Goal: Task Accomplishment & Management: Complete application form

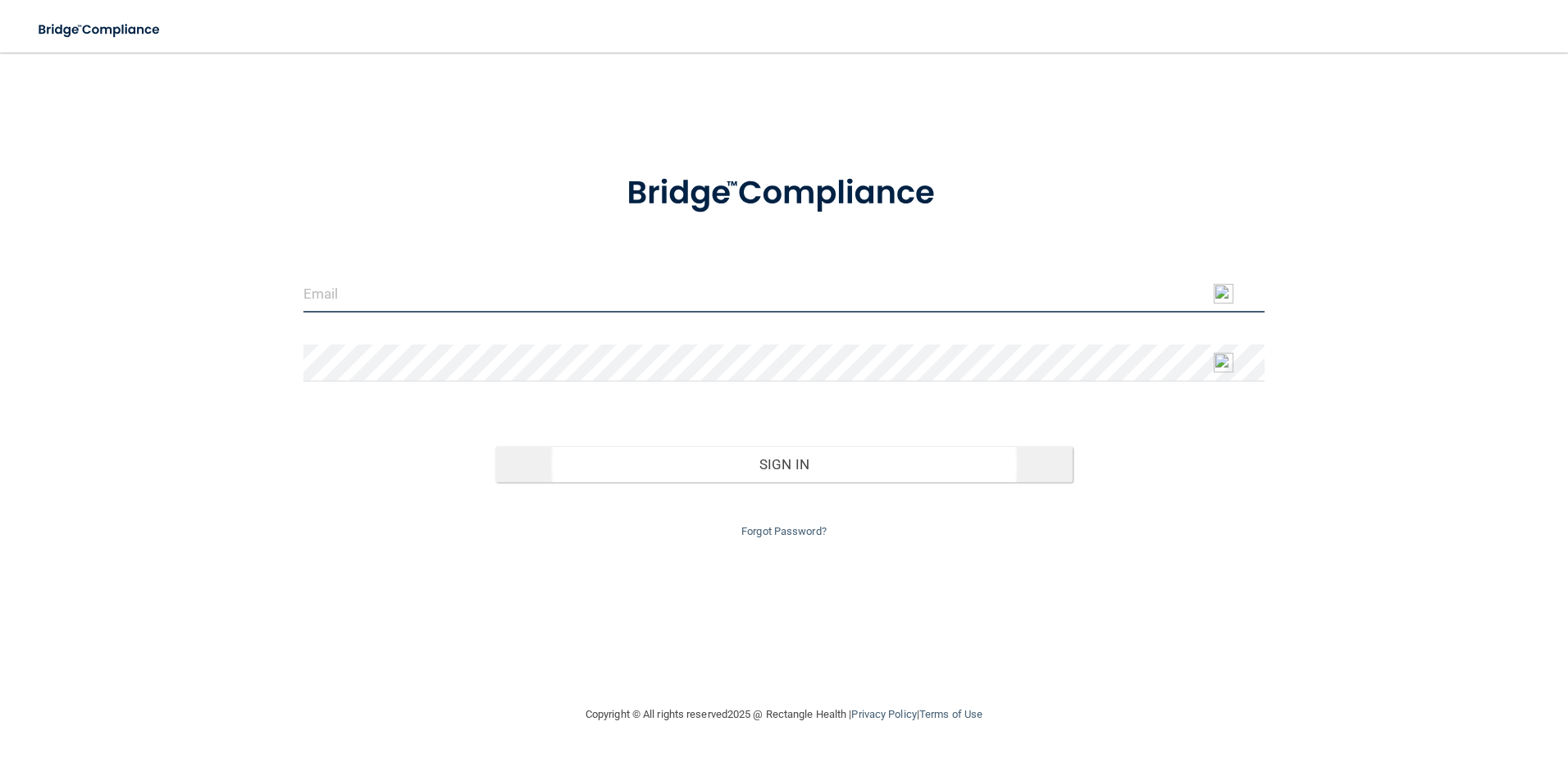
type input "[EMAIL_ADDRESS][DOMAIN_NAME]"
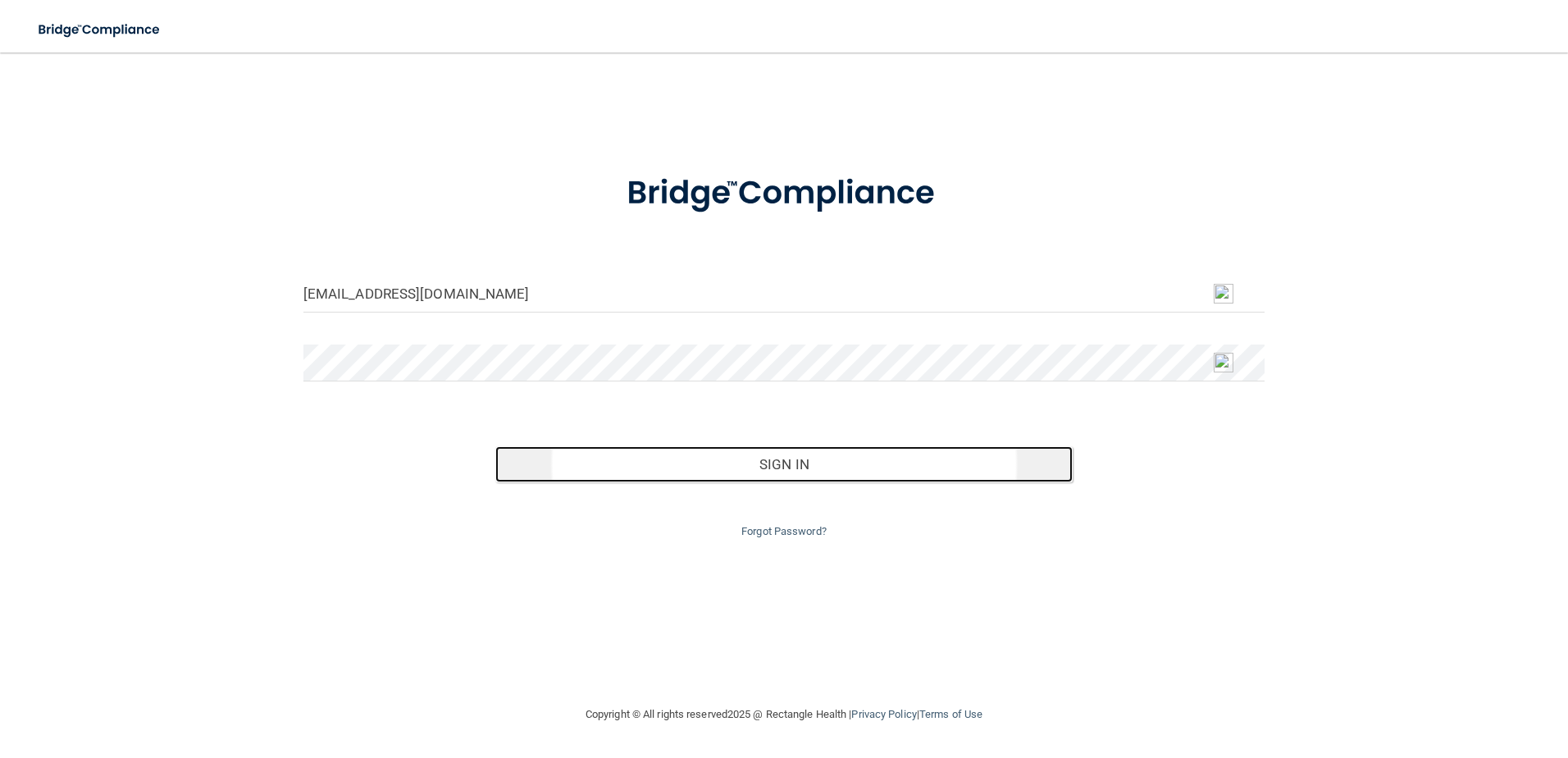
click at [799, 468] on button "Sign In" at bounding box center [784, 464] width 577 height 37
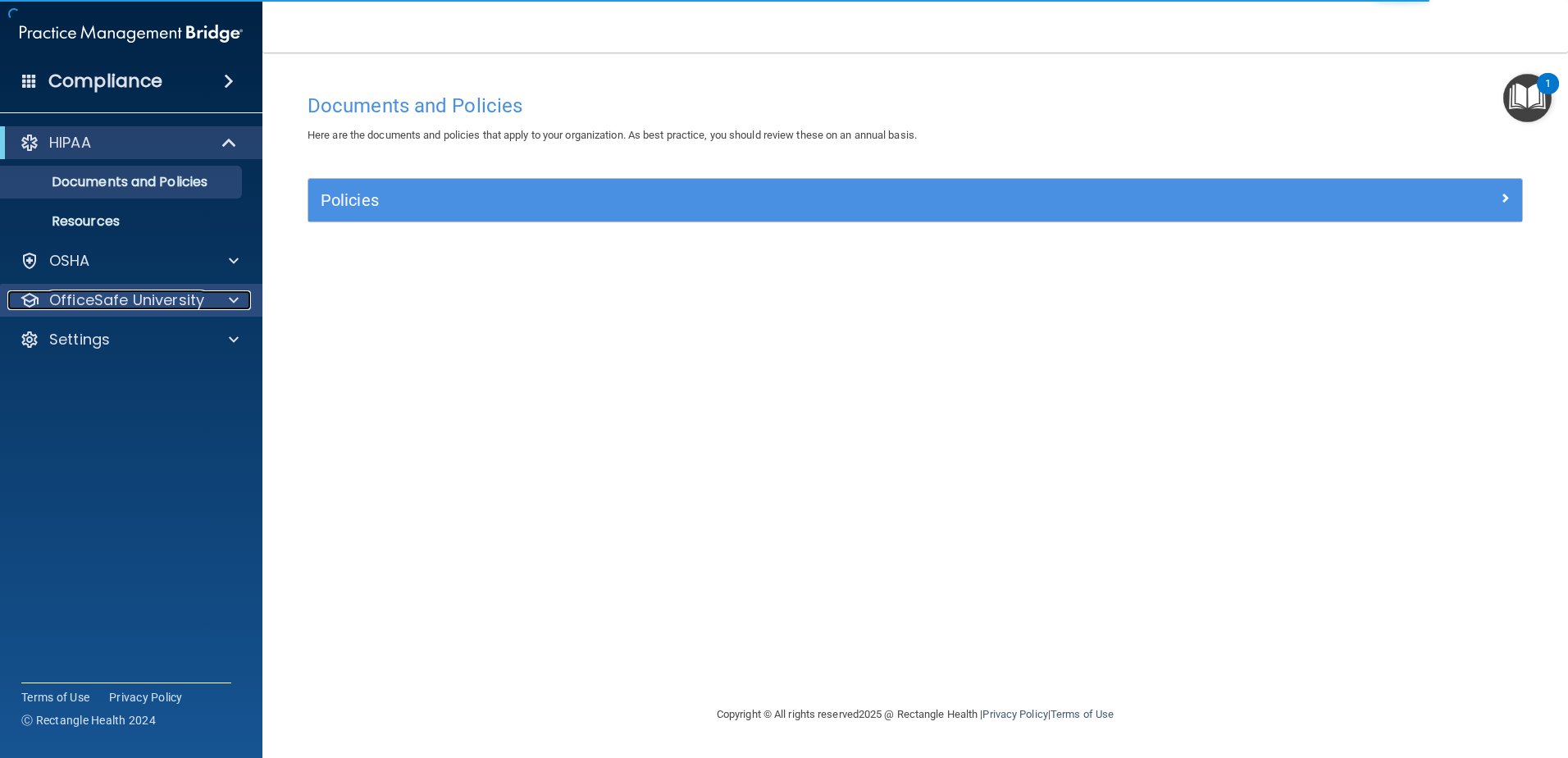
click at [232, 294] on span at bounding box center [233, 300] width 10 height 20
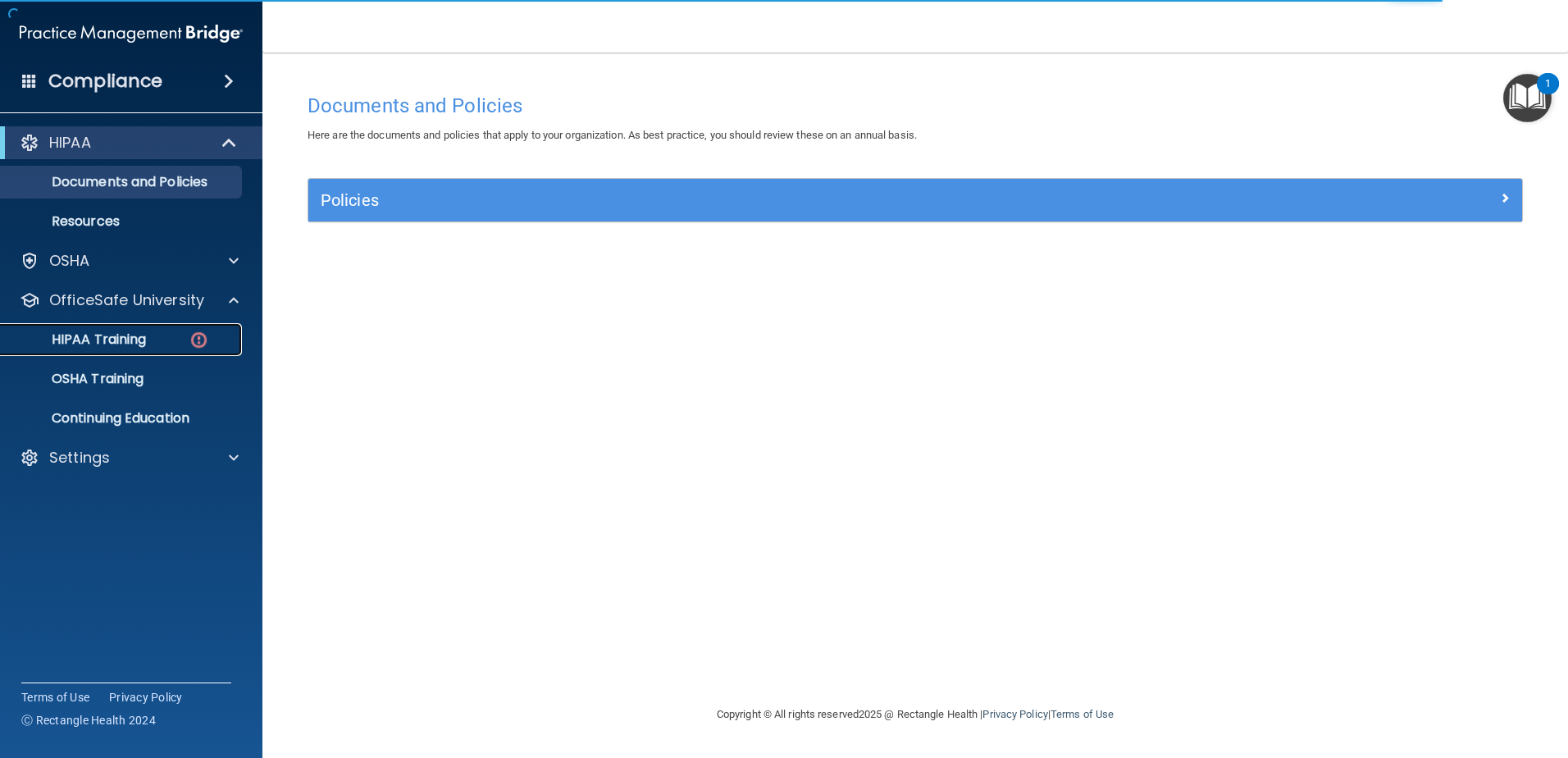
click at [117, 333] on p "HIPAA Training" at bounding box center [78, 339] width 135 height 16
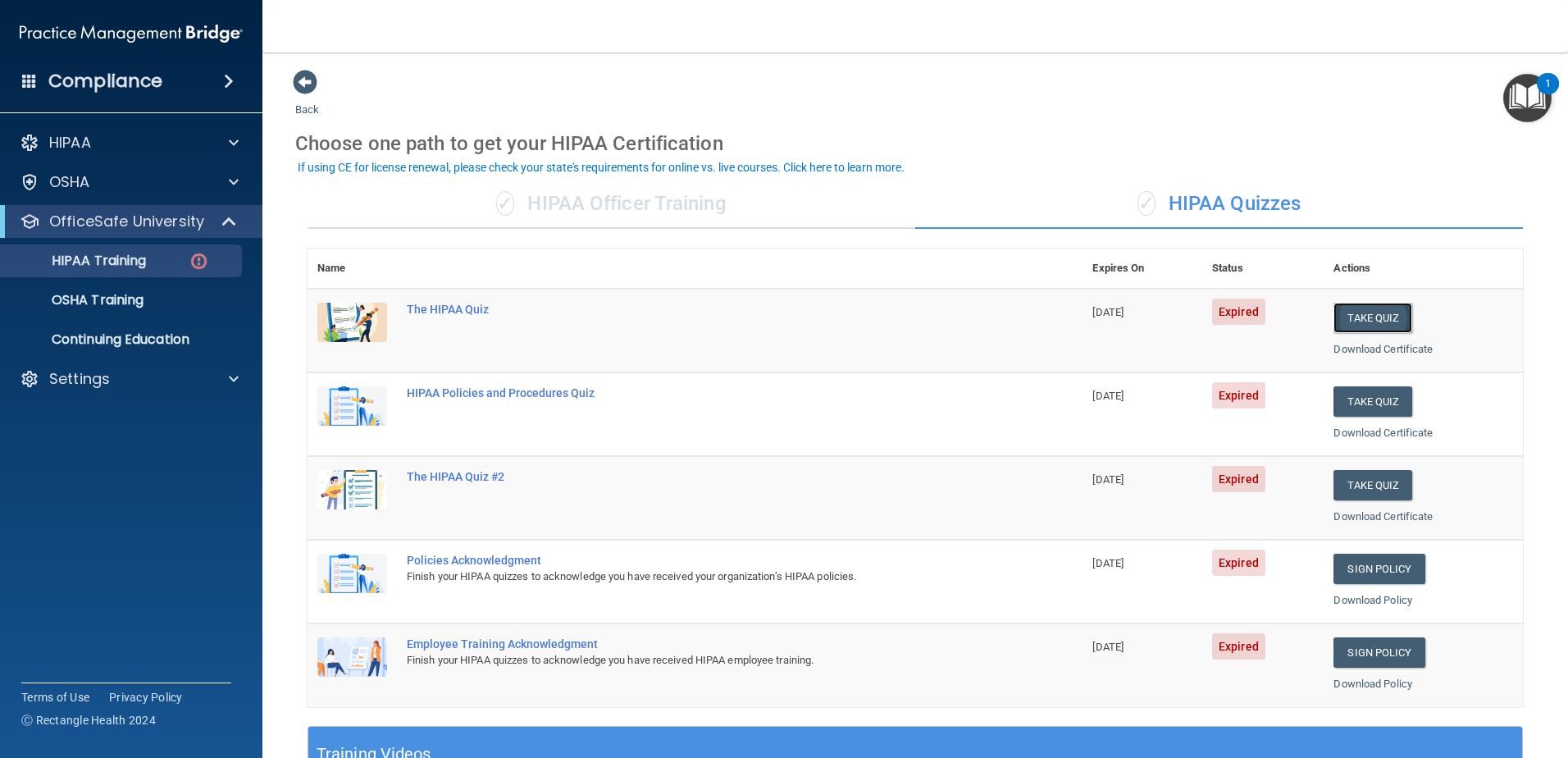
click at [1365, 321] on button "Take Quiz" at bounding box center [1373, 318] width 78 height 30
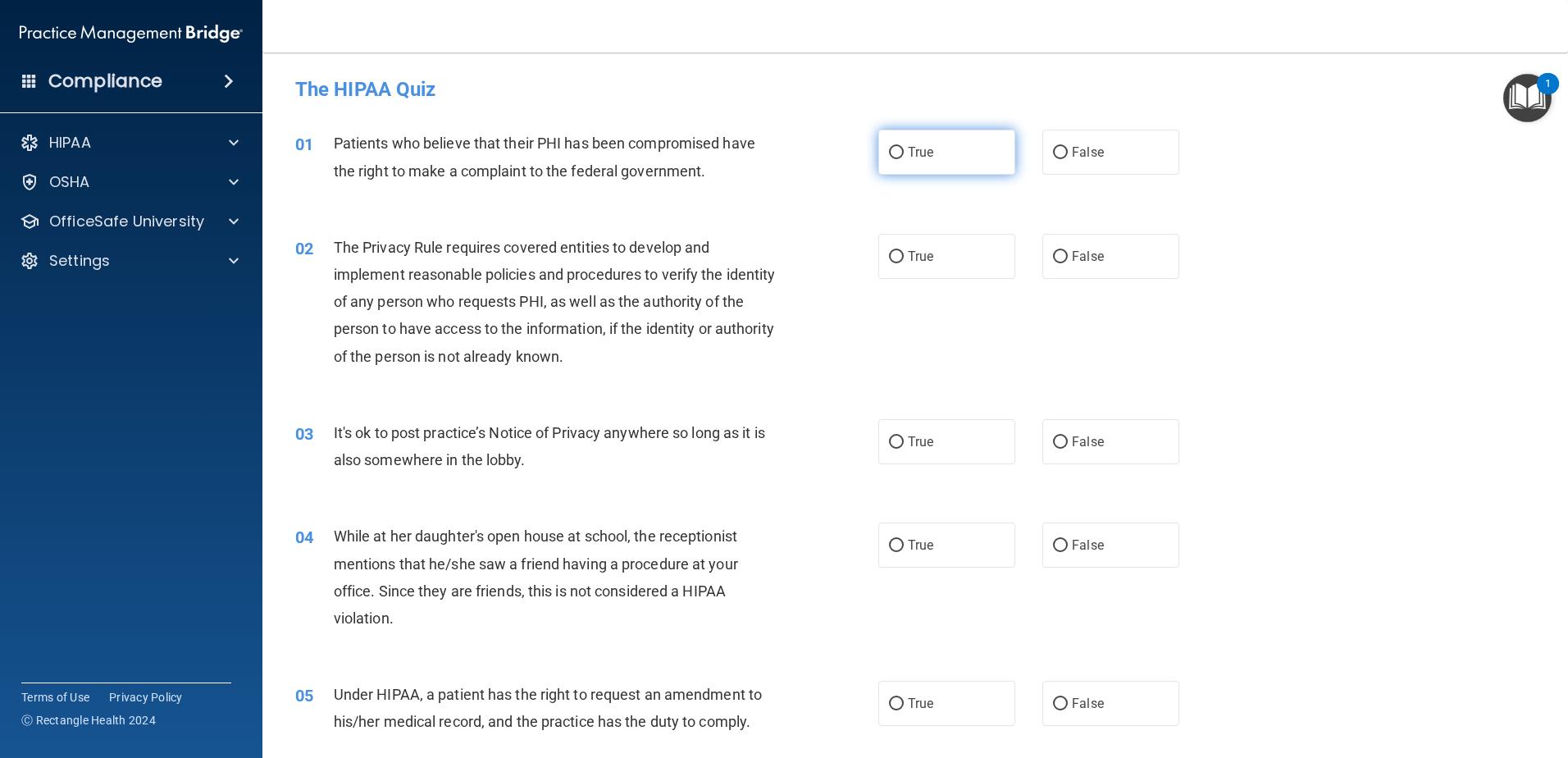
click at [890, 150] on input "True" at bounding box center [896, 153] width 15 height 12
radio input "true"
click at [1061, 256] on label "False" at bounding box center [1111, 256] width 137 height 45
click at [1061, 256] on input "False" at bounding box center [1060, 257] width 15 height 12
radio input "true"
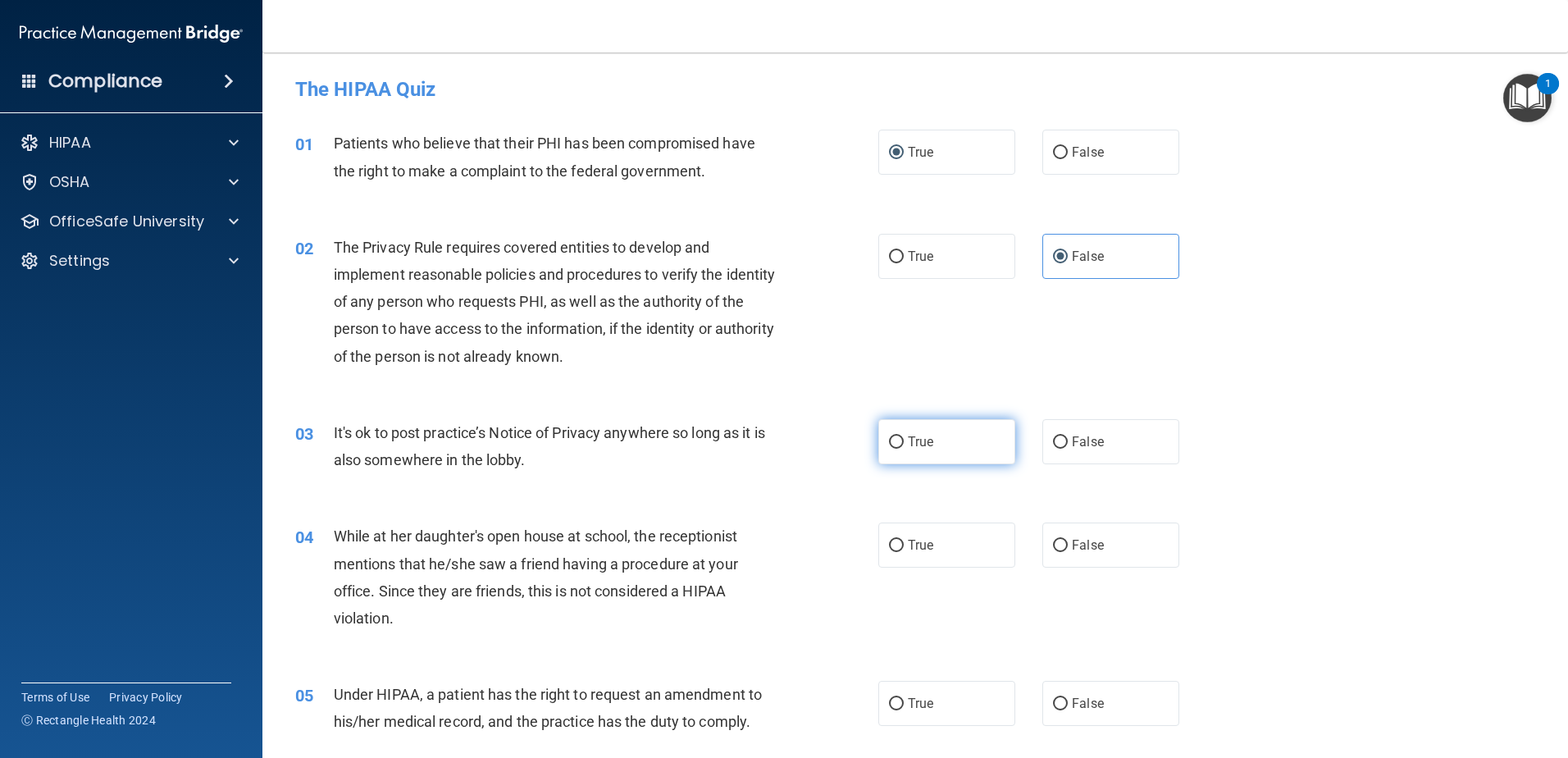
click at [893, 443] on input "True" at bounding box center [896, 443] width 15 height 12
radio input "true"
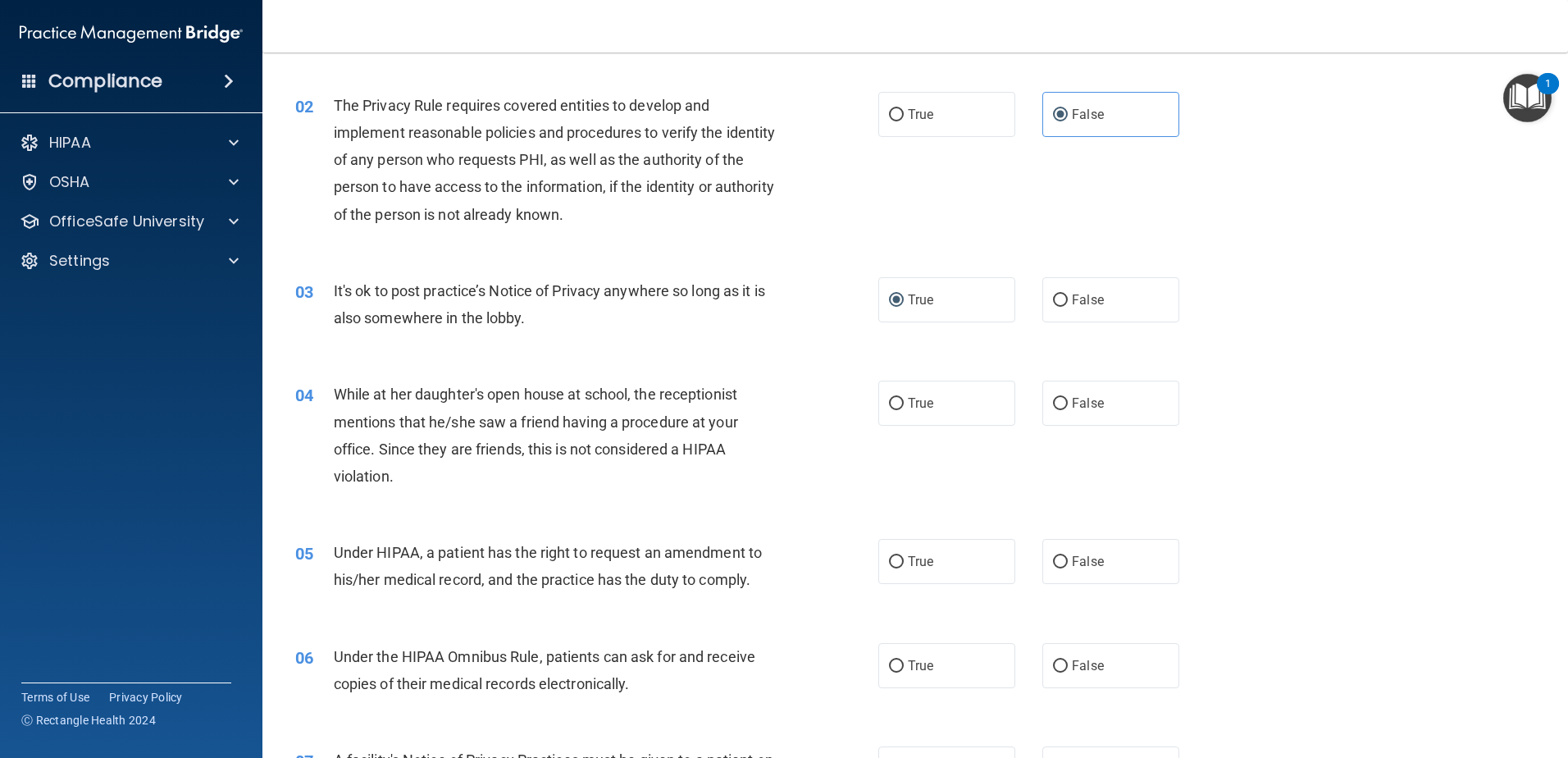
scroll to position [164, 0]
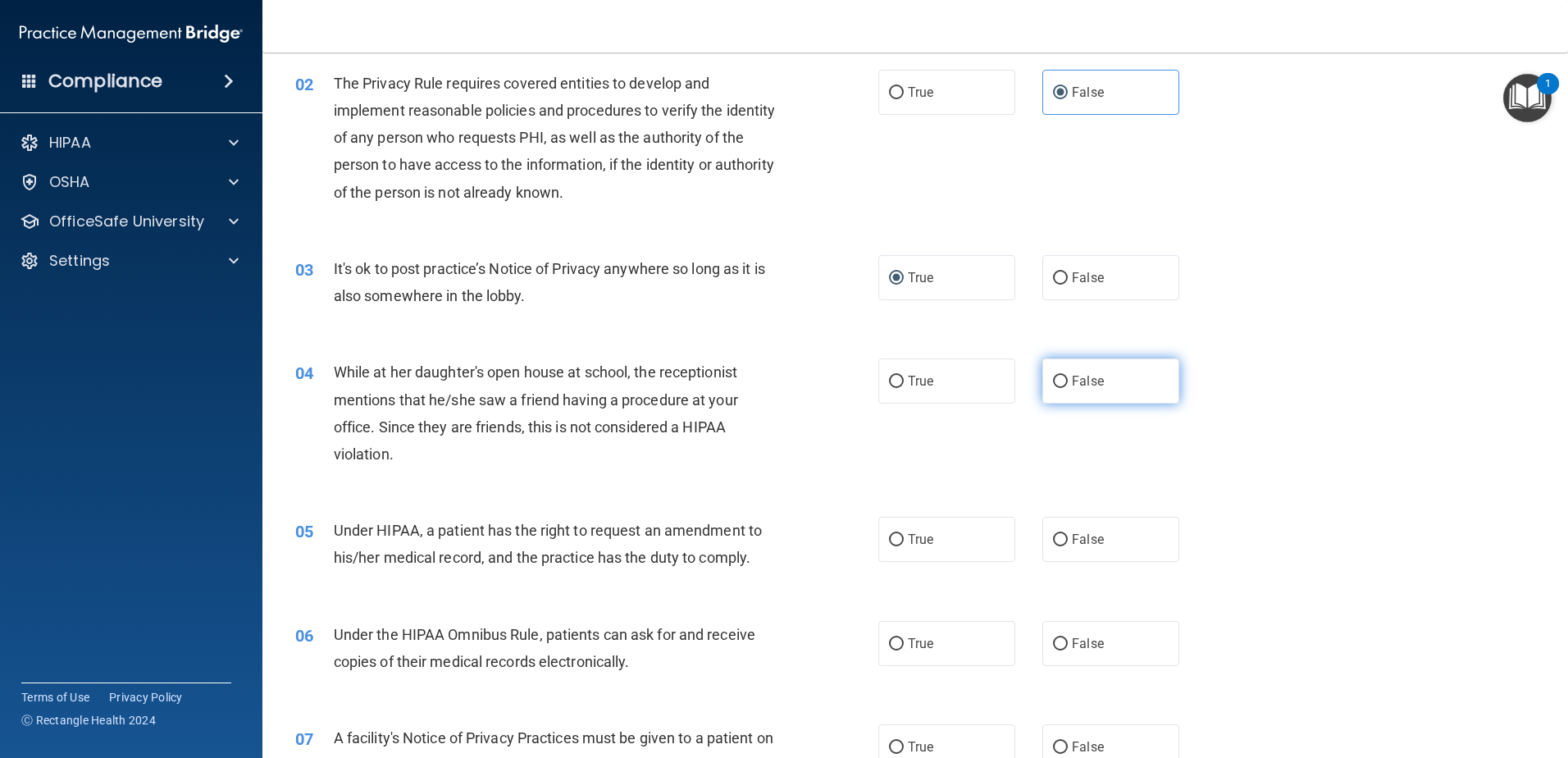
click at [1059, 384] on input "False" at bounding box center [1060, 382] width 15 height 12
radio input "true"
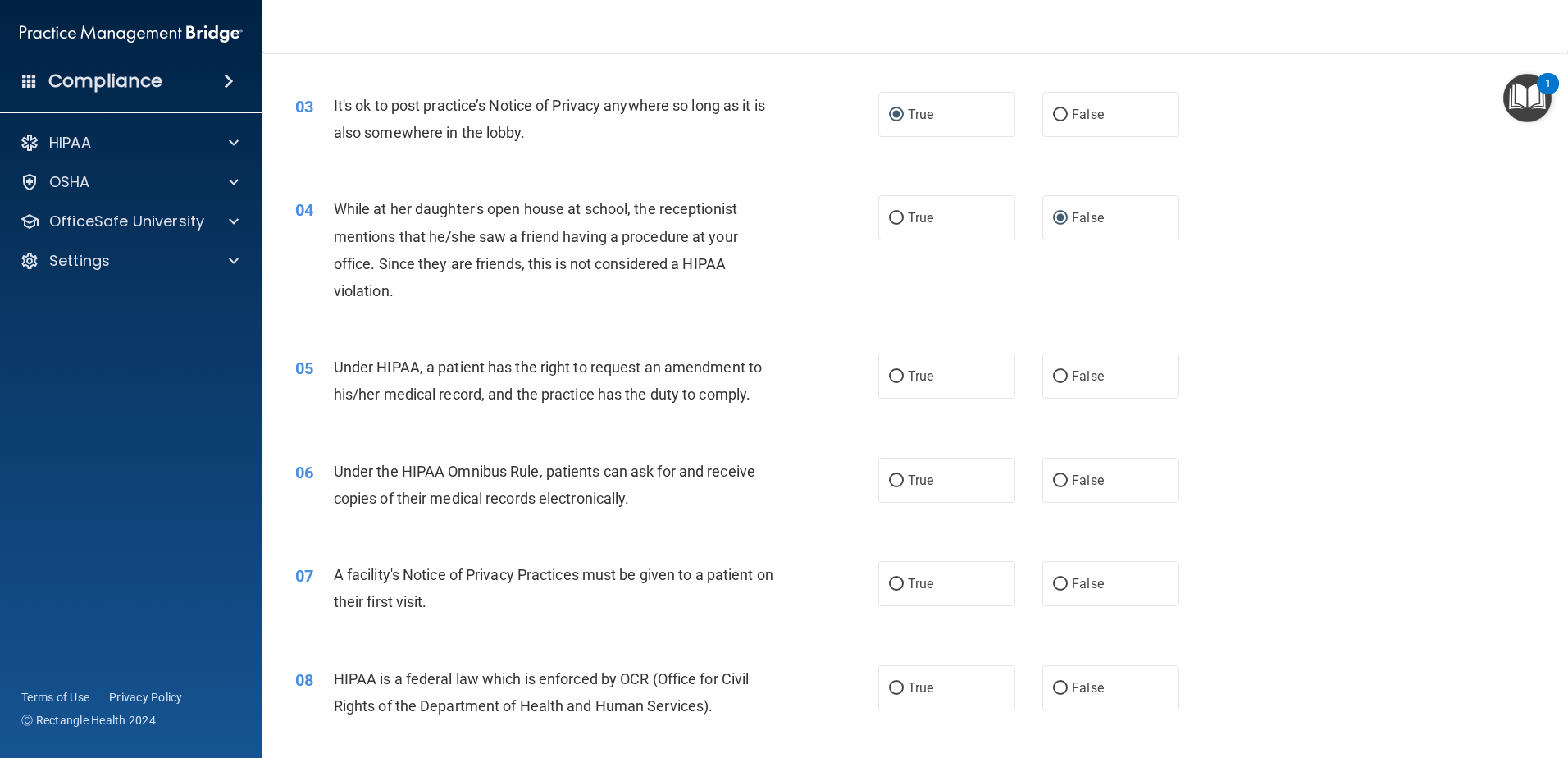
scroll to position [328, 0]
click at [1055, 372] on input "False" at bounding box center [1060, 376] width 15 height 12
radio input "true"
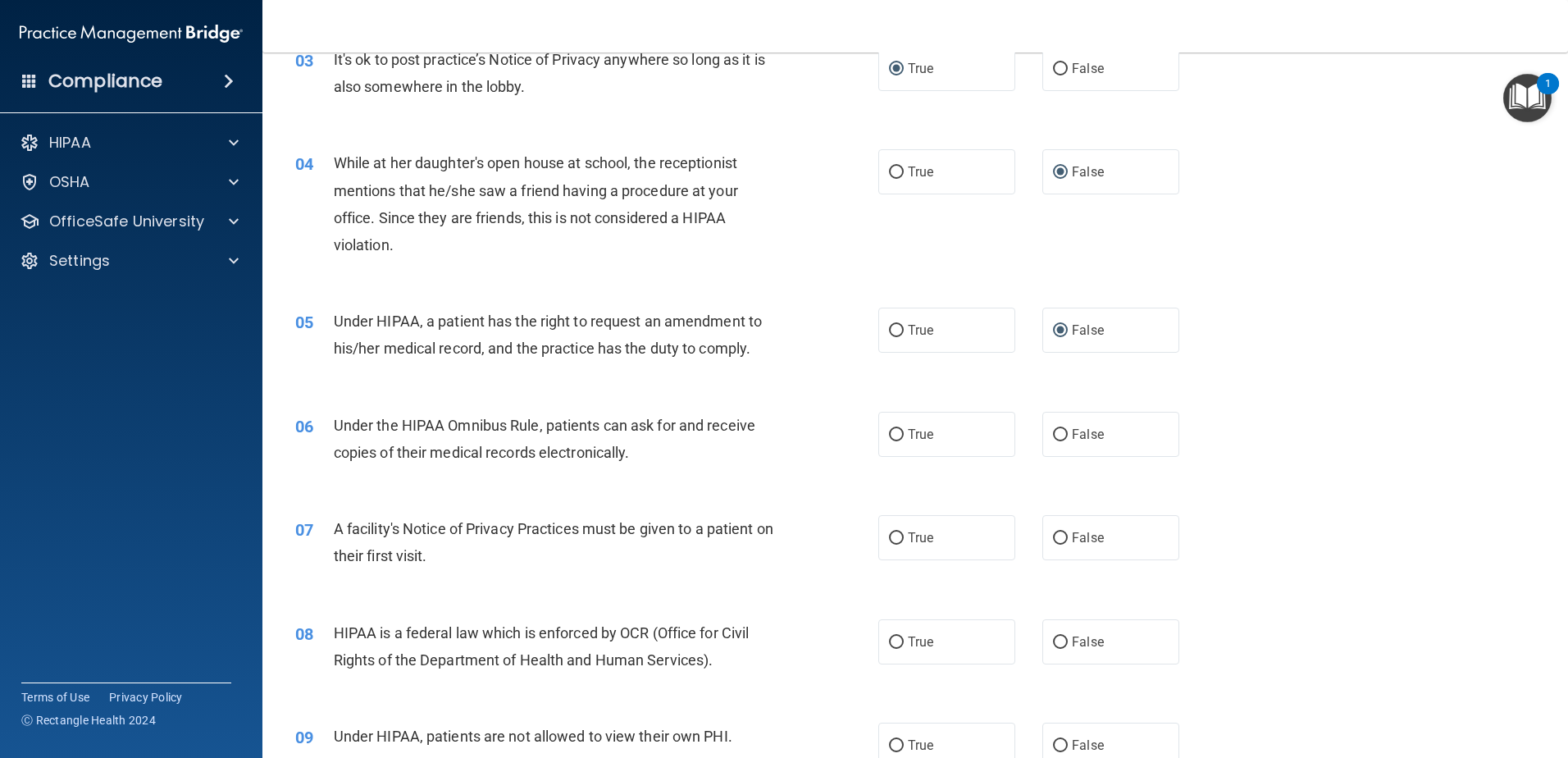
scroll to position [410, 0]
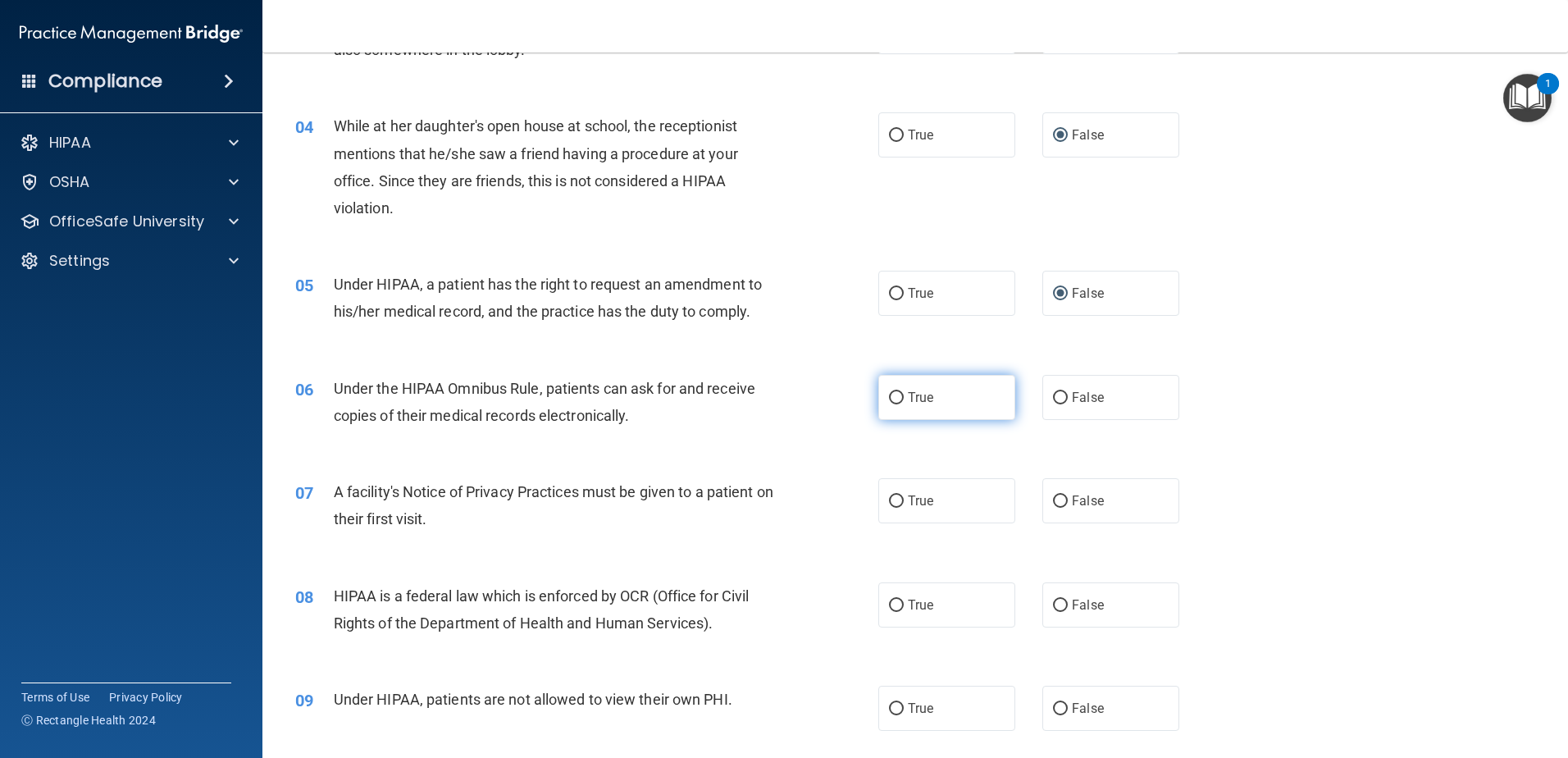
click at [894, 400] on input "True" at bounding box center [896, 398] width 15 height 12
radio input "true"
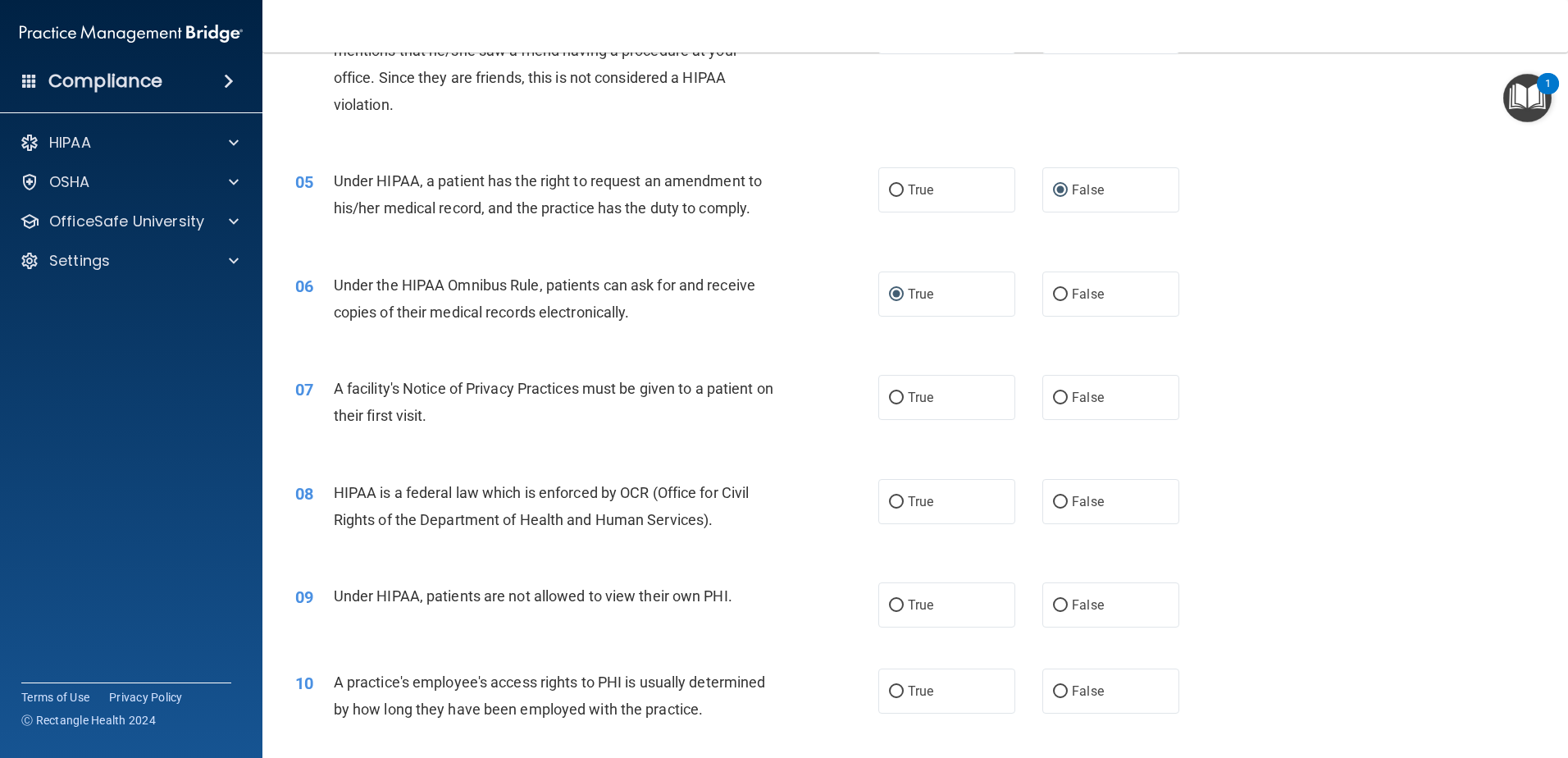
scroll to position [574, 0]
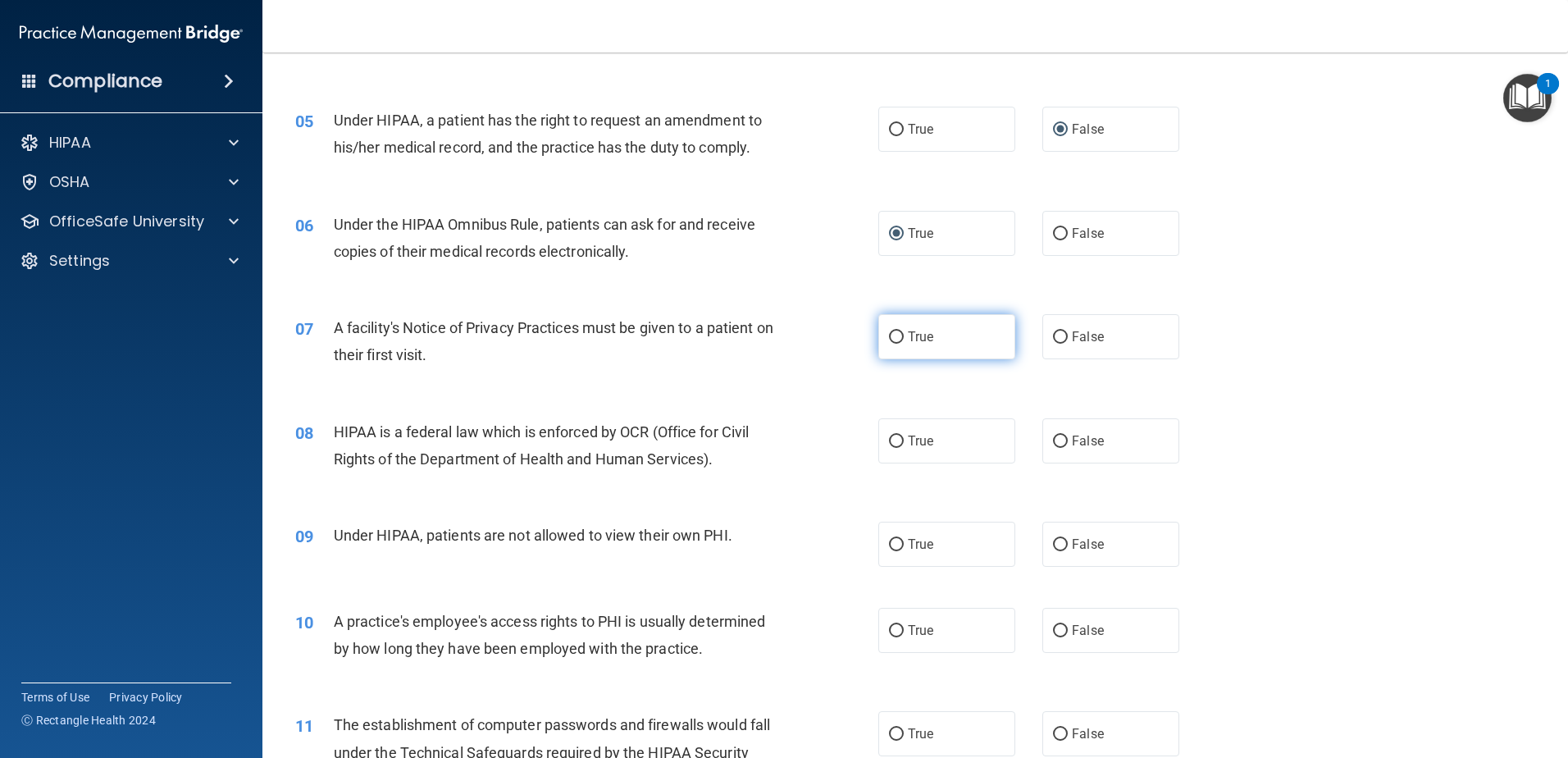
click at [892, 336] on input "True" at bounding box center [896, 338] width 15 height 12
radio input "true"
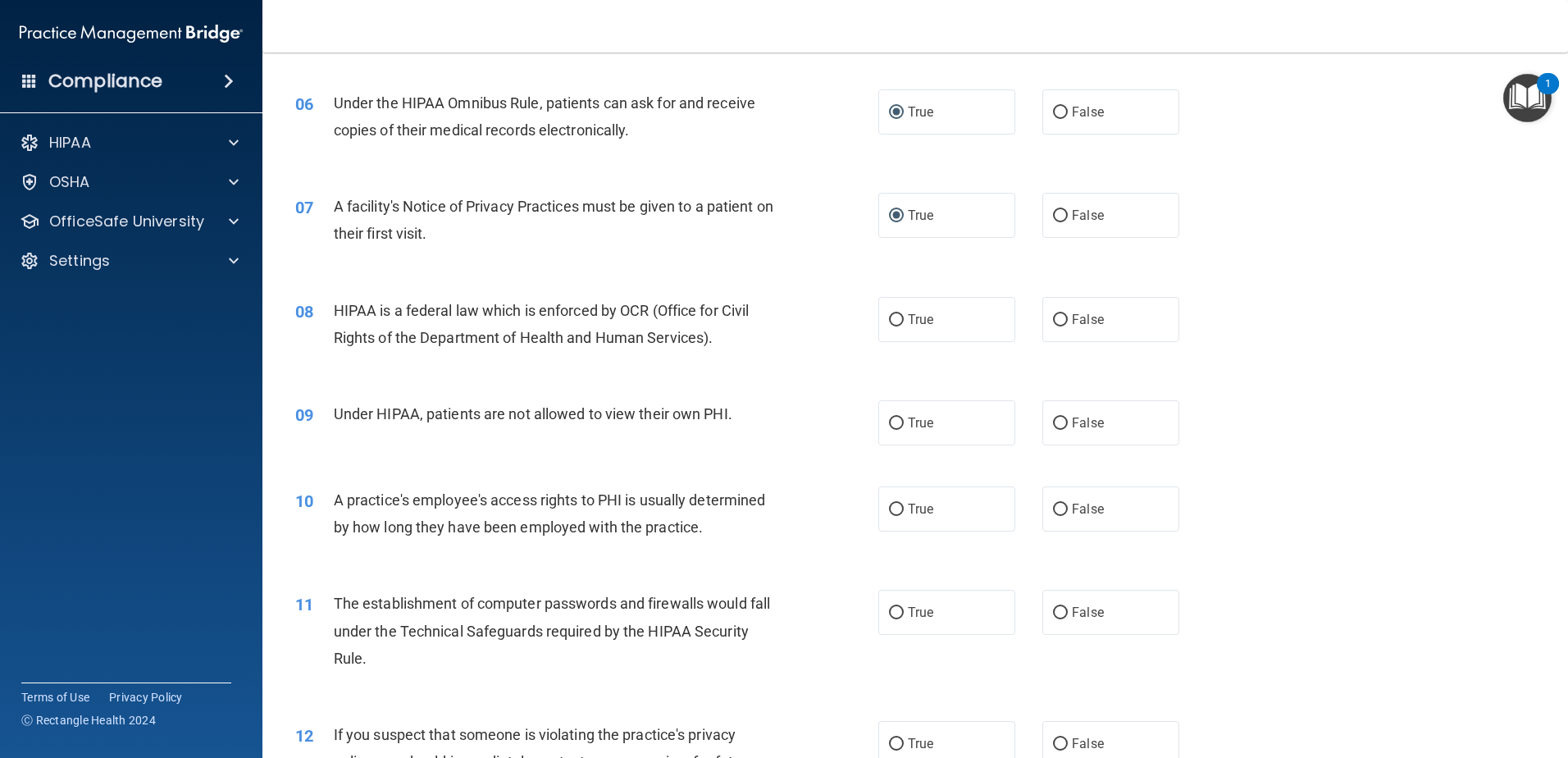
scroll to position [738, 0]
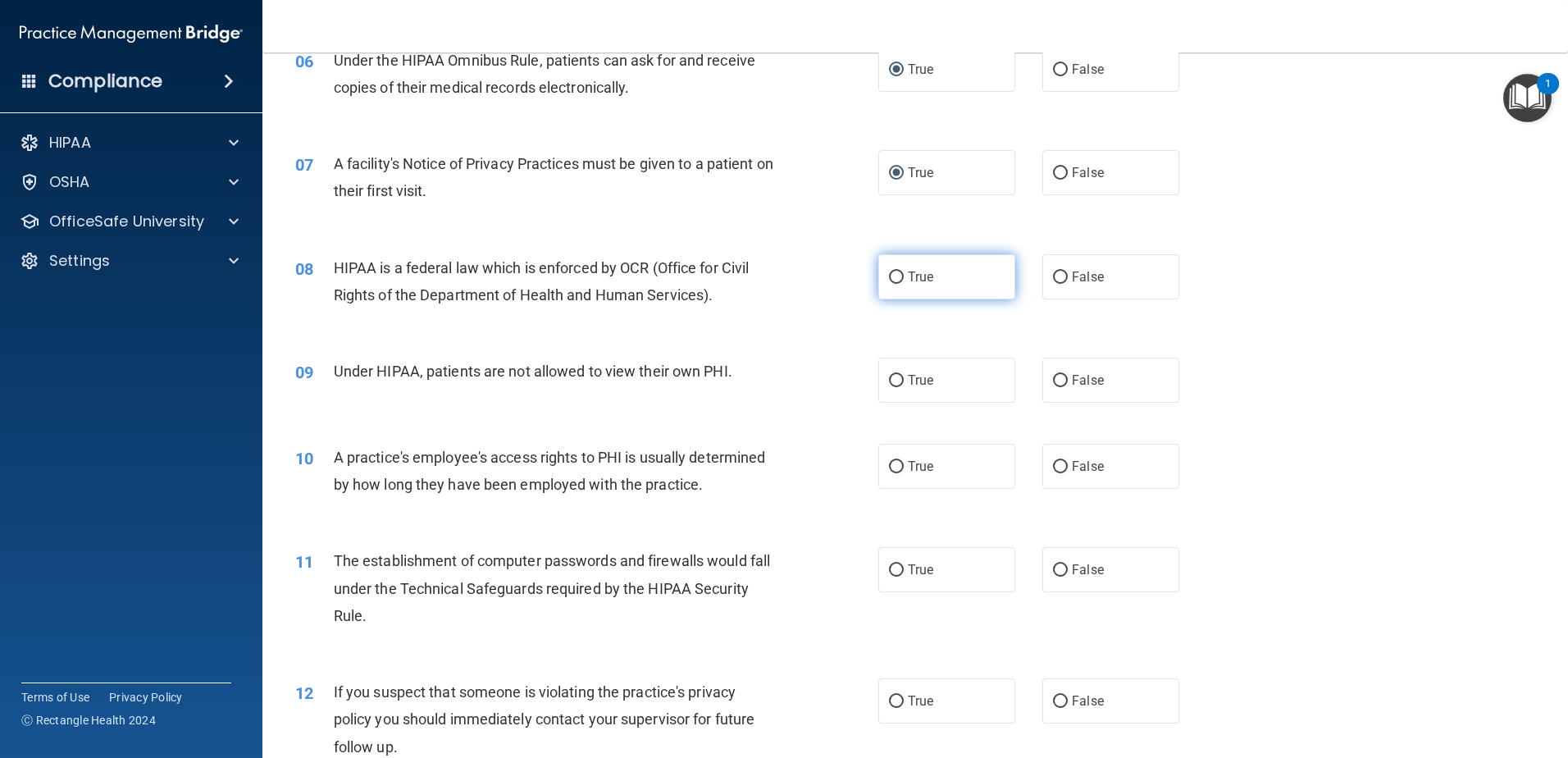
click at [894, 276] on input "True" at bounding box center [896, 278] width 15 height 12
radio input "true"
click at [1053, 381] on input "False" at bounding box center [1060, 381] width 15 height 12
radio input "true"
click at [1055, 469] on input "False" at bounding box center [1060, 467] width 15 height 12
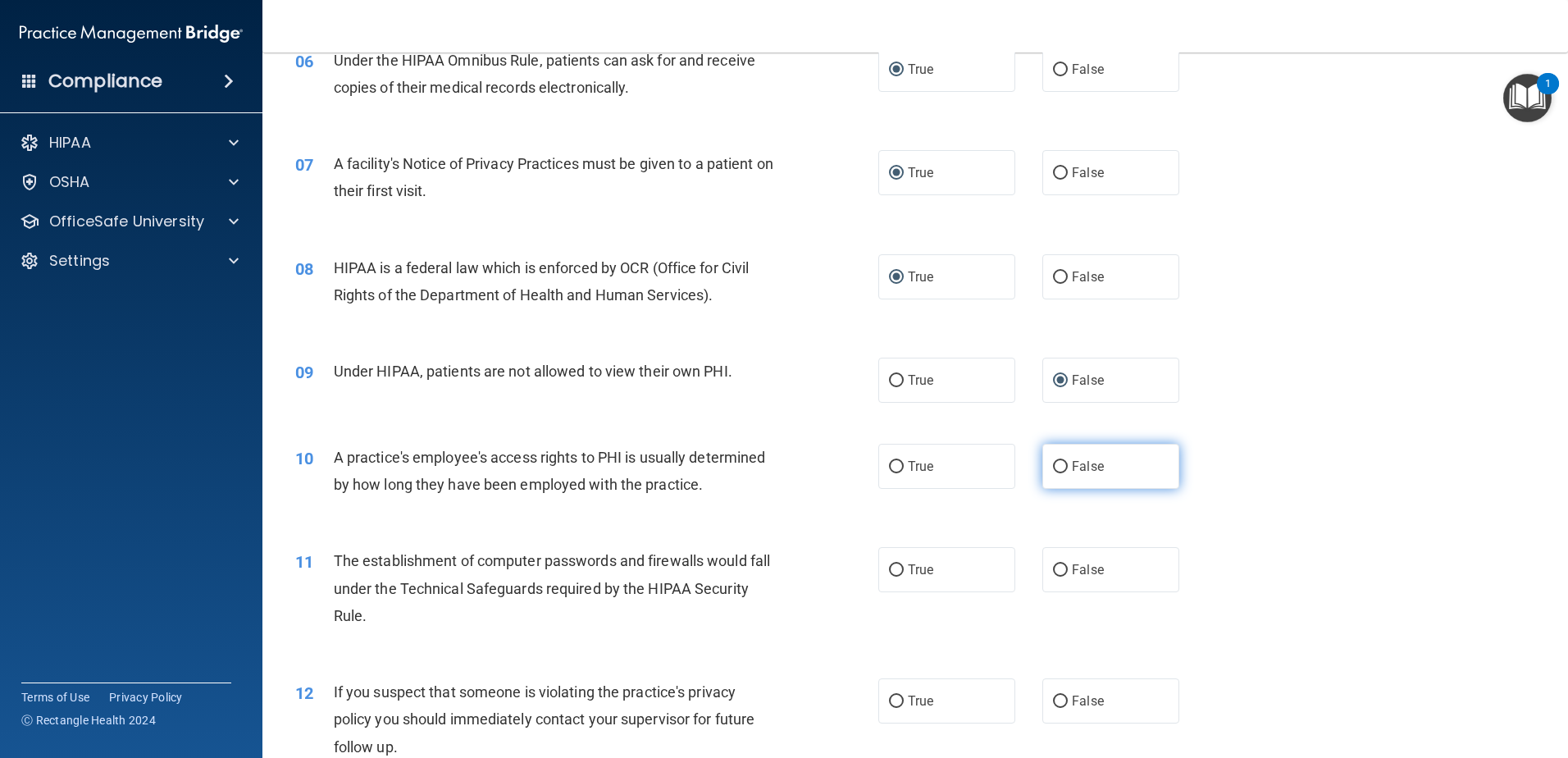
radio input "true"
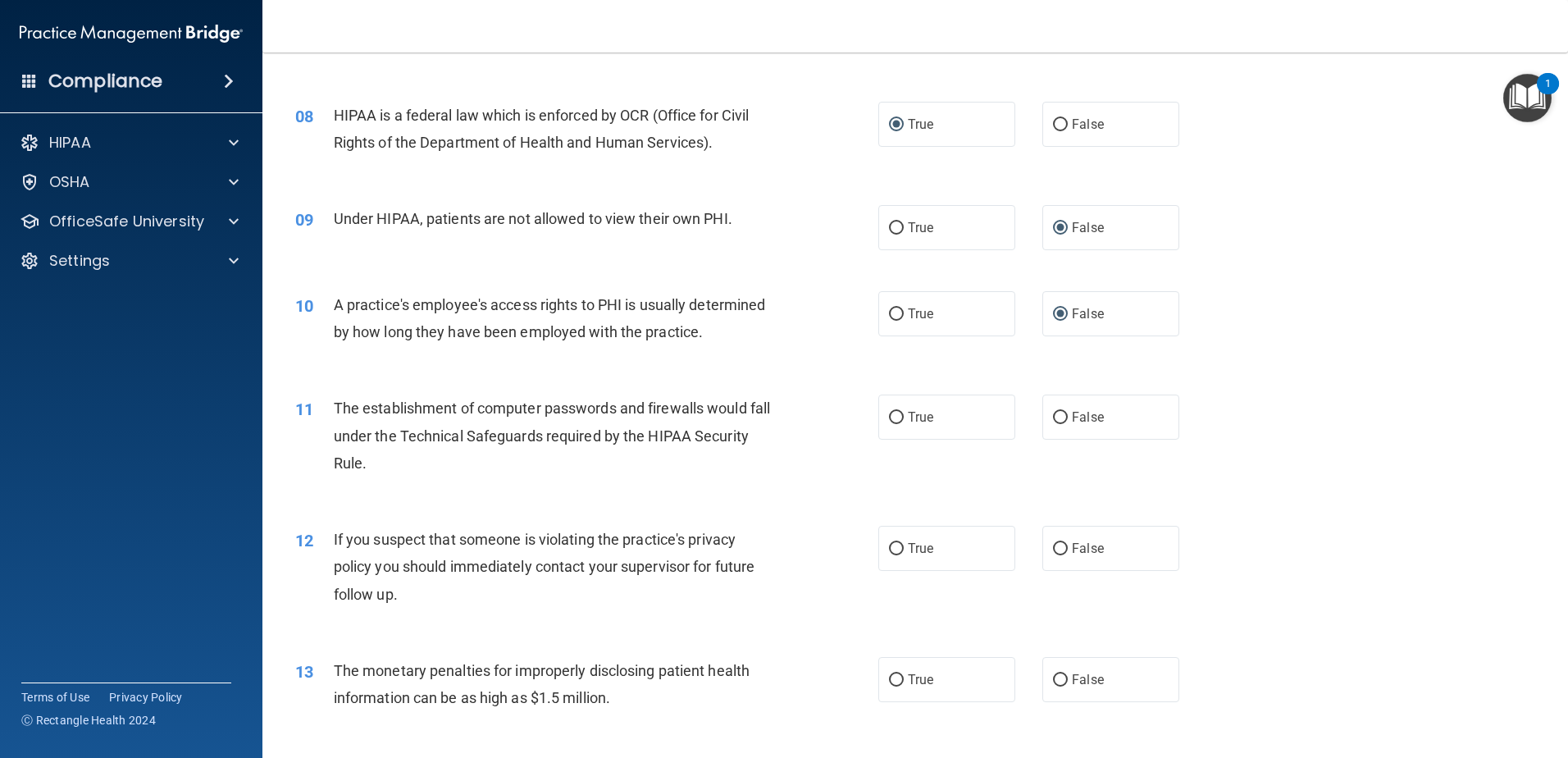
scroll to position [902, 0]
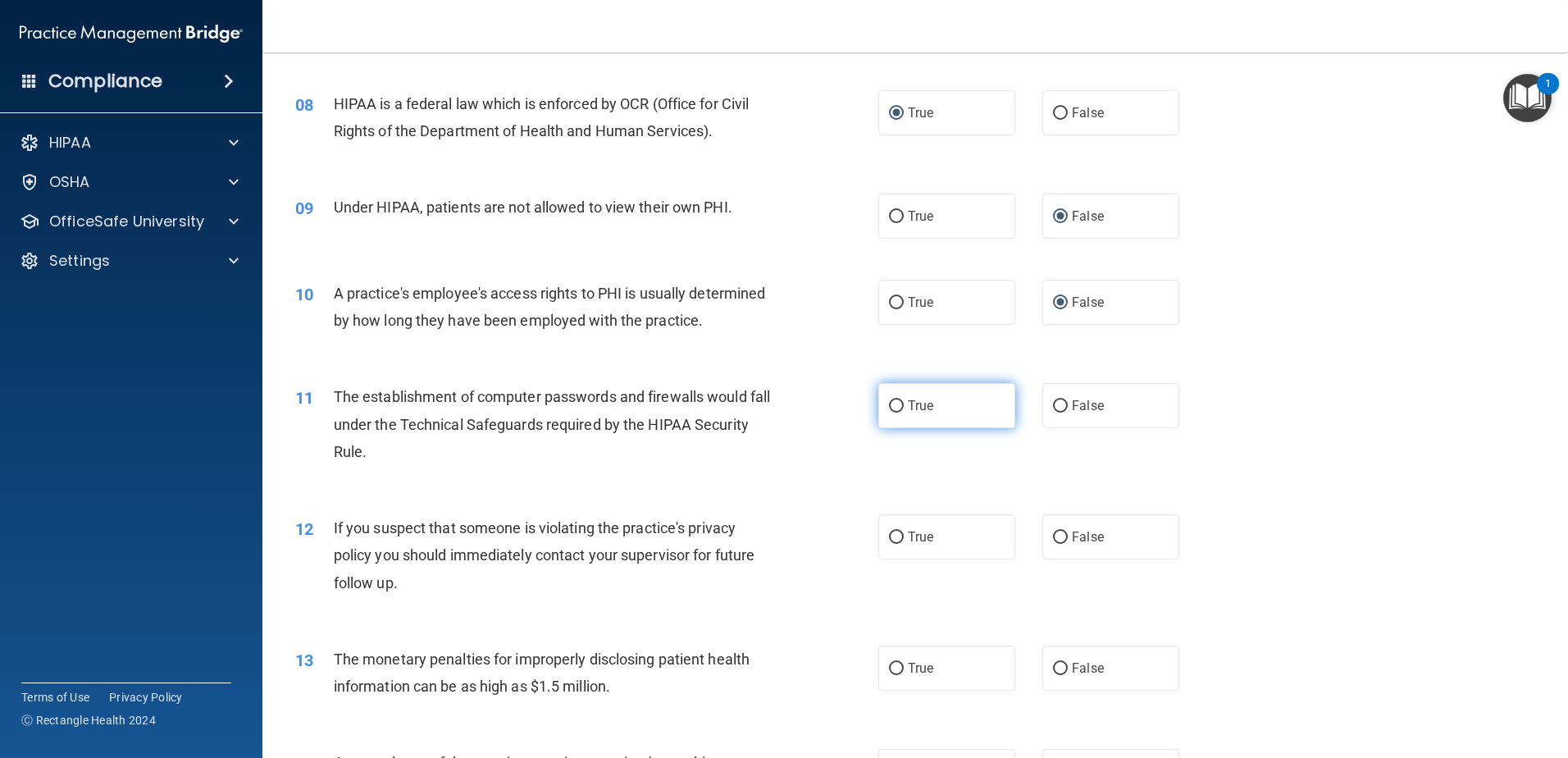
click at [889, 403] on input "True" at bounding box center [896, 406] width 15 height 12
radio input "true"
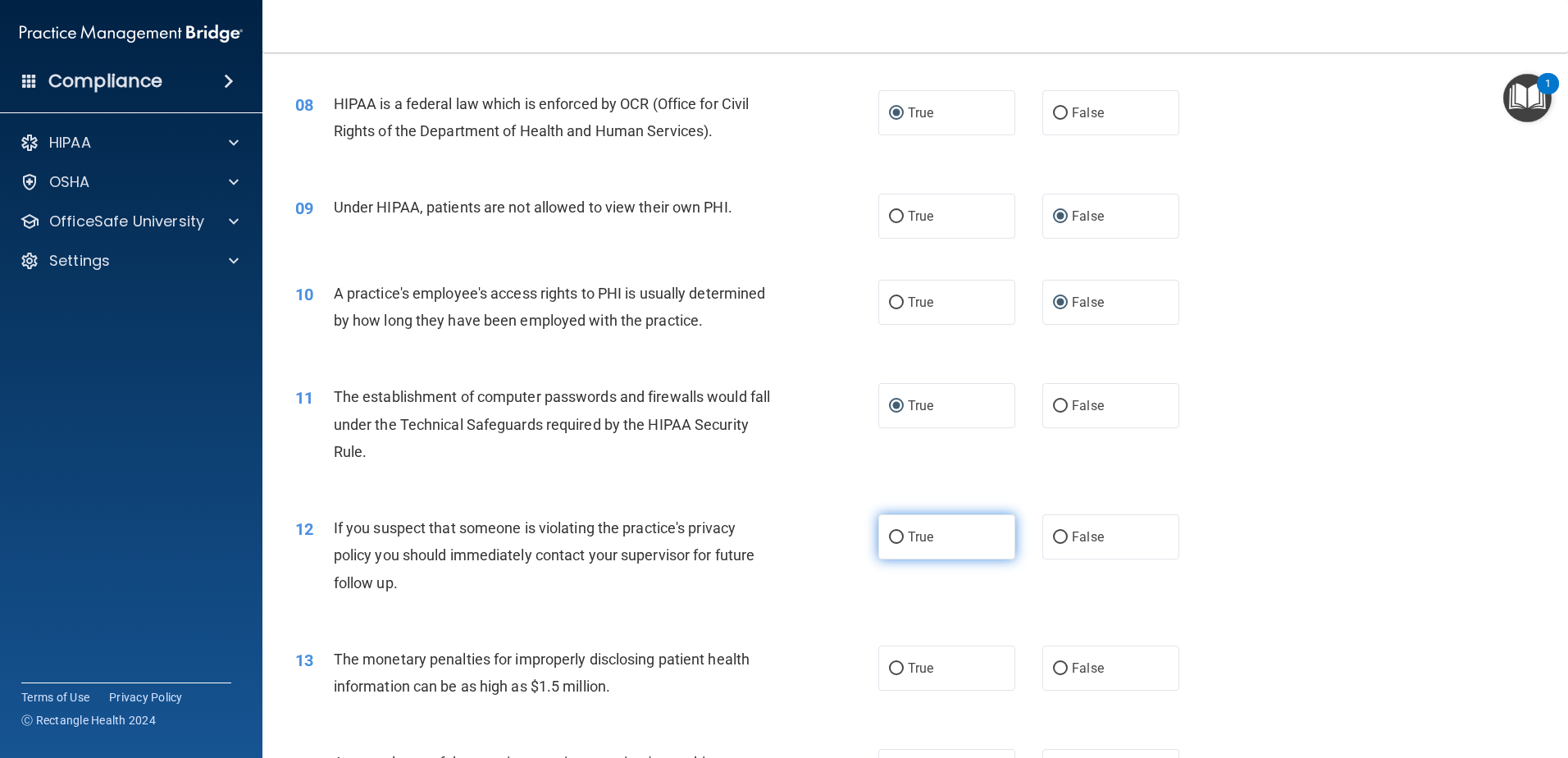
click at [889, 537] on input "True" at bounding box center [896, 538] width 15 height 12
radio input "true"
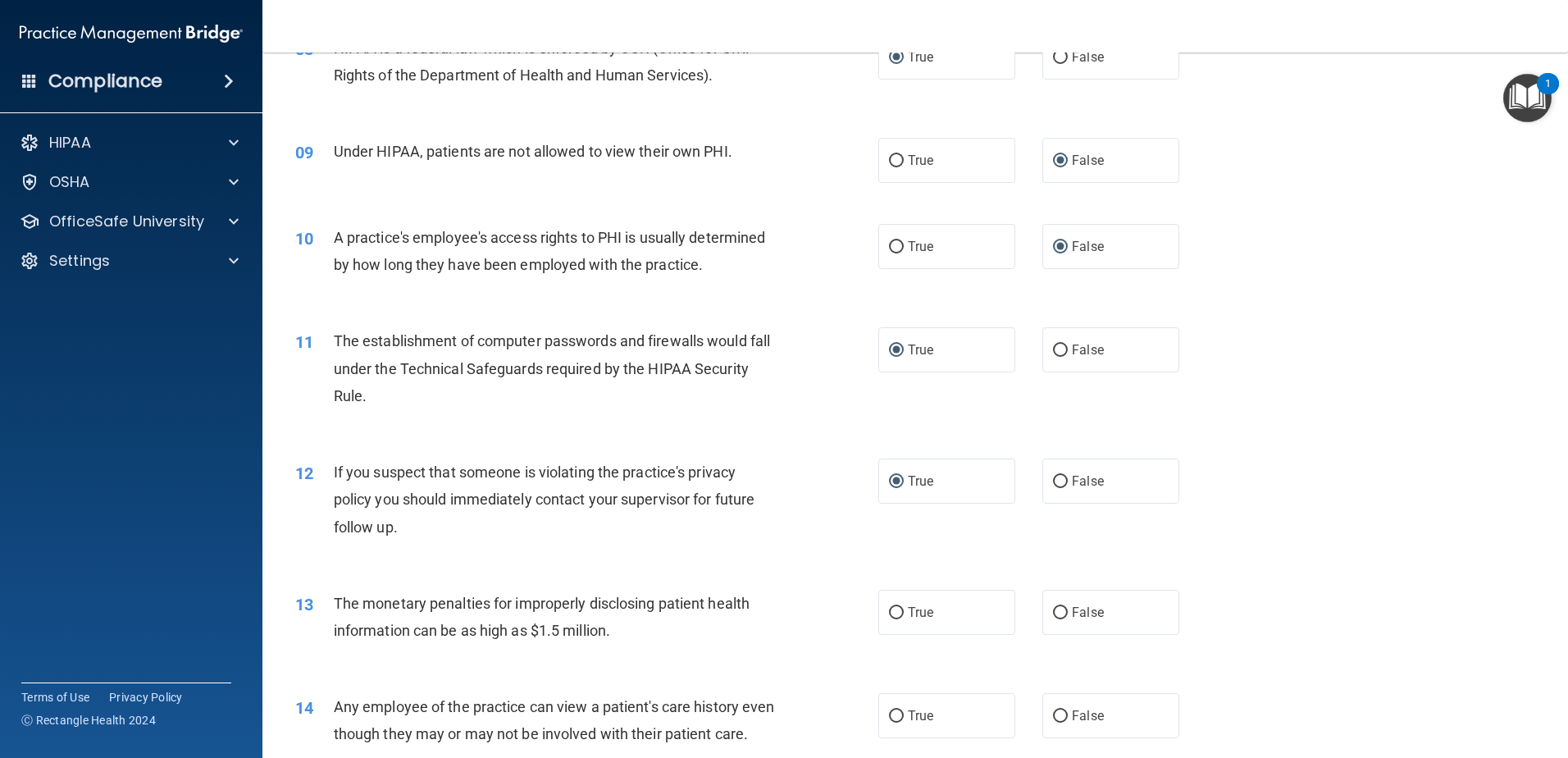
scroll to position [1066, 0]
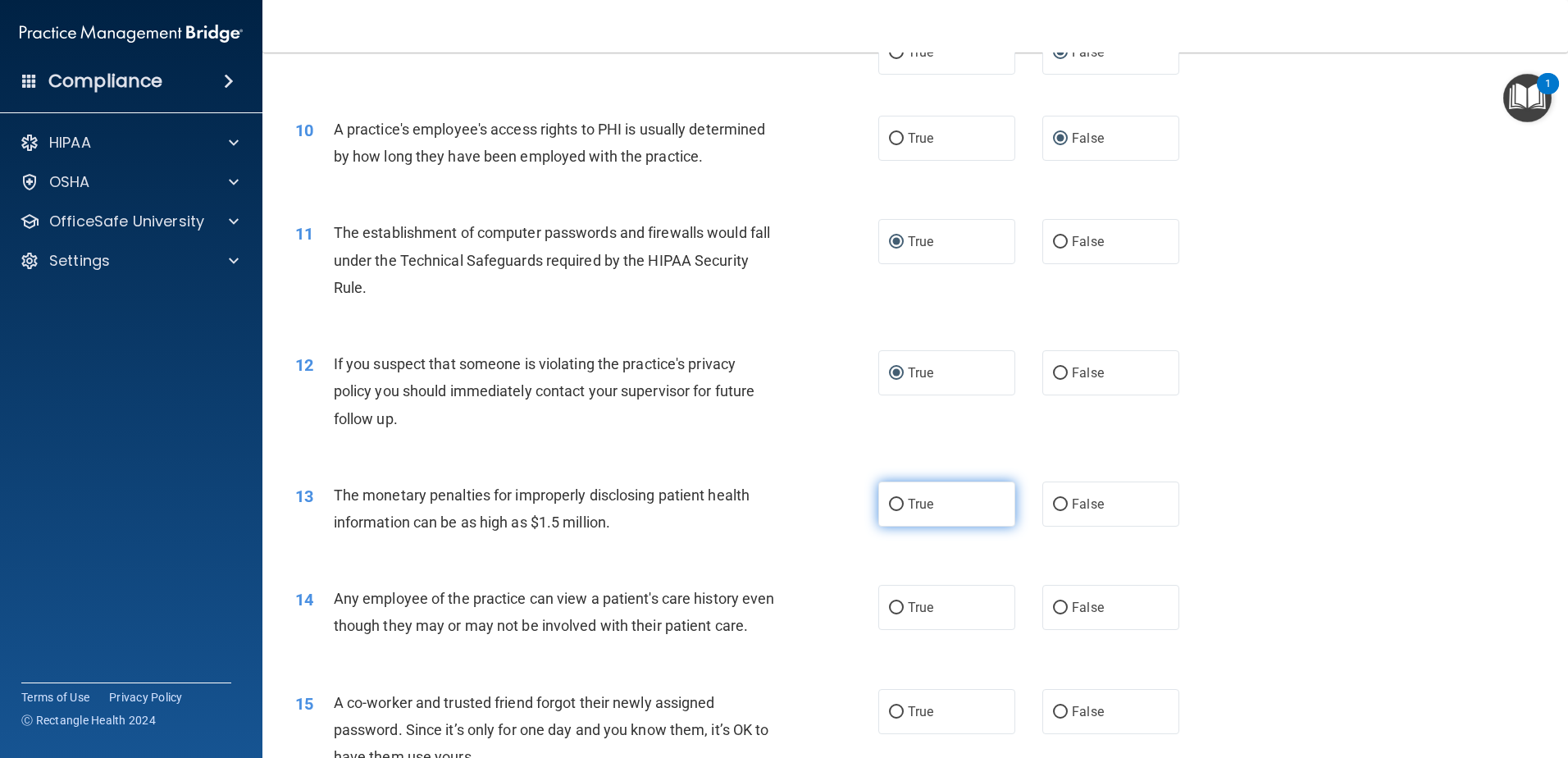
click at [894, 505] on input "True" at bounding box center [896, 505] width 15 height 12
radio input "true"
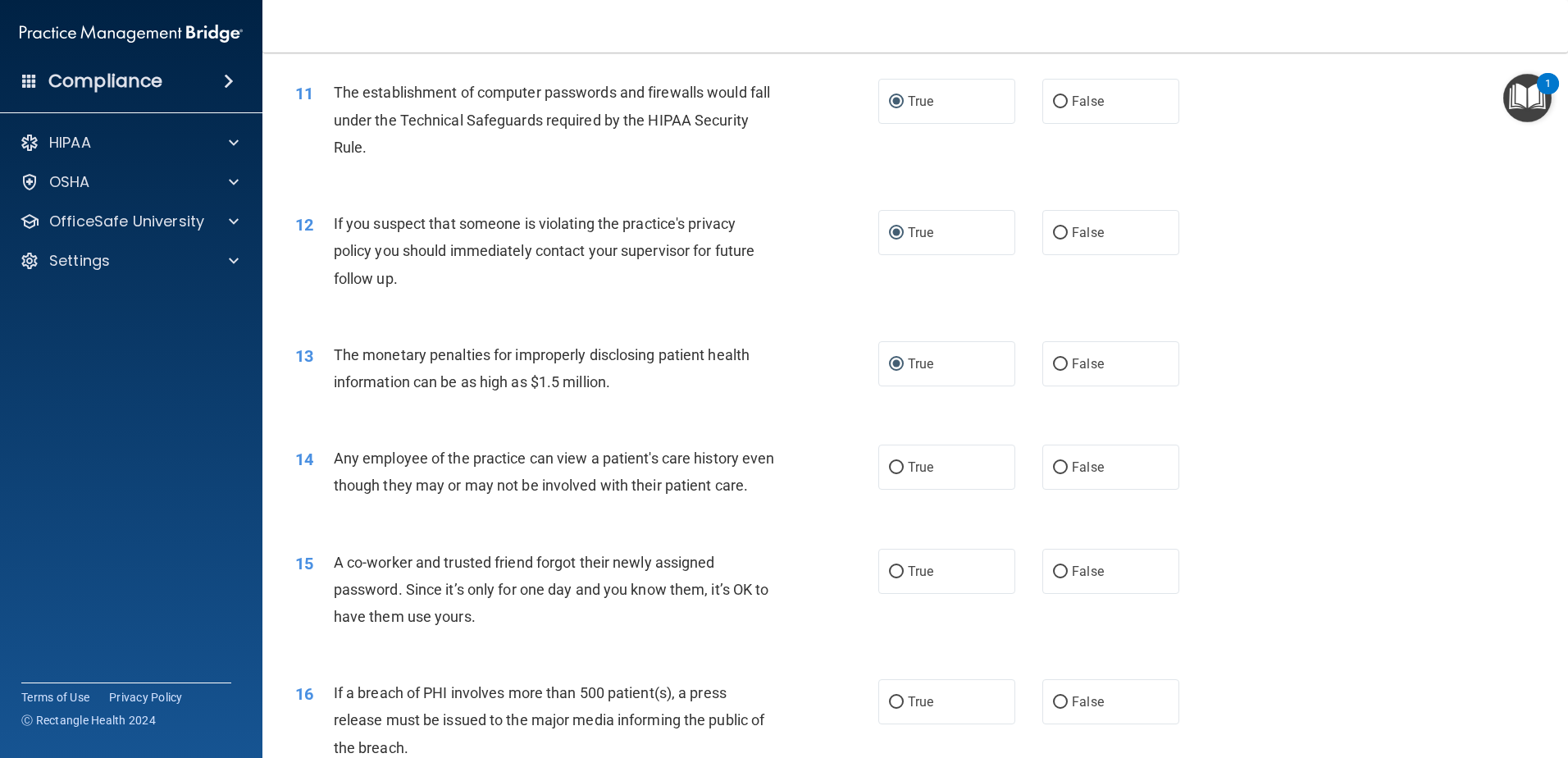
scroll to position [1230, 0]
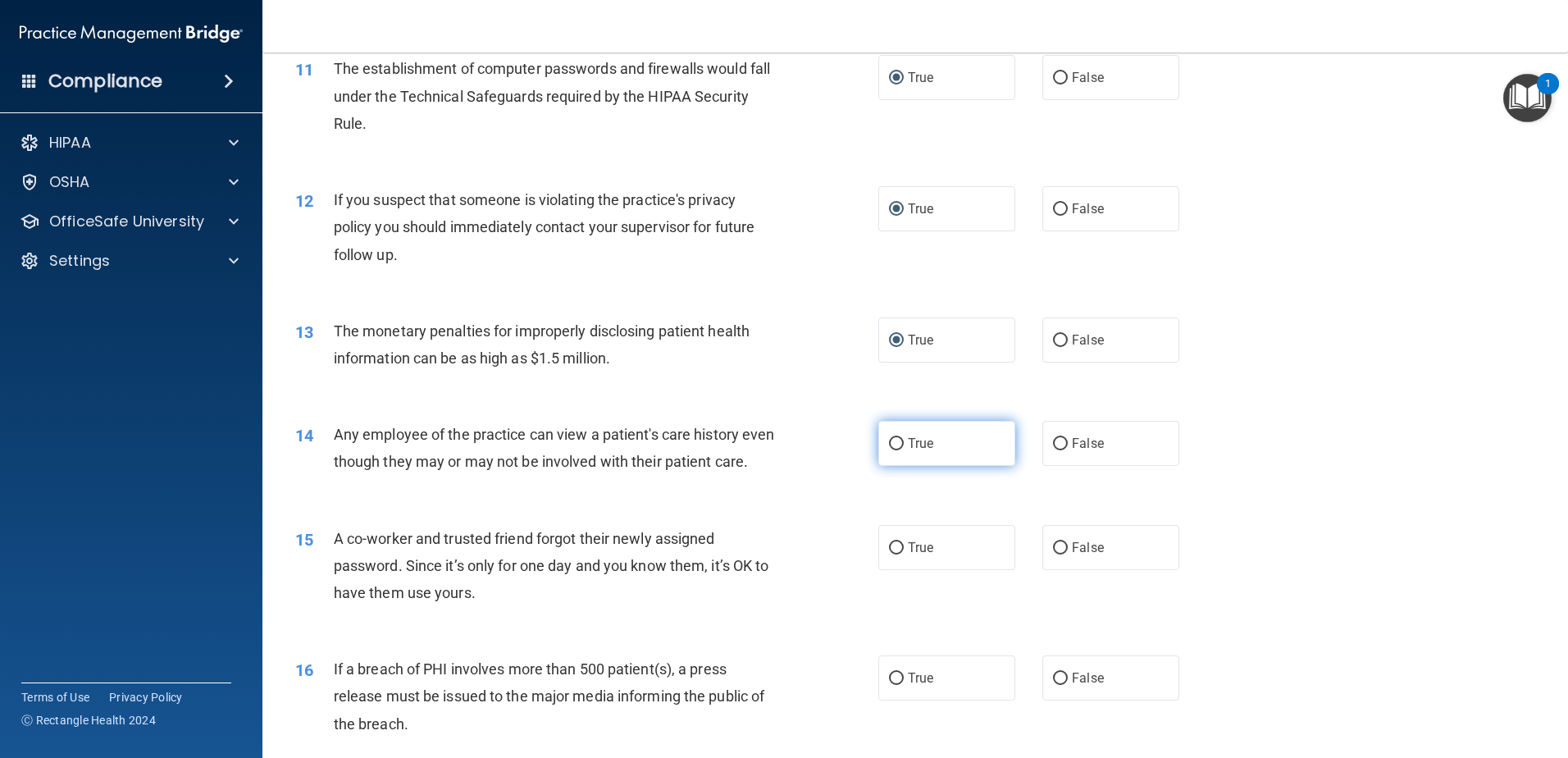
click at [889, 441] on input "True" at bounding box center [896, 444] width 15 height 12
radio input "true"
click at [1053, 554] on input "False" at bounding box center [1060, 549] width 15 height 12
radio input "true"
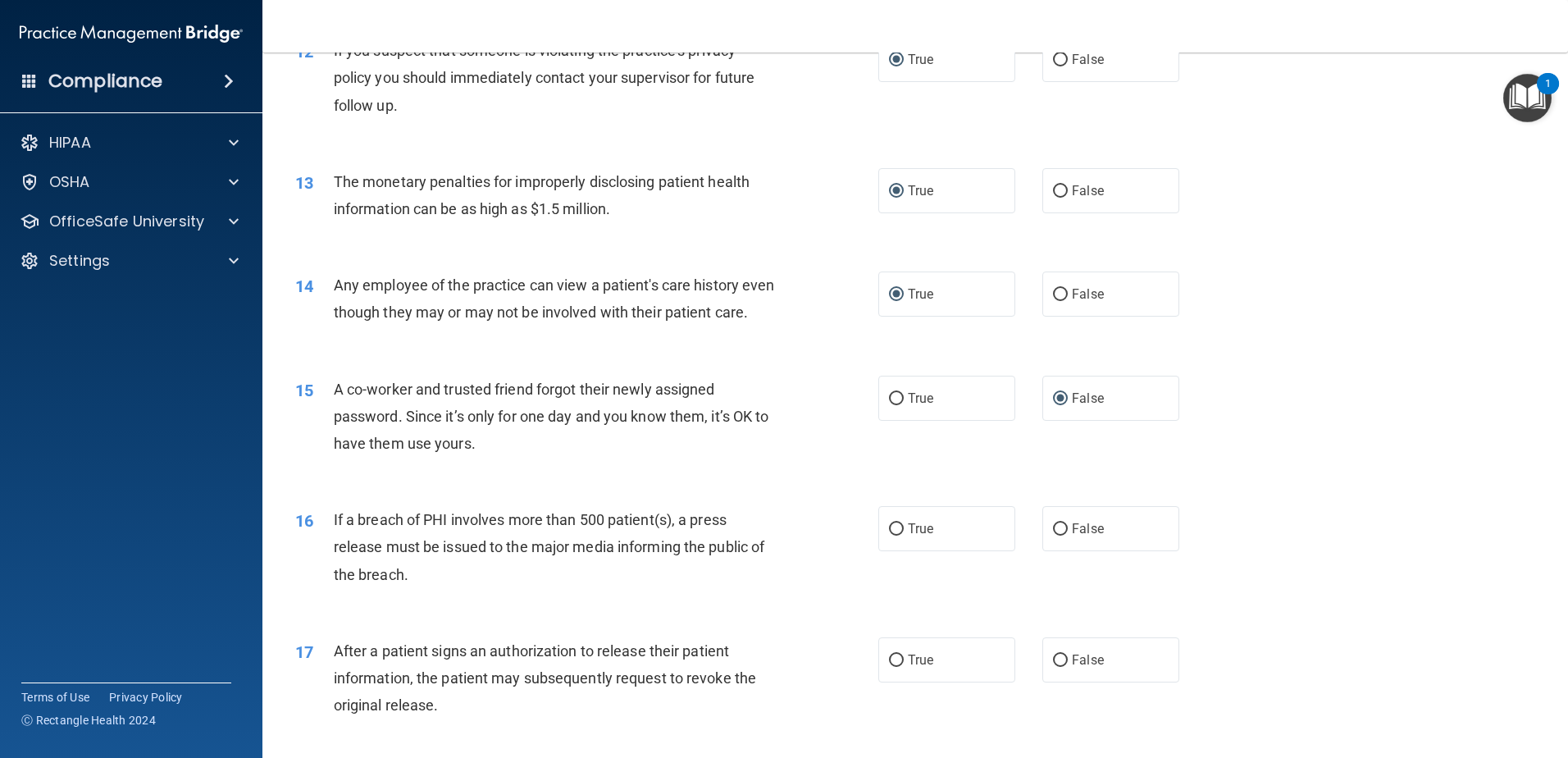
scroll to position [1394, 0]
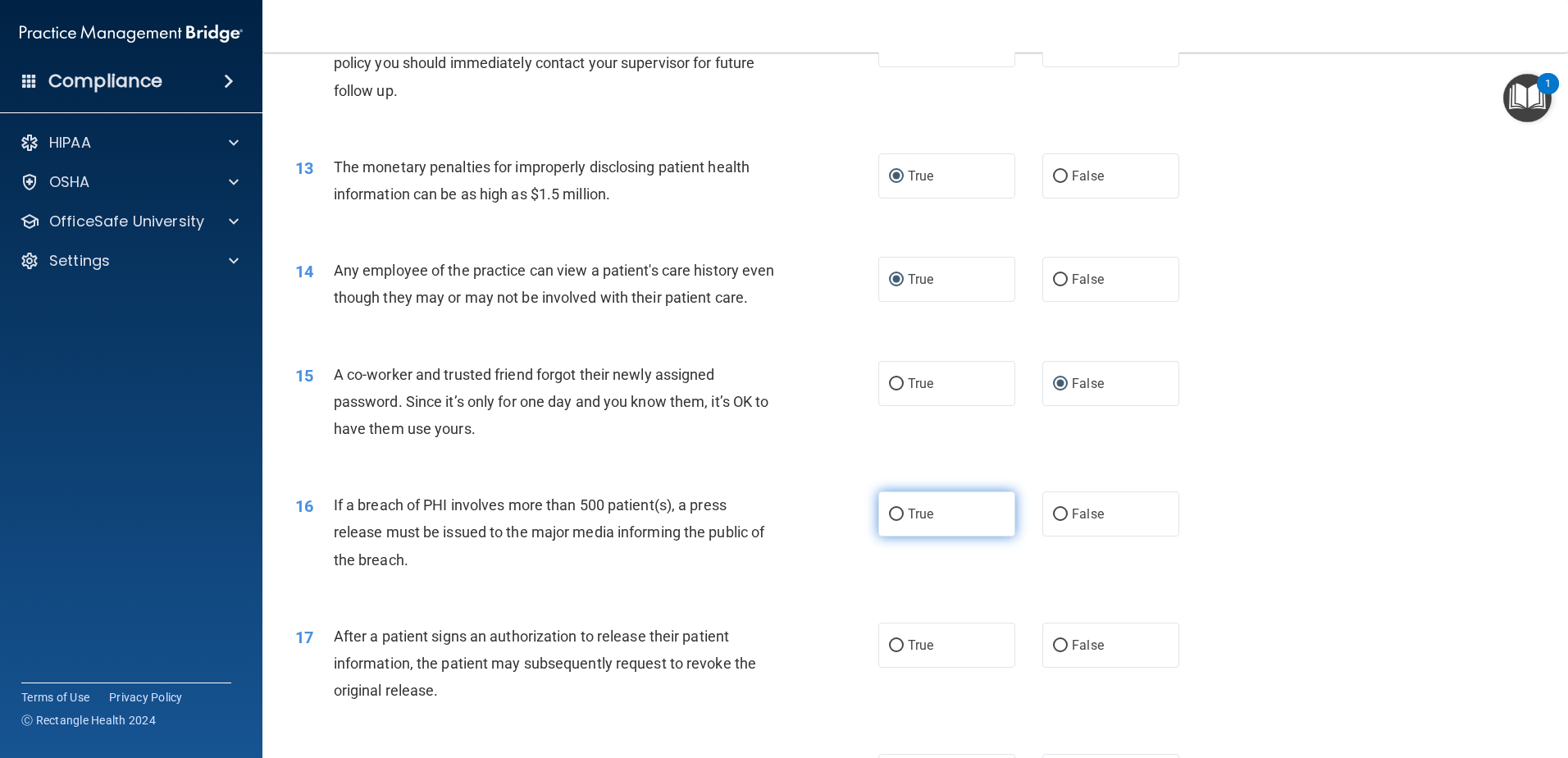
click at [894, 521] on input "True" at bounding box center [896, 515] width 15 height 12
radio input "true"
click at [889, 652] on input "True" at bounding box center [896, 646] width 15 height 12
radio input "true"
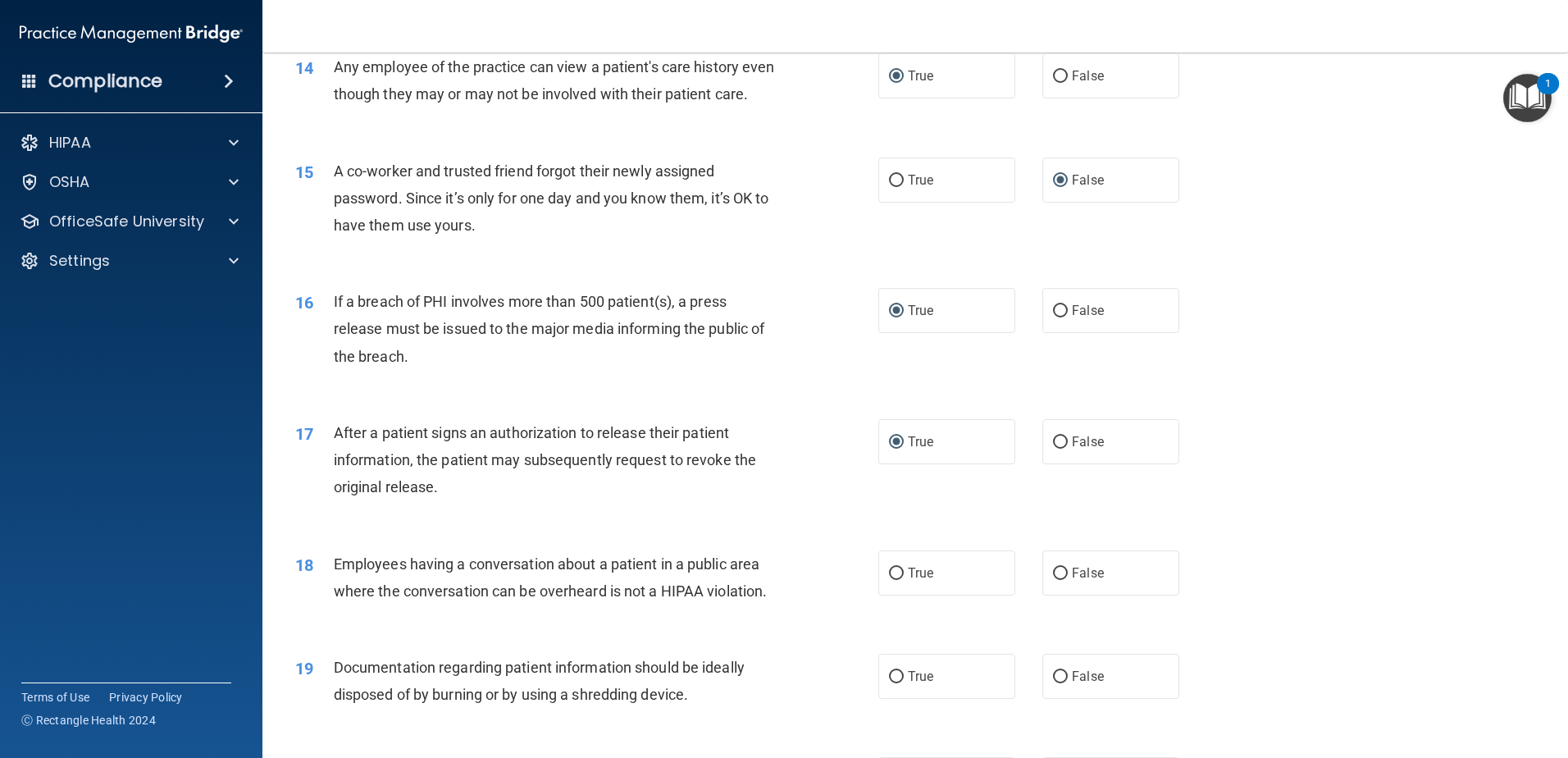
scroll to position [1722, 0]
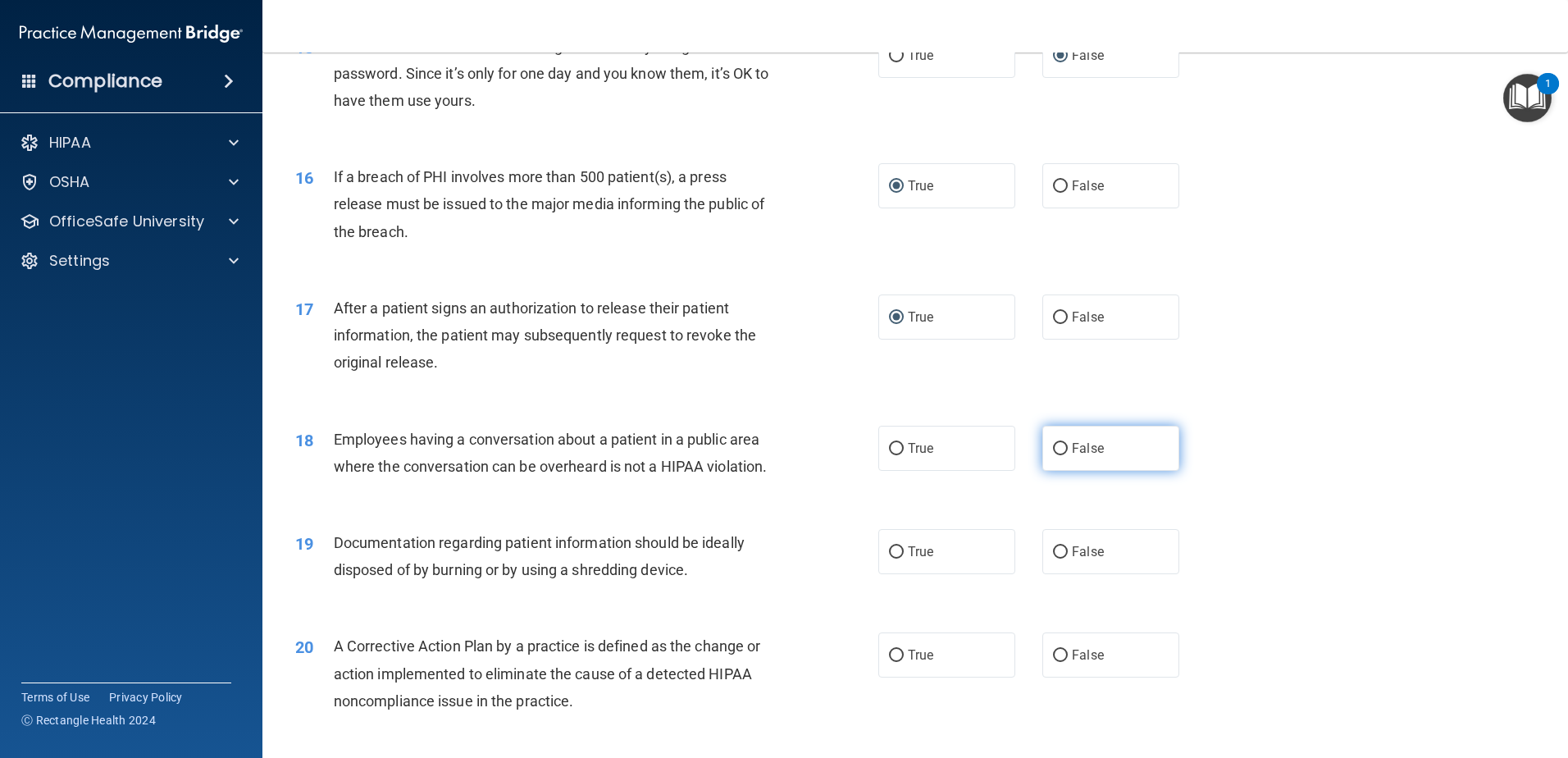
click at [1053, 455] on input "False" at bounding box center [1060, 449] width 15 height 12
radio input "true"
click at [889, 558] on input "True" at bounding box center [896, 552] width 15 height 12
radio input "true"
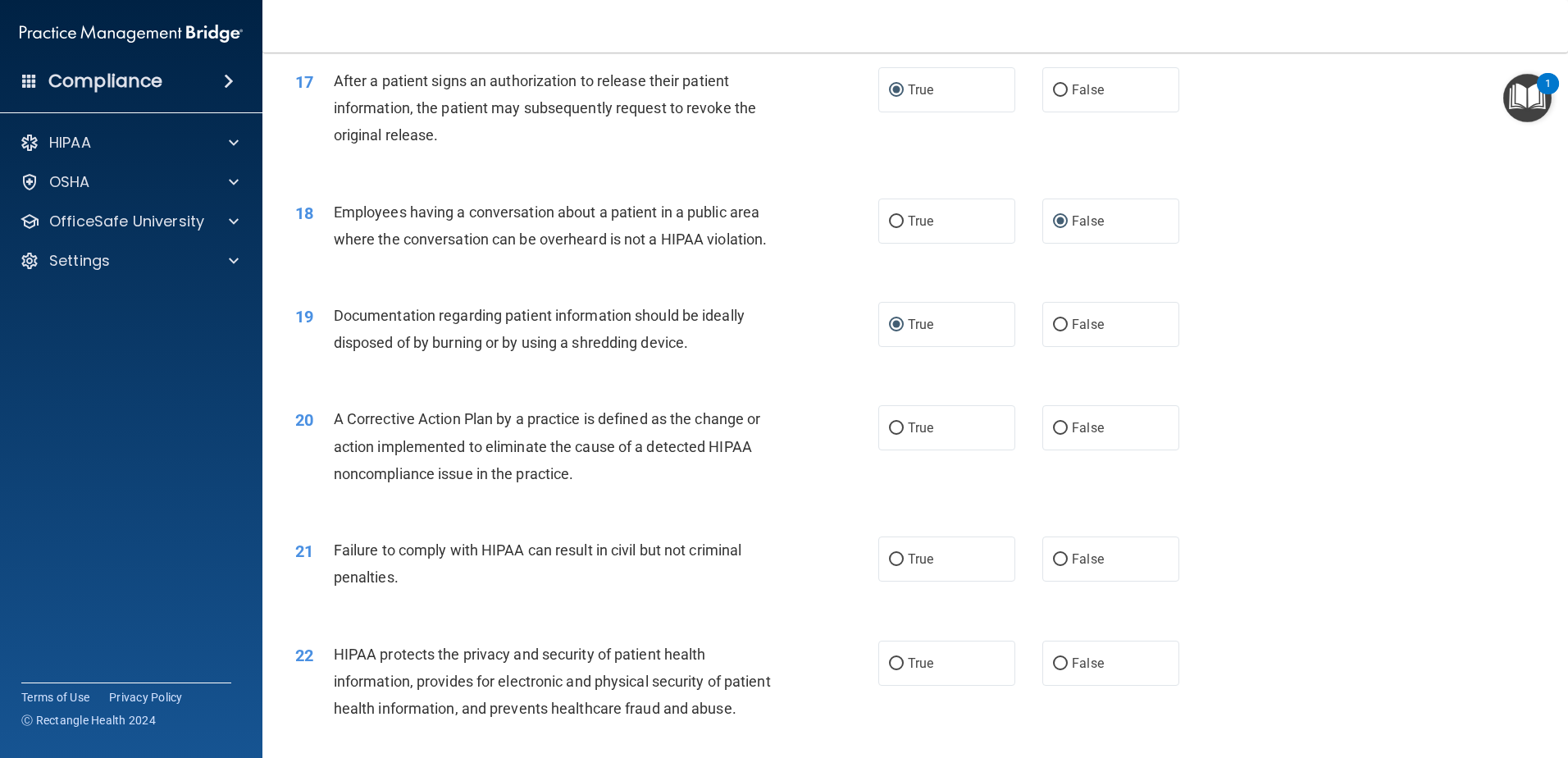
scroll to position [1968, 0]
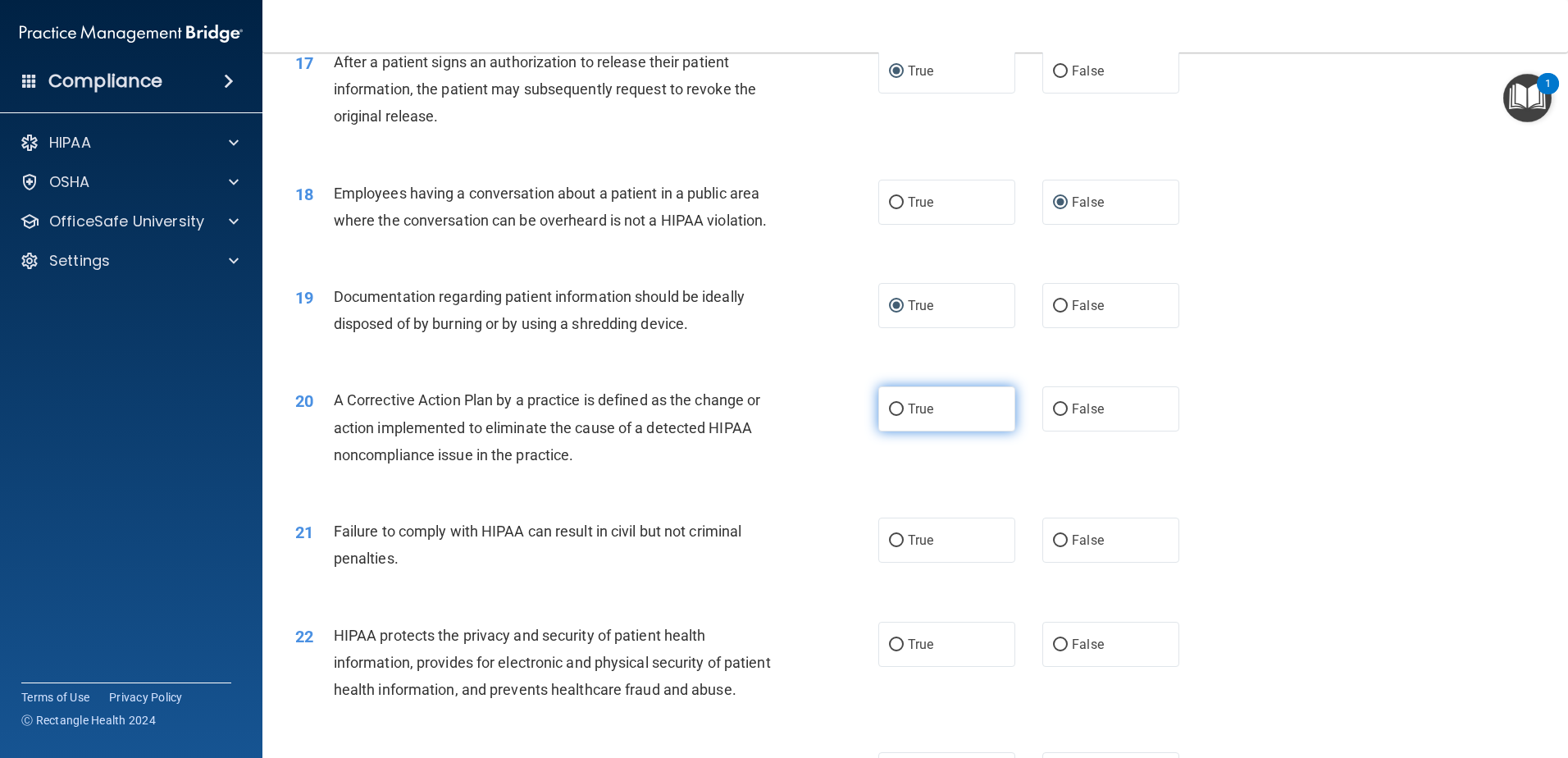
click at [899, 431] on label "True" at bounding box center [947, 409] width 137 height 45
click at [899, 416] on input "True" at bounding box center [896, 410] width 15 height 12
radio input "true"
click at [1058, 547] on input "False" at bounding box center [1060, 541] width 15 height 12
radio input "true"
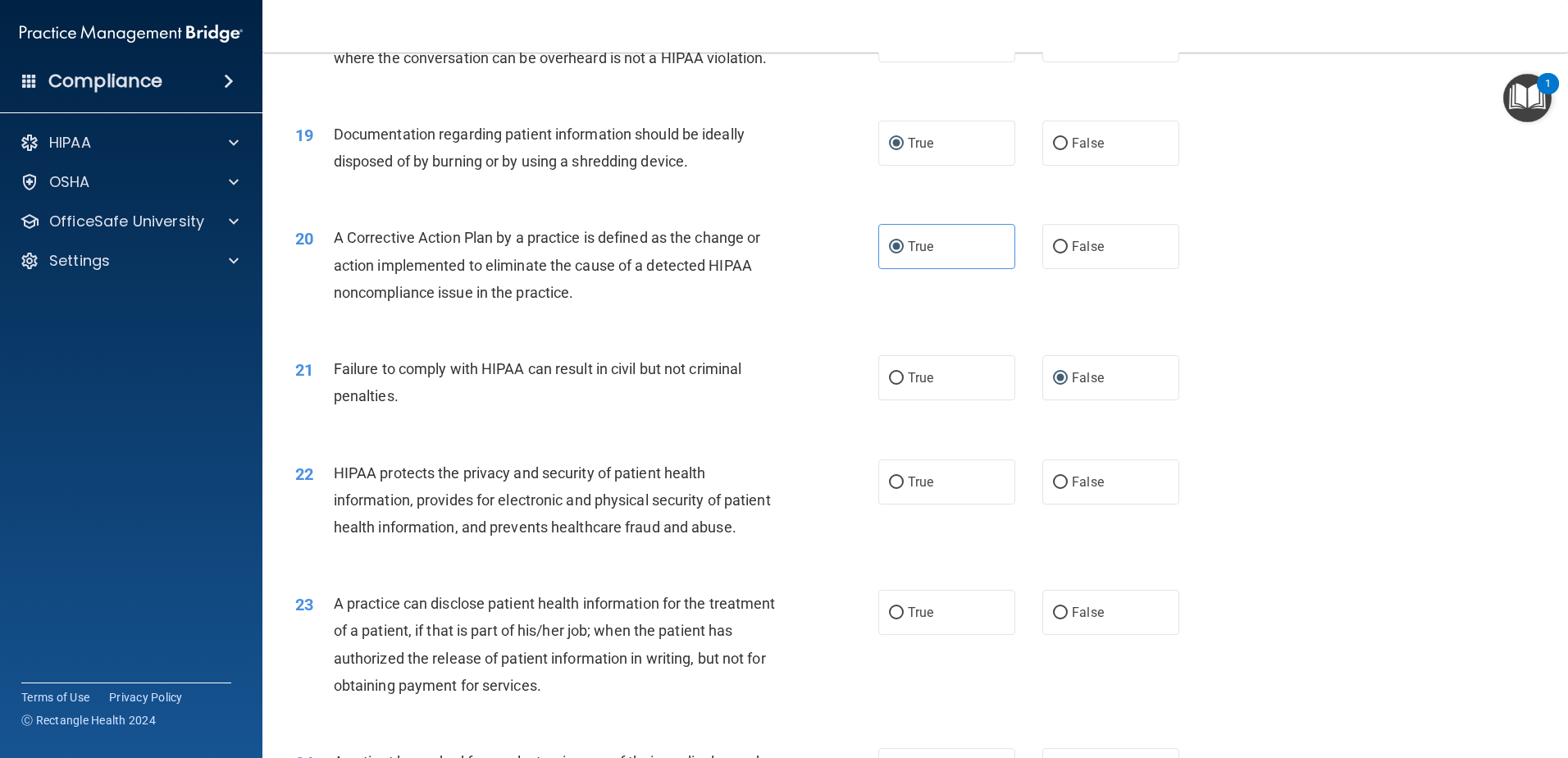
scroll to position [2132, 0]
click at [893, 487] on input "True" at bounding box center [896, 481] width 15 height 12
radio input "true"
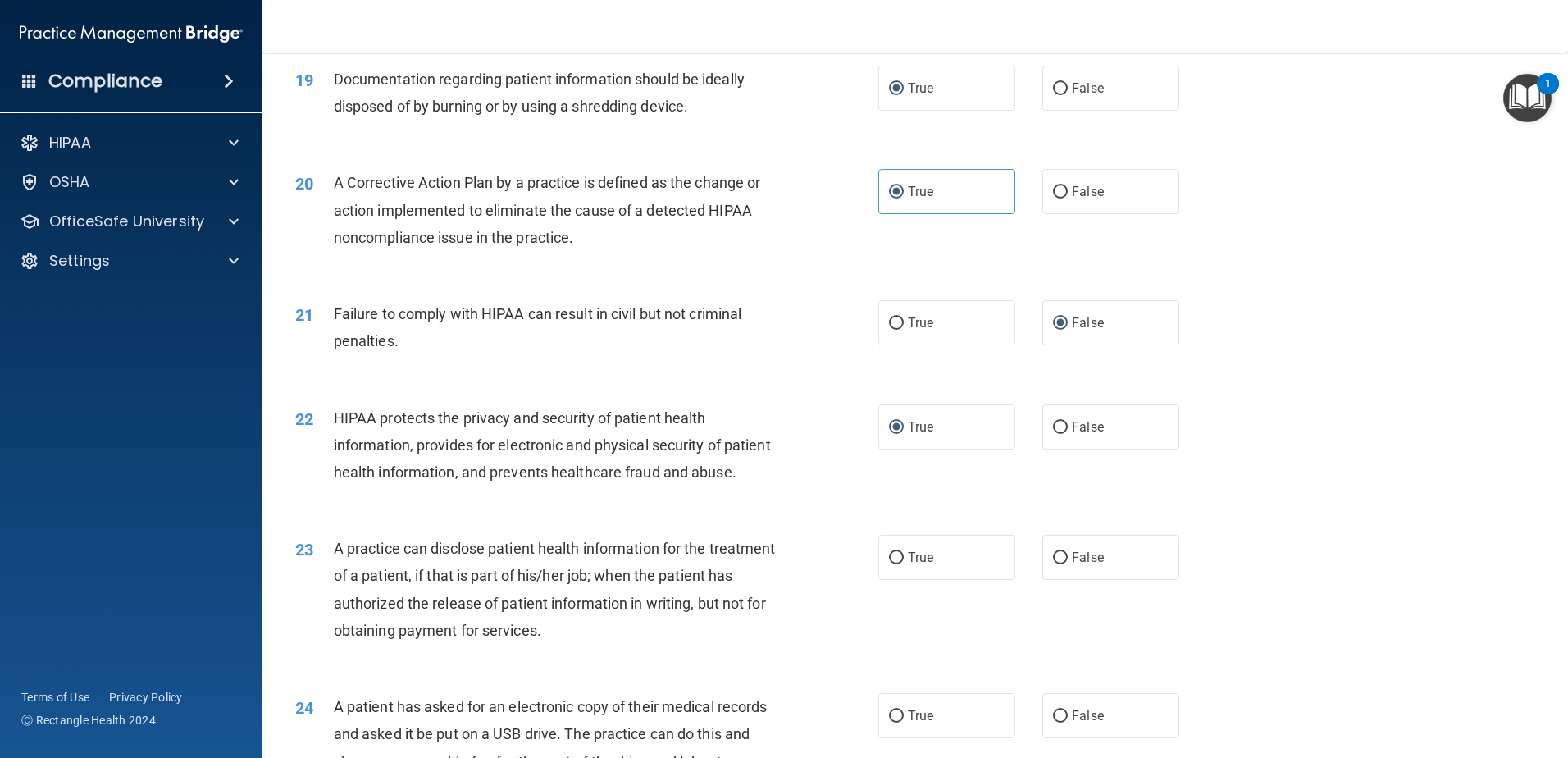
scroll to position [2214, 0]
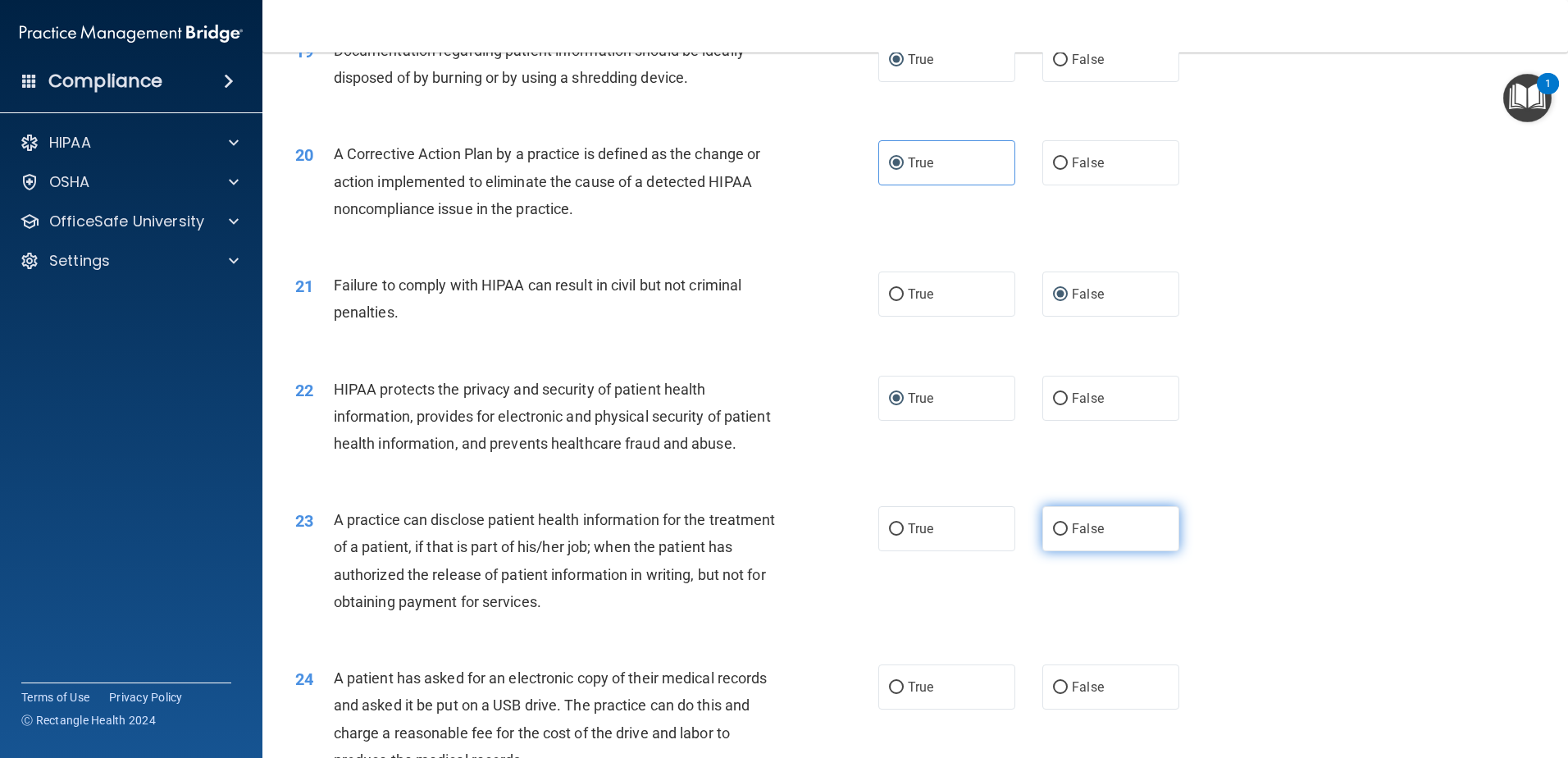
click at [1053, 535] on input "False" at bounding box center [1060, 529] width 15 height 12
radio input "true"
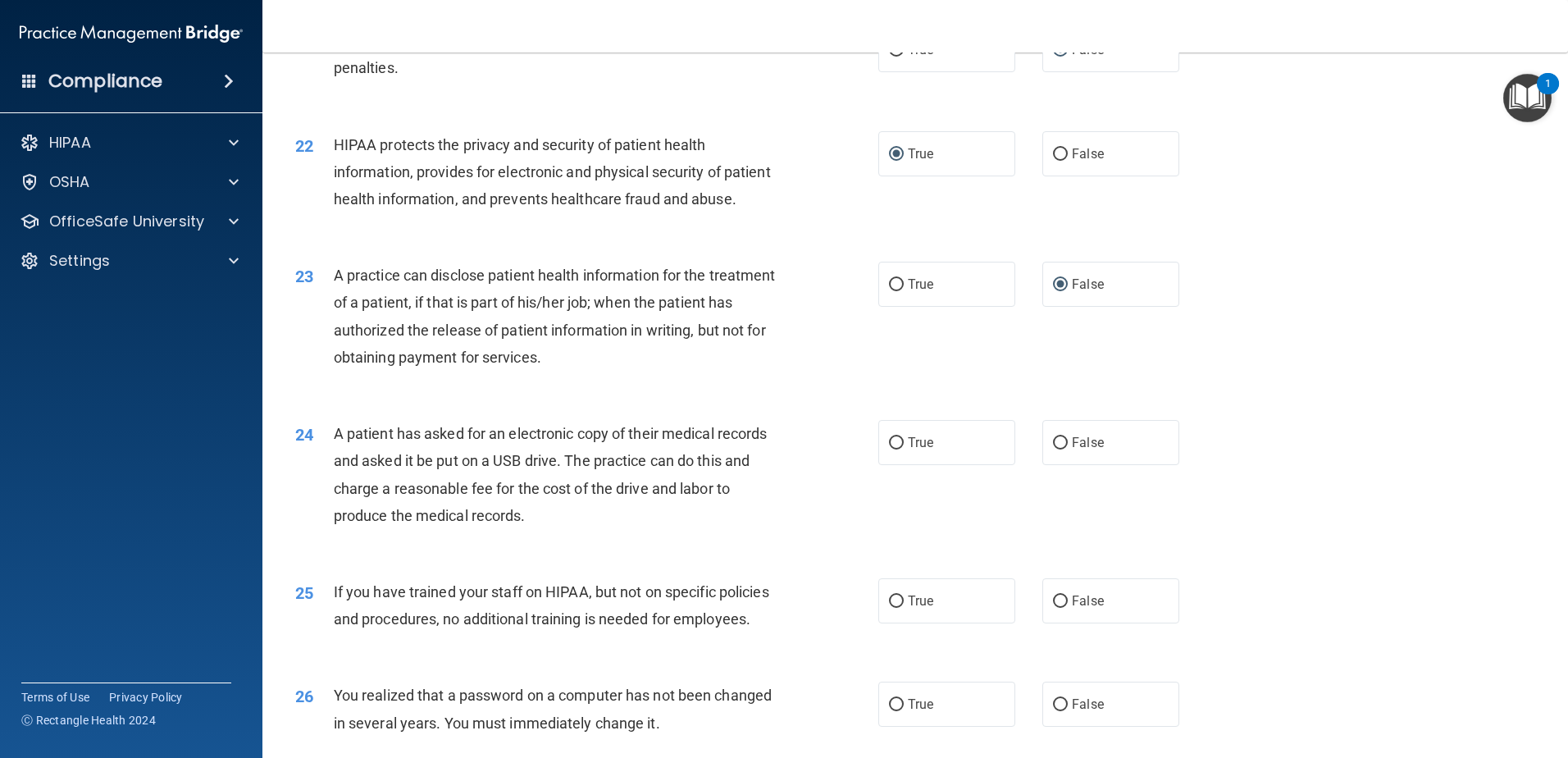
scroll to position [2460, 0]
click at [891, 448] on input "True" at bounding box center [896, 442] width 15 height 12
radio input "true"
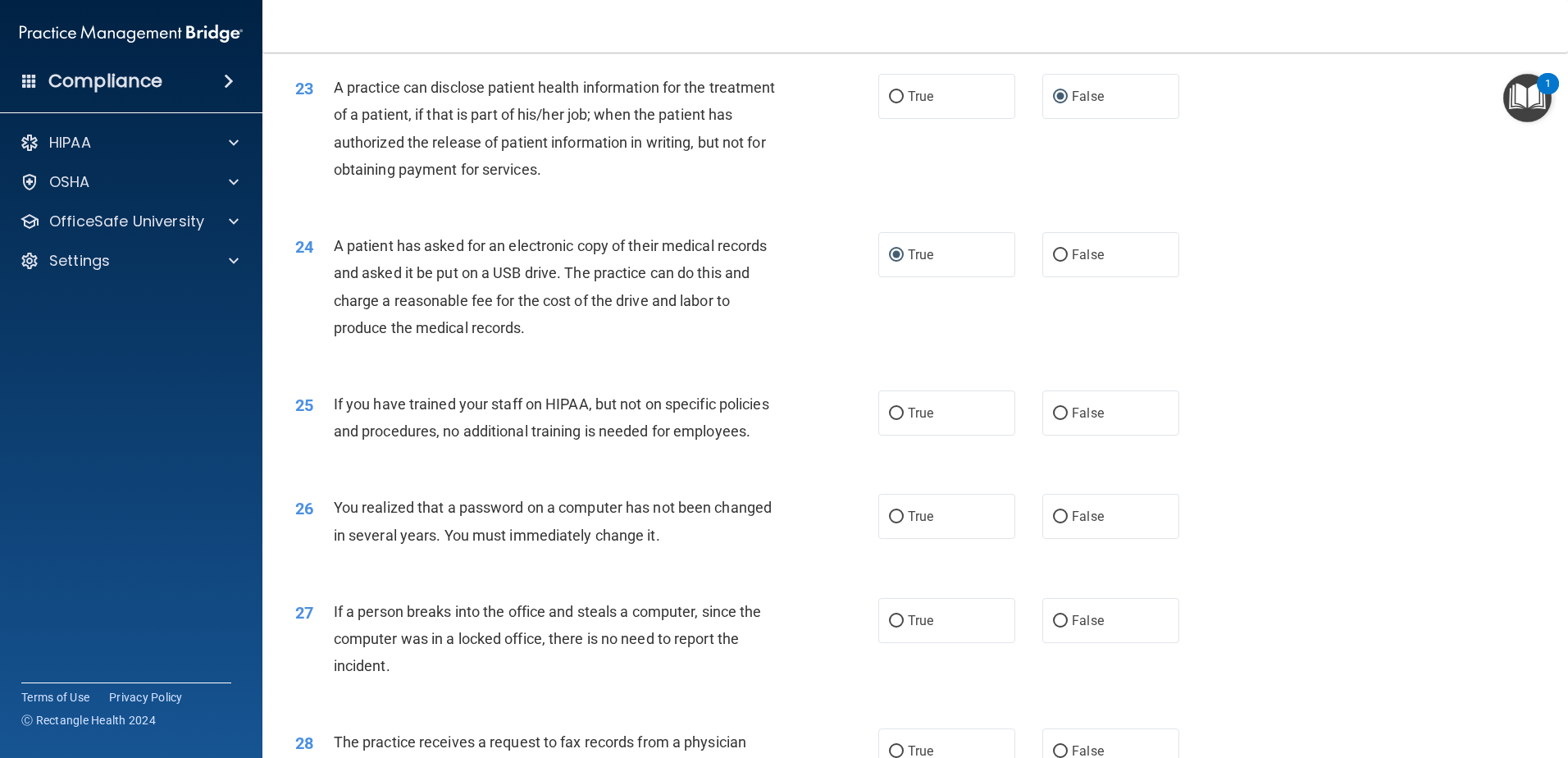
scroll to position [2706, 0]
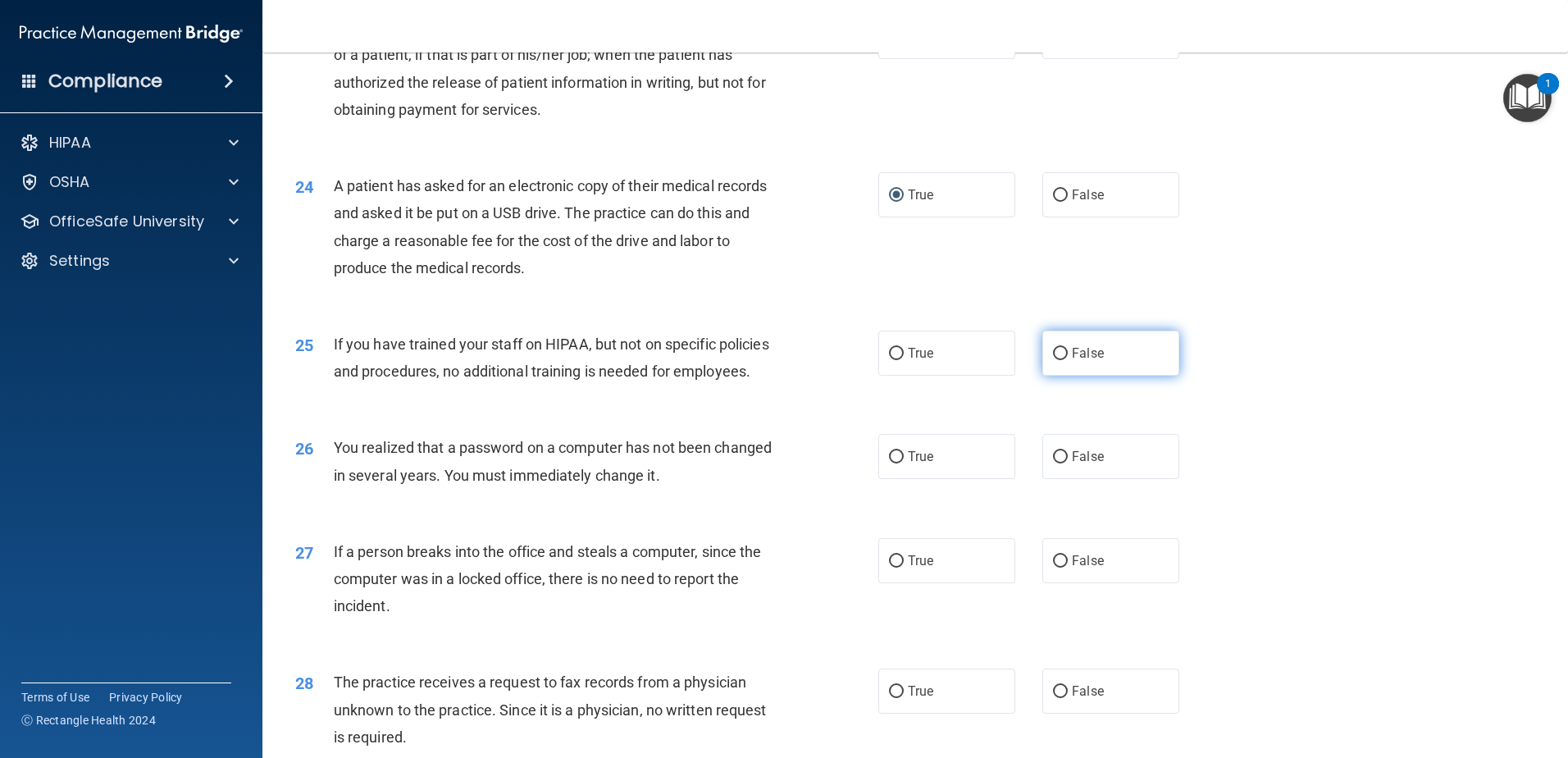
click at [1055, 360] on input "False" at bounding box center [1060, 354] width 15 height 12
radio input "true"
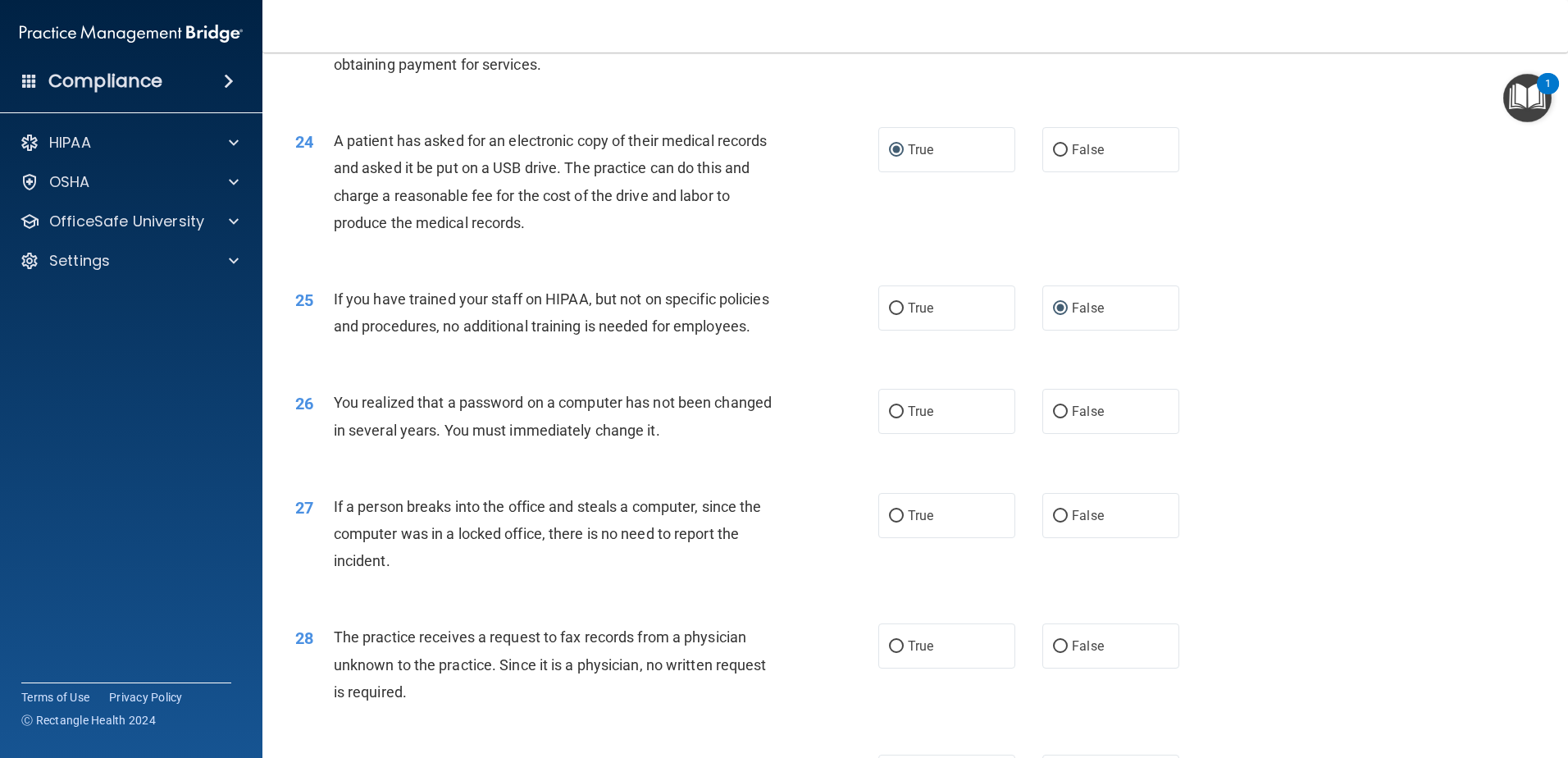
scroll to position [2788, 0]
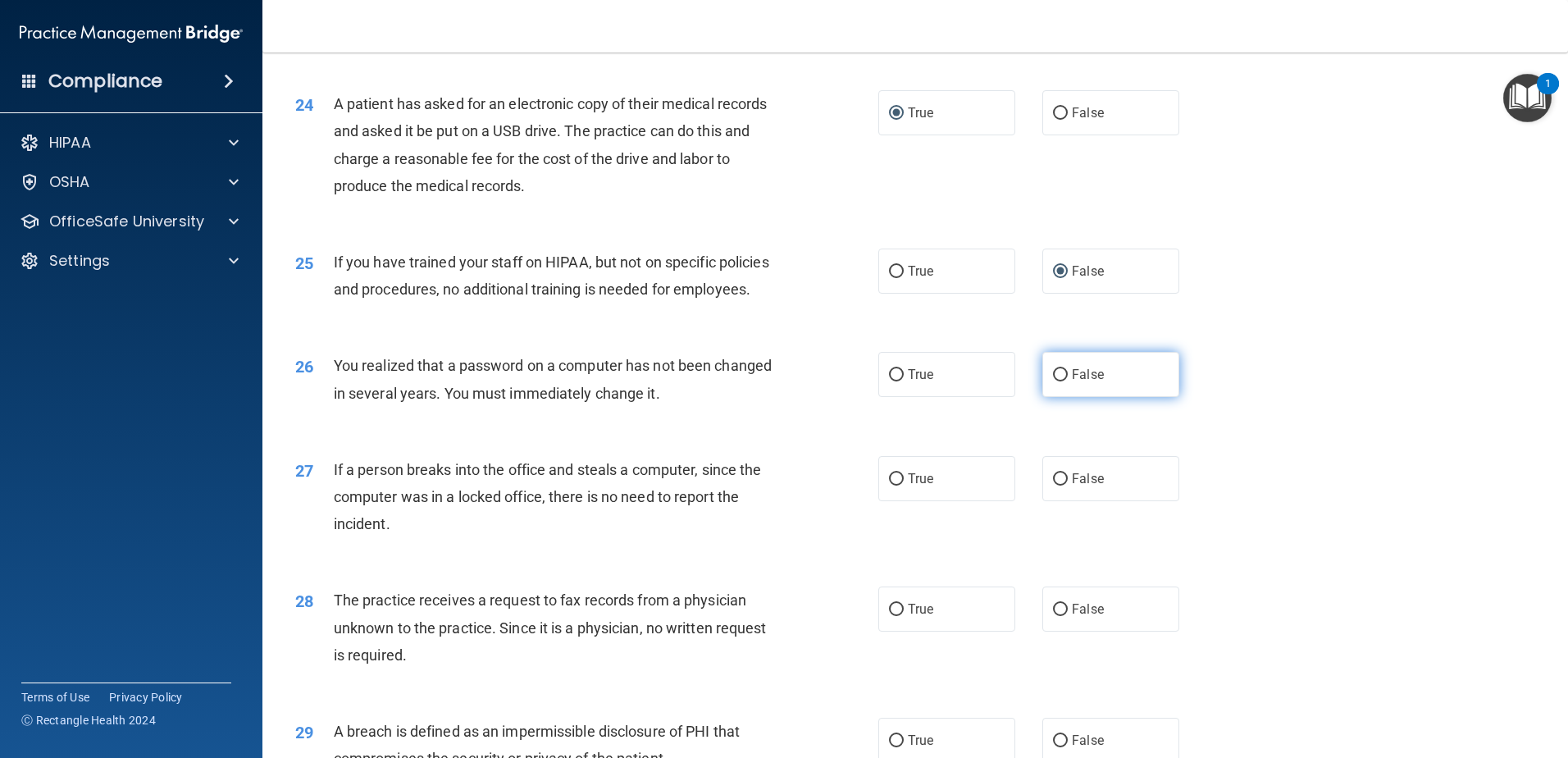
click at [1057, 381] on input "False" at bounding box center [1060, 375] width 15 height 12
radio input "true"
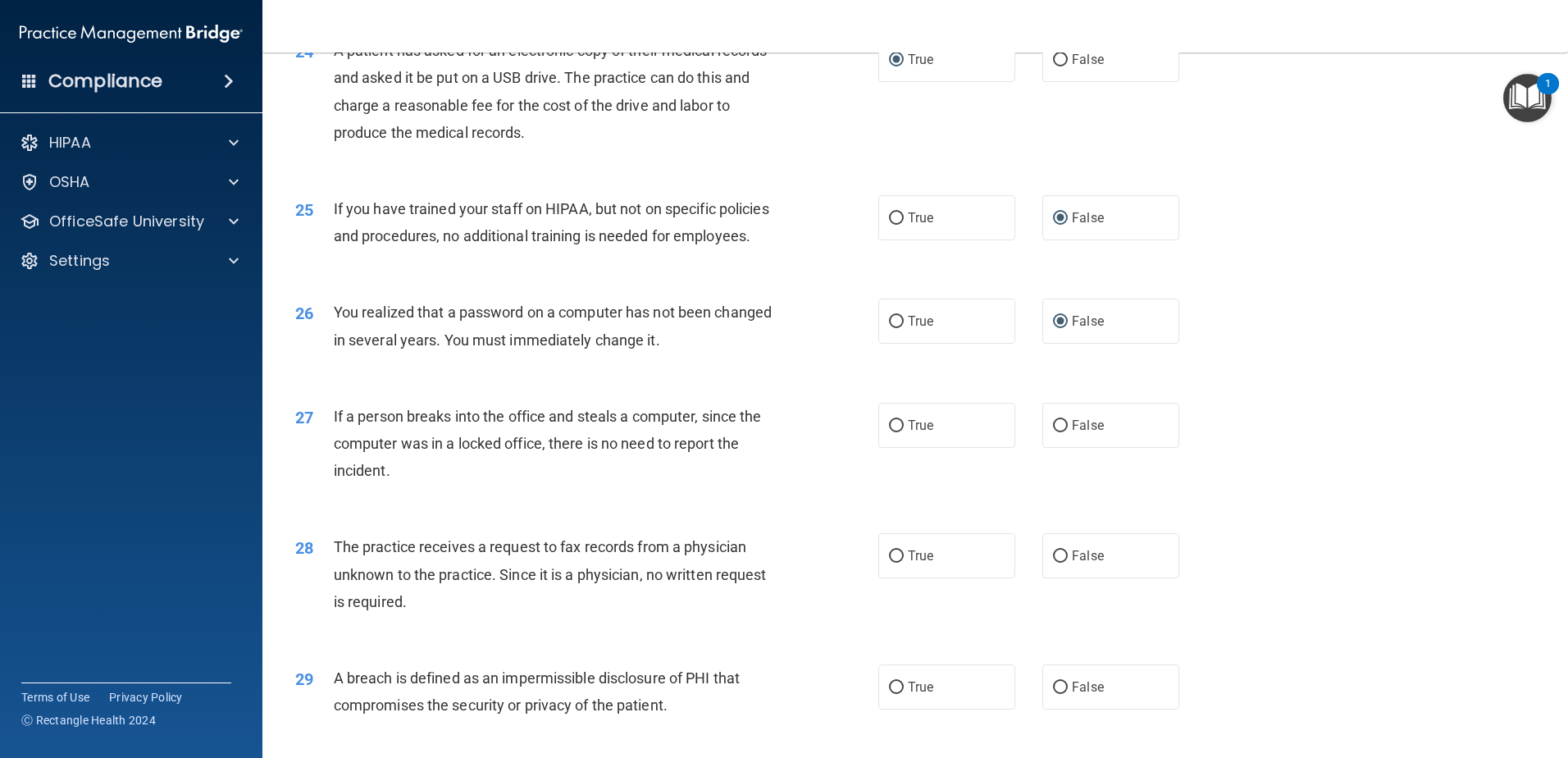
scroll to position [2870, 0]
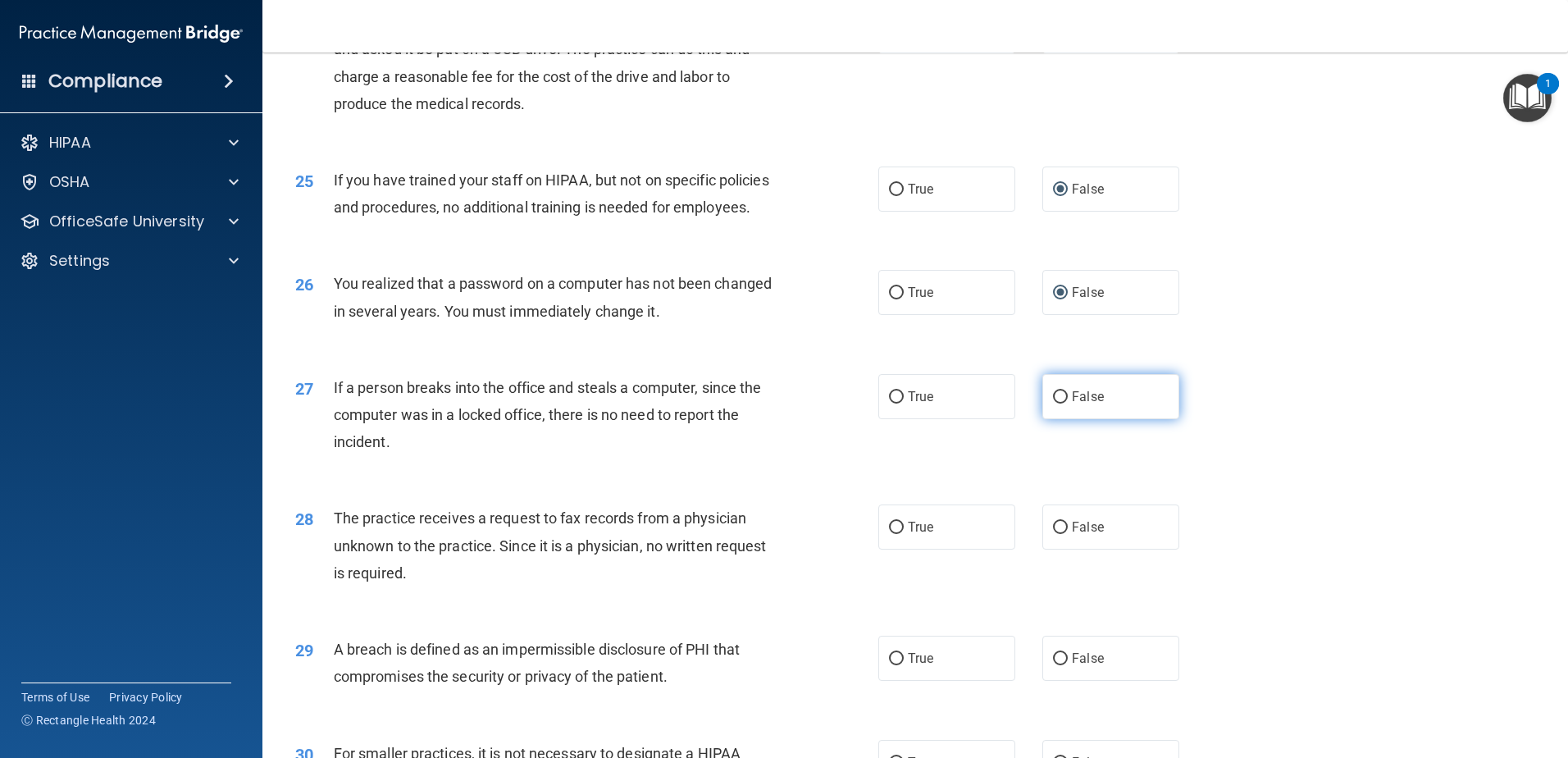
click at [1053, 403] on input "False" at bounding box center [1060, 397] width 15 height 12
radio input "true"
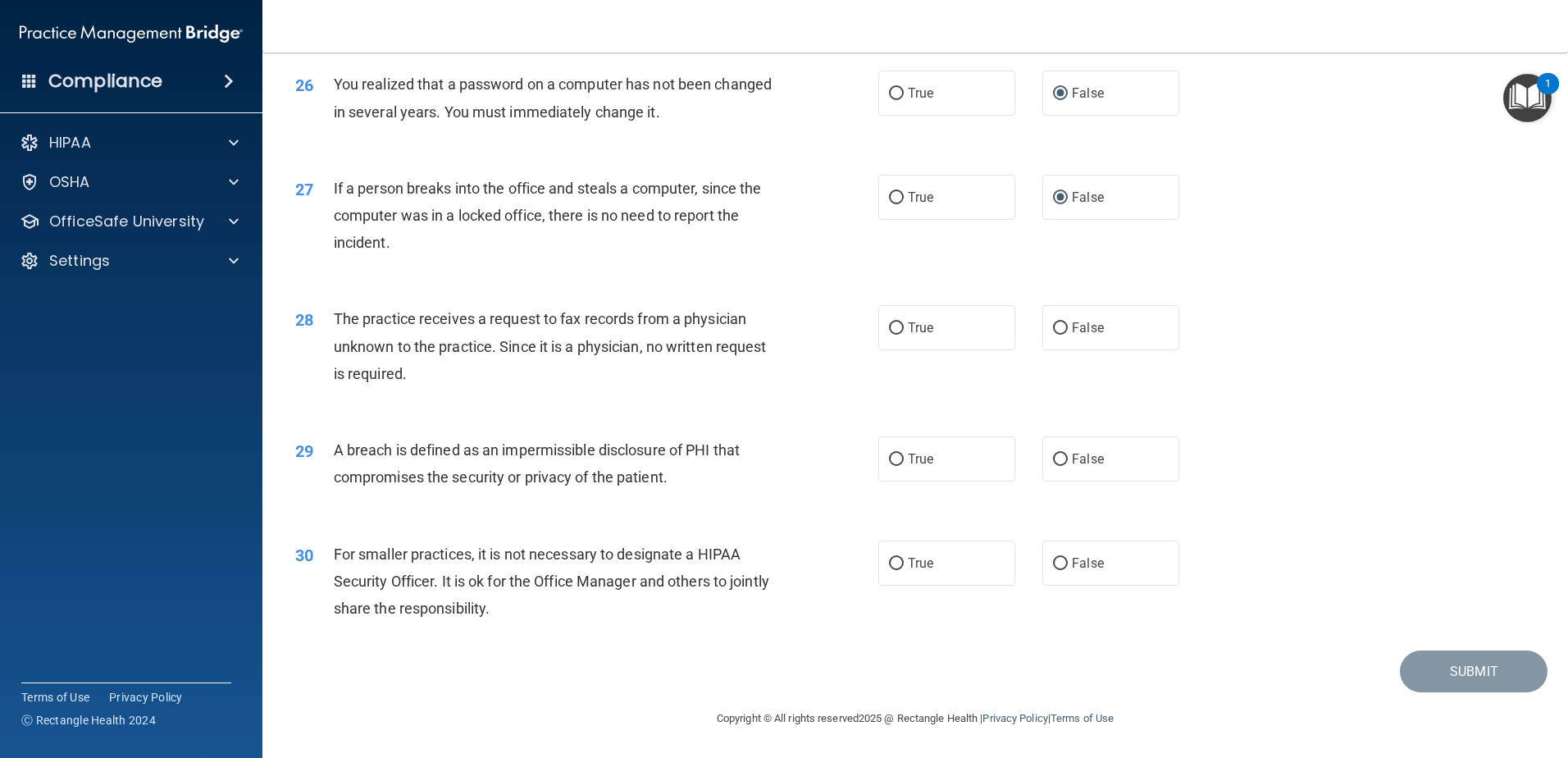
scroll to position [3117, 0]
click at [1058, 335] on input "False" at bounding box center [1060, 329] width 15 height 12
radio input "true"
click at [890, 458] on input "True" at bounding box center [896, 460] width 15 height 12
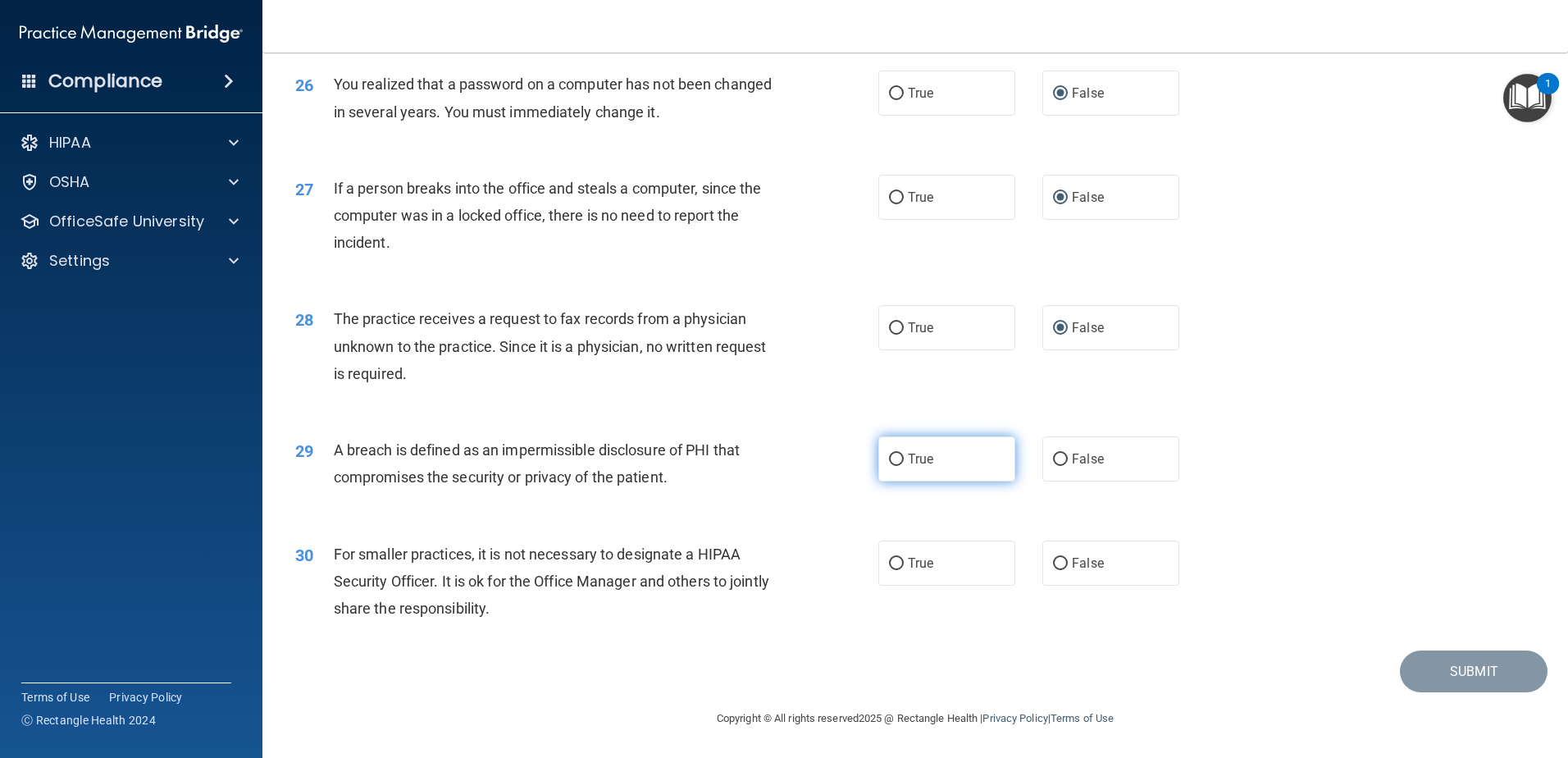
radio input "true"
click at [894, 566] on input "True" at bounding box center [896, 564] width 15 height 12
radio input "true"
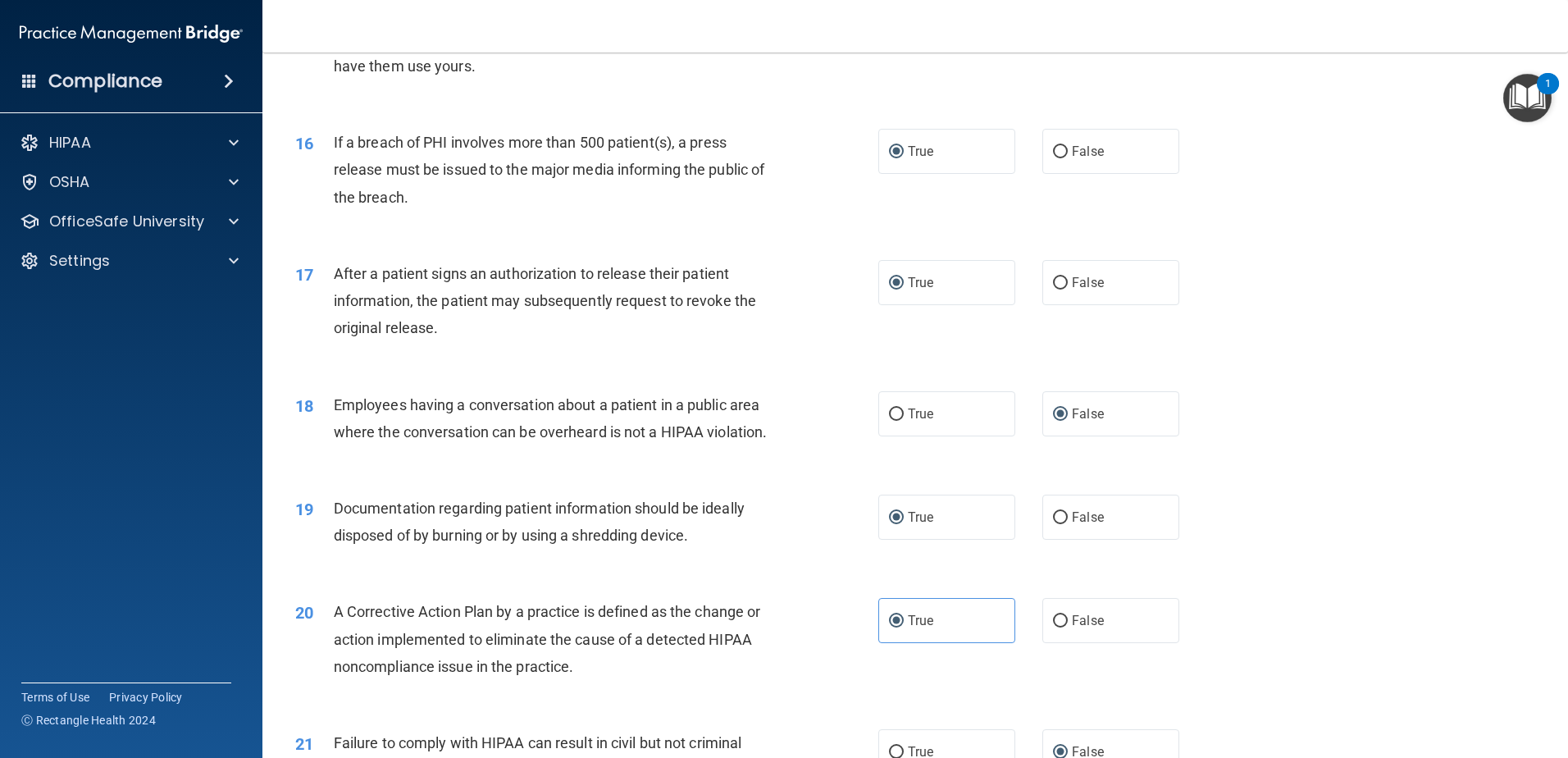
scroll to position [1920, 0]
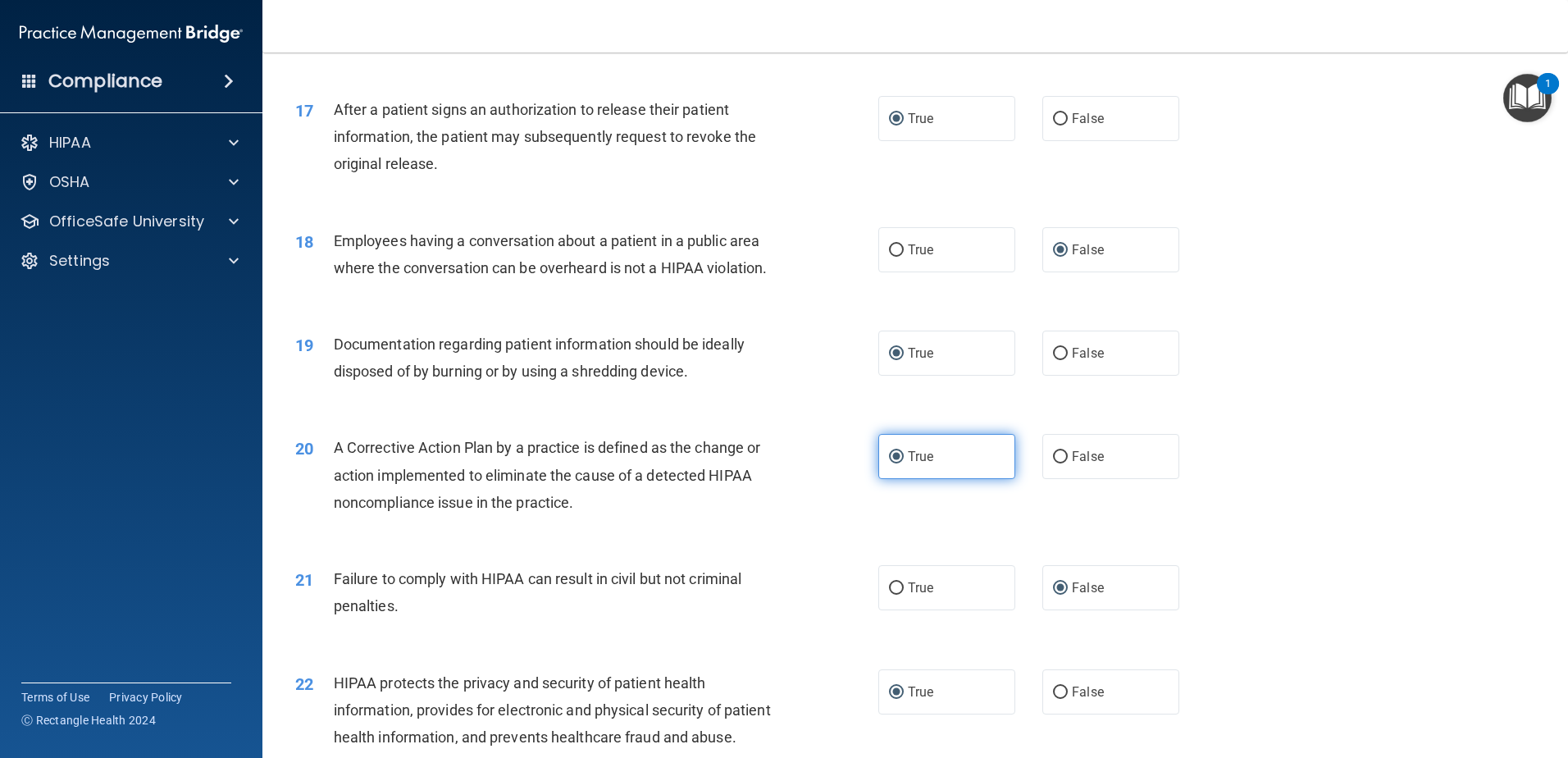
click at [889, 463] on input "True" at bounding box center [896, 457] width 15 height 12
click at [1055, 463] on input "False" at bounding box center [1060, 457] width 15 height 12
radio input "true"
click at [892, 463] on input "True" at bounding box center [896, 457] width 15 height 12
radio input "true"
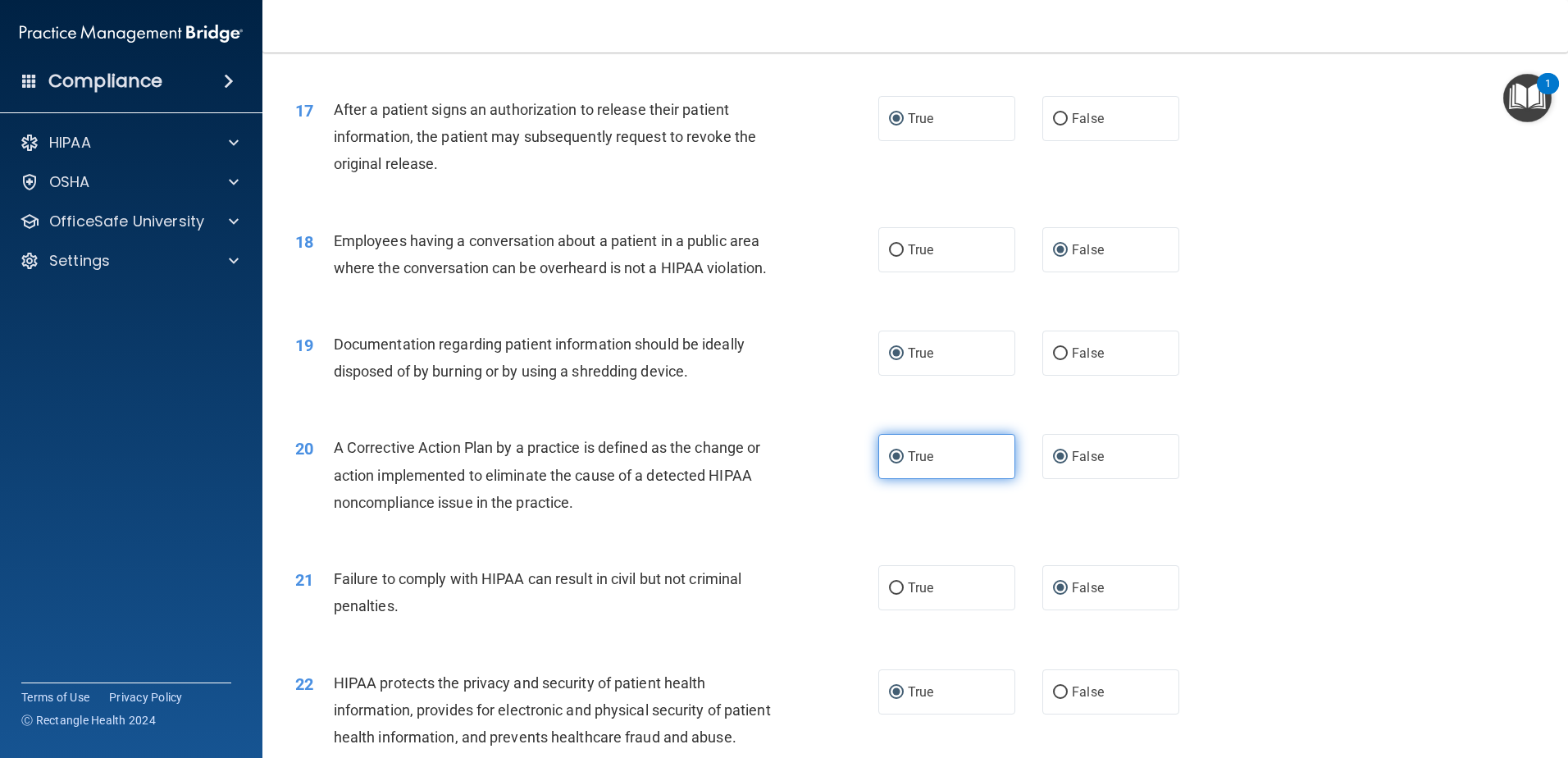
radio input "false"
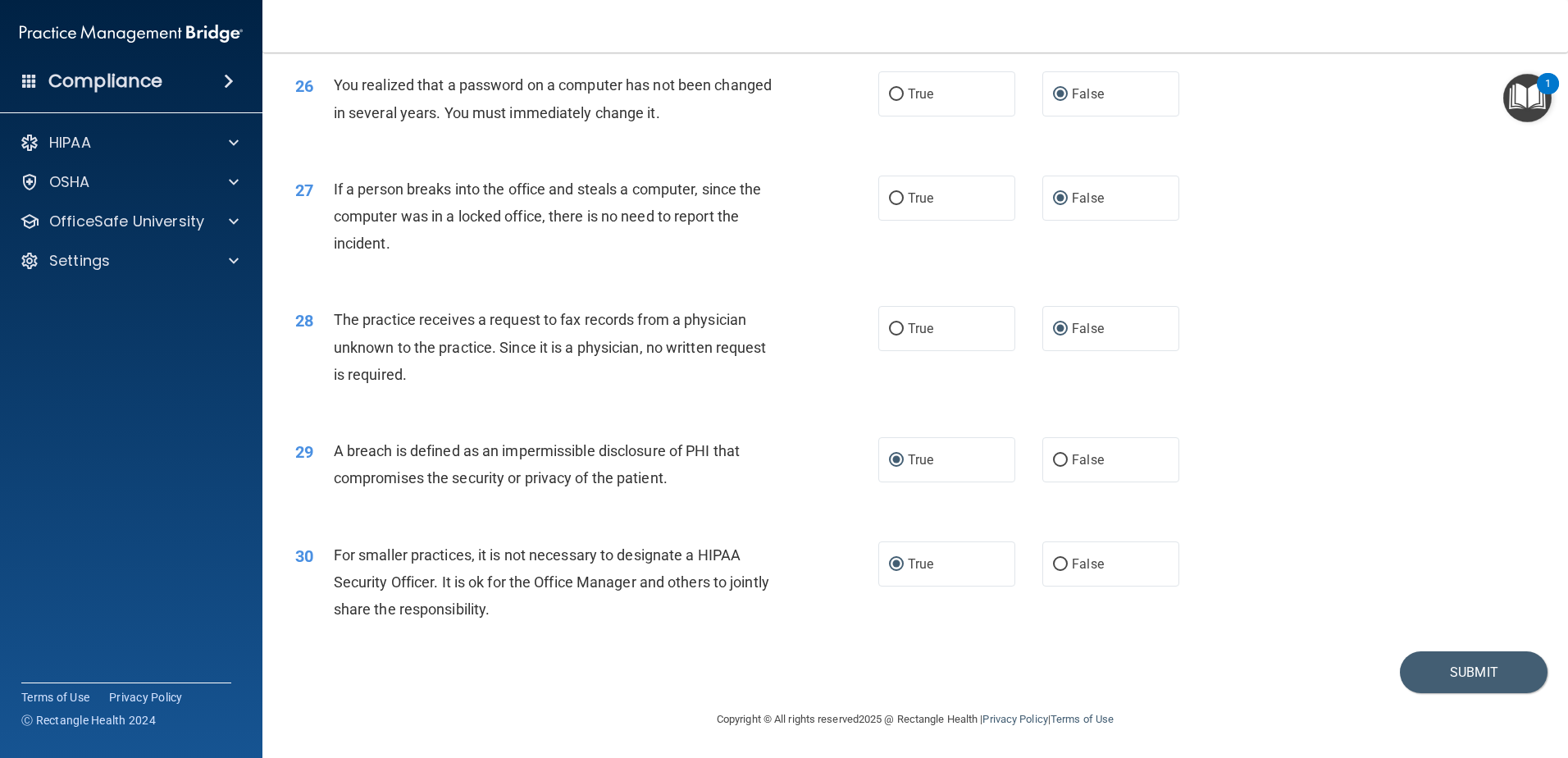
scroll to position [3150, 0]
click at [1453, 667] on button "Submit" at bounding box center [1474, 671] width 148 height 42
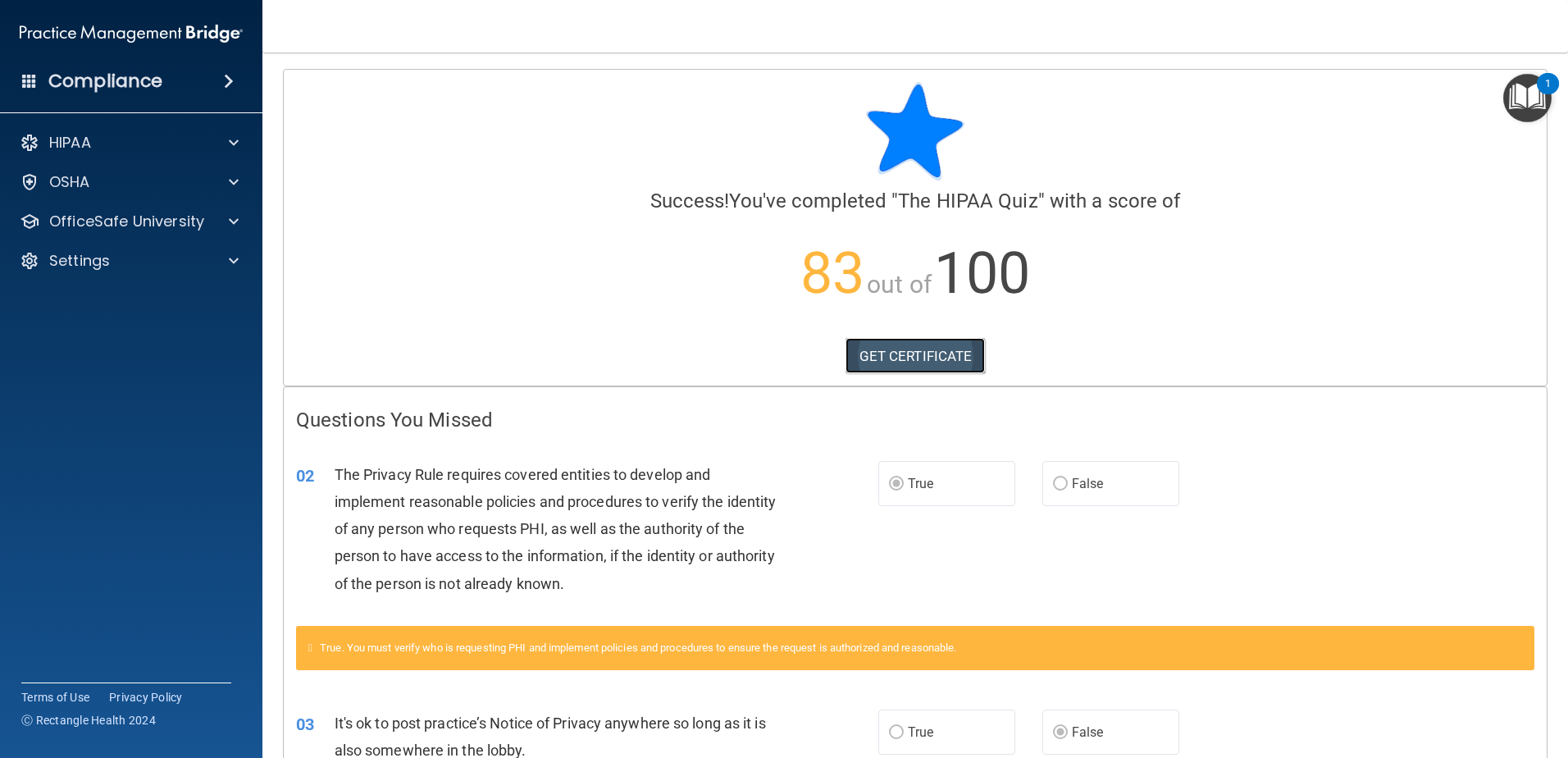
click at [906, 355] on link "GET CERTIFICATE" at bounding box center [915, 355] width 140 height 37
click at [234, 216] on span at bounding box center [233, 222] width 10 height 20
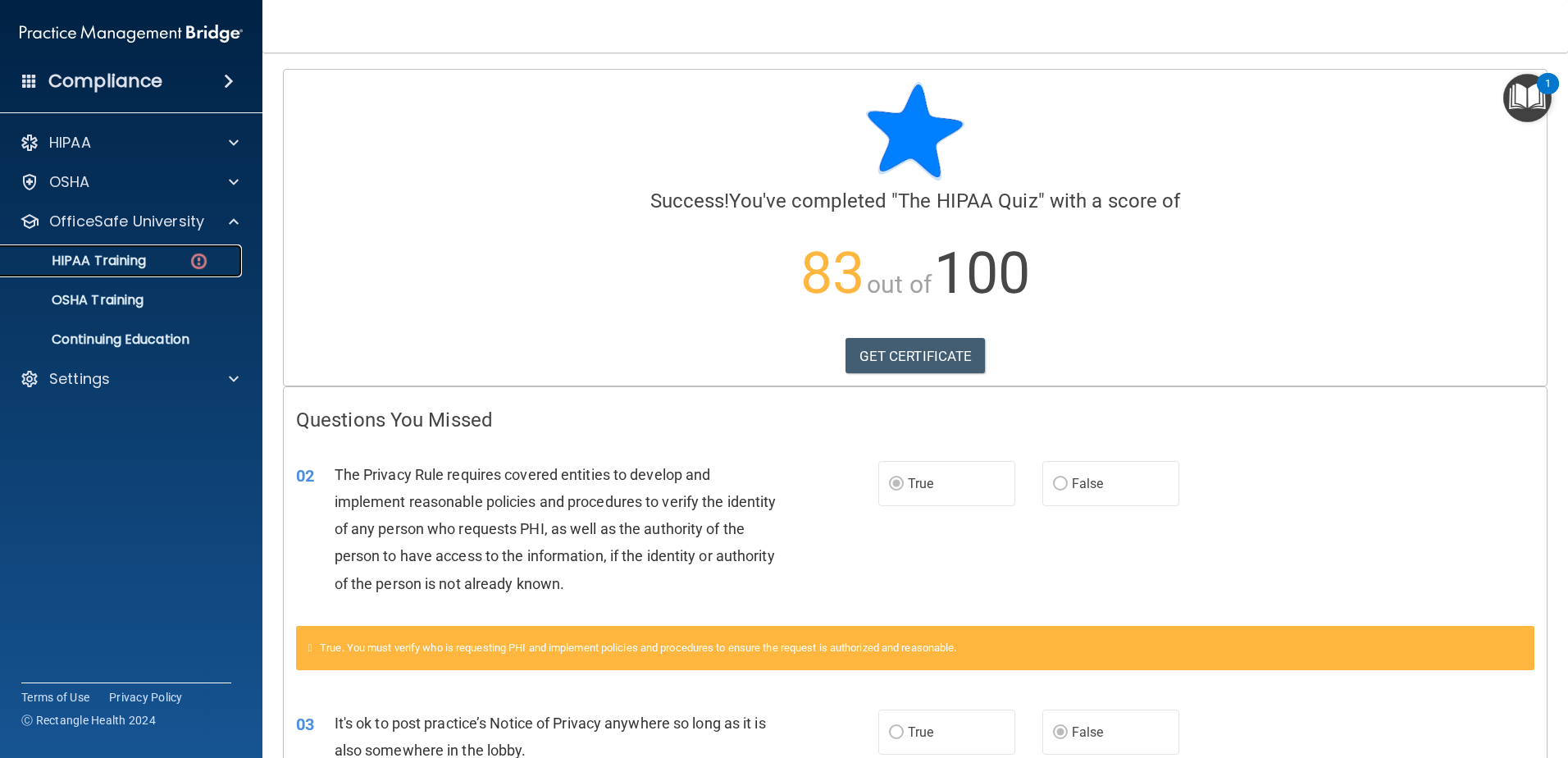
click at [144, 257] on p "HIPAA Training" at bounding box center [78, 261] width 135 height 16
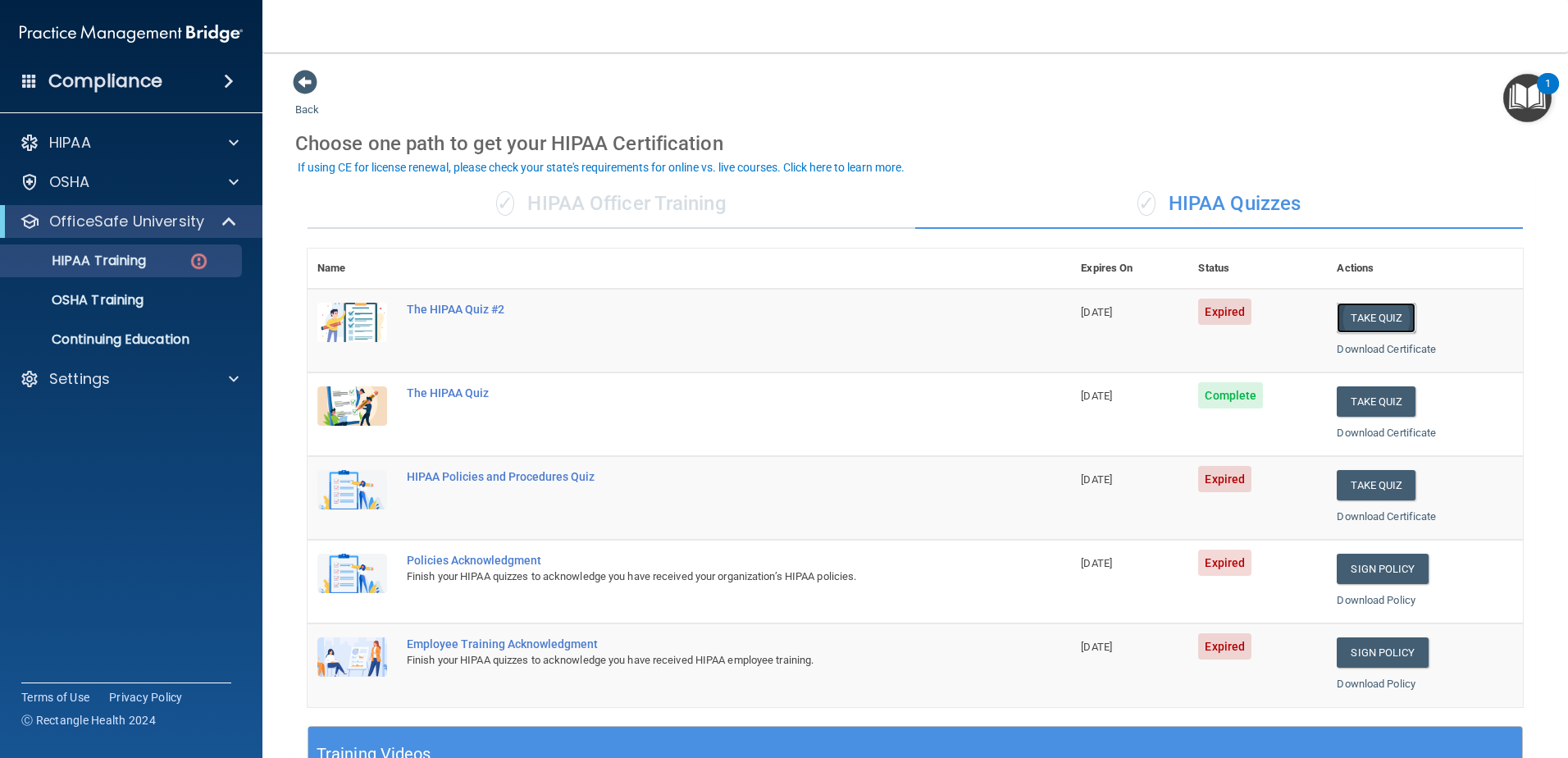
click at [1364, 320] on button "Take Quiz" at bounding box center [1376, 318] width 78 height 30
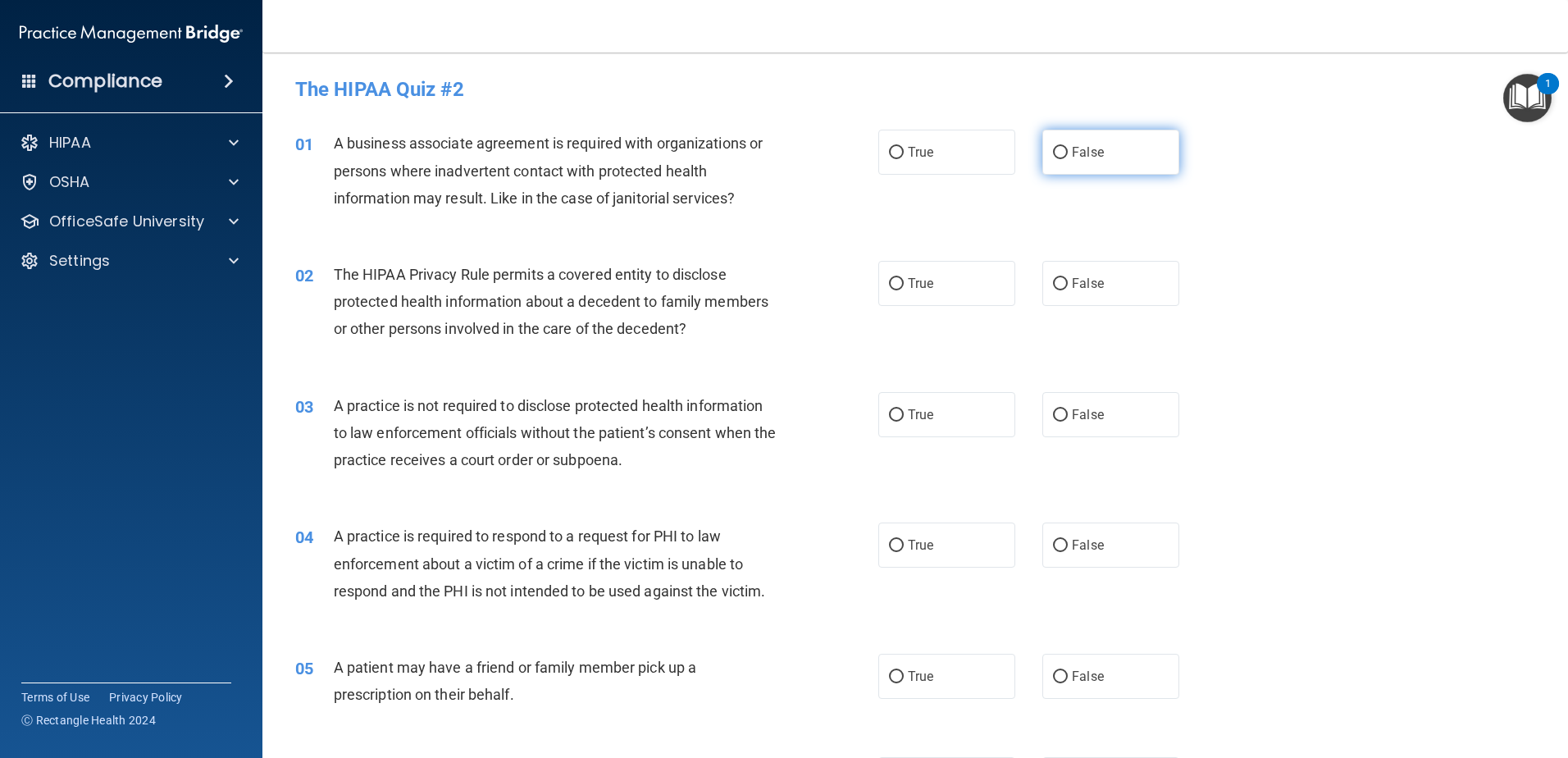
click at [1057, 157] on input "False" at bounding box center [1060, 153] width 15 height 12
radio input "true"
click at [893, 283] on input "True" at bounding box center [896, 284] width 15 height 12
radio input "true"
click at [1059, 411] on input "False" at bounding box center [1060, 415] width 15 height 12
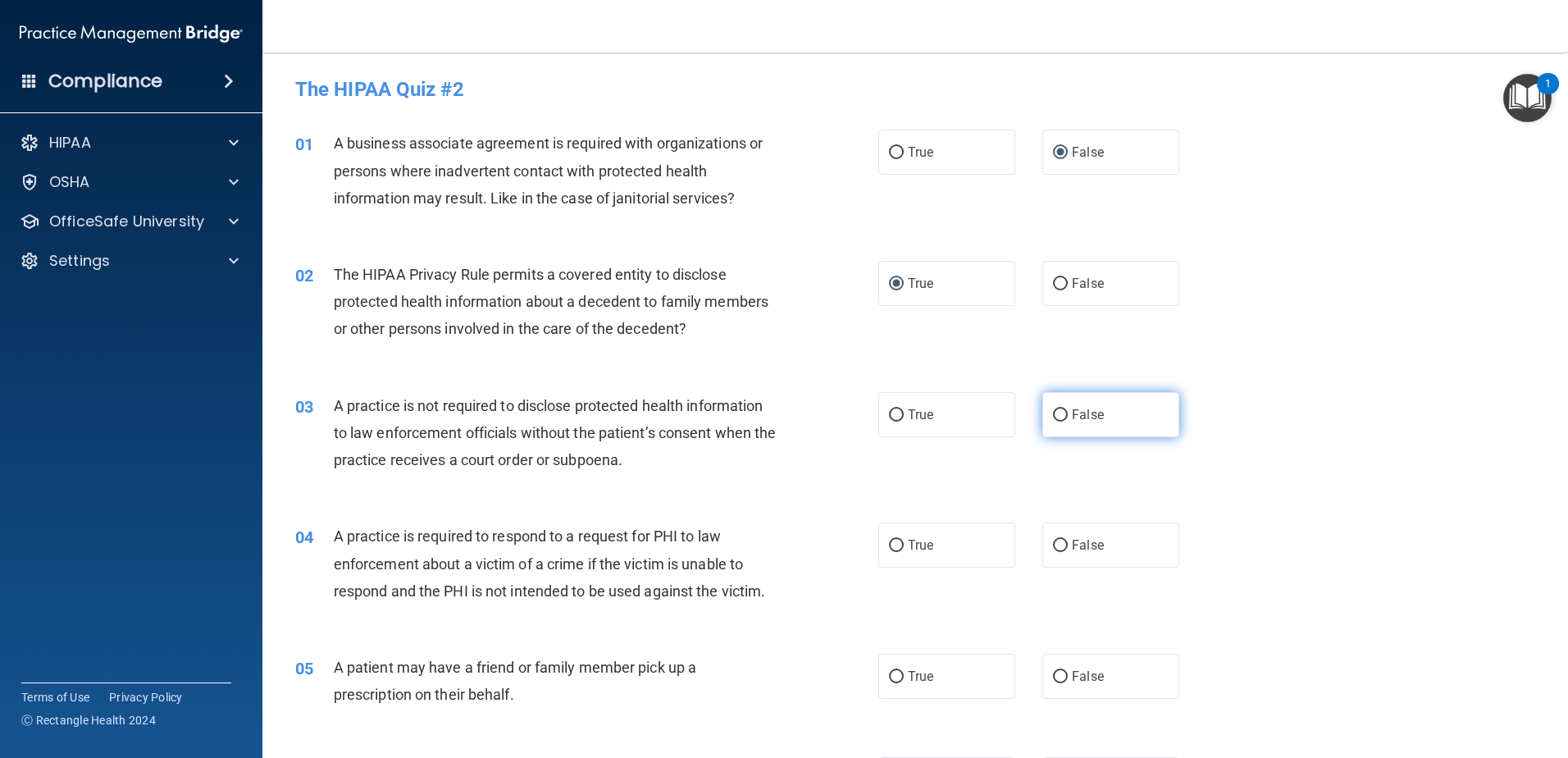
radio input "true"
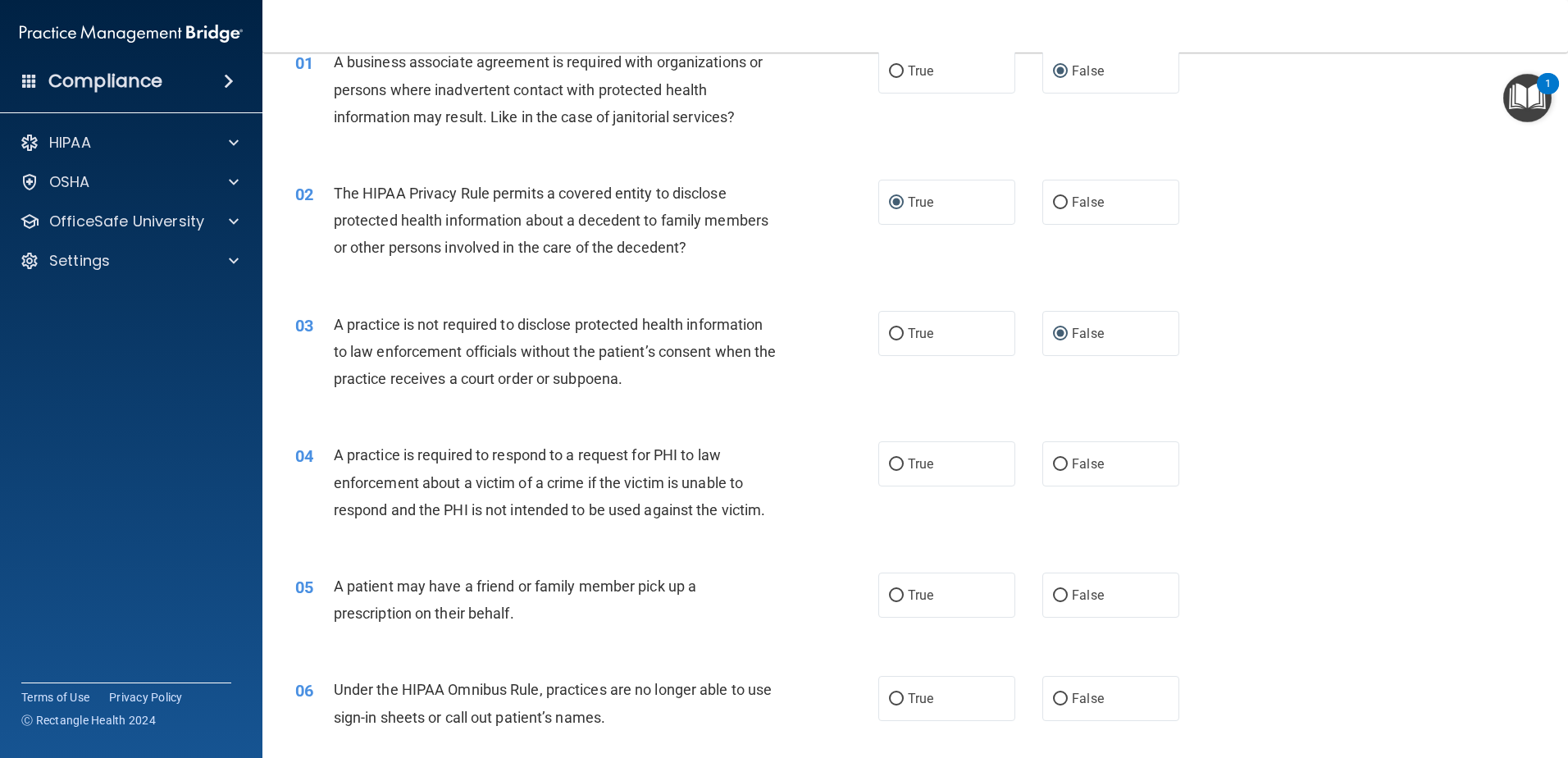
scroll to position [82, 0]
click at [891, 465] on input "True" at bounding box center [896, 464] width 15 height 12
radio input "true"
click at [894, 596] on input "True" at bounding box center [896, 595] width 15 height 12
radio input "true"
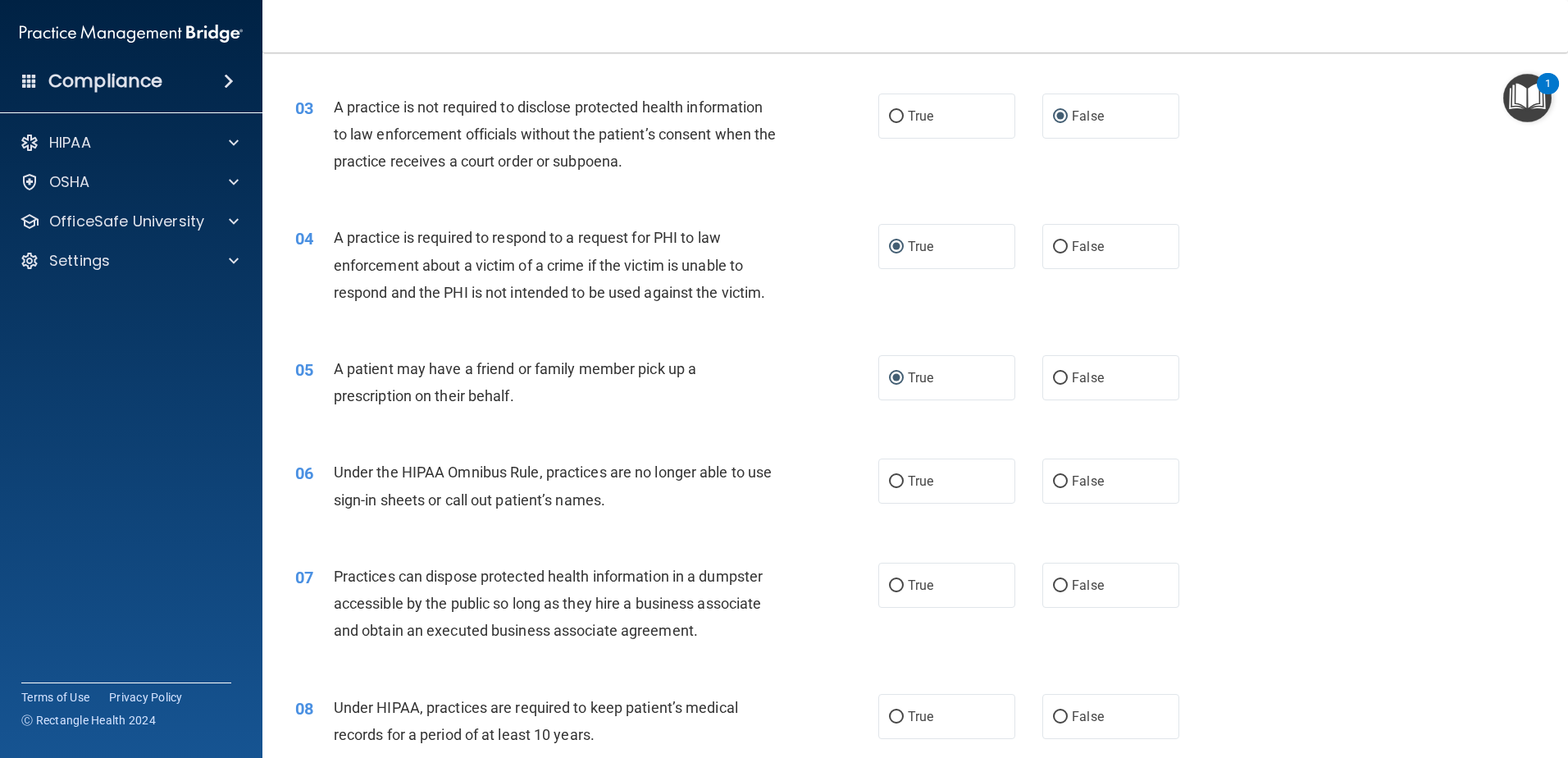
scroll to position [328, 0]
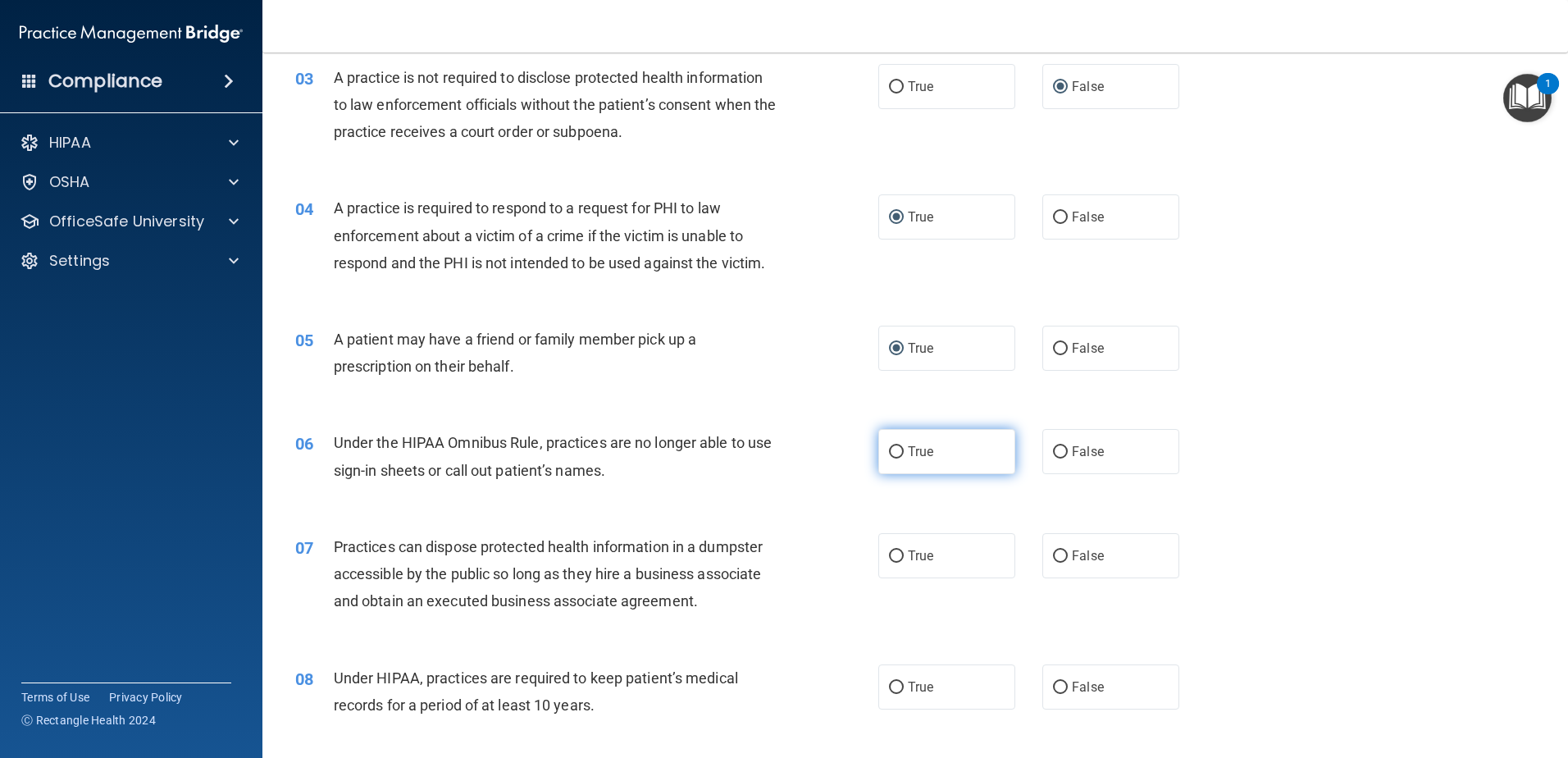
click at [892, 454] on input "True" at bounding box center [896, 452] width 15 height 12
radio input "true"
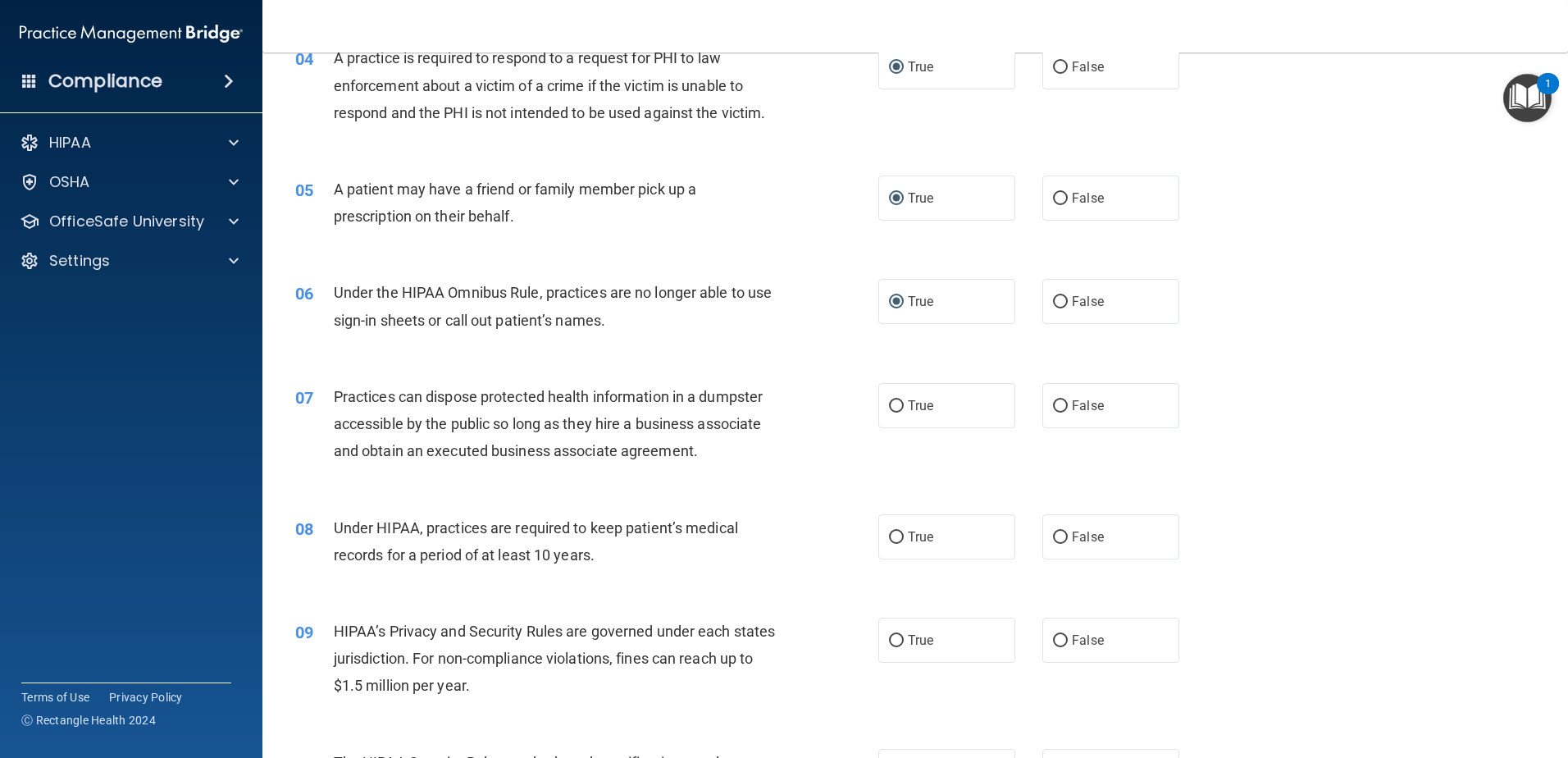
scroll to position [492, 0]
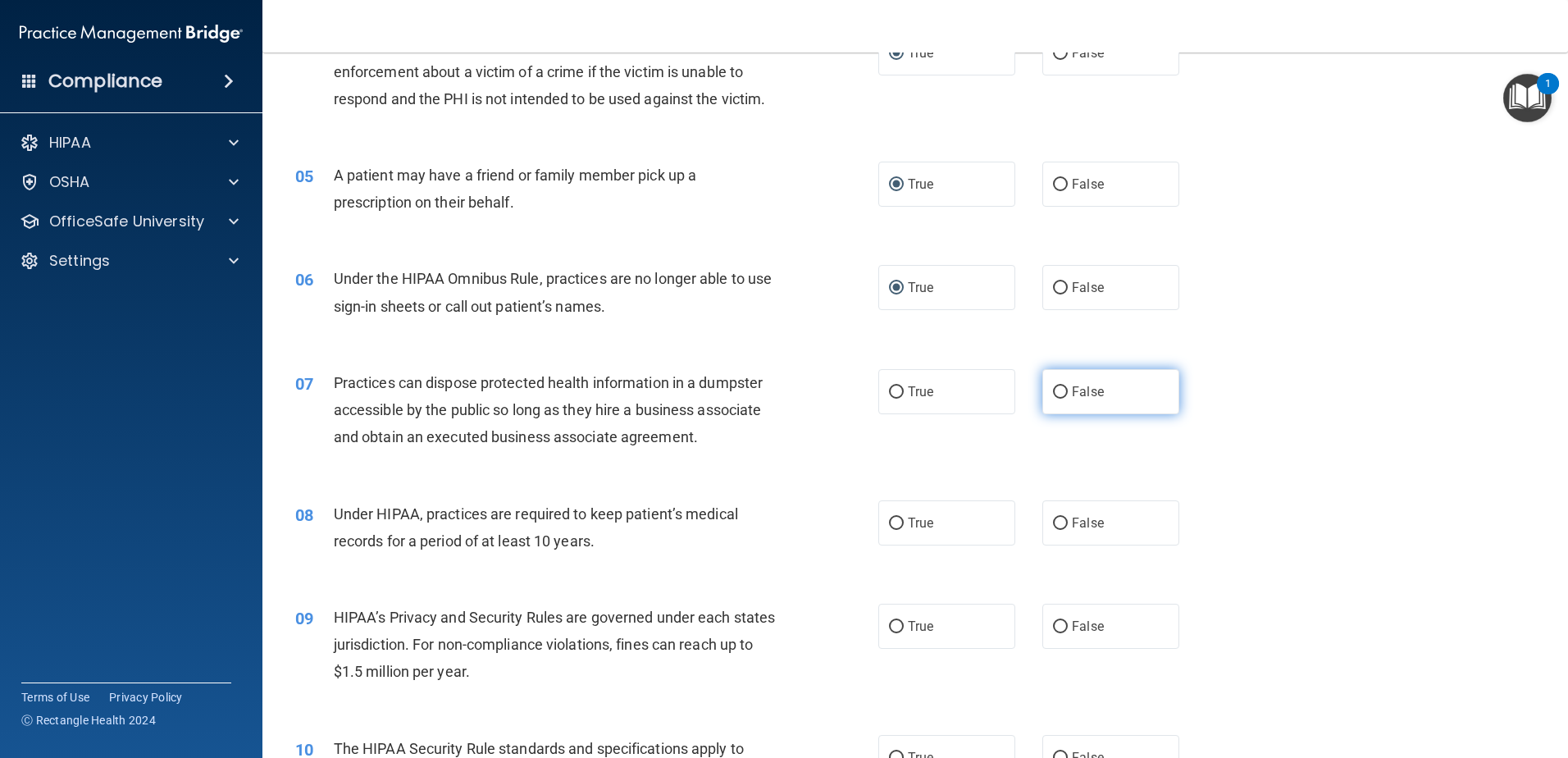
click at [1053, 395] on input "False" at bounding box center [1060, 393] width 15 height 12
radio input "true"
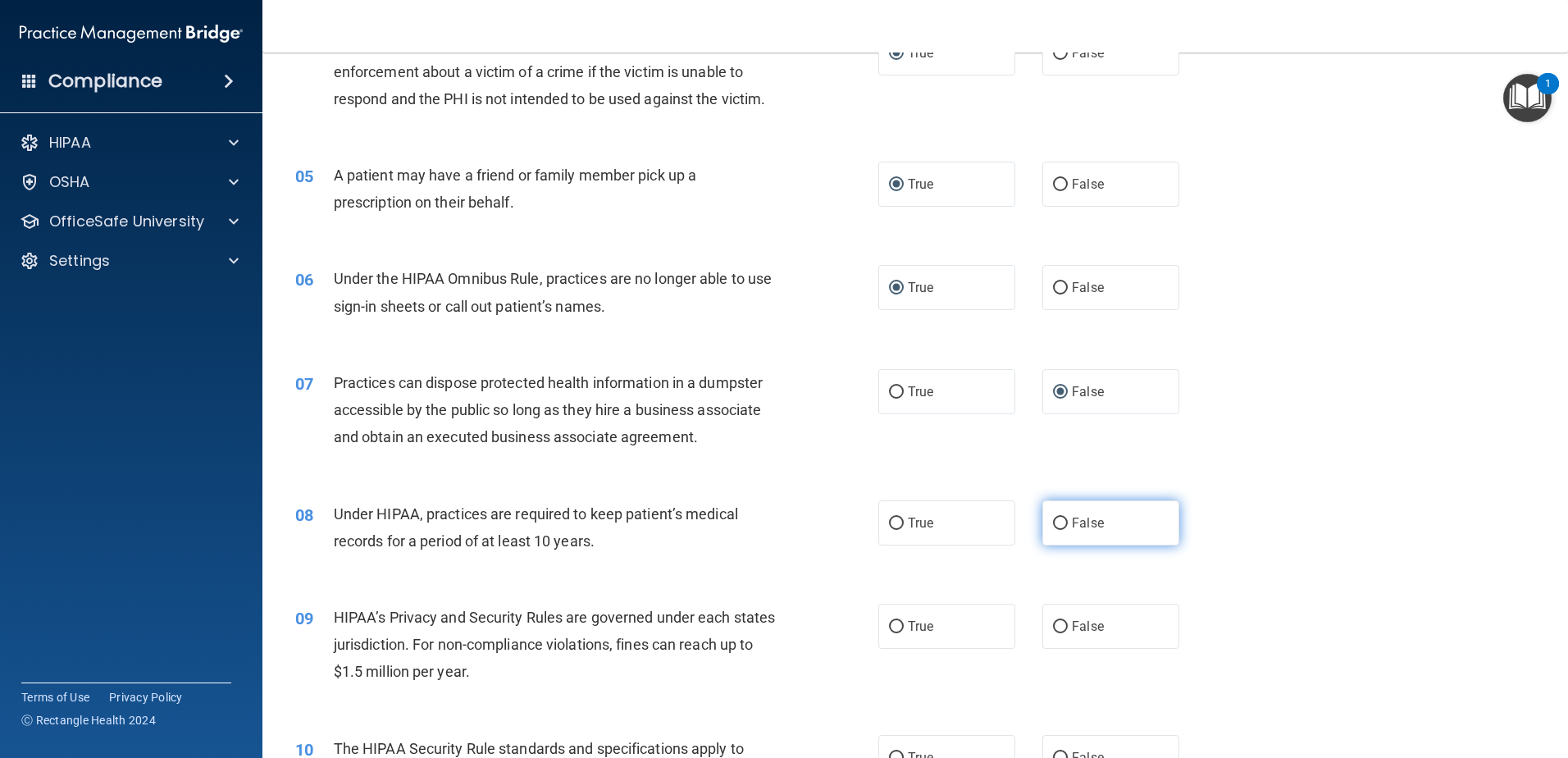
click at [1056, 526] on input "False" at bounding box center [1060, 524] width 15 height 12
radio input "true"
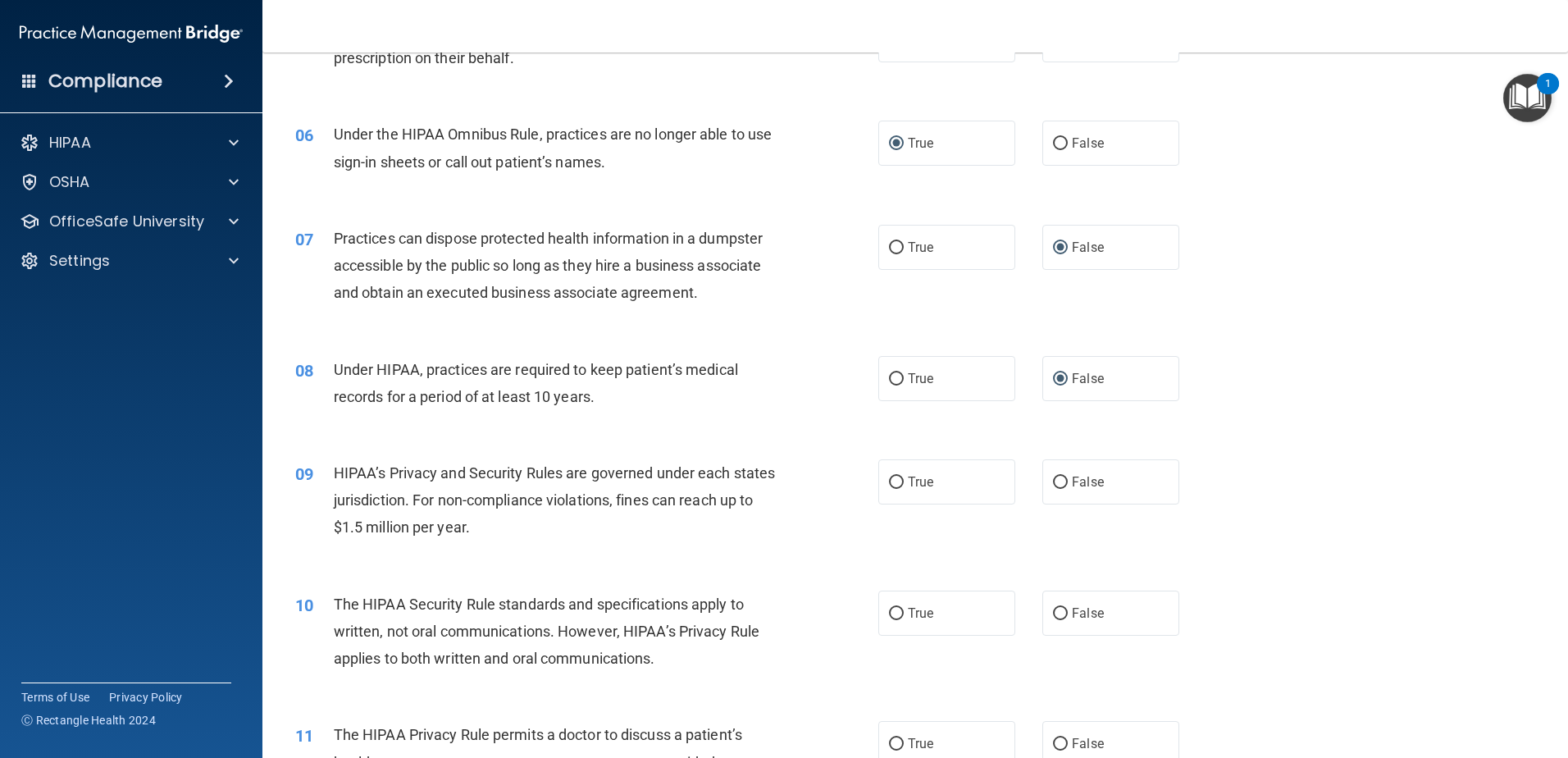
scroll to position [656, 0]
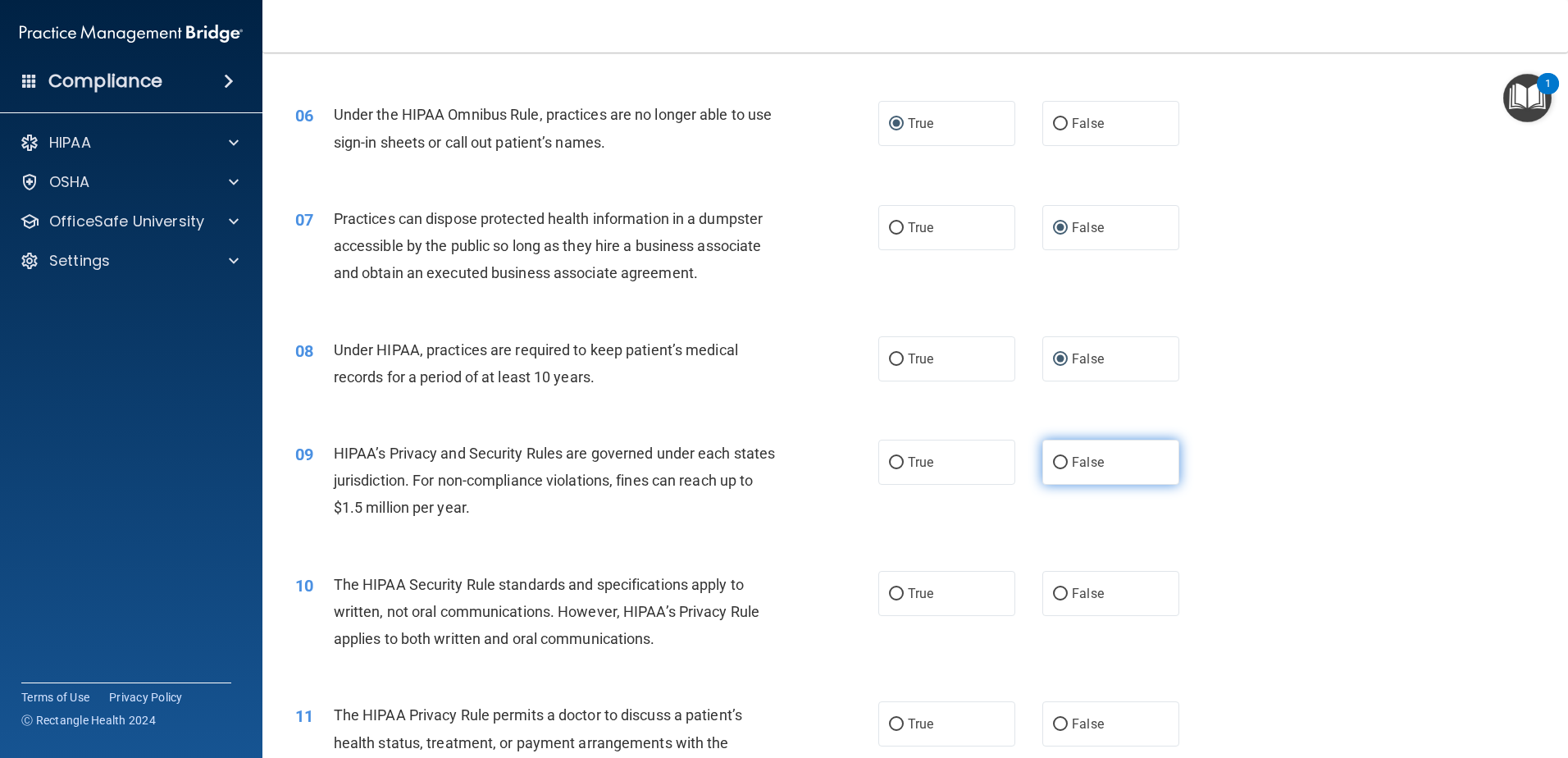
click at [1053, 463] on input "False" at bounding box center [1060, 463] width 15 height 12
radio input "true"
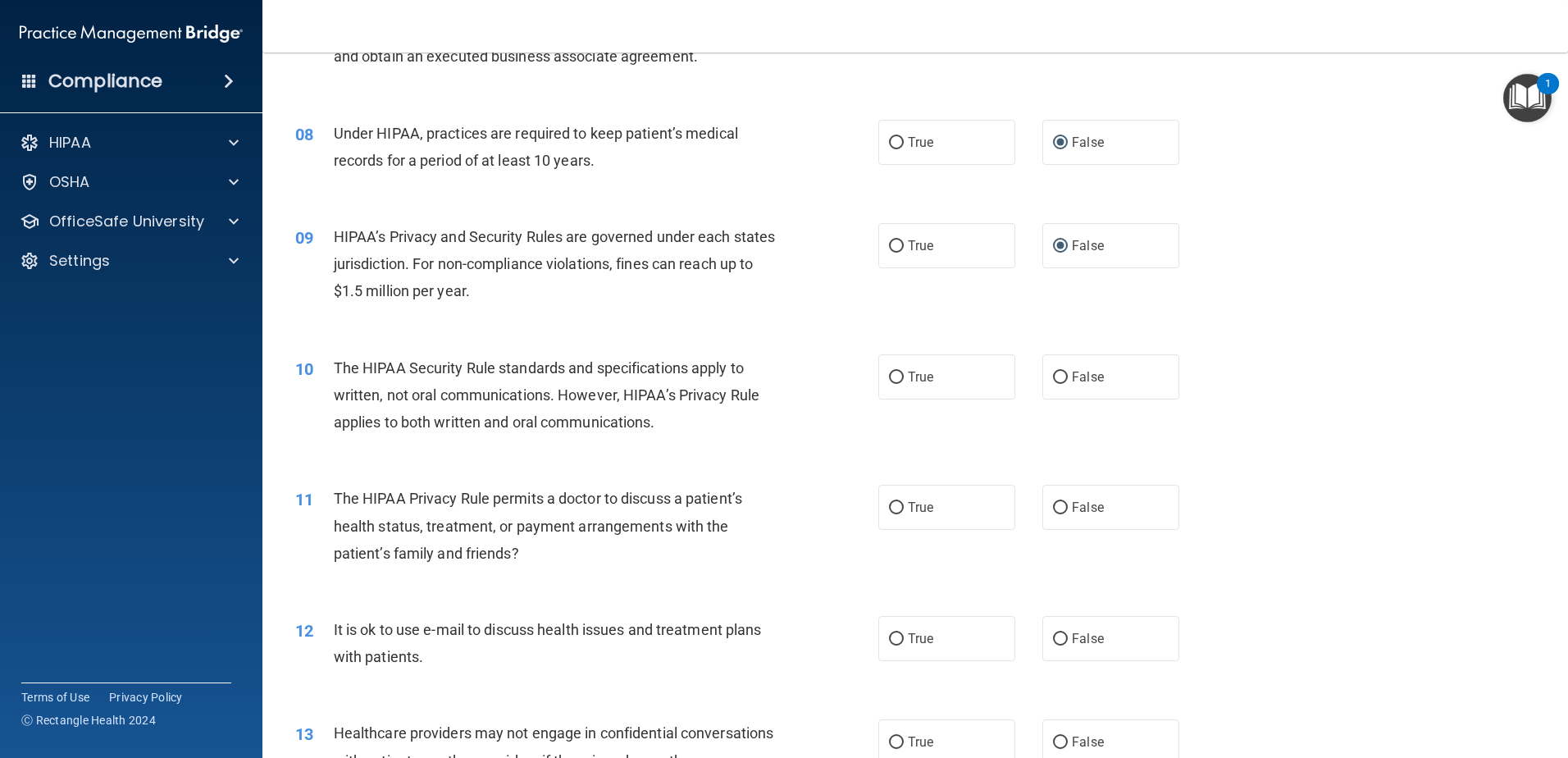
scroll to position [902, 0]
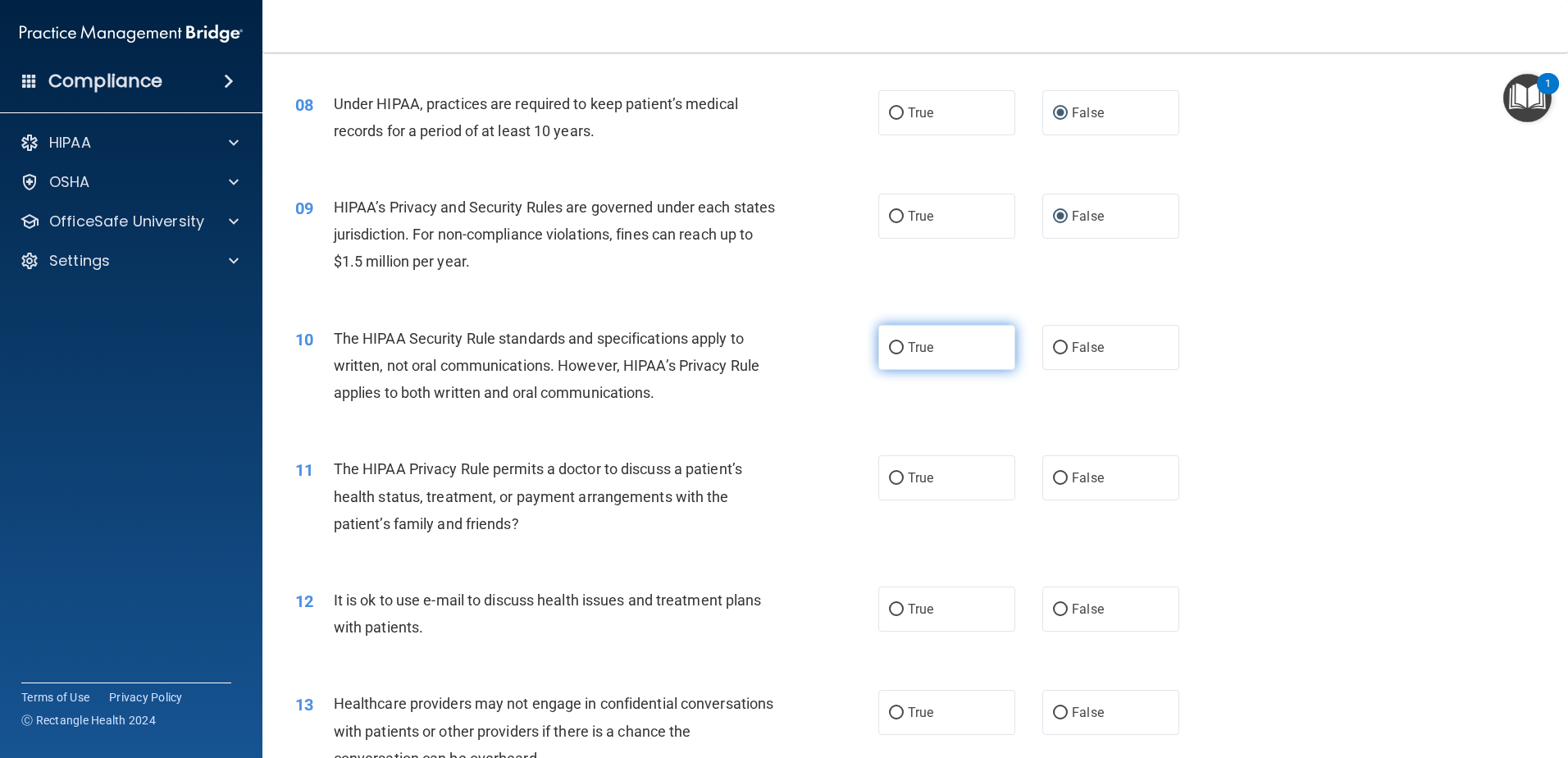
click at [896, 348] on input "True" at bounding box center [896, 348] width 15 height 12
radio input "true"
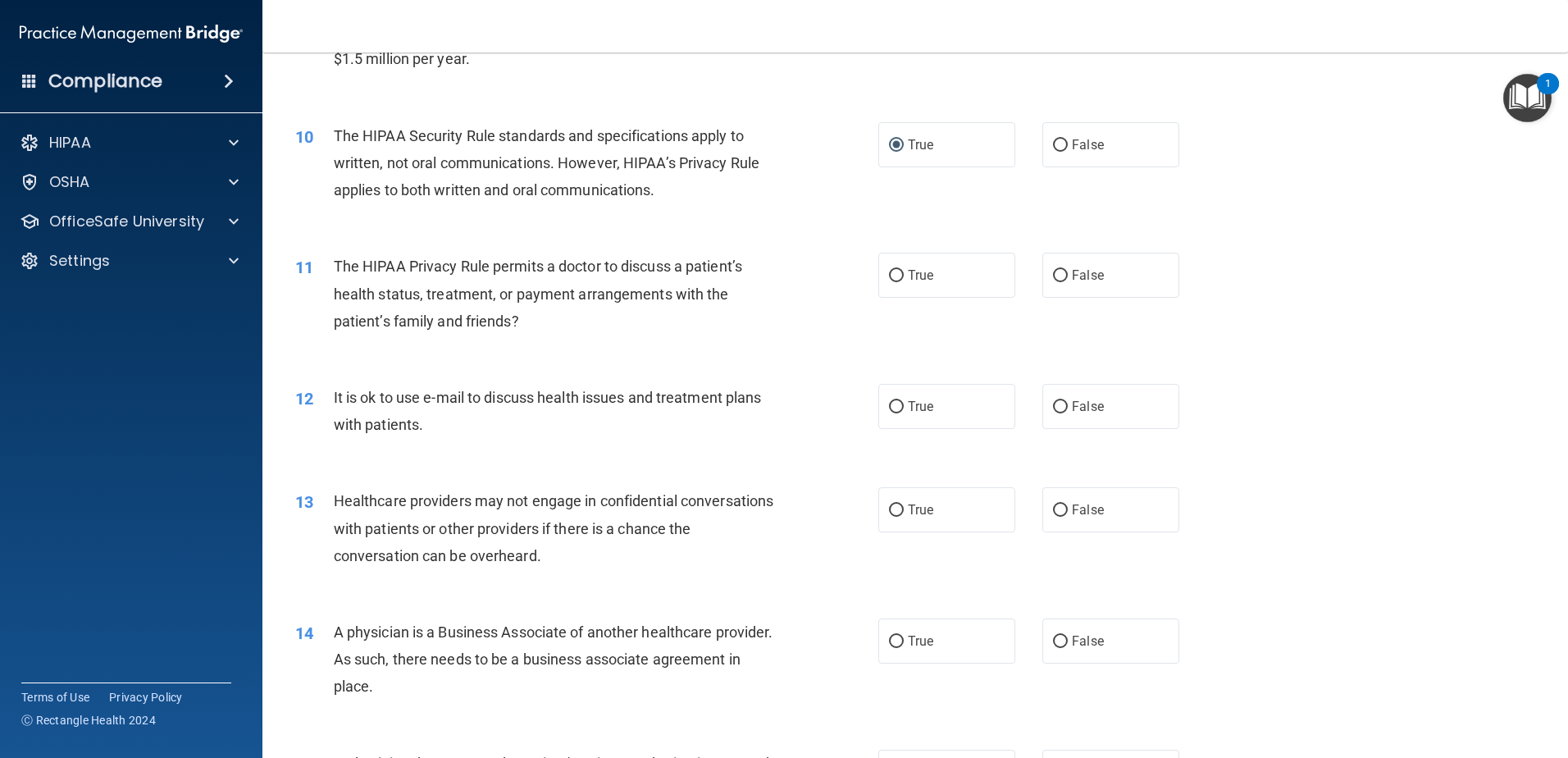
scroll to position [1148, 0]
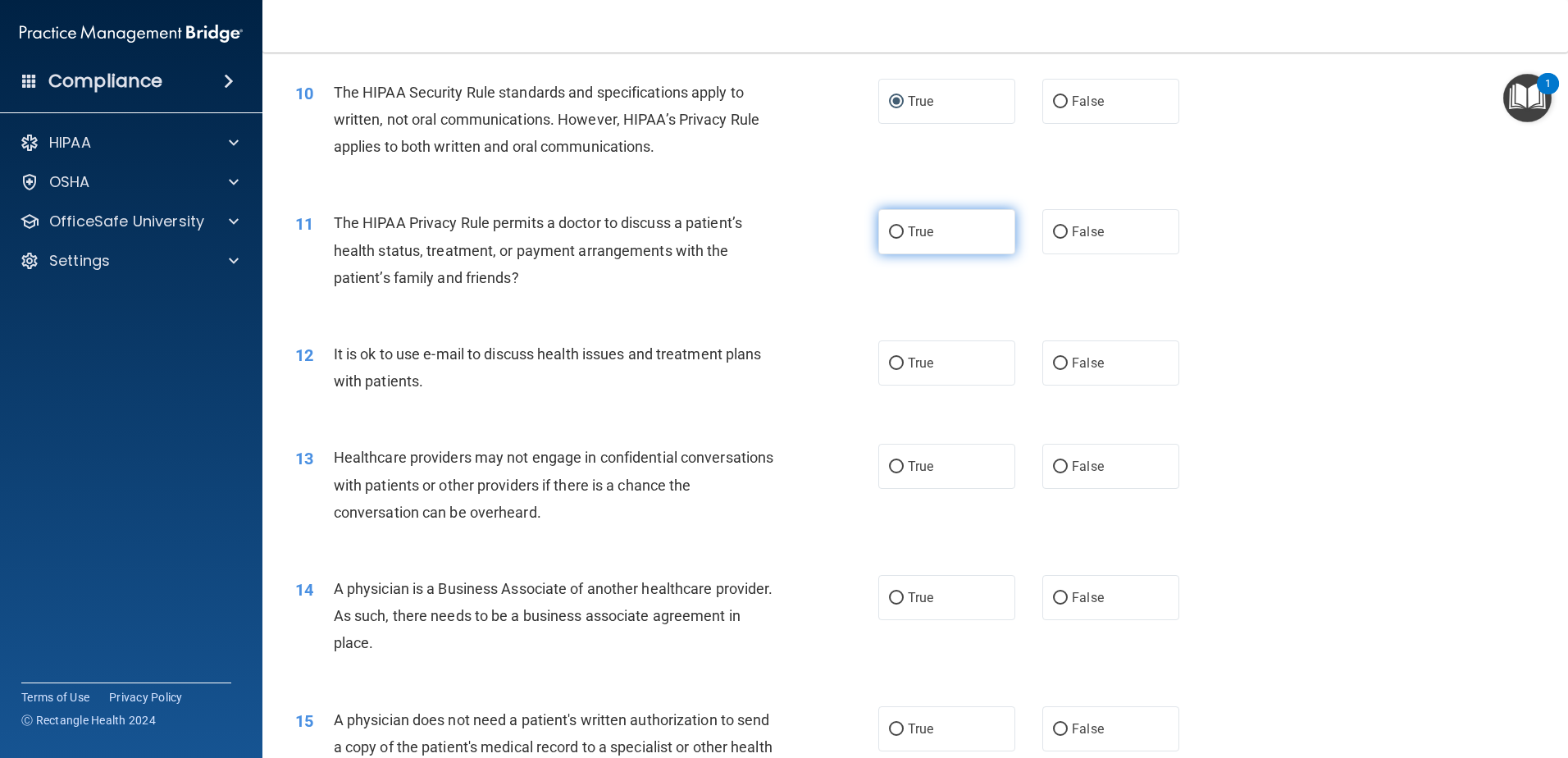
click at [889, 231] on input "True" at bounding box center [896, 232] width 15 height 12
radio input "true"
click at [893, 359] on input "True" at bounding box center [896, 363] width 15 height 12
radio input "true"
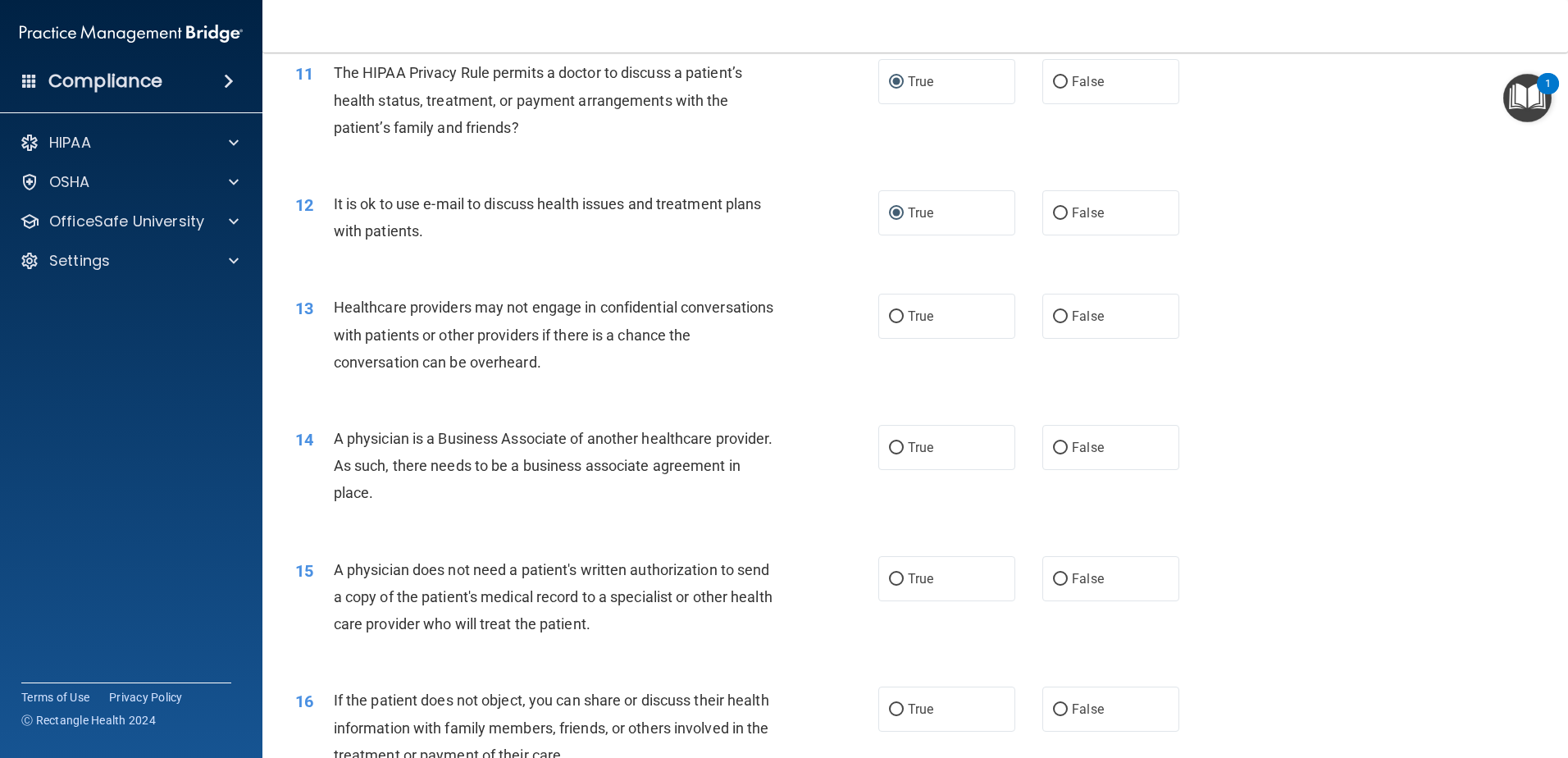
scroll to position [1312, 0]
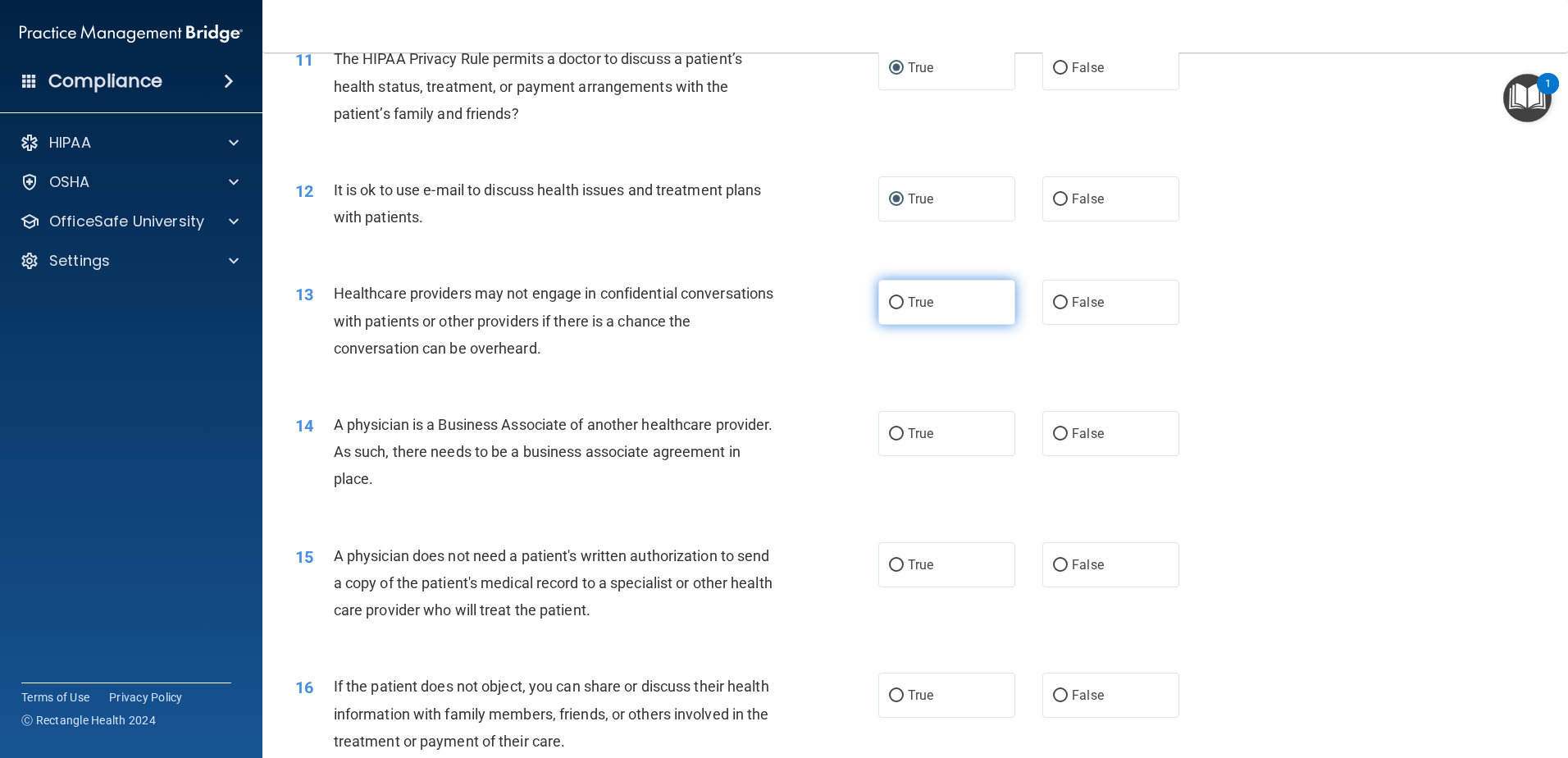
click at [889, 302] on input "True" at bounding box center [896, 303] width 15 height 12
radio input "true"
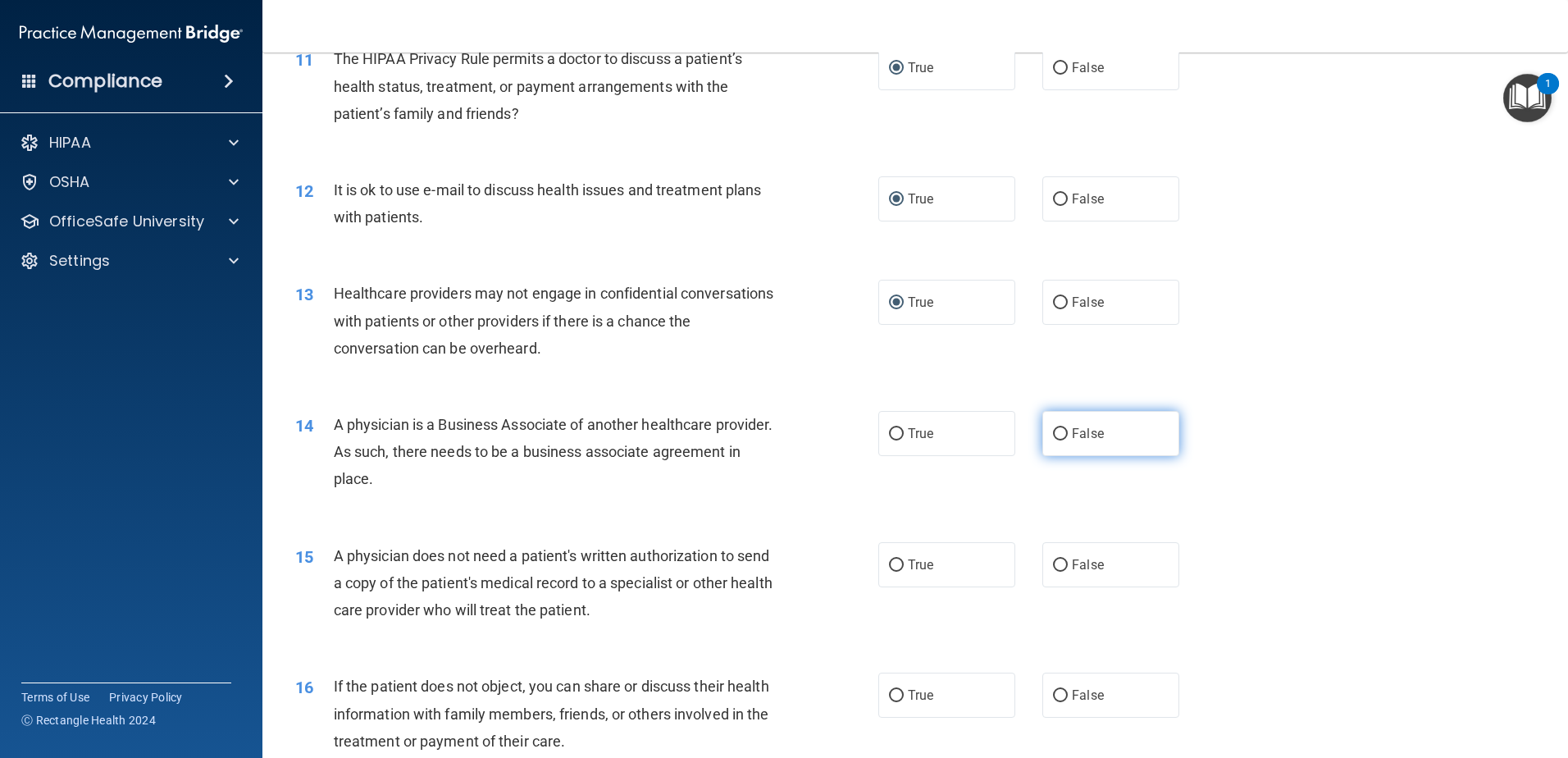
click at [1060, 433] on input "False" at bounding box center [1060, 435] width 15 height 12
radio input "true"
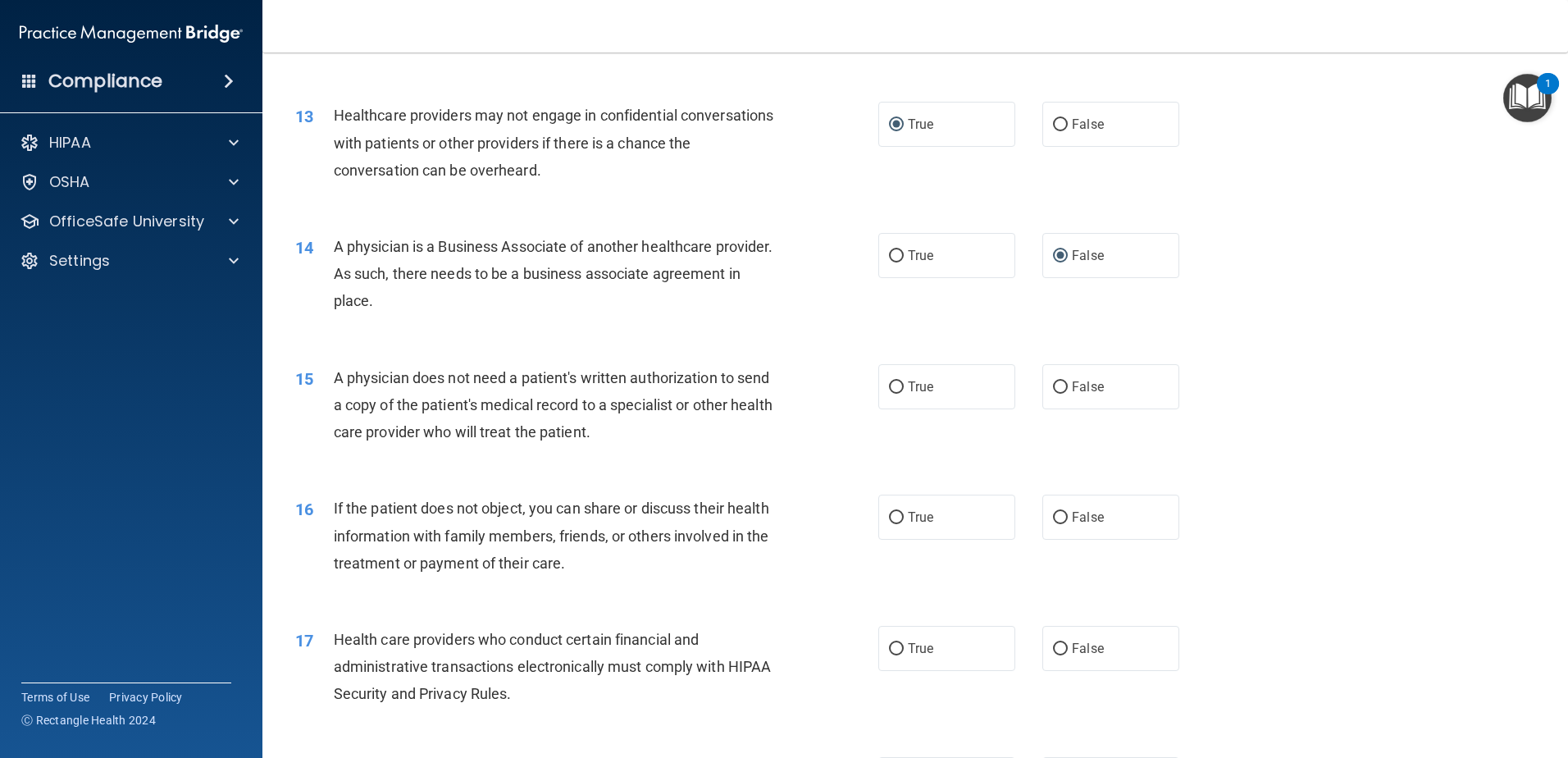
scroll to position [1558, 0]
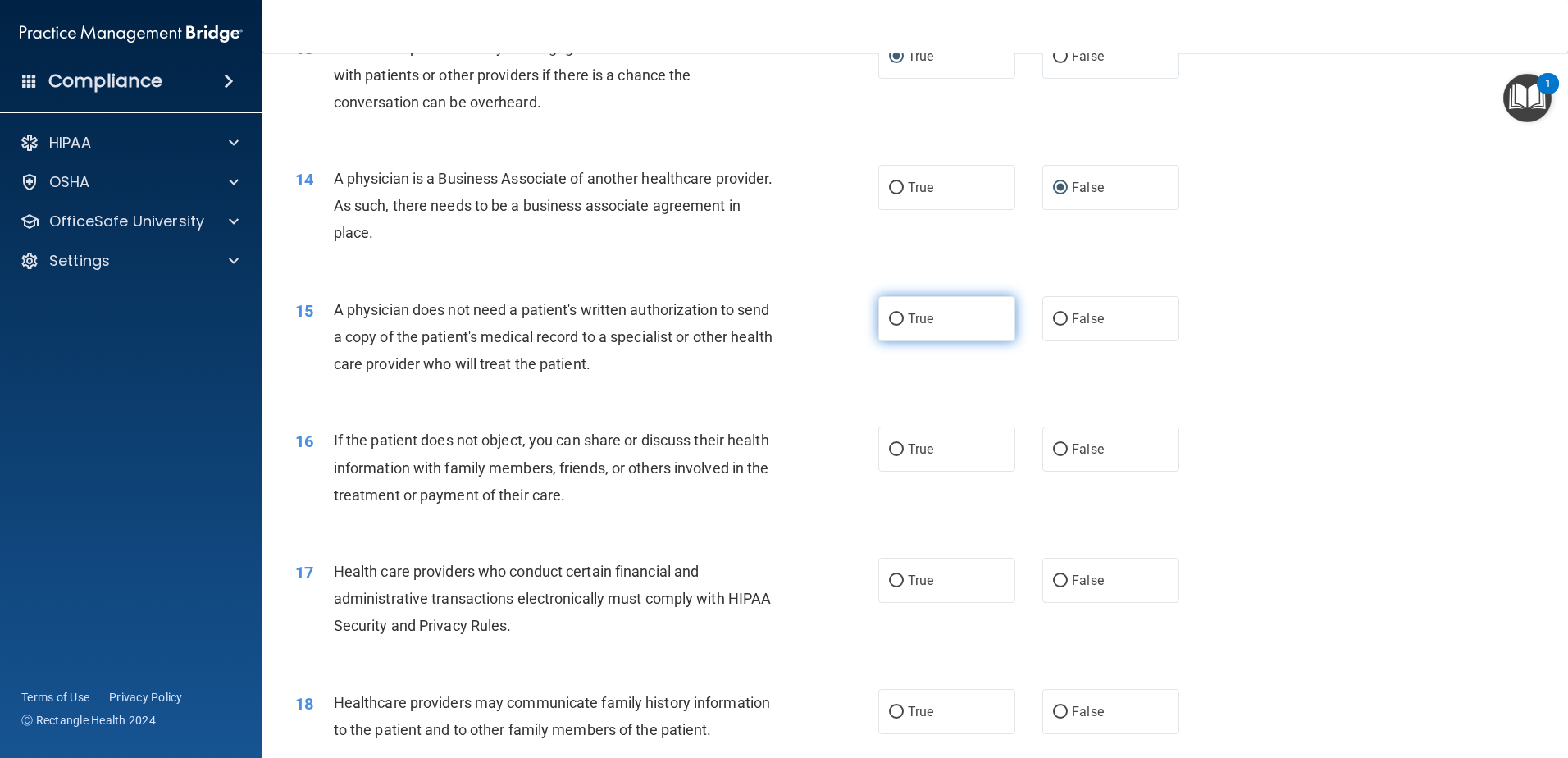
click at [889, 322] on input "True" at bounding box center [896, 320] width 15 height 12
radio input "true"
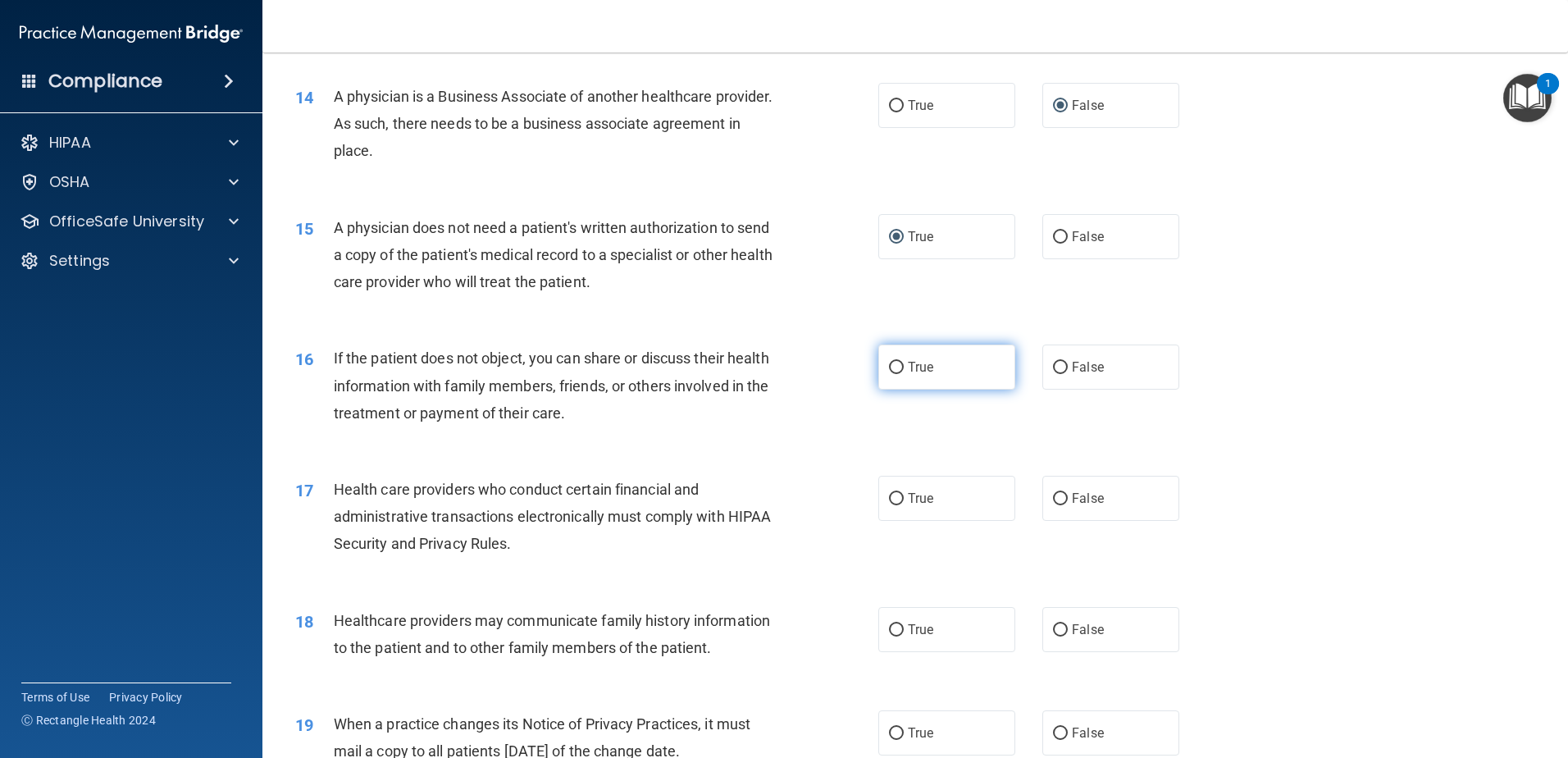
click at [890, 366] on input "True" at bounding box center [896, 368] width 15 height 12
radio input "true"
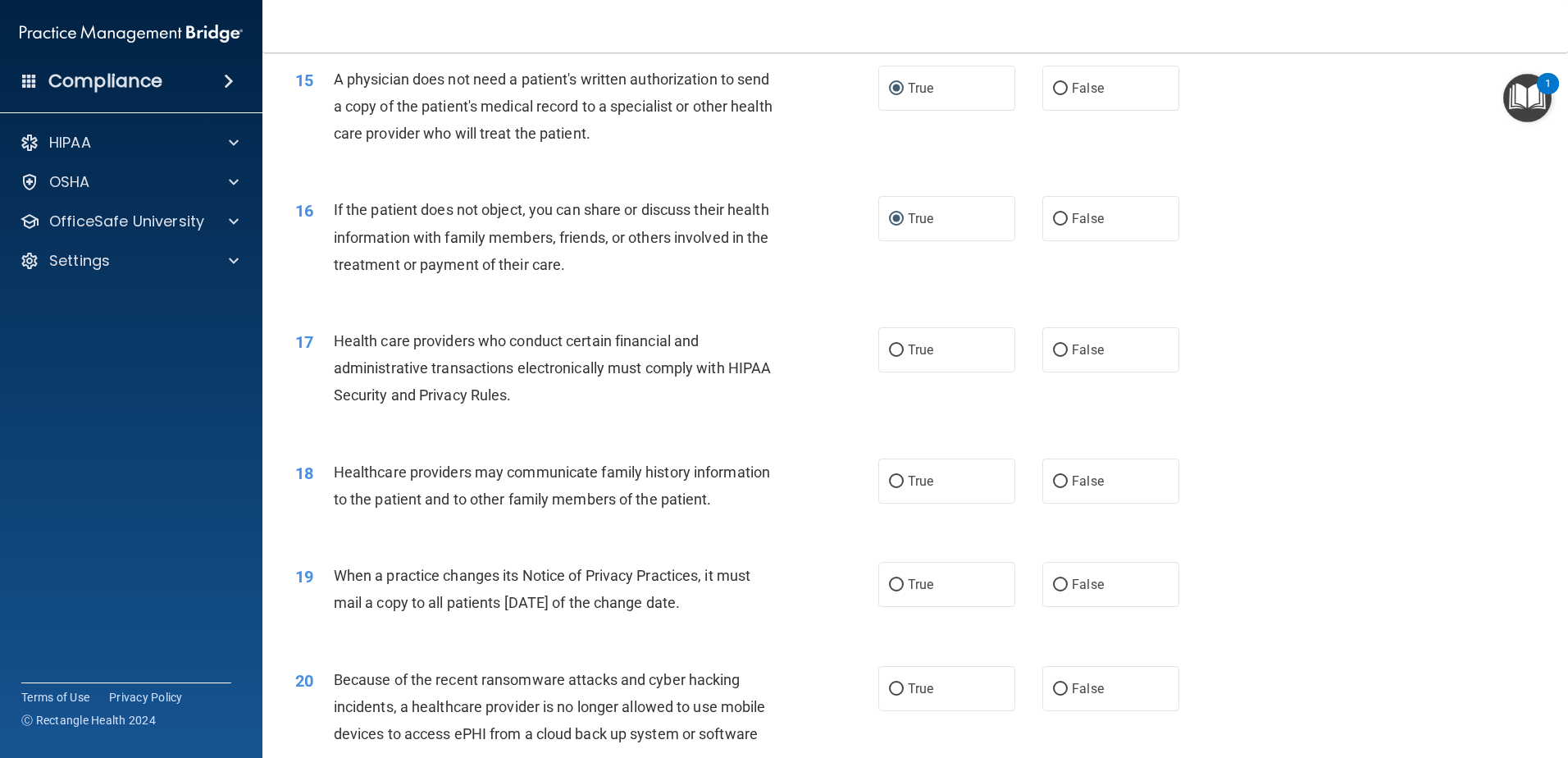
scroll to position [1804, 0]
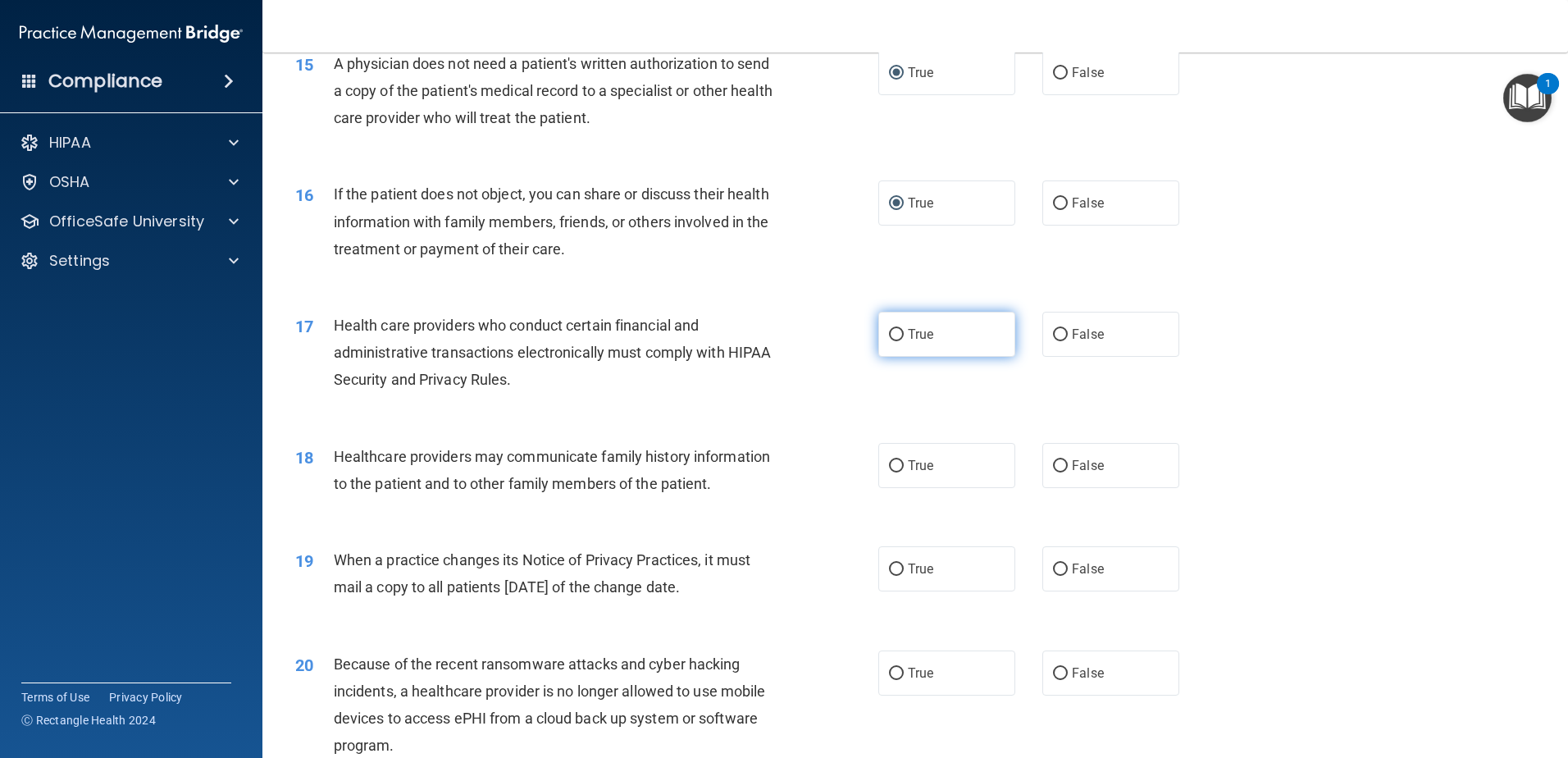
click at [893, 338] on input "True" at bounding box center [896, 335] width 15 height 12
radio input "true"
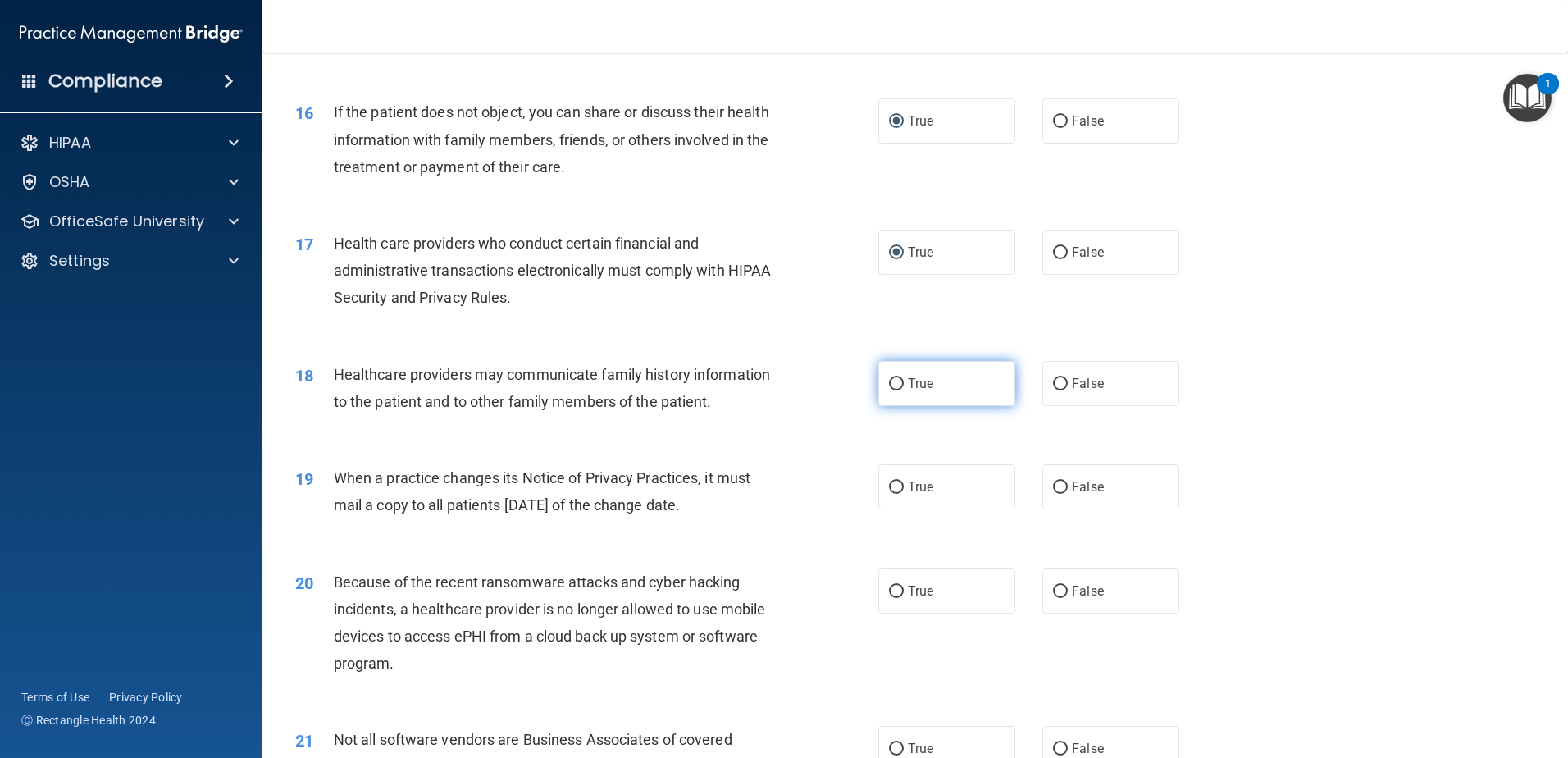
click at [895, 380] on input "True" at bounding box center [896, 384] width 15 height 12
radio input "true"
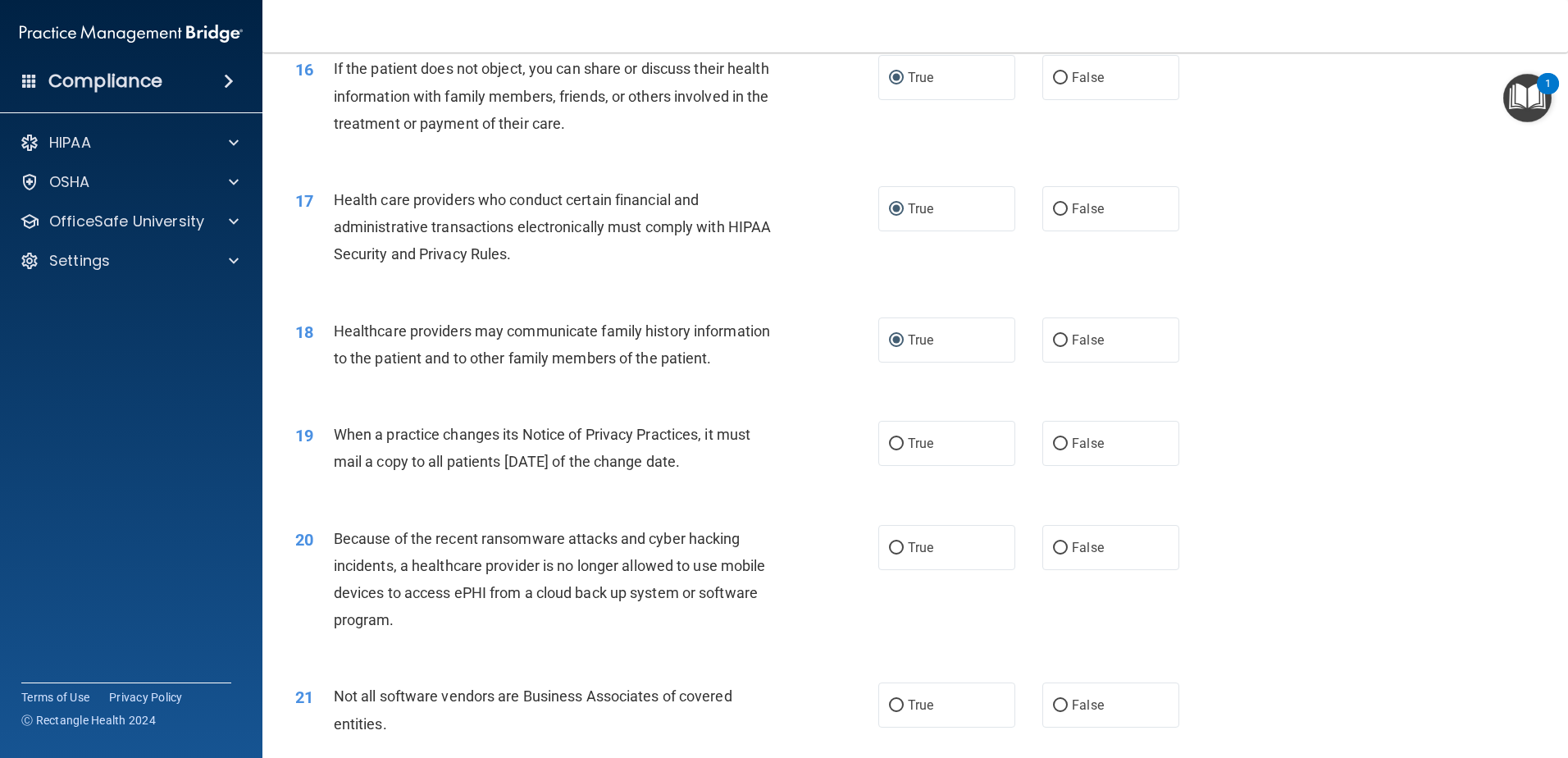
scroll to position [1968, 0]
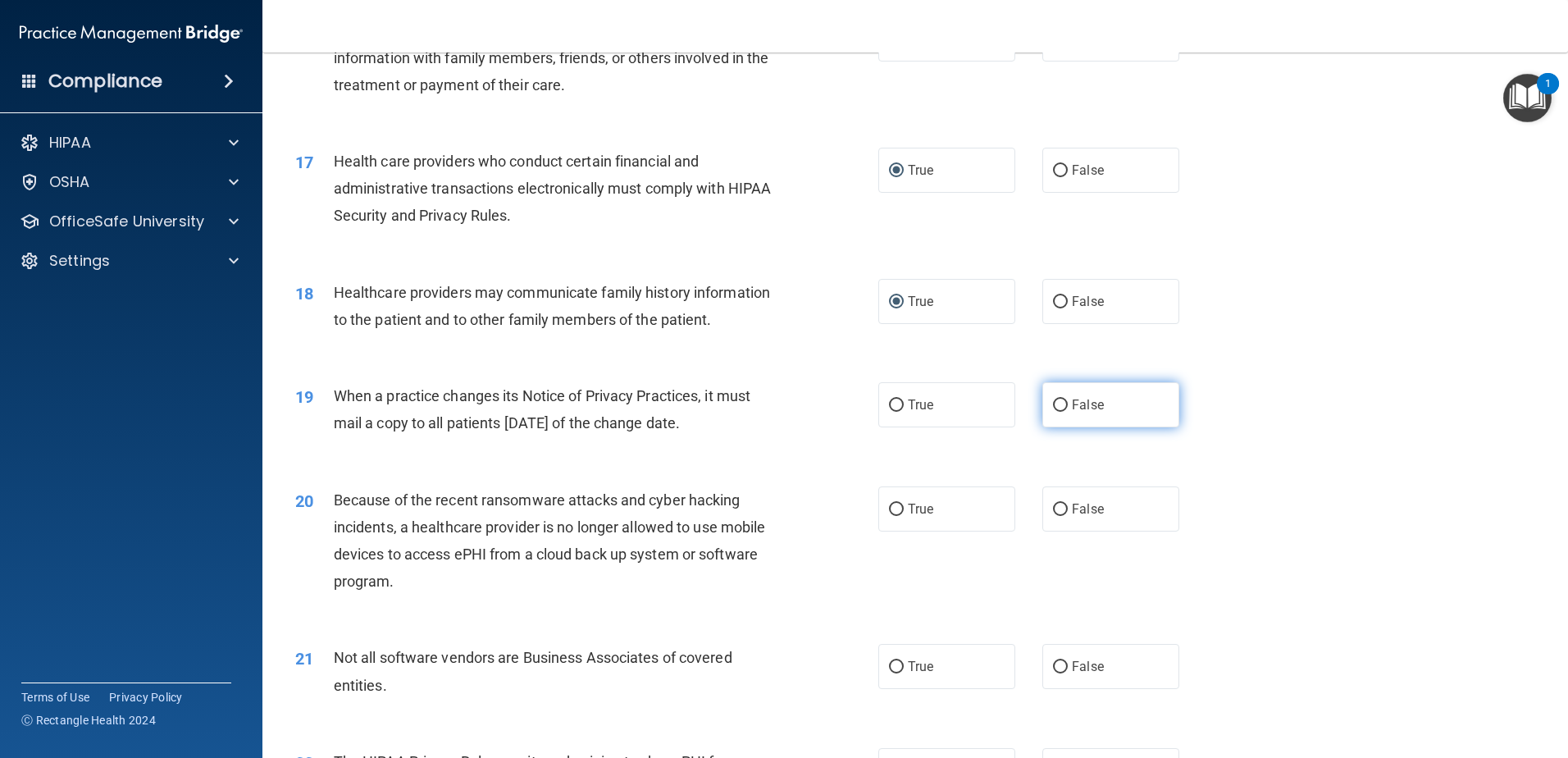
click at [1055, 407] on input "False" at bounding box center [1060, 405] width 15 height 12
radio input "true"
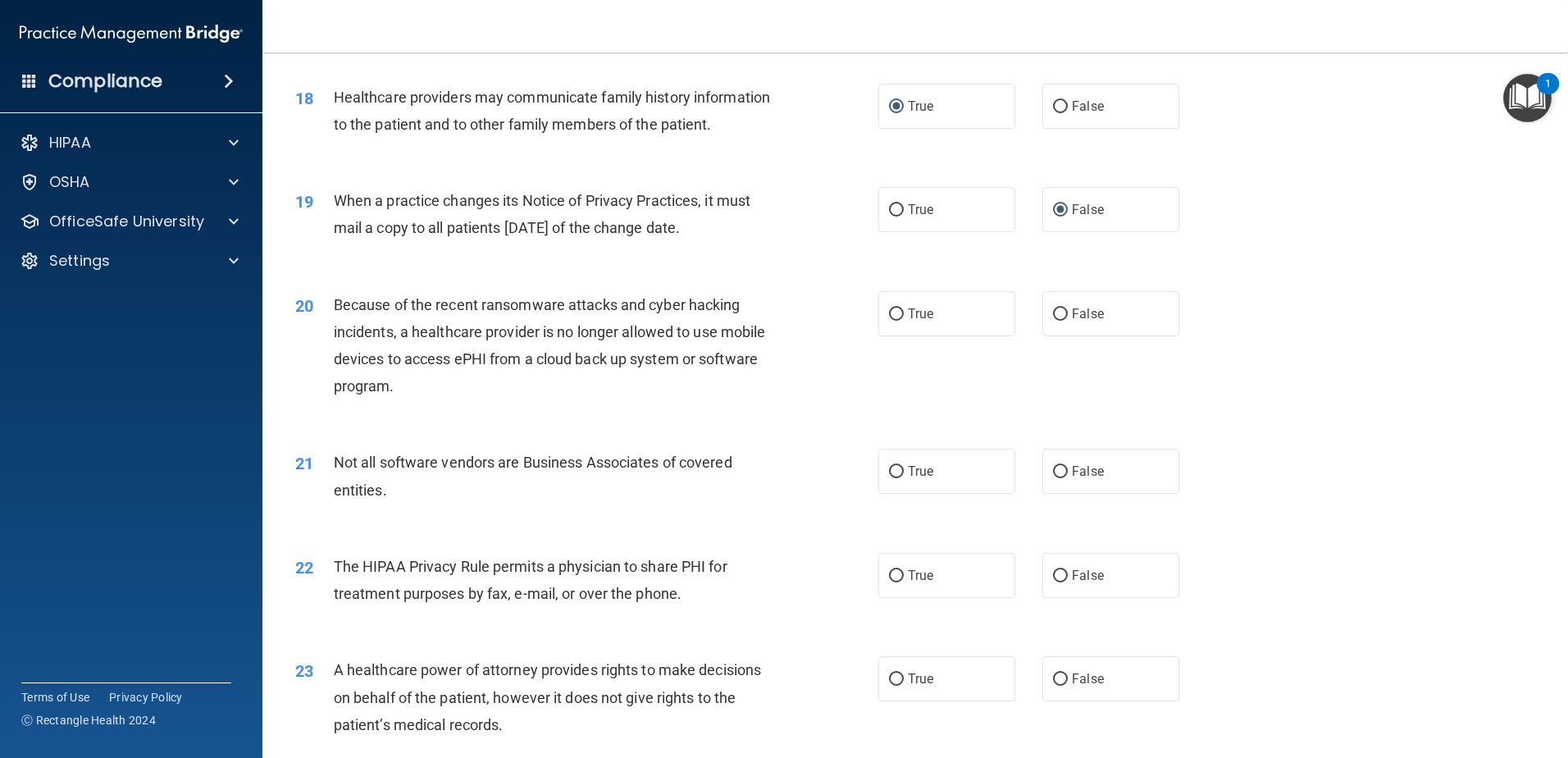
scroll to position [2214, 0]
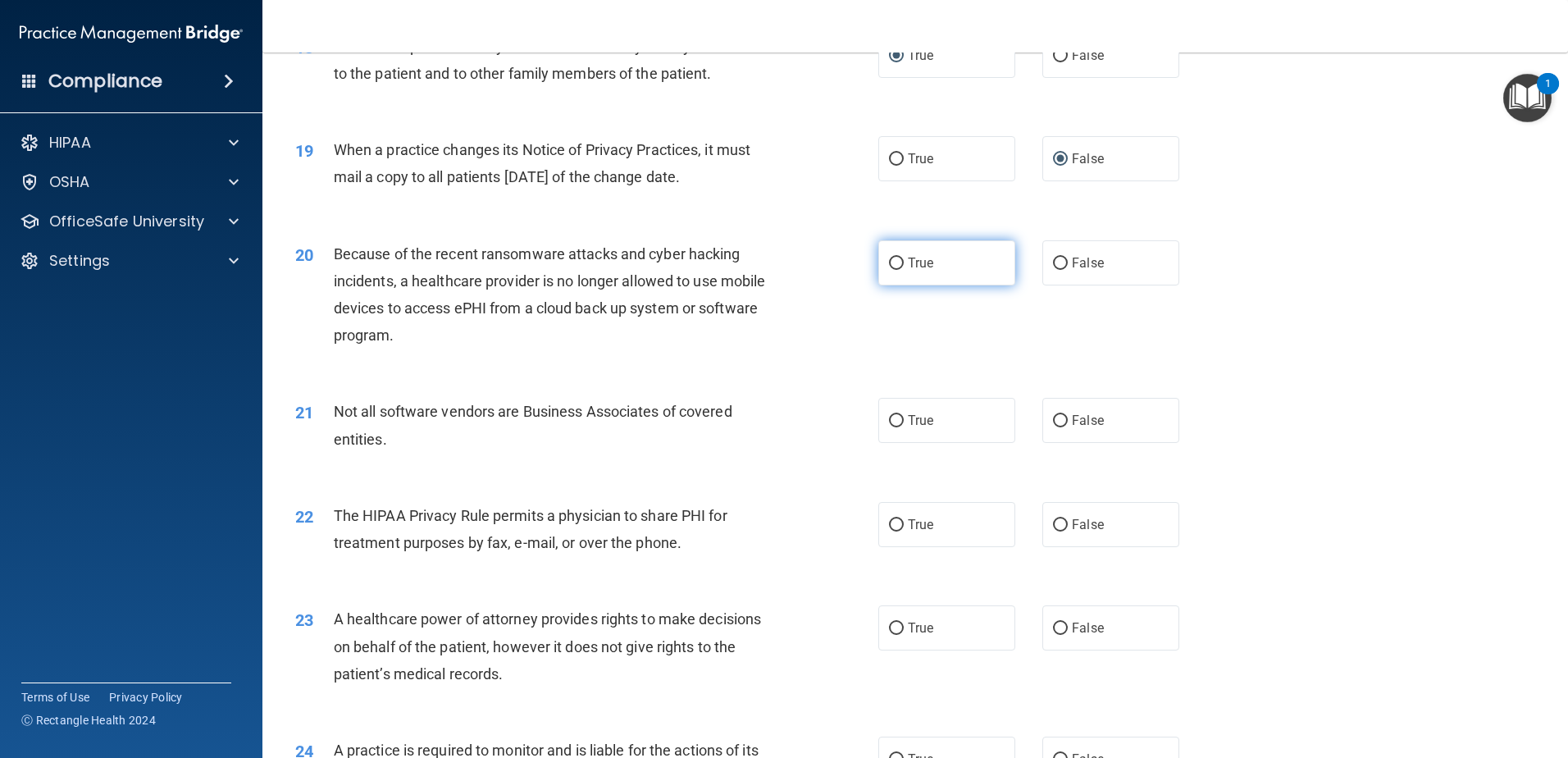
click at [894, 261] on input "True" at bounding box center [896, 264] width 15 height 12
radio input "true"
click at [891, 420] on input "True" at bounding box center [896, 421] width 15 height 12
radio input "true"
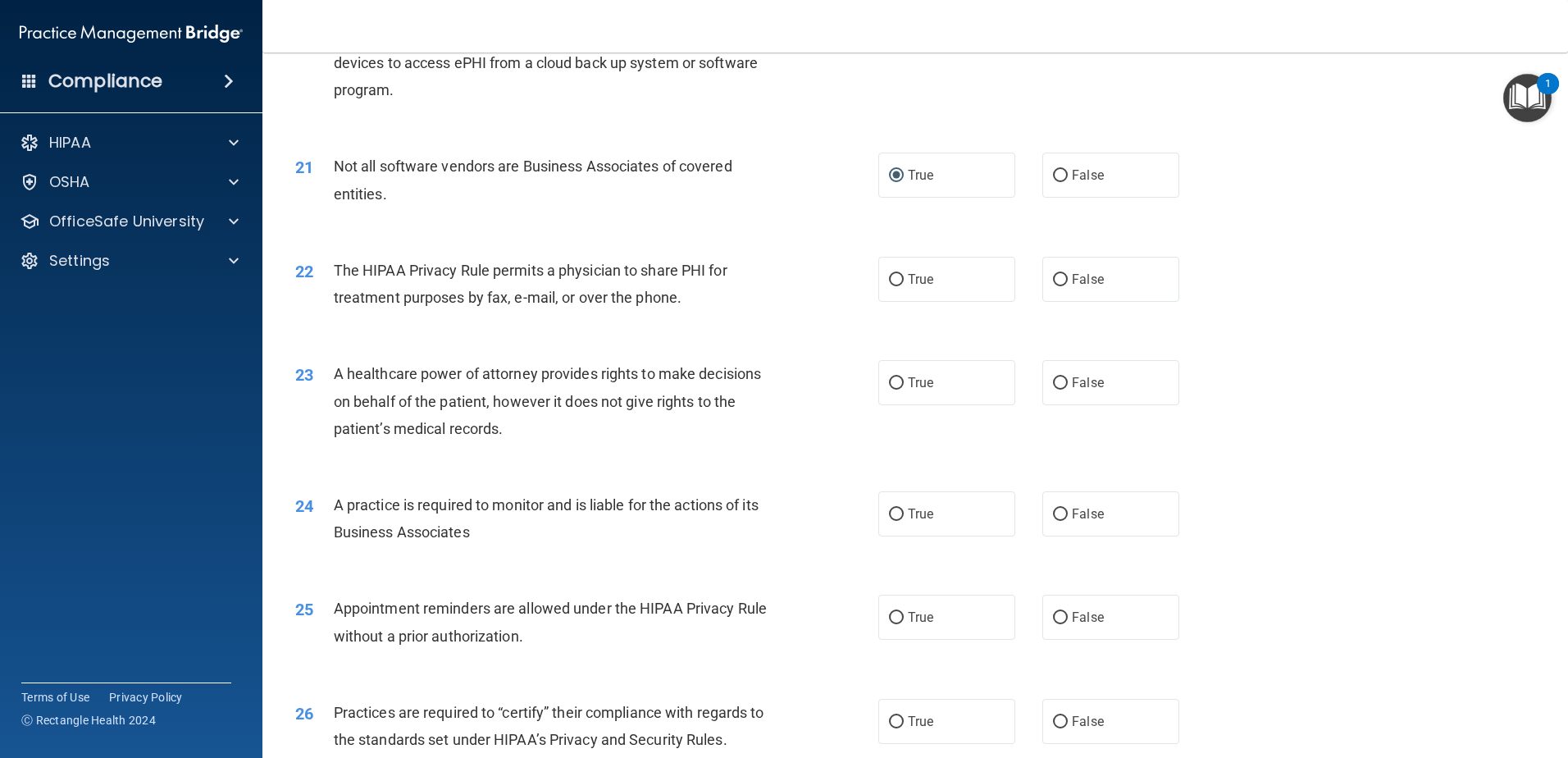
scroll to position [2460, 0]
click at [889, 283] on input "True" at bounding box center [896, 280] width 15 height 12
radio input "true"
click at [1056, 384] on input "False" at bounding box center [1060, 383] width 15 height 12
radio input "true"
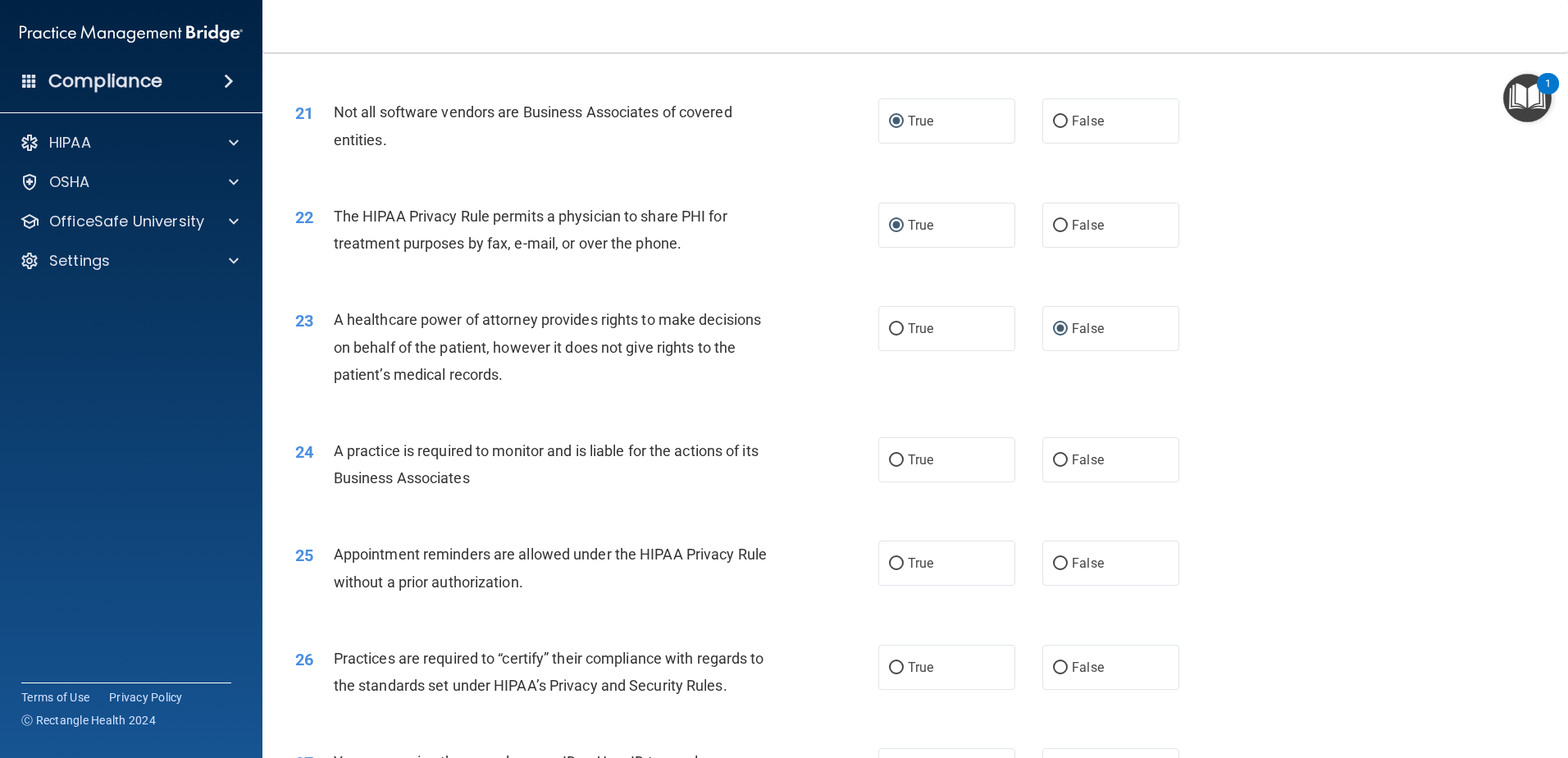
scroll to position [2542, 0]
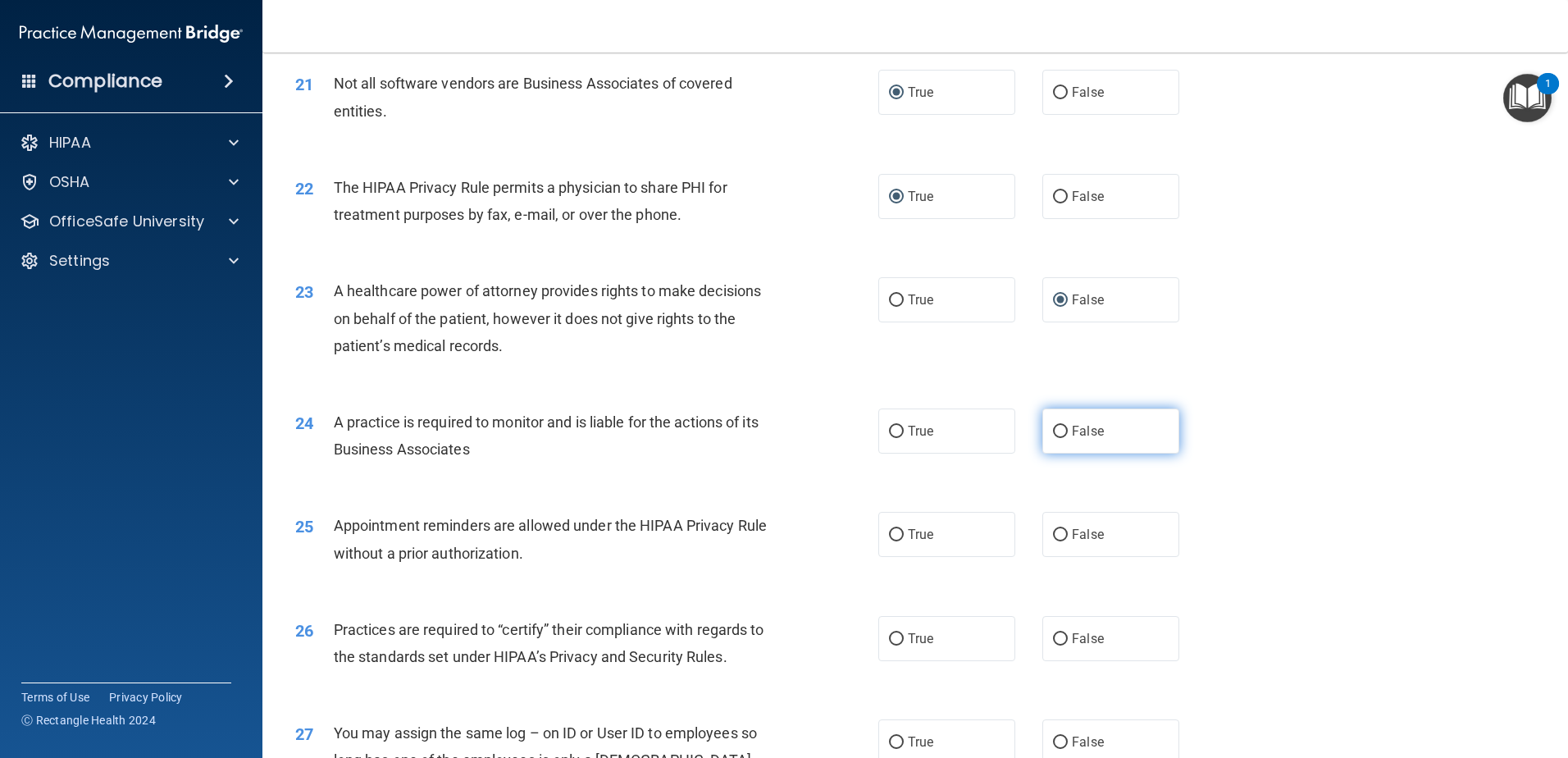
click at [1053, 432] on input "False" at bounding box center [1060, 432] width 15 height 12
radio input "true"
click at [892, 535] on input "True" at bounding box center [896, 535] width 15 height 12
radio input "true"
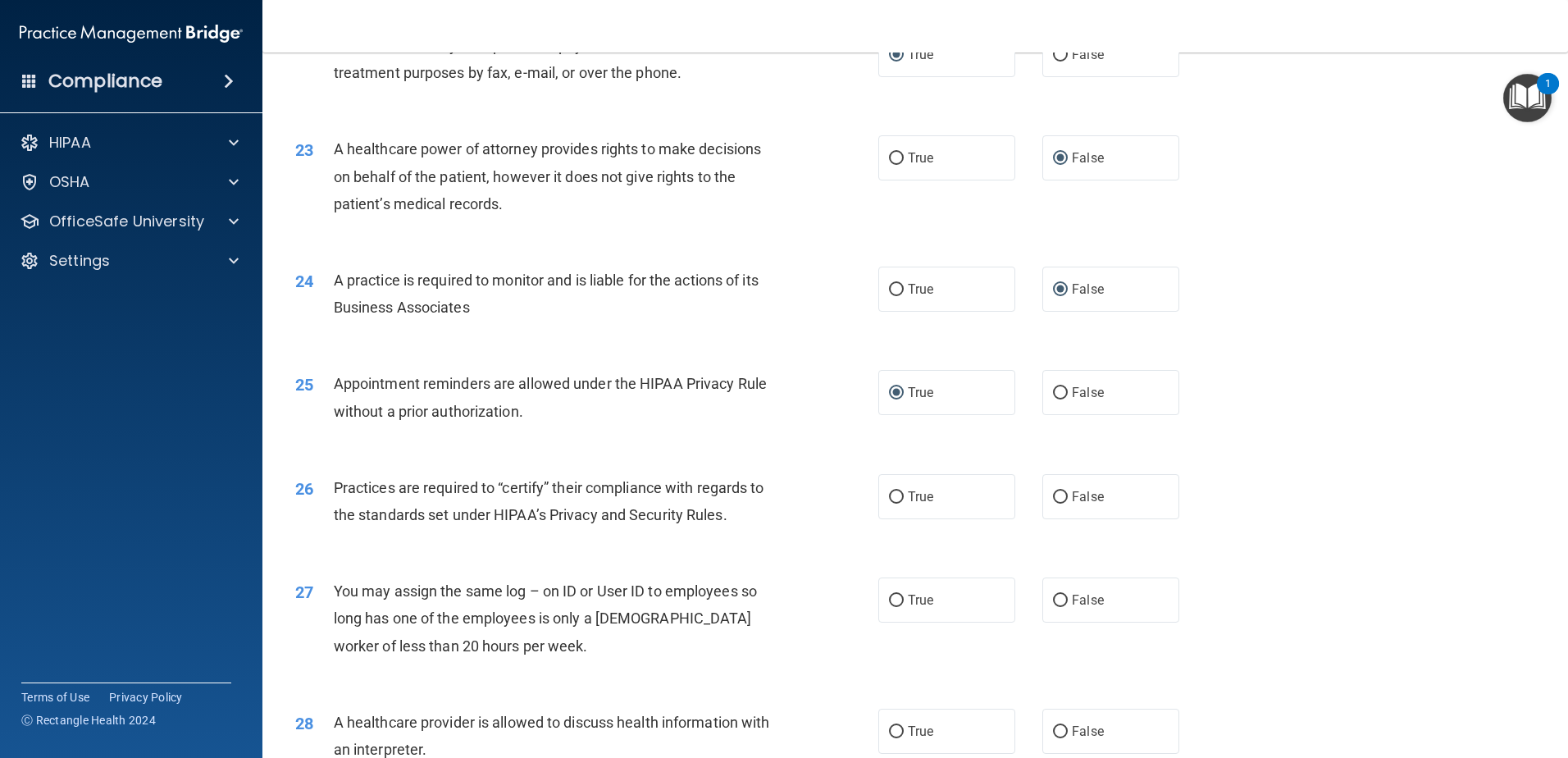
scroll to position [2706, 0]
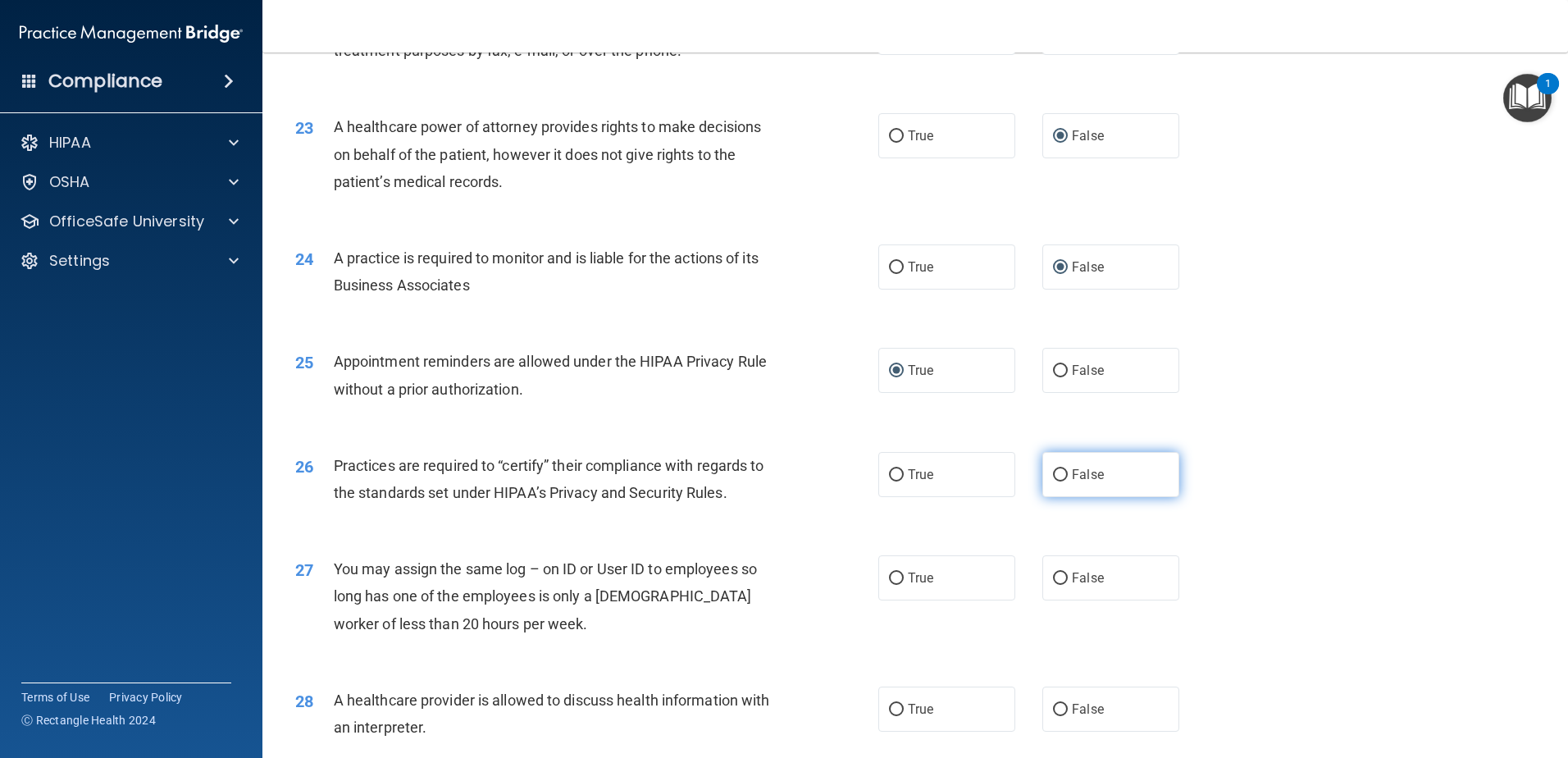
click at [1053, 476] on input "False" at bounding box center [1060, 476] width 15 height 12
radio input "true"
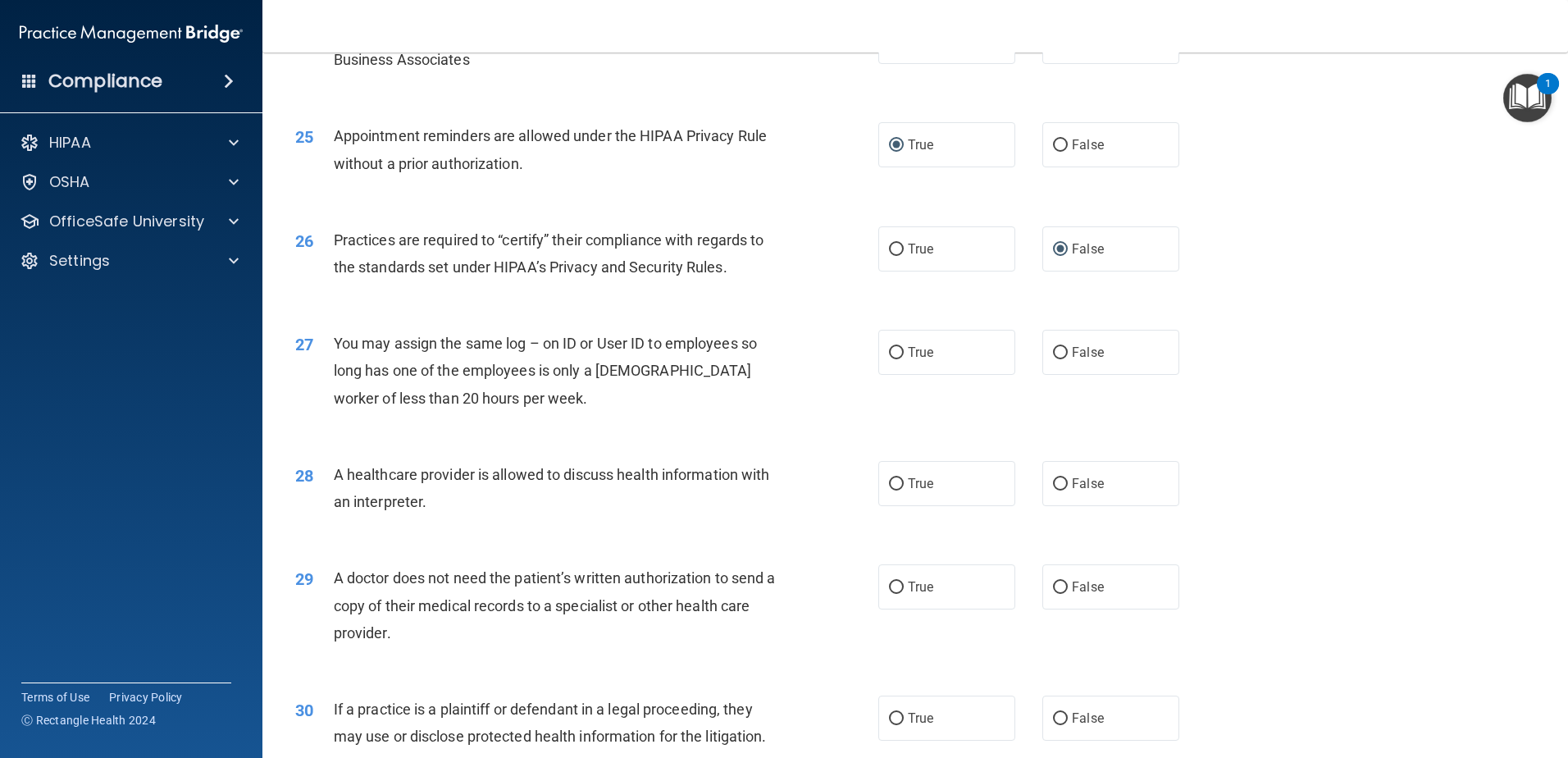
scroll to position [2952, 0]
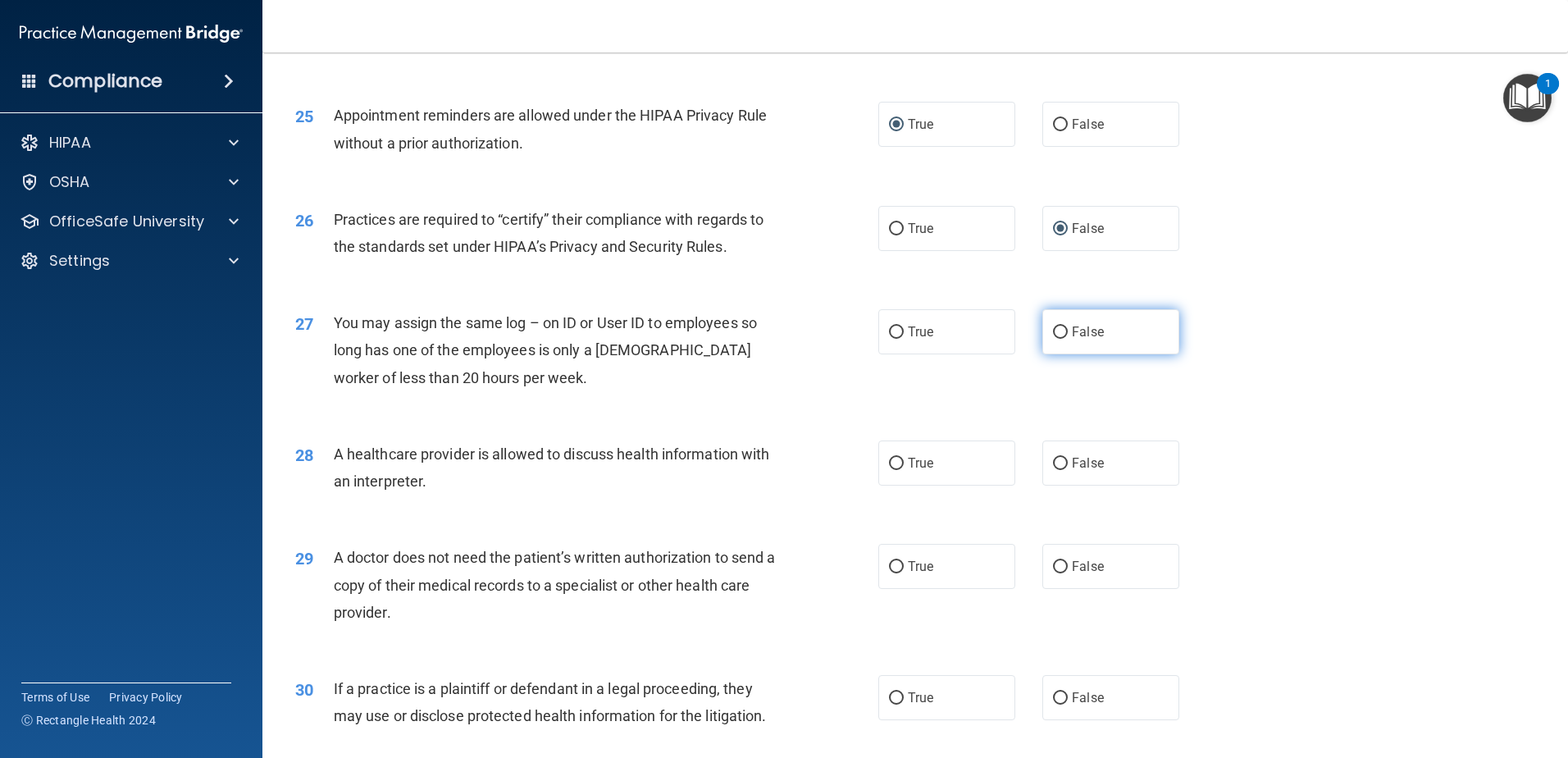
click at [1056, 330] on input "False" at bounding box center [1060, 332] width 15 height 12
radio input "true"
click at [890, 461] on input "True" at bounding box center [896, 464] width 15 height 12
radio input "true"
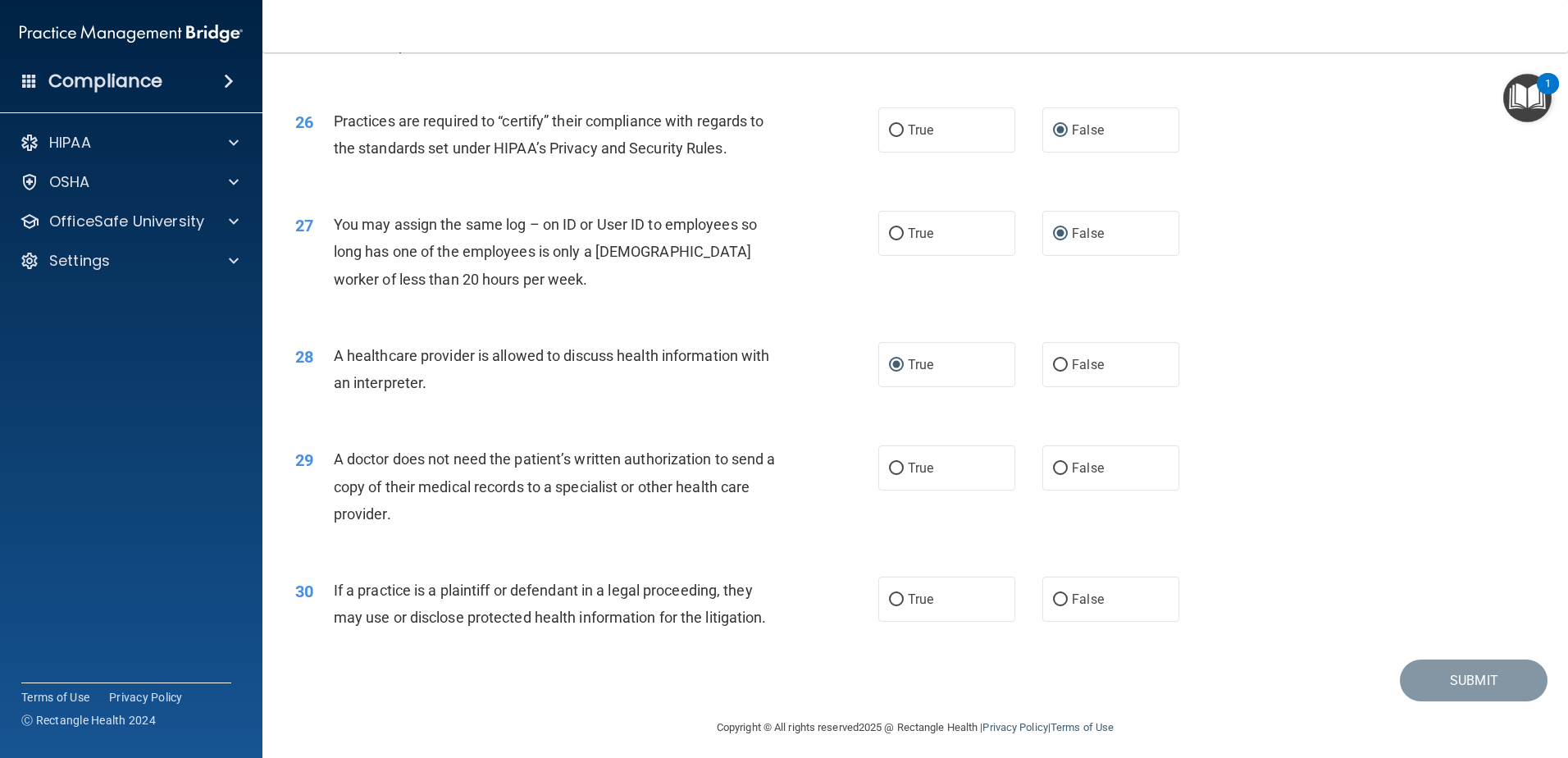
scroll to position [3060, 0]
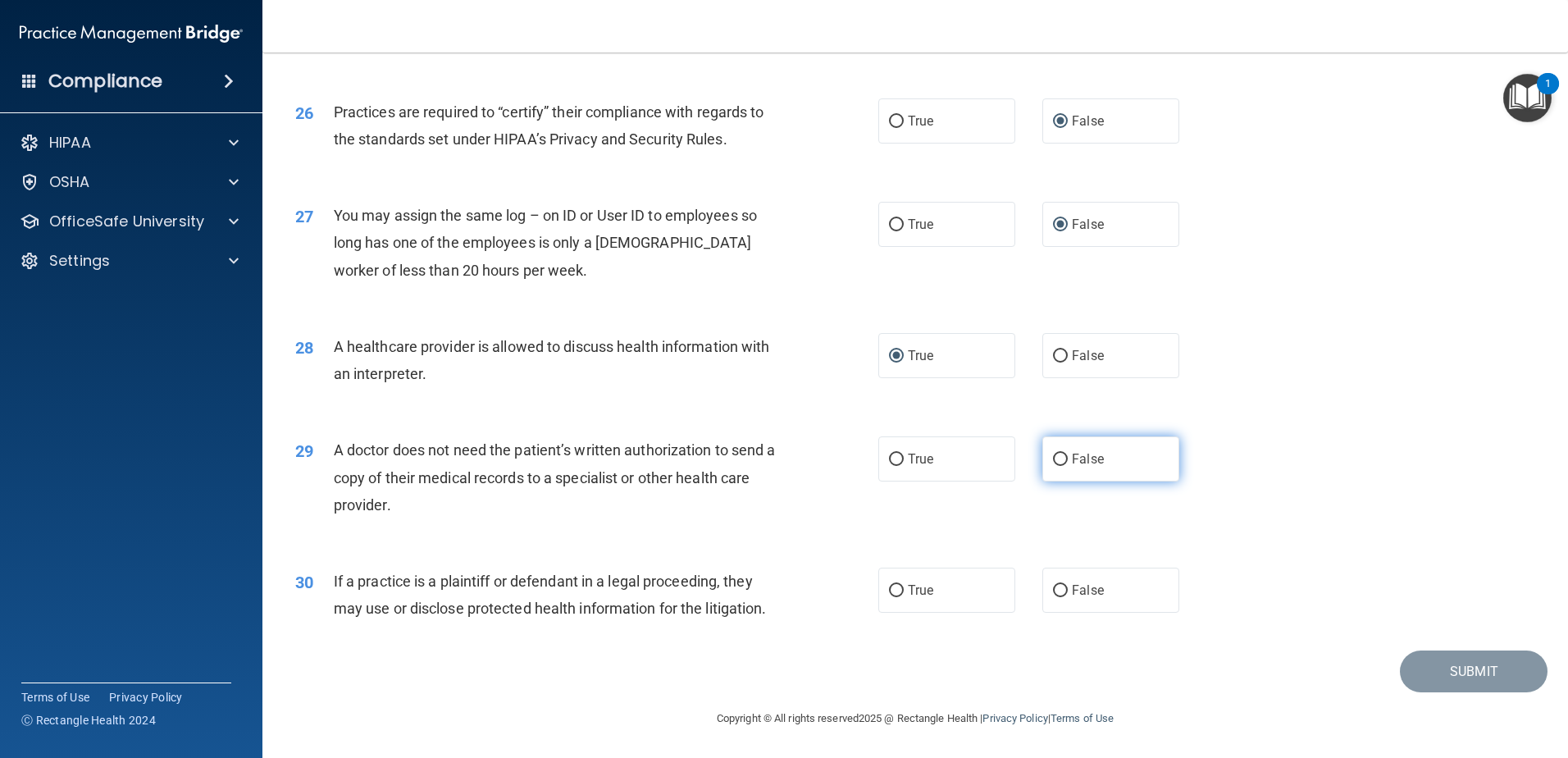
click at [1053, 461] on input "False" at bounding box center [1060, 460] width 15 height 12
radio input "true"
click at [889, 591] on input "True" at bounding box center [896, 591] width 15 height 12
radio input "true"
click at [1426, 668] on button "Submit" at bounding box center [1474, 671] width 148 height 42
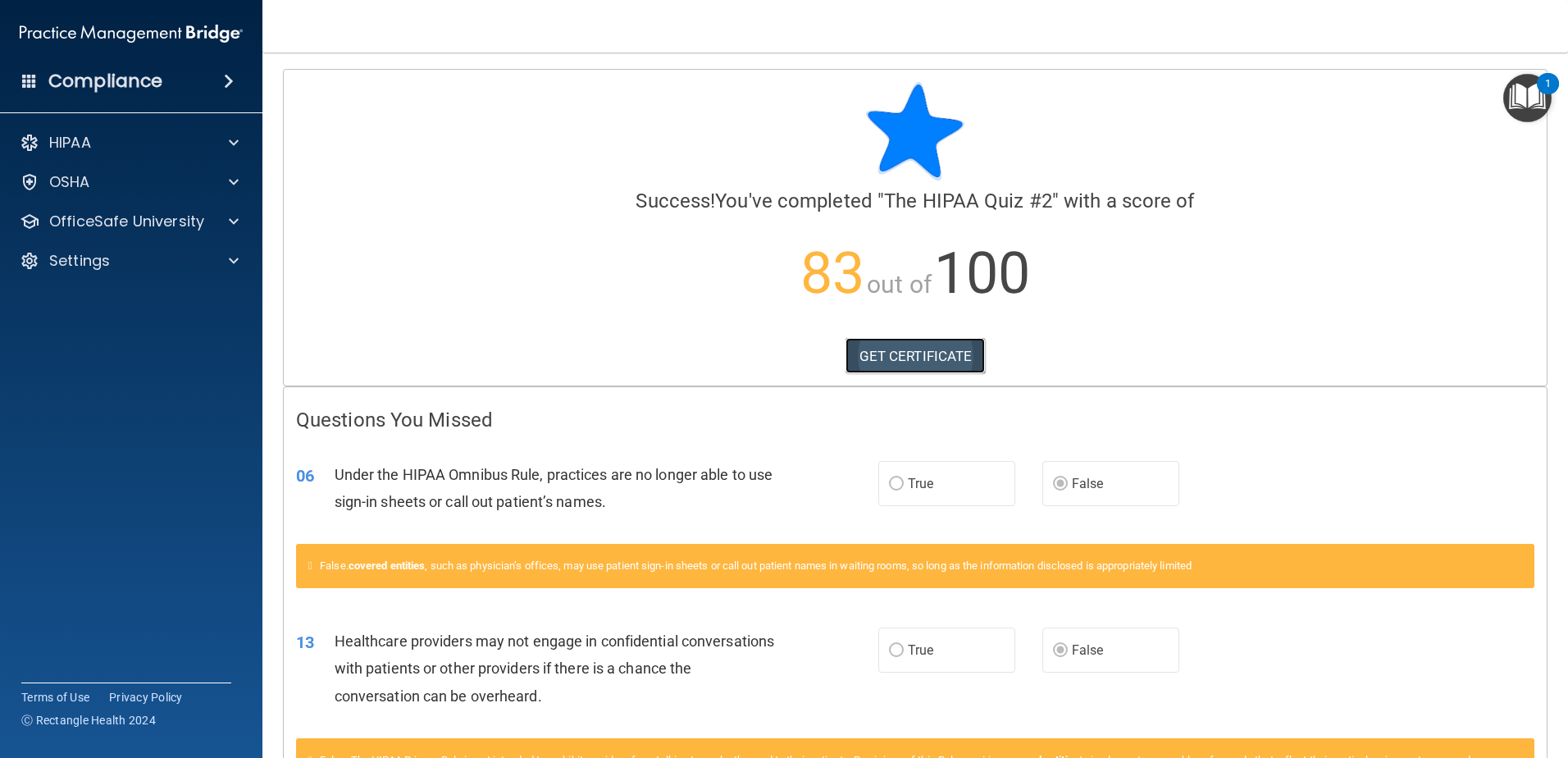
click at [922, 355] on link "GET CERTIFICATE" at bounding box center [915, 355] width 140 height 37
click at [233, 218] on span at bounding box center [233, 222] width 10 height 20
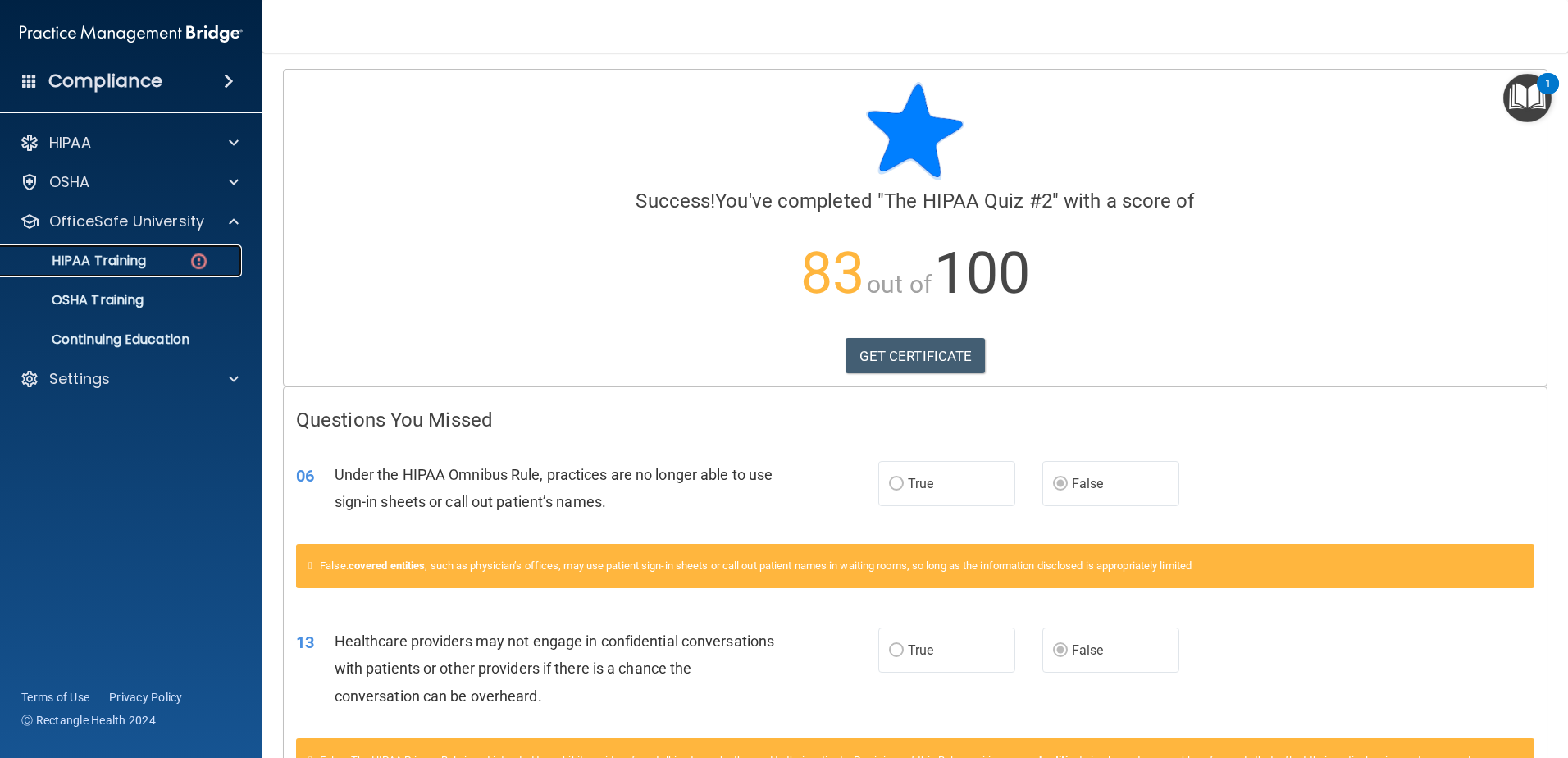
click at [157, 257] on div "HIPAA Training" at bounding box center [122, 261] width 224 height 16
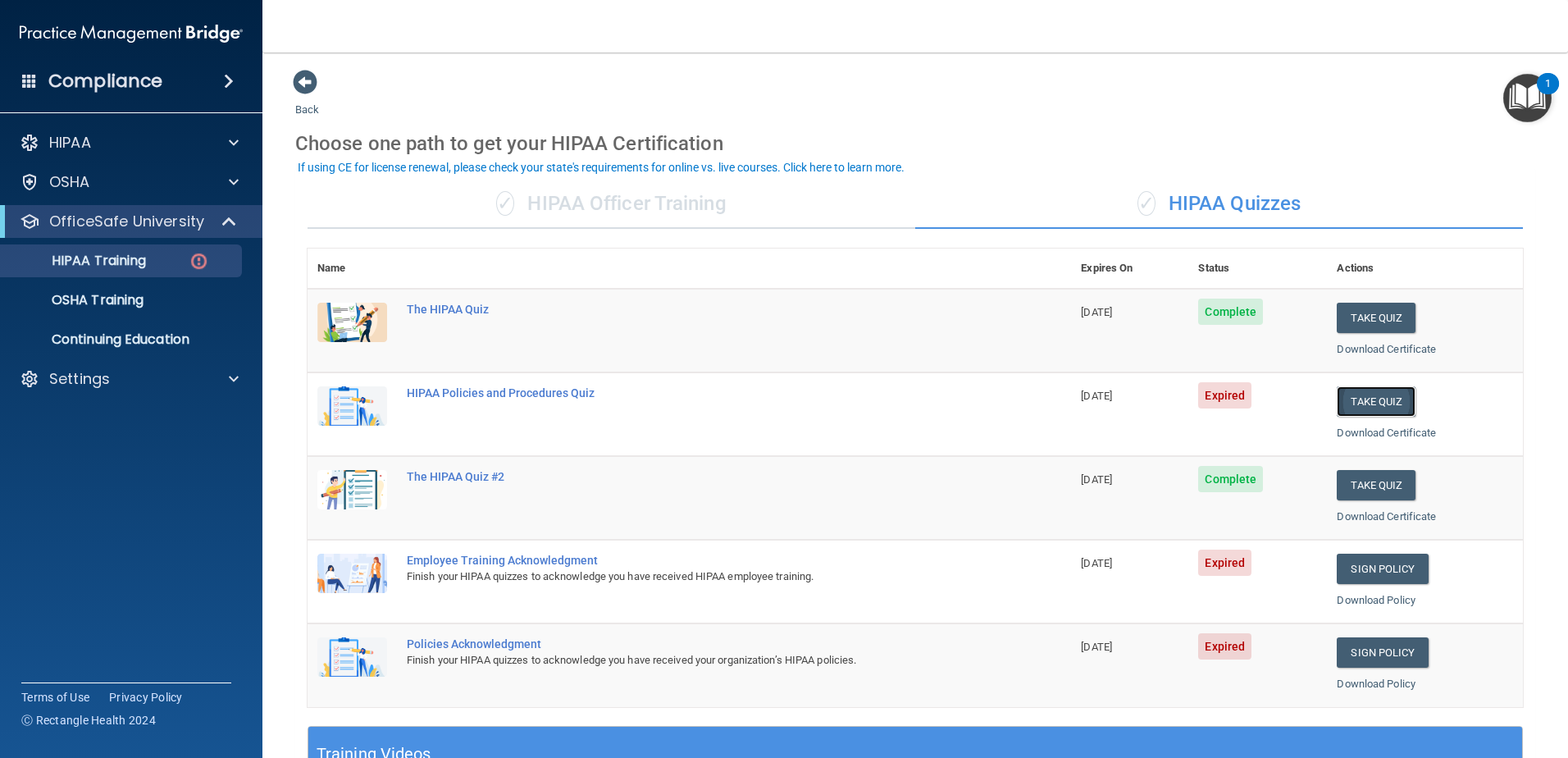
click at [1353, 395] on button "Take Quiz" at bounding box center [1376, 402] width 78 height 30
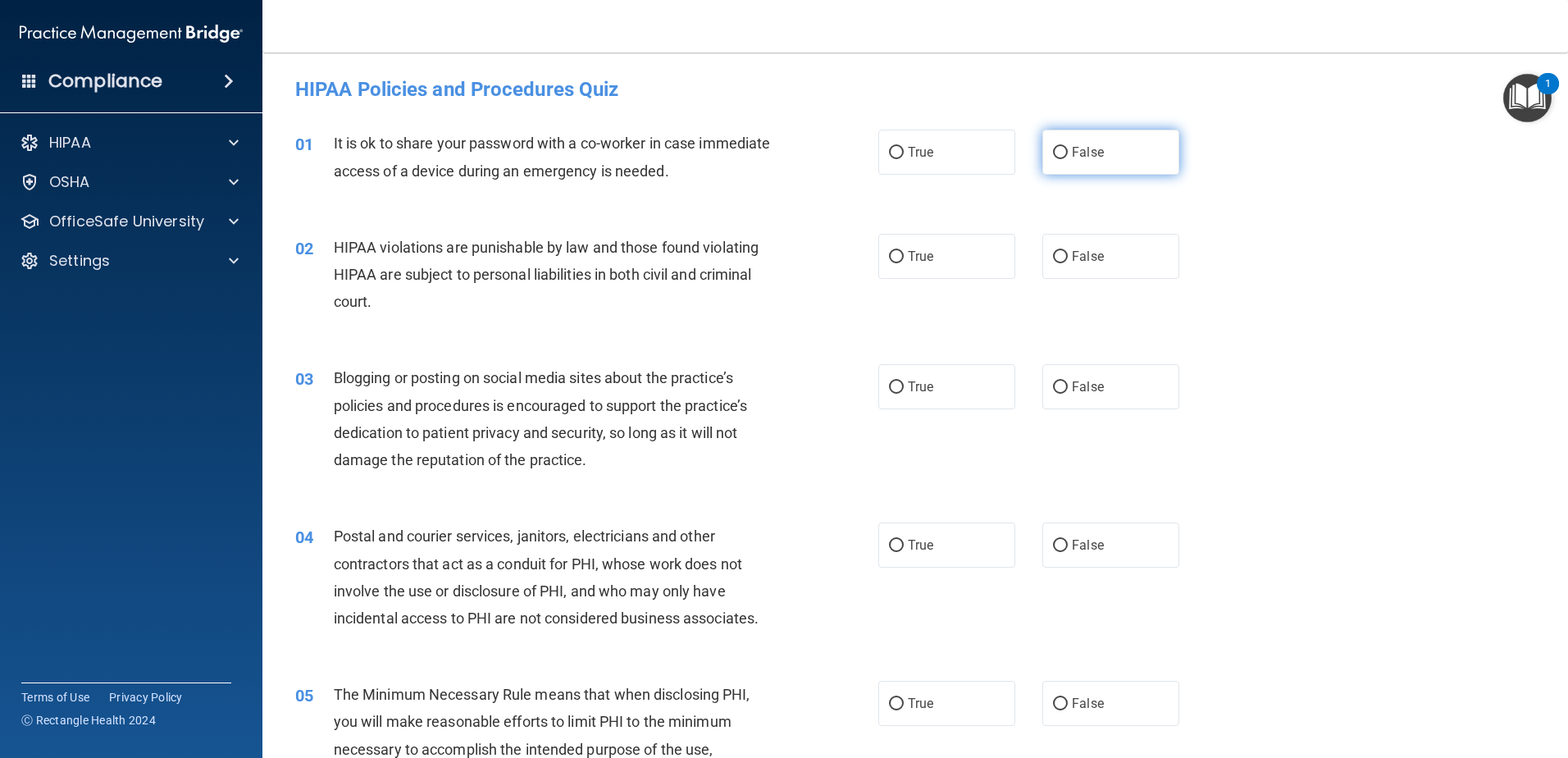
click at [1055, 152] on input "False" at bounding box center [1060, 153] width 15 height 12
radio input "true"
click at [889, 253] on input "True" at bounding box center [896, 257] width 15 height 12
radio input "true"
click at [1053, 387] on input "False" at bounding box center [1060, 387] width 15 height 12
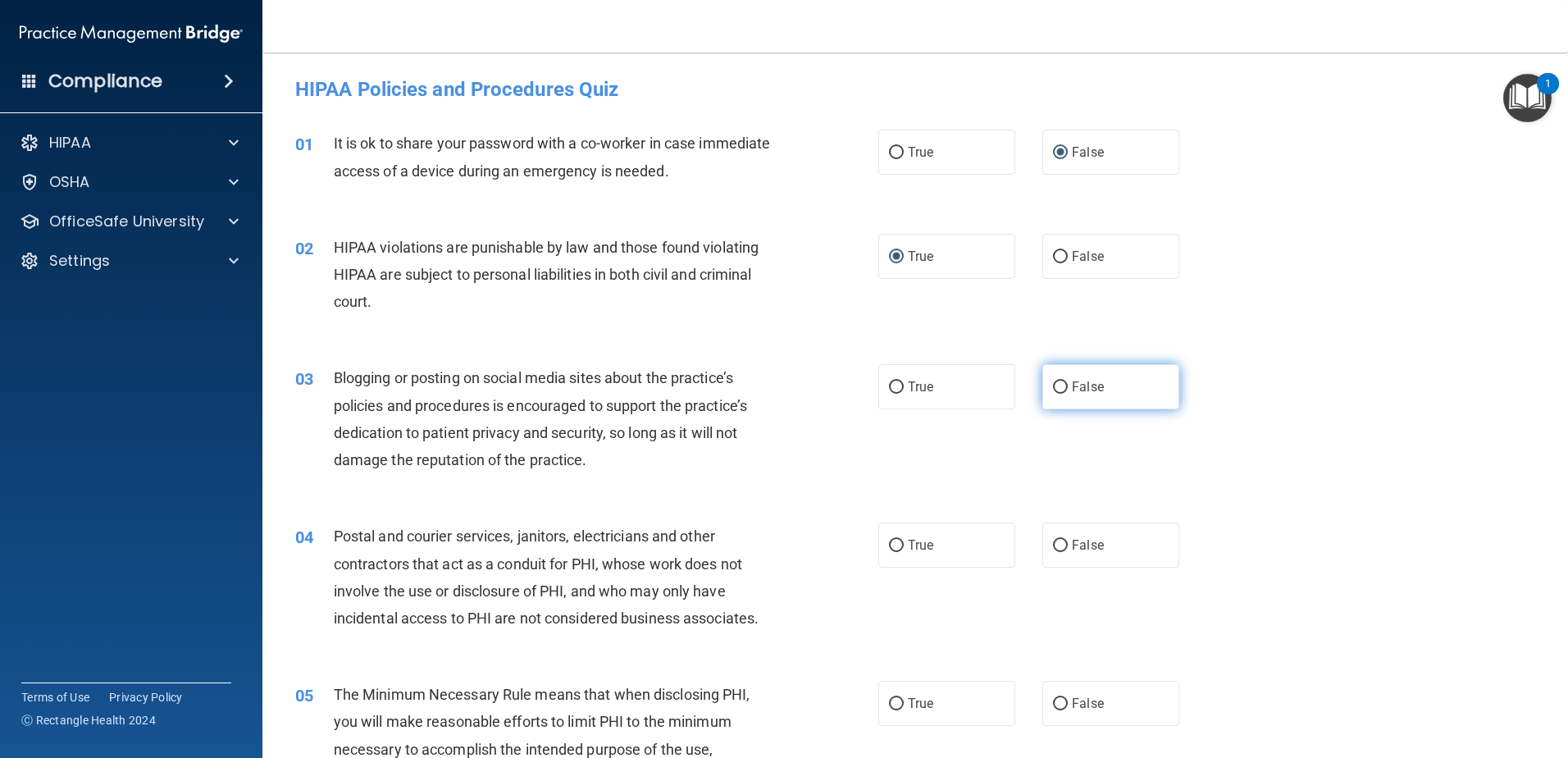
radio input "true"
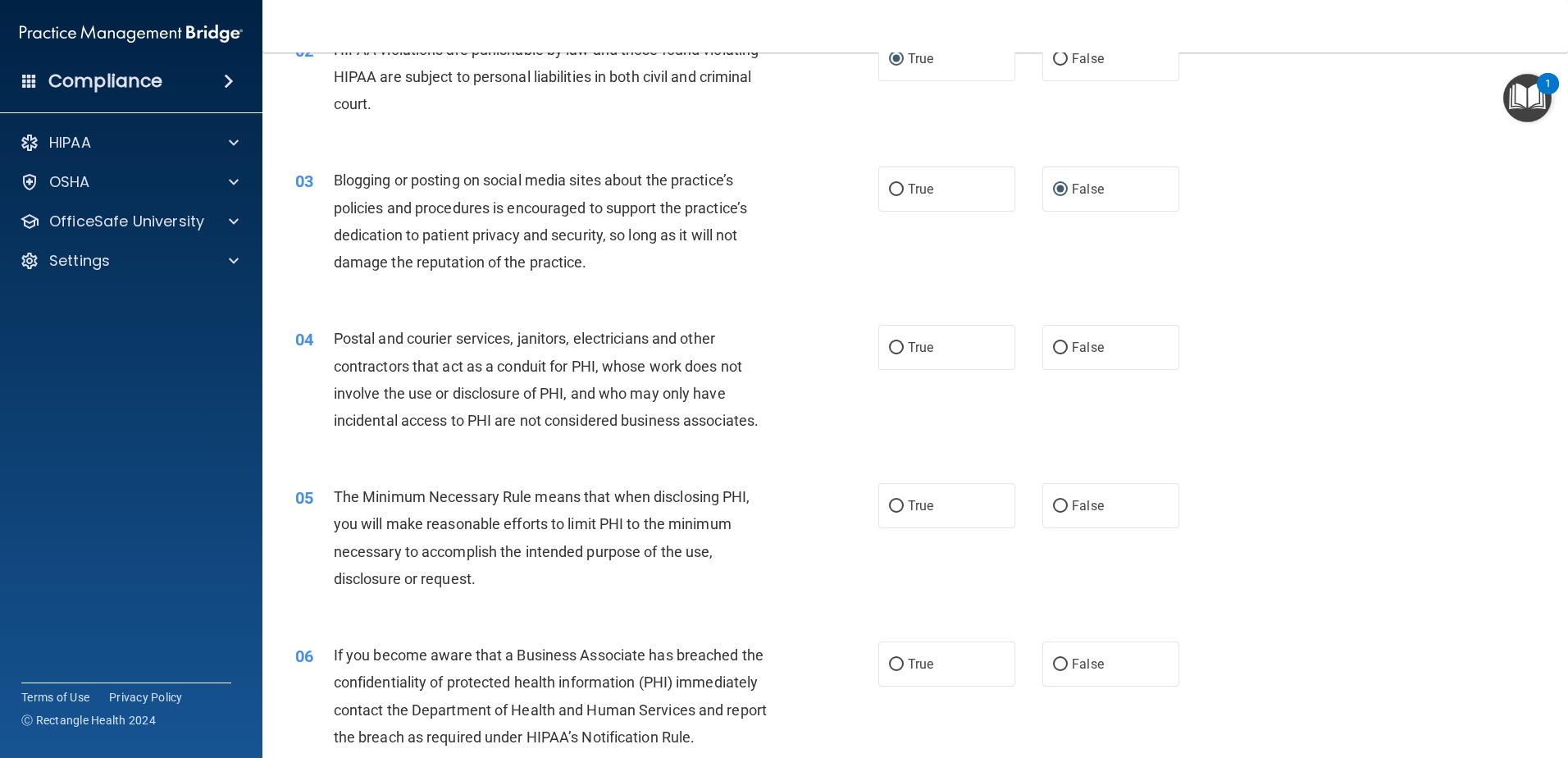
scroll to position [246, 0]
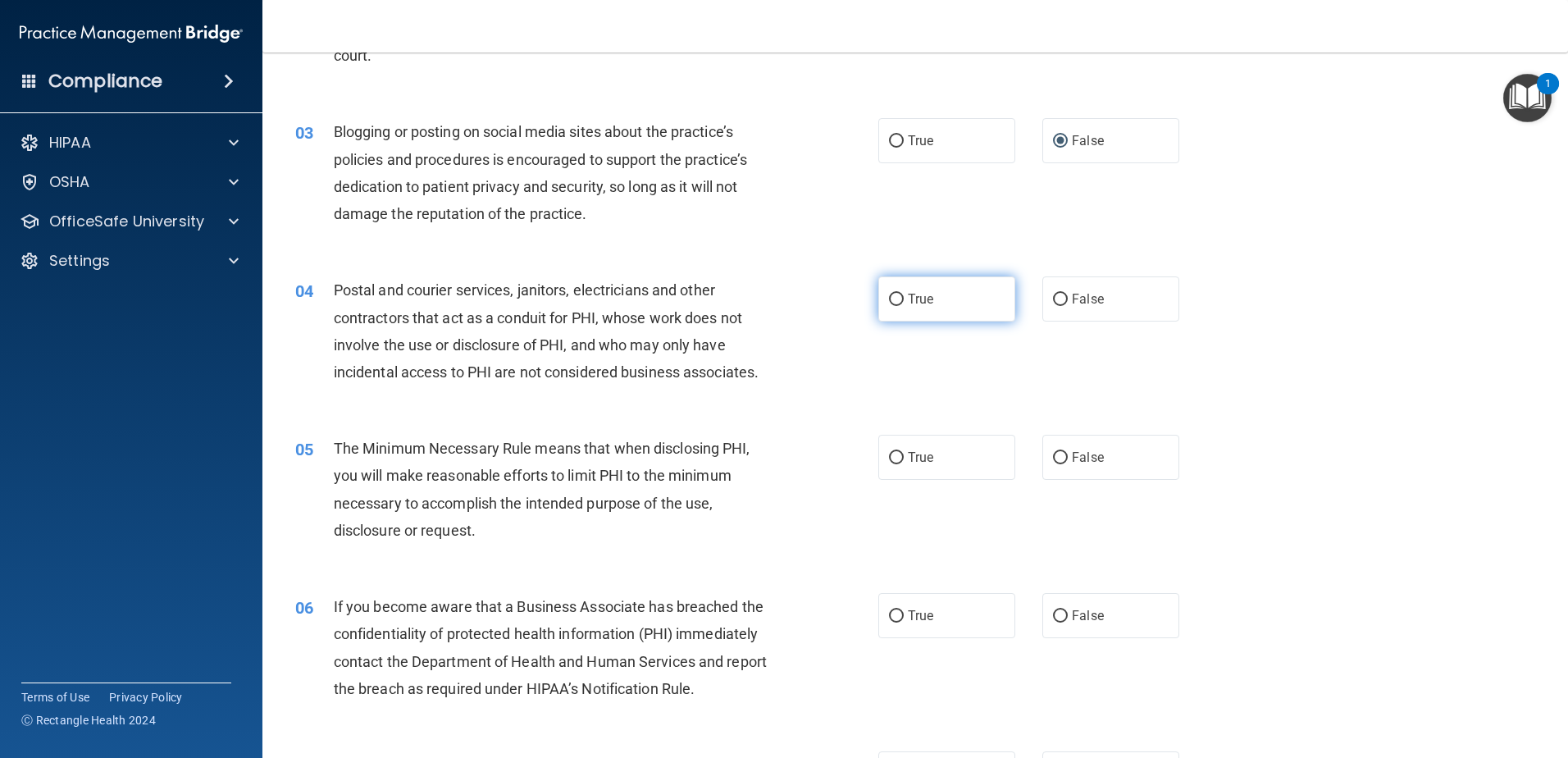
click at [889, 297] on input "True" at bounding box center [896, 300] width 15 height 12
radio input "true"
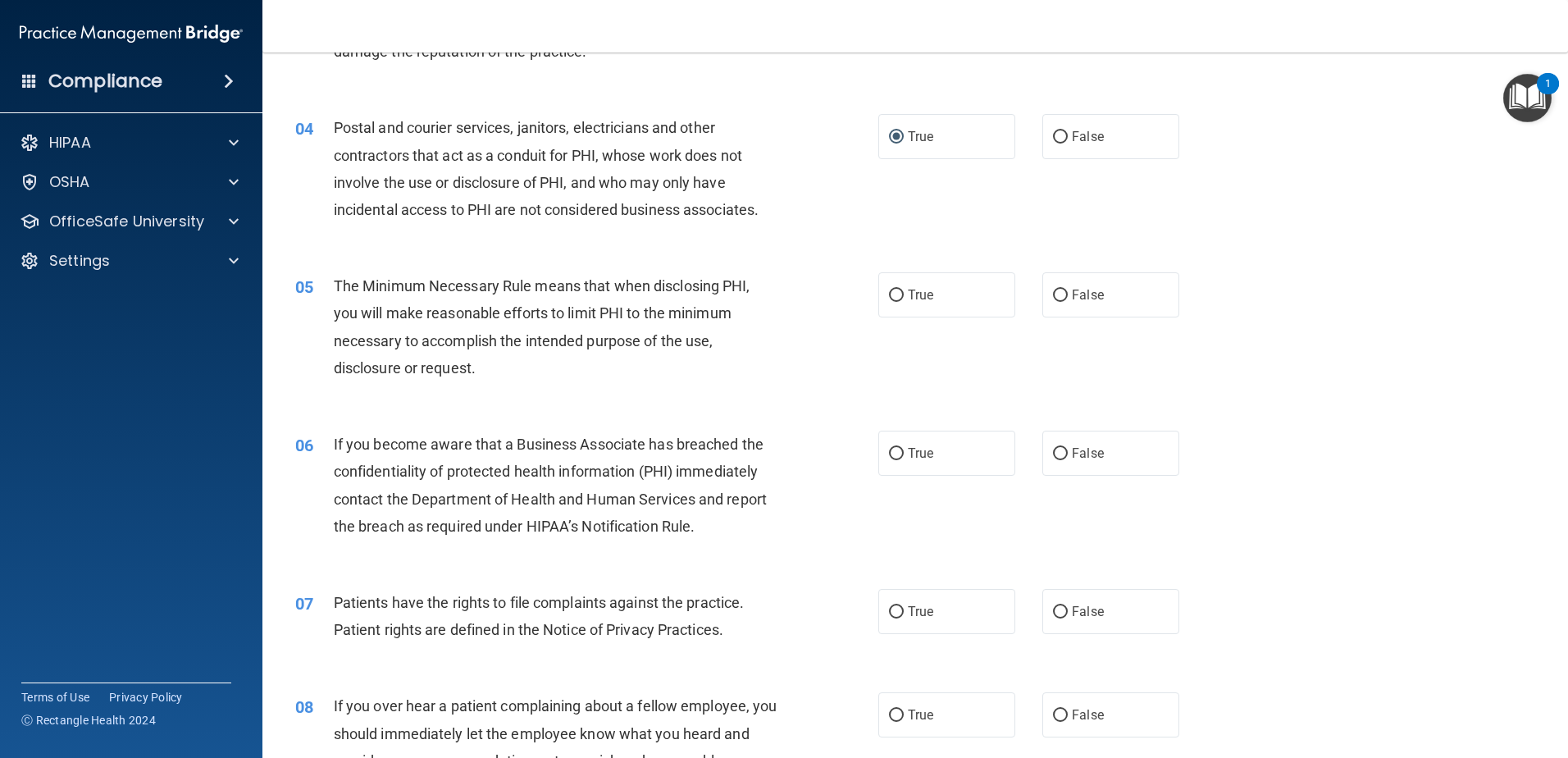
scroll to position [410, 0]
click at [892, 291] on input "True" at bounding box center [896, 294] width 15 height 12
radio input "true"
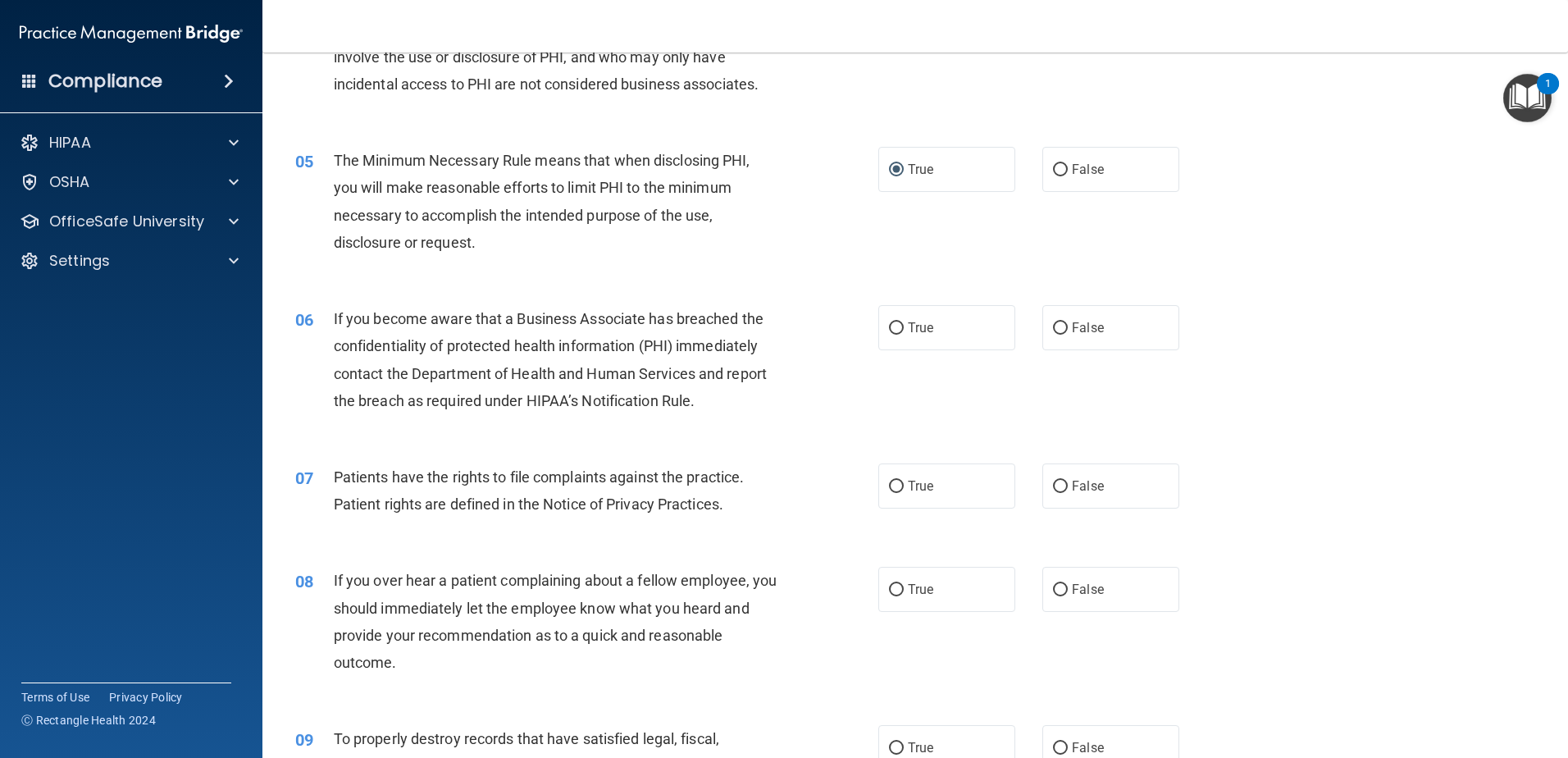
scroll to position [574, 0]
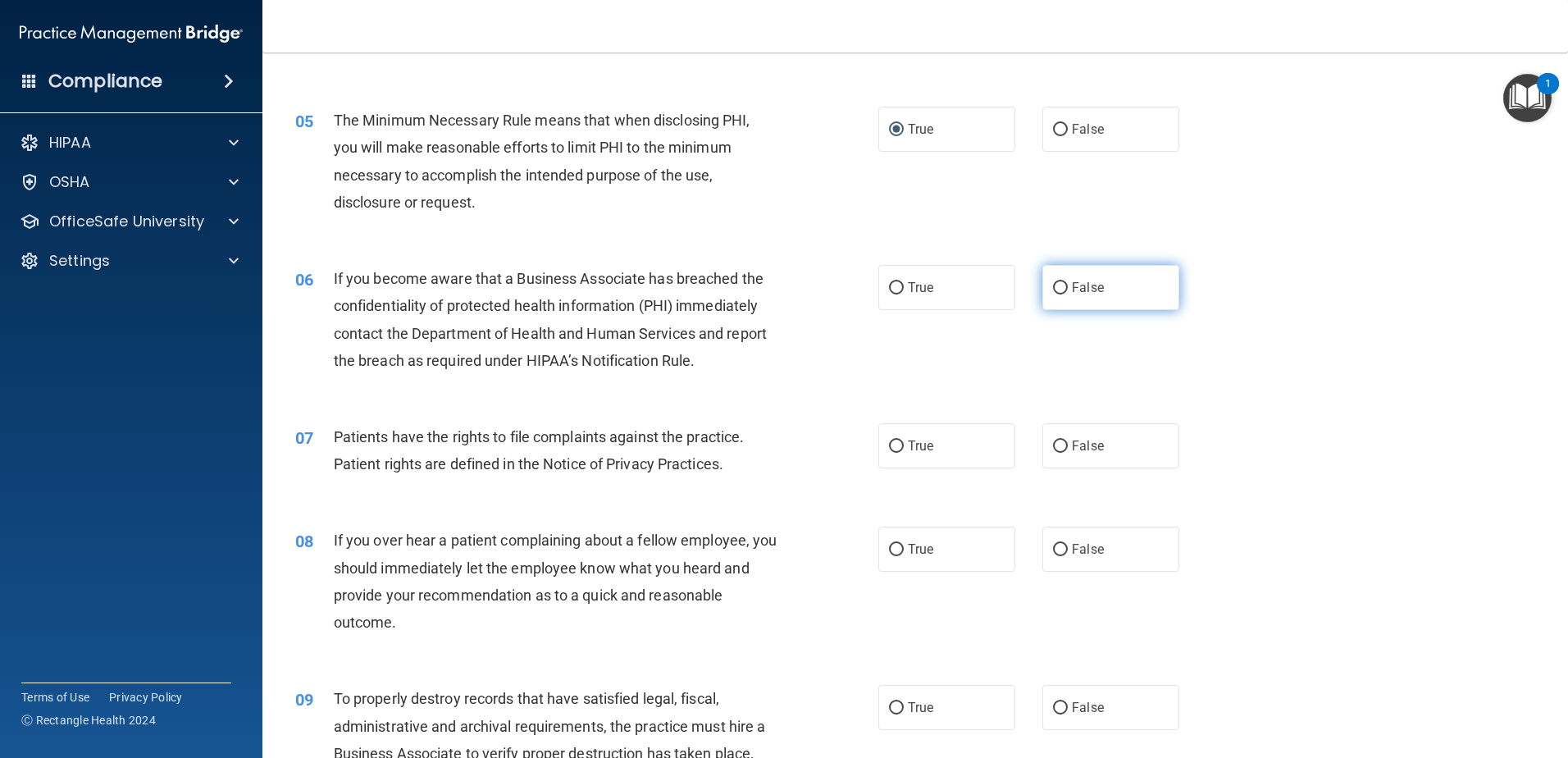
click at [1057, 282] on input "False" at bounding box center [1060, 289] width 15 height 12
radio input "true"
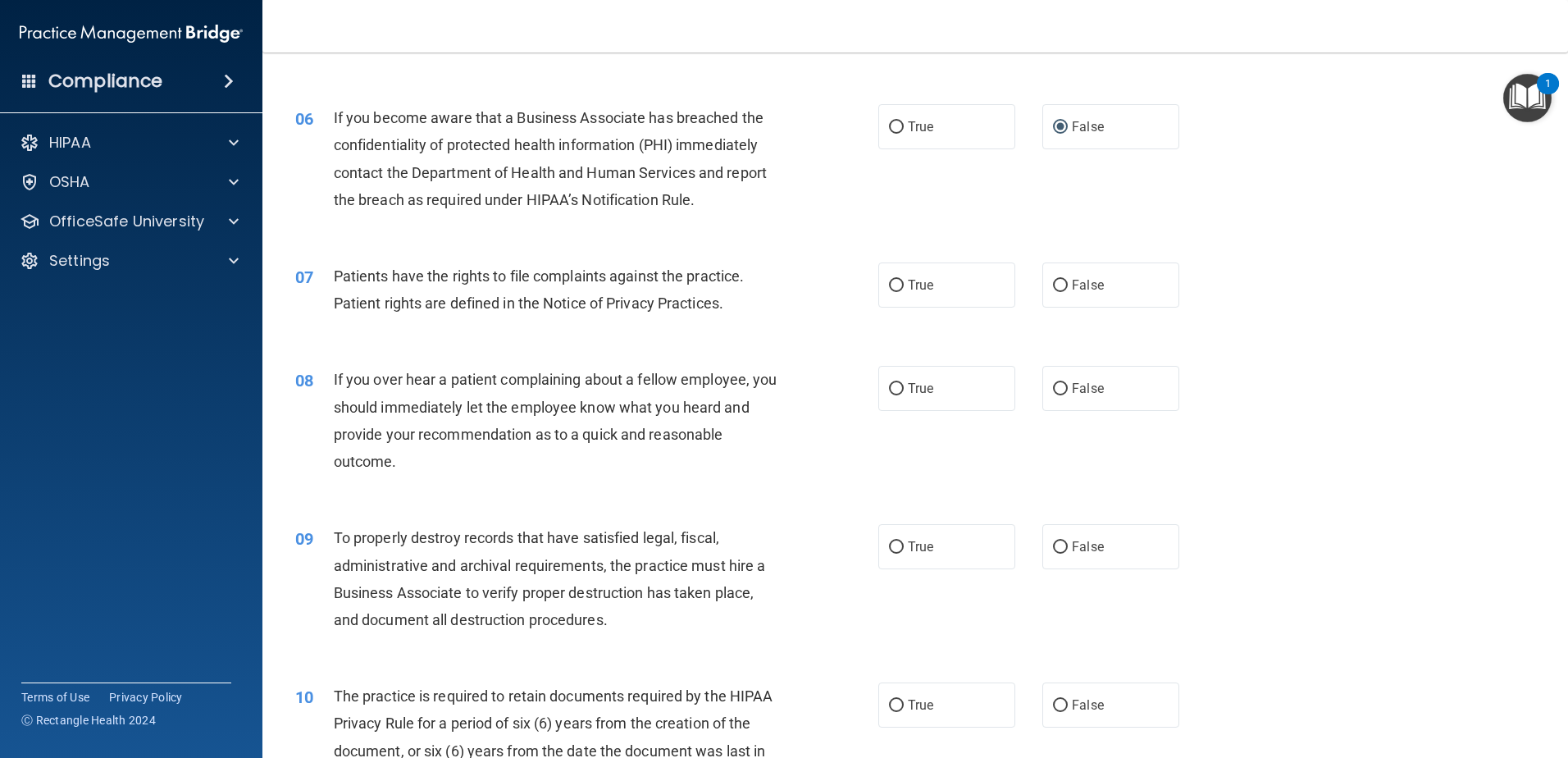
scroll to position [738, 0]
click at [894, 280] on input "True" at bounding box center [896, 282] width 15 height 12
radio input "true"
click at [1053, 384] on input "False" at bounding box center [1060, 386] width 15 height 12
radio input "true"
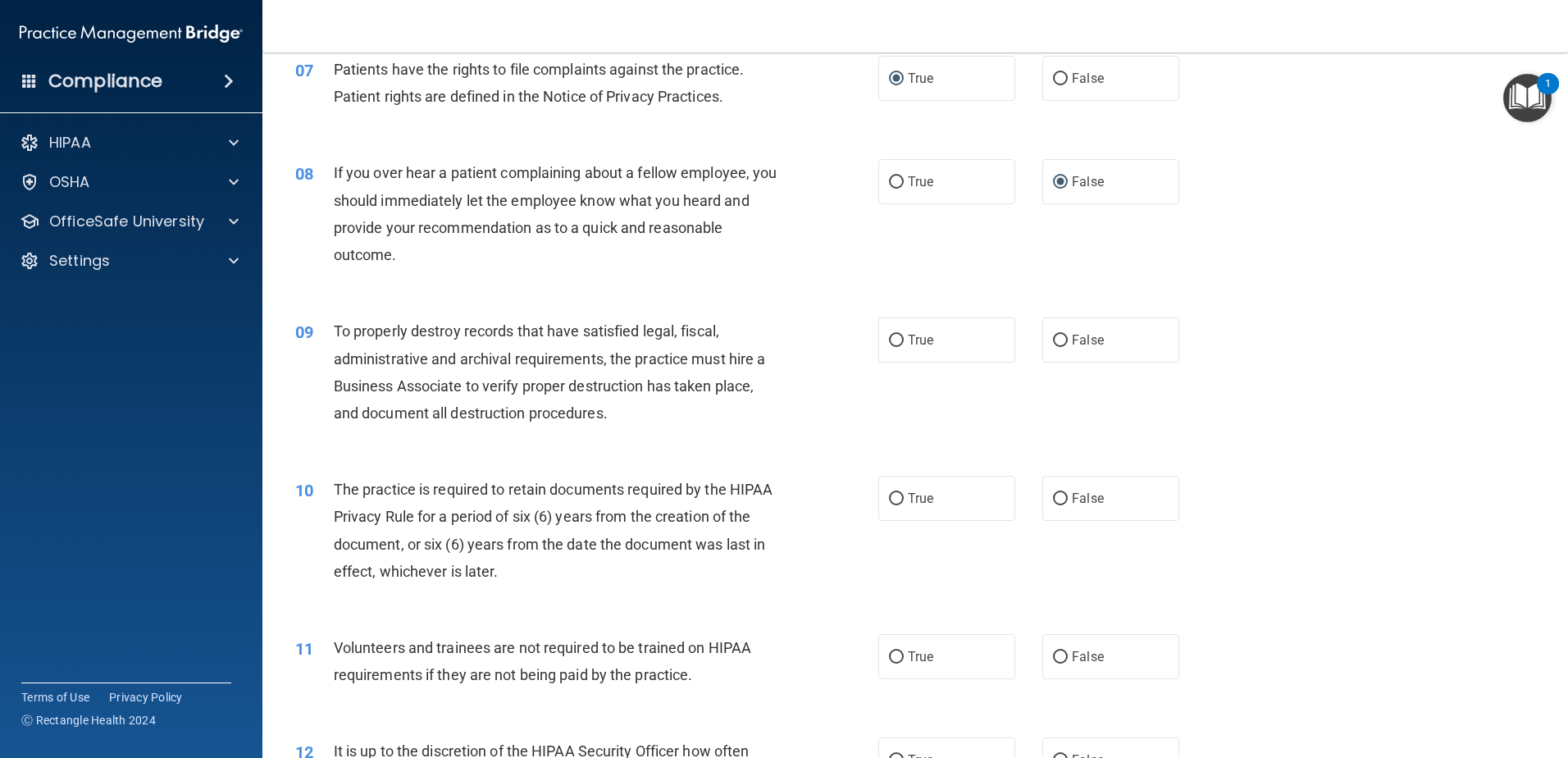
scroll to position [984, 0]
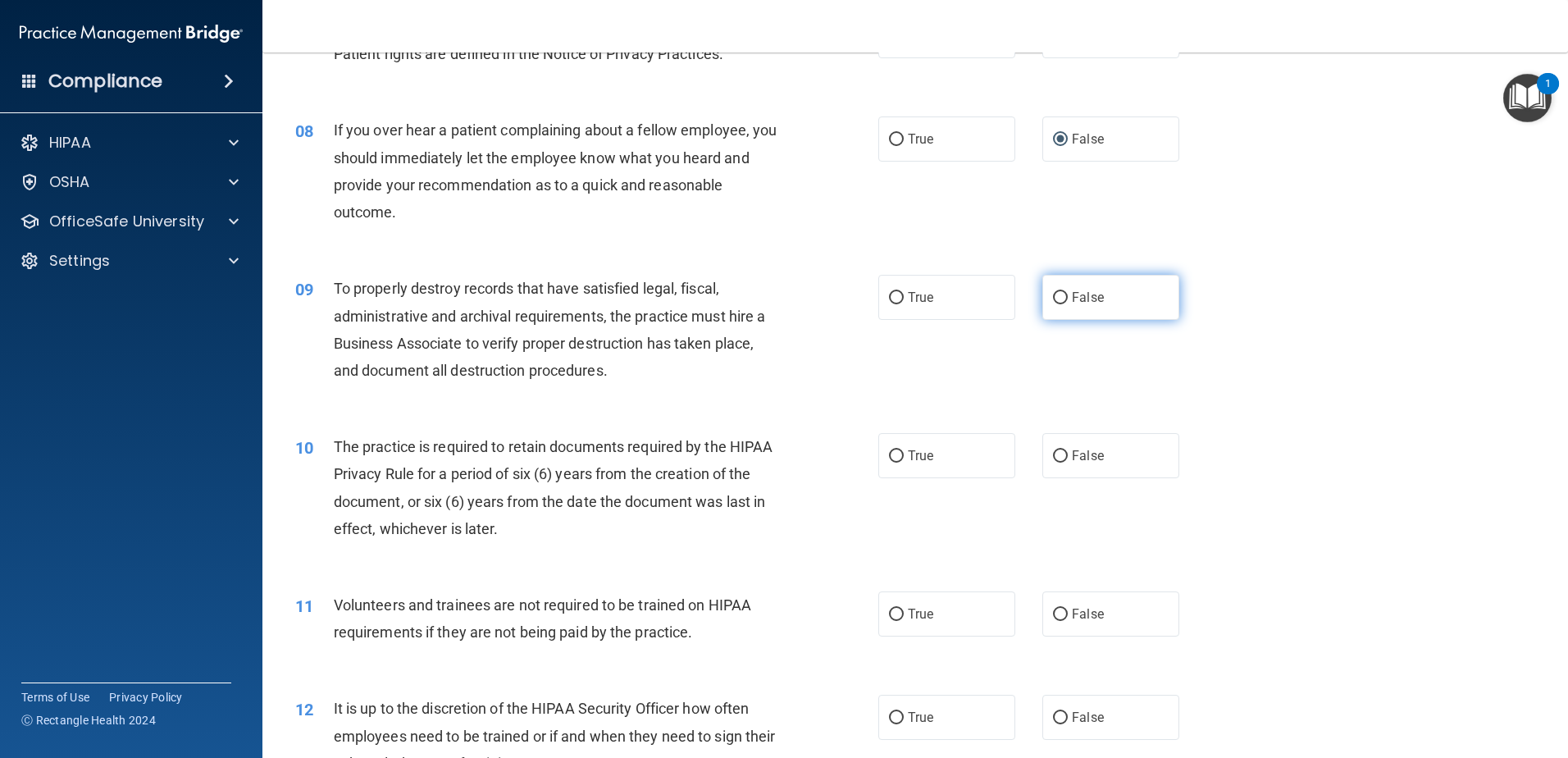
click at [1053, 295] on input "False" at bounding box center [1060, 298] width 15 height 12
radio input "true"
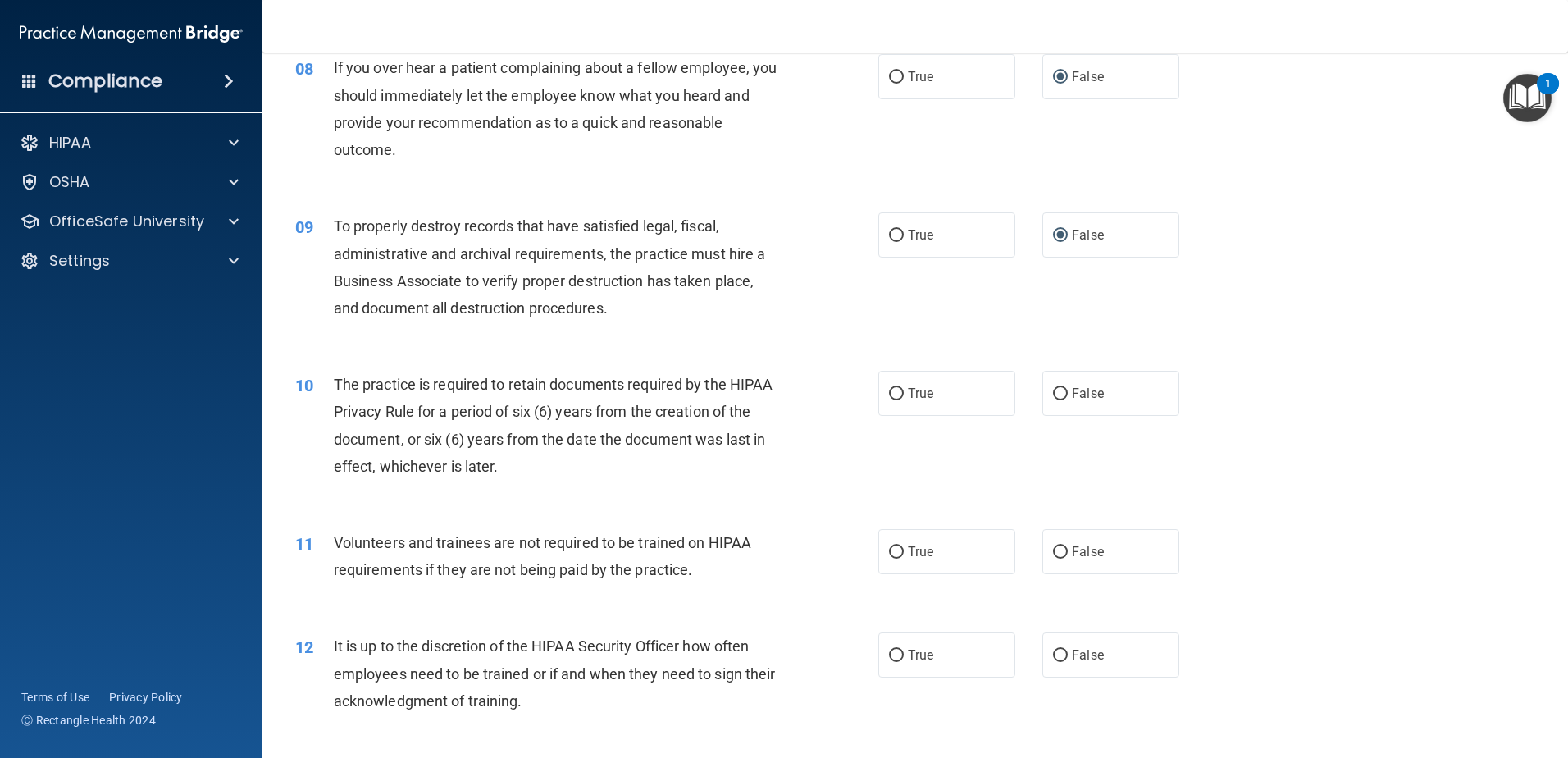
scroll to position [1066, 0]
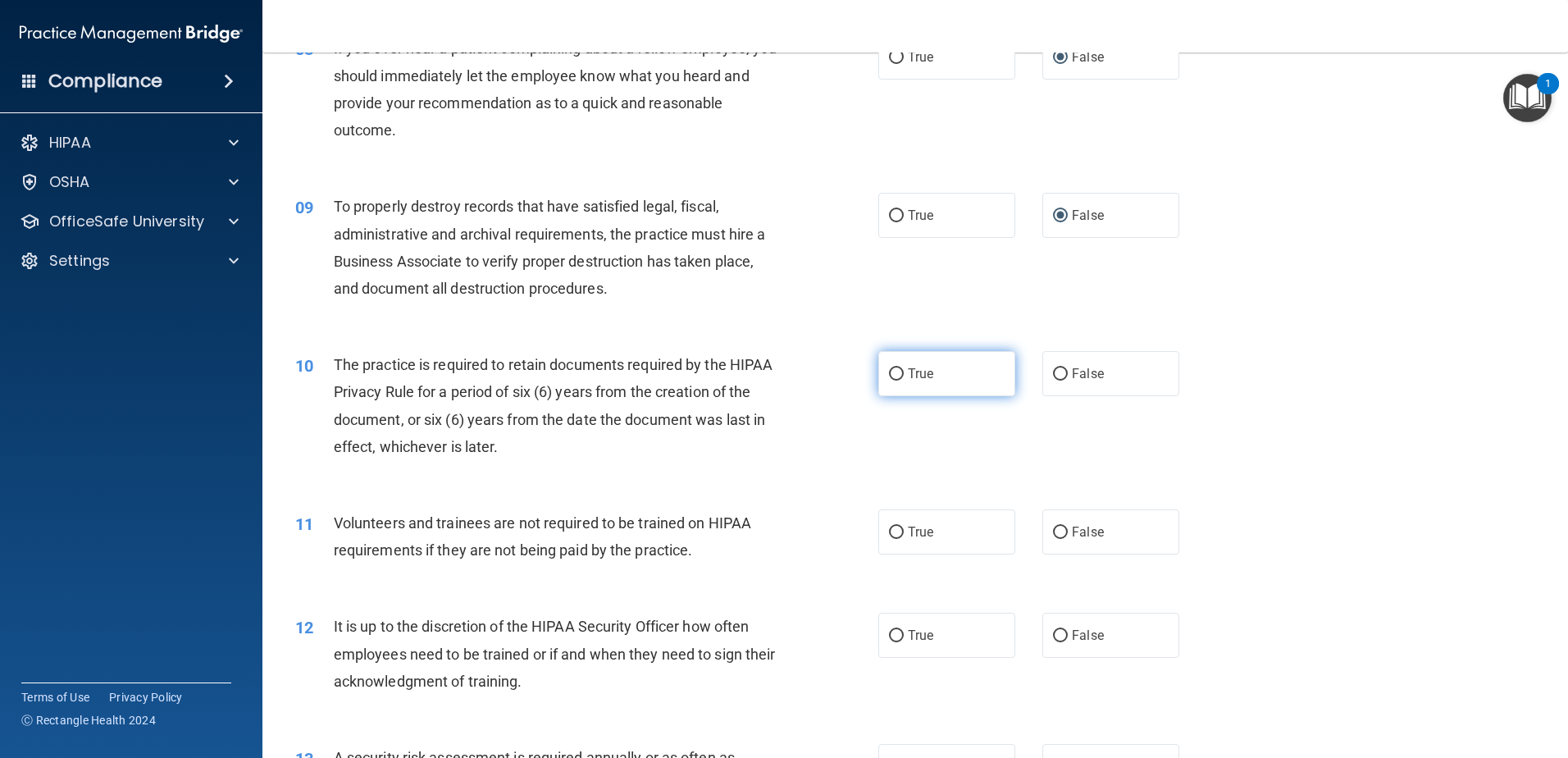
click at [889, 379] on input "True" at bounding box center [896, 374] width 15 height 12
radio input "true"
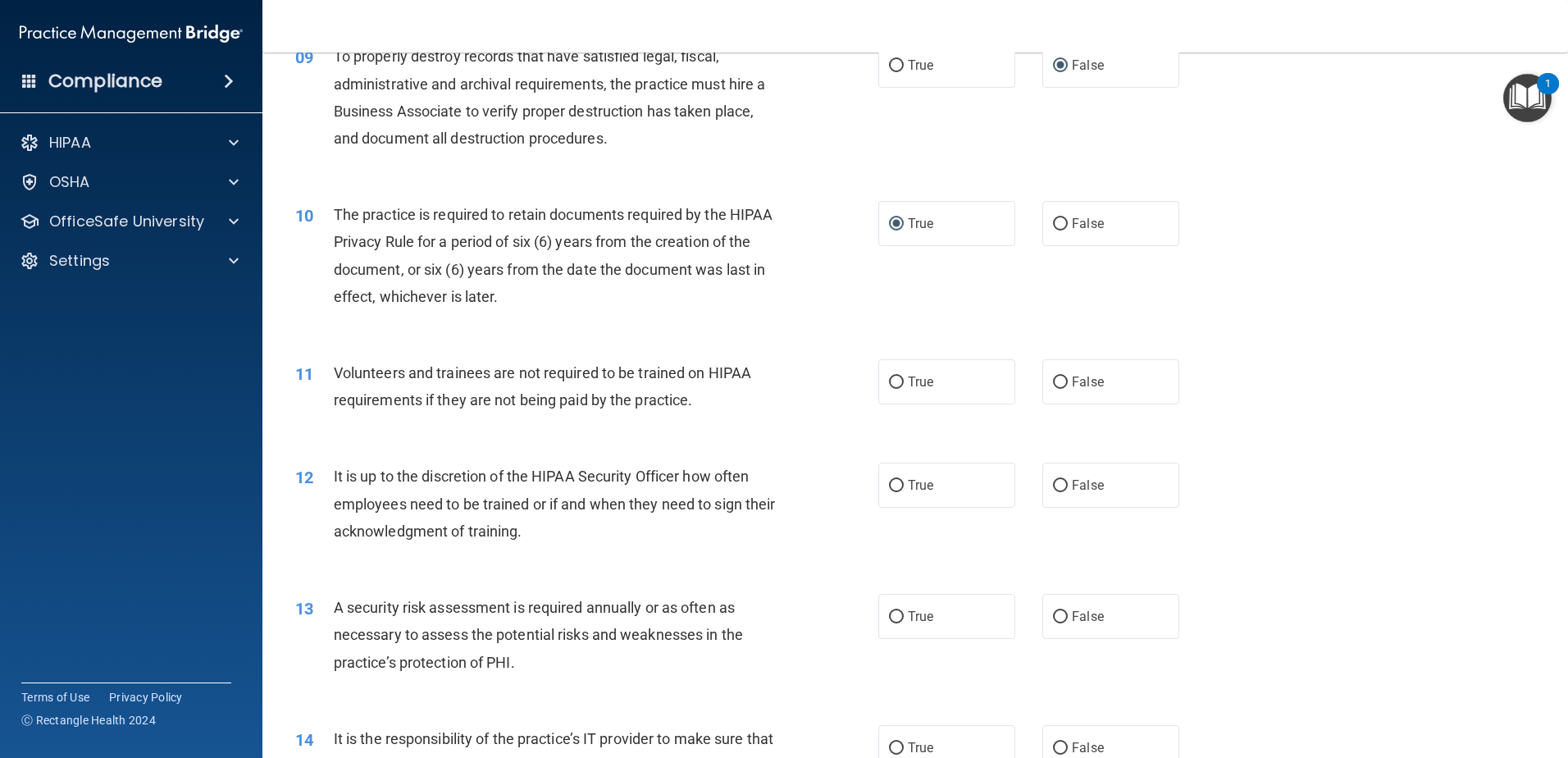
scroll to position [1230, 0]
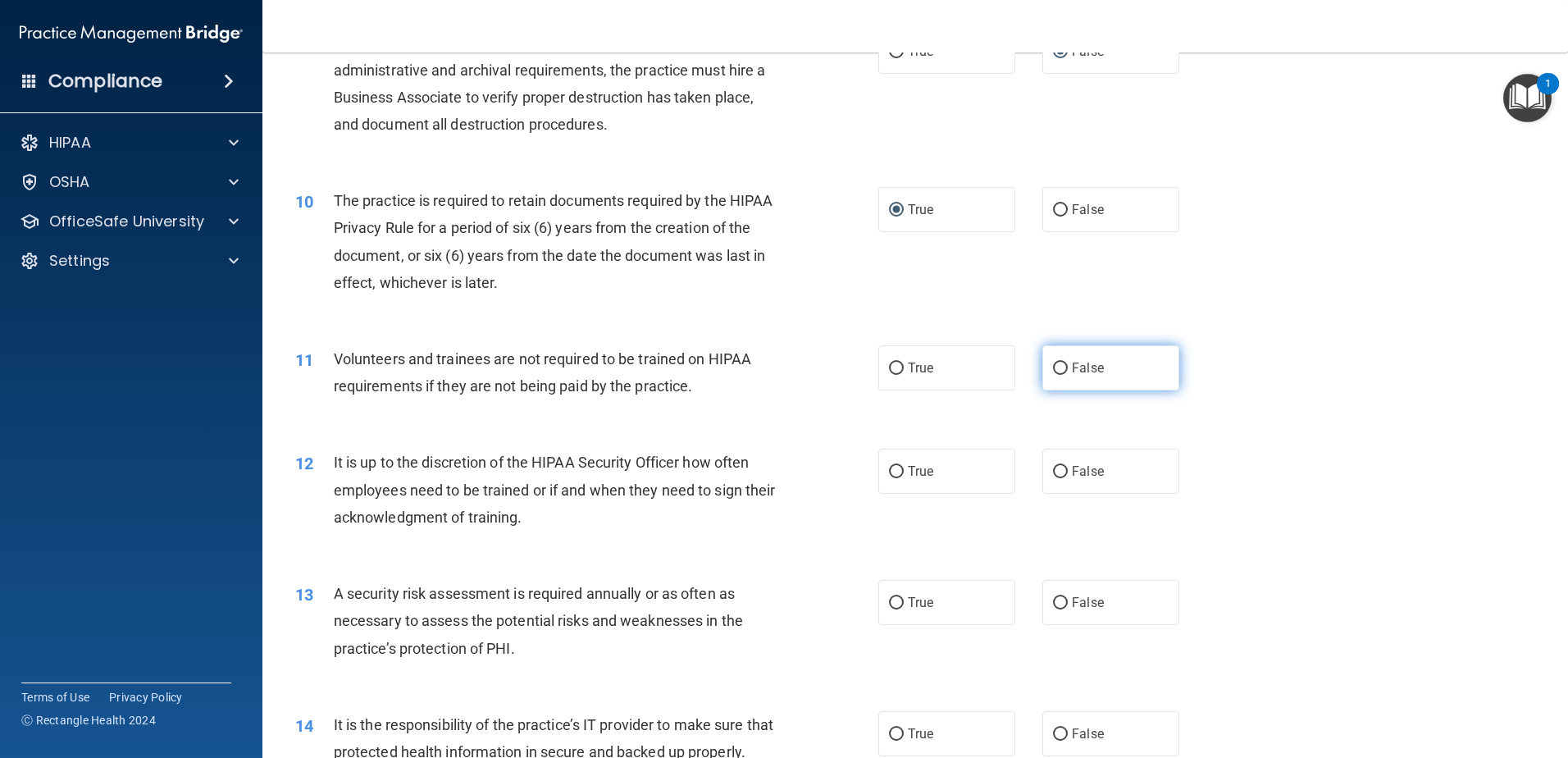
click at [1053, 366] on input "False" at bounding box center [1060, 369] width 15 height 12
radio input "true"
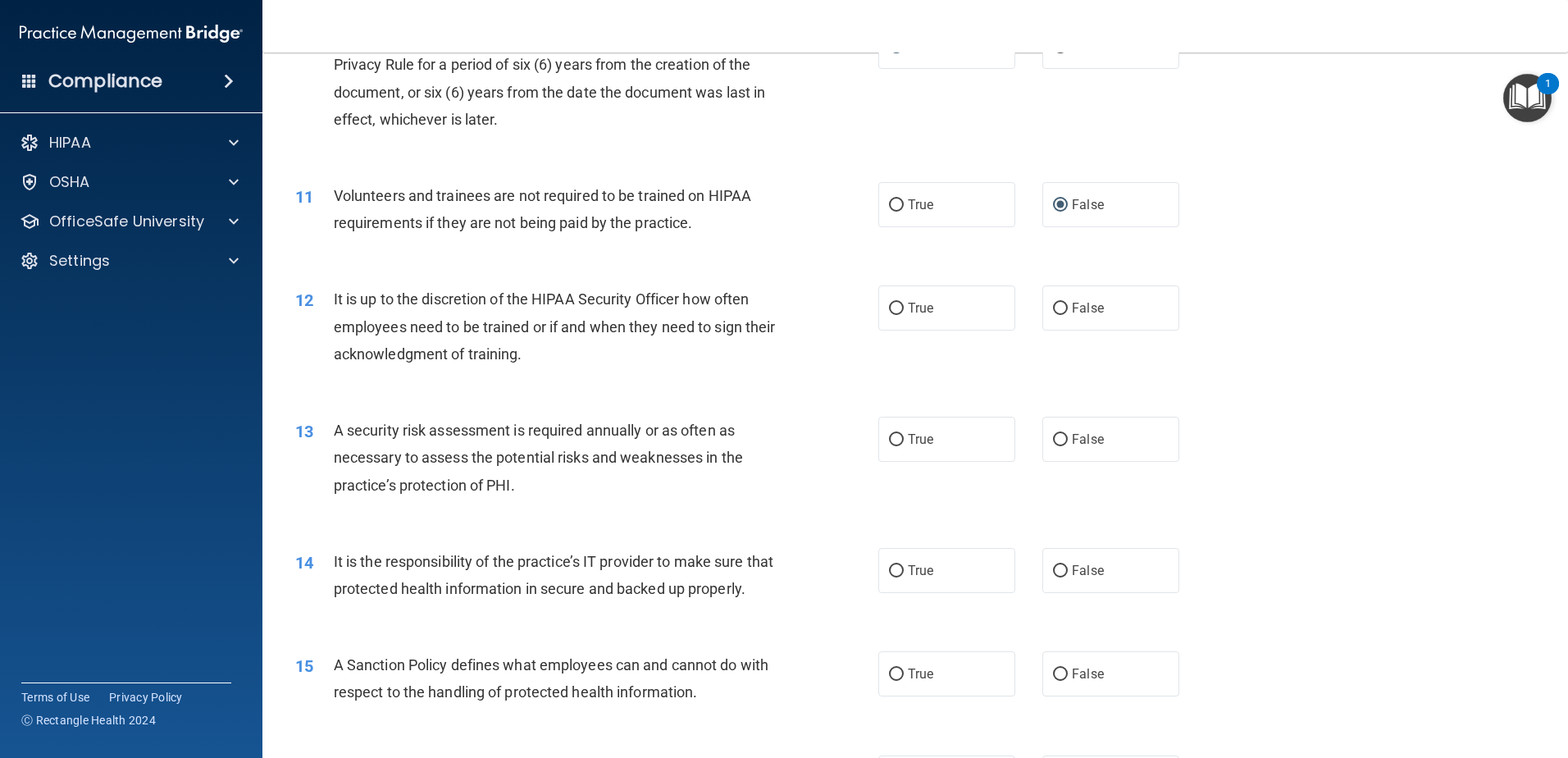
scroll to position [1394, 0]
click at [1054, 309] on input "False" at bounding box center [1060, 308] width 15 height 12
radio input "true"
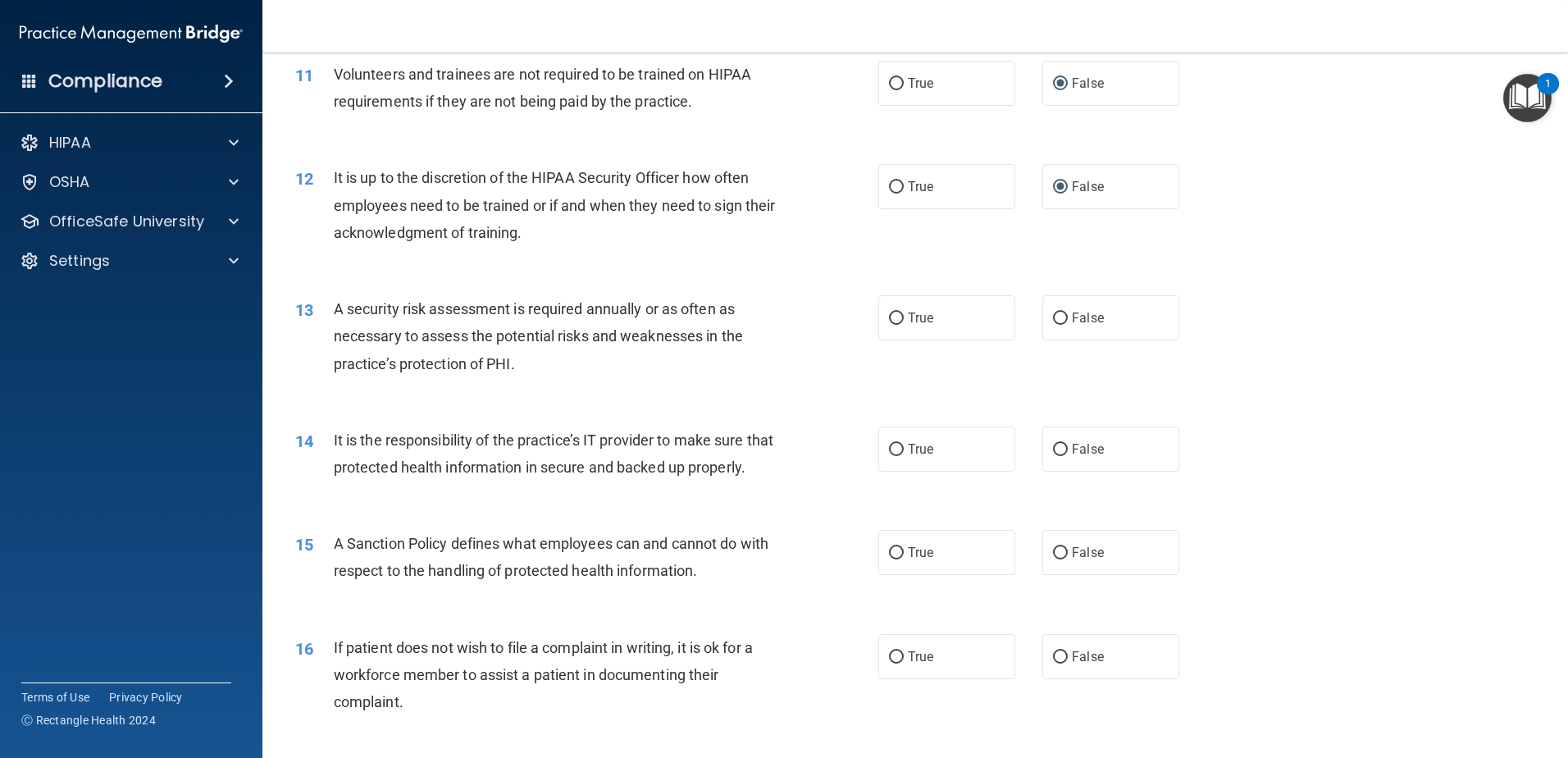
scroll to position [1558, 0]
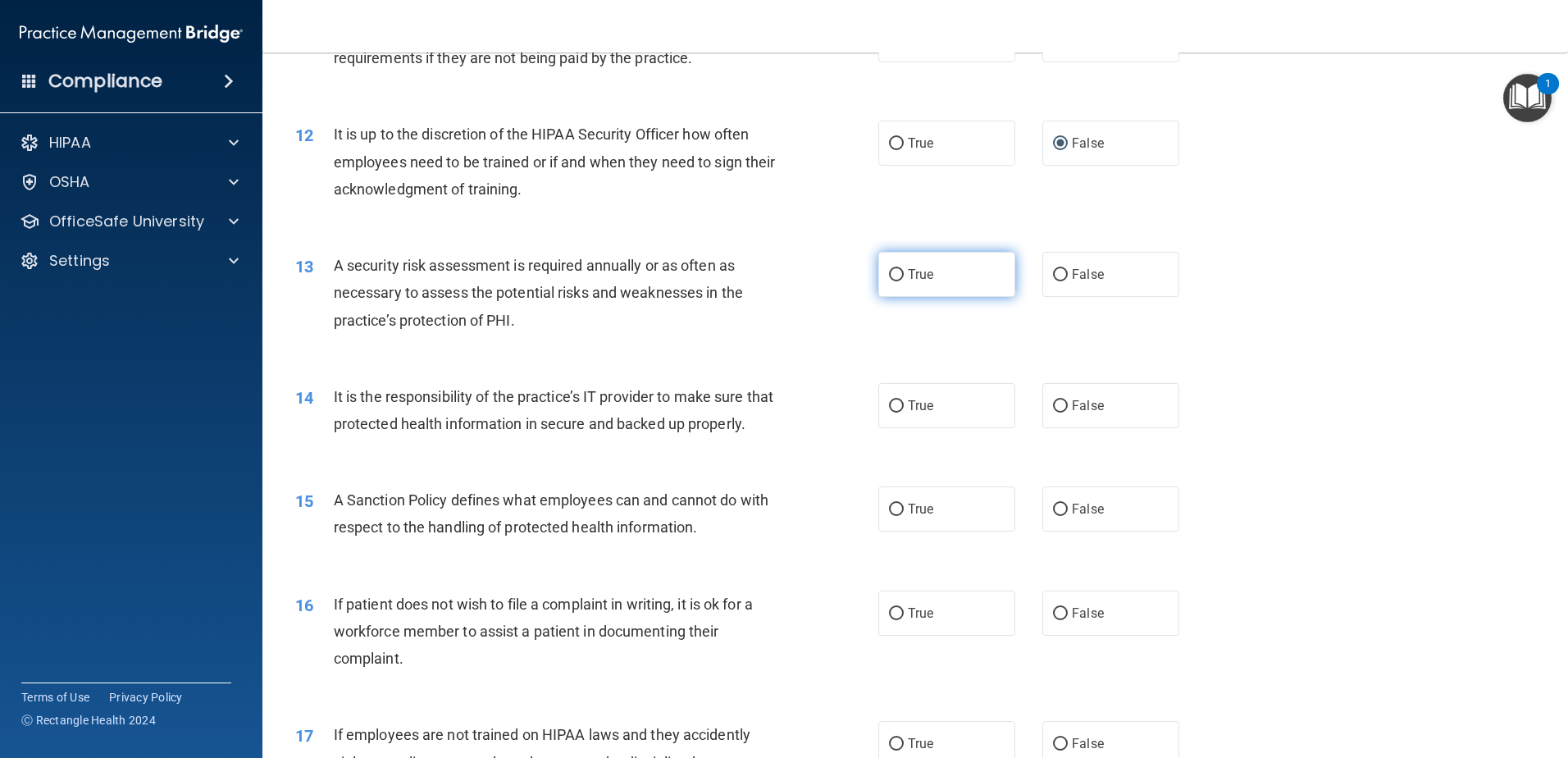
click at [889, 276] on input "True" at bounding box center [896, 275] width 15 height 12
radio input "true"
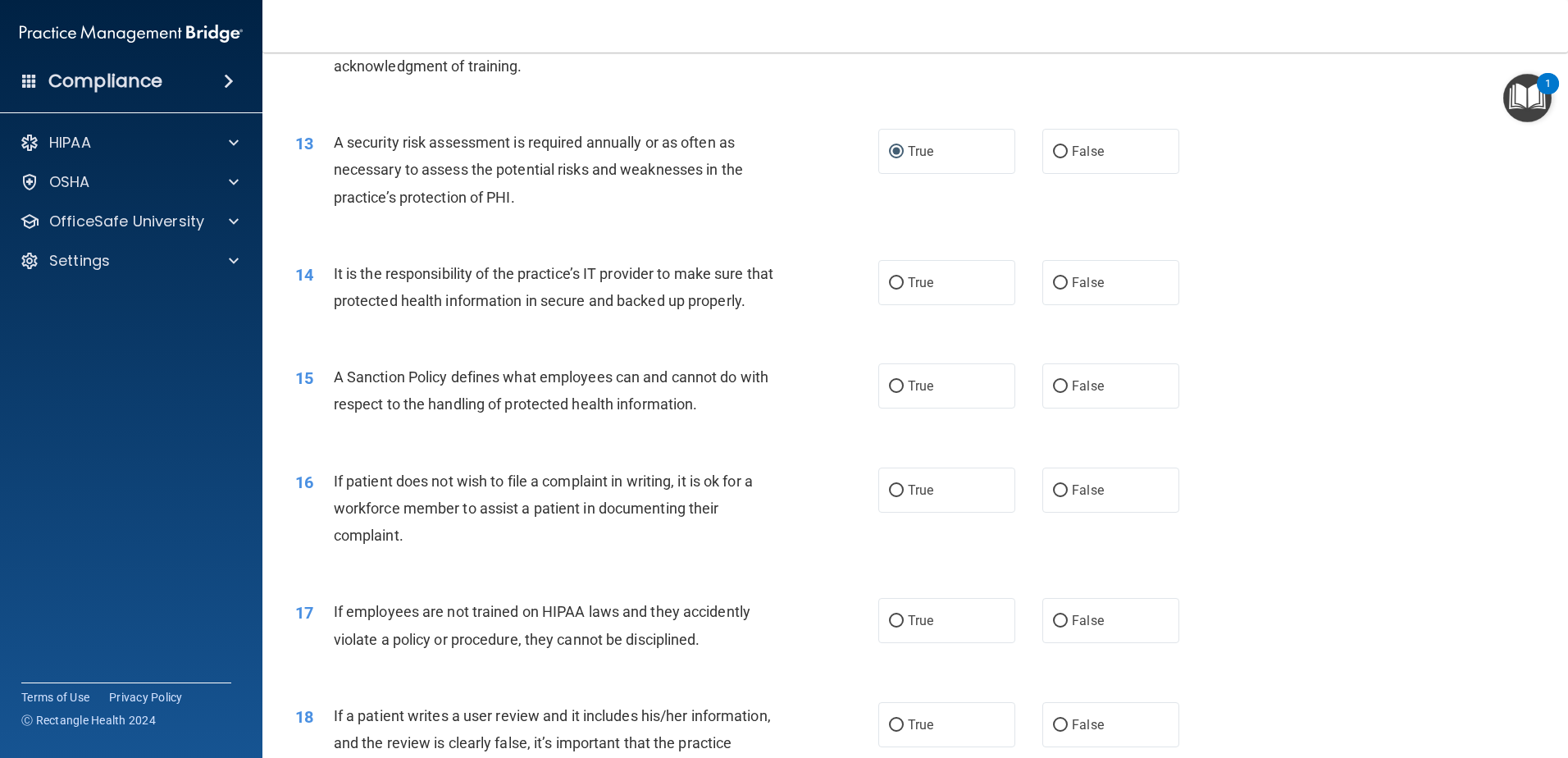
scroll to position [1722, 0]
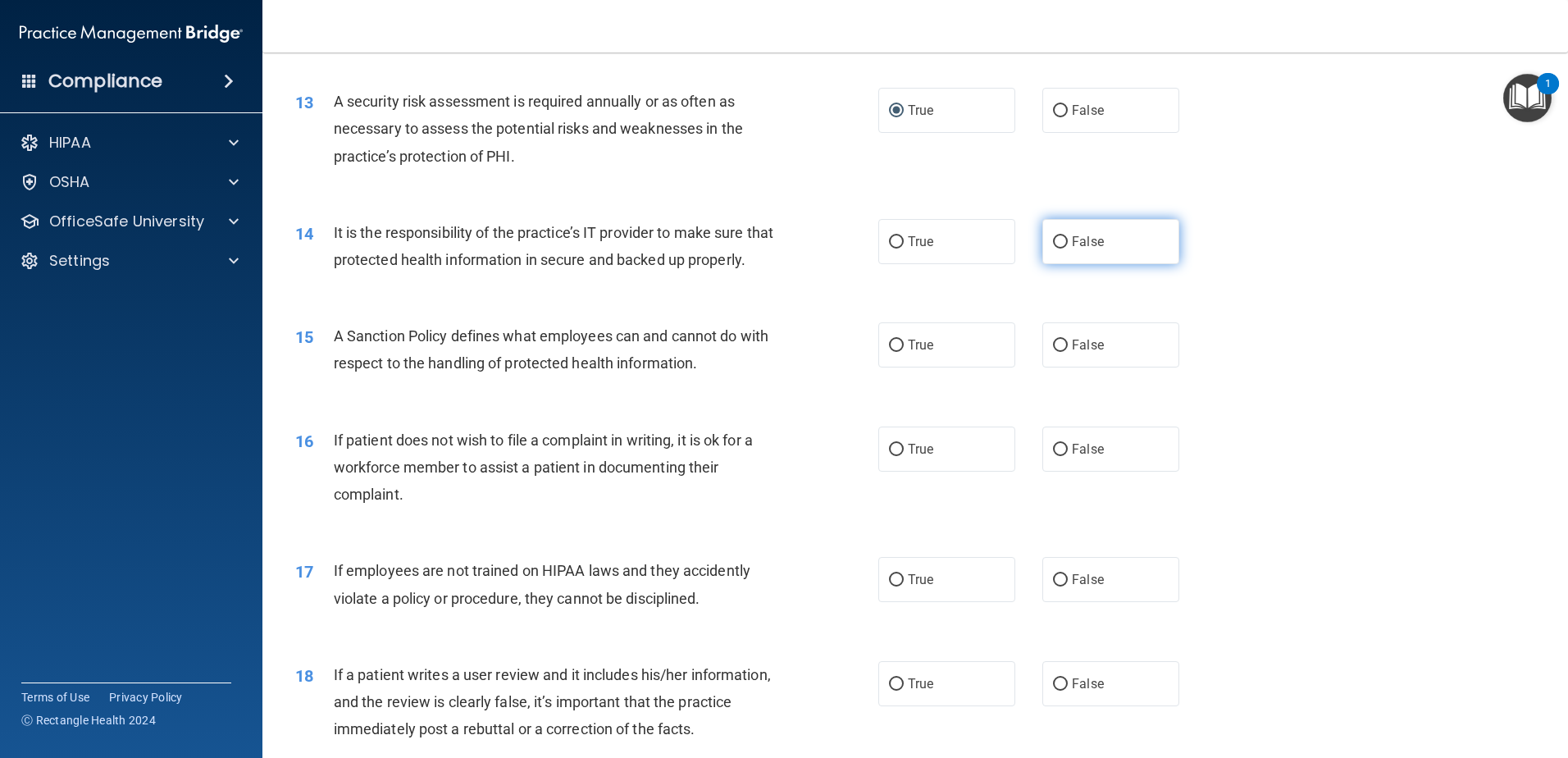
click at [1053, 240] on input "False" at bounding box center [1060, 242] width 15 height 12
radio input "true"
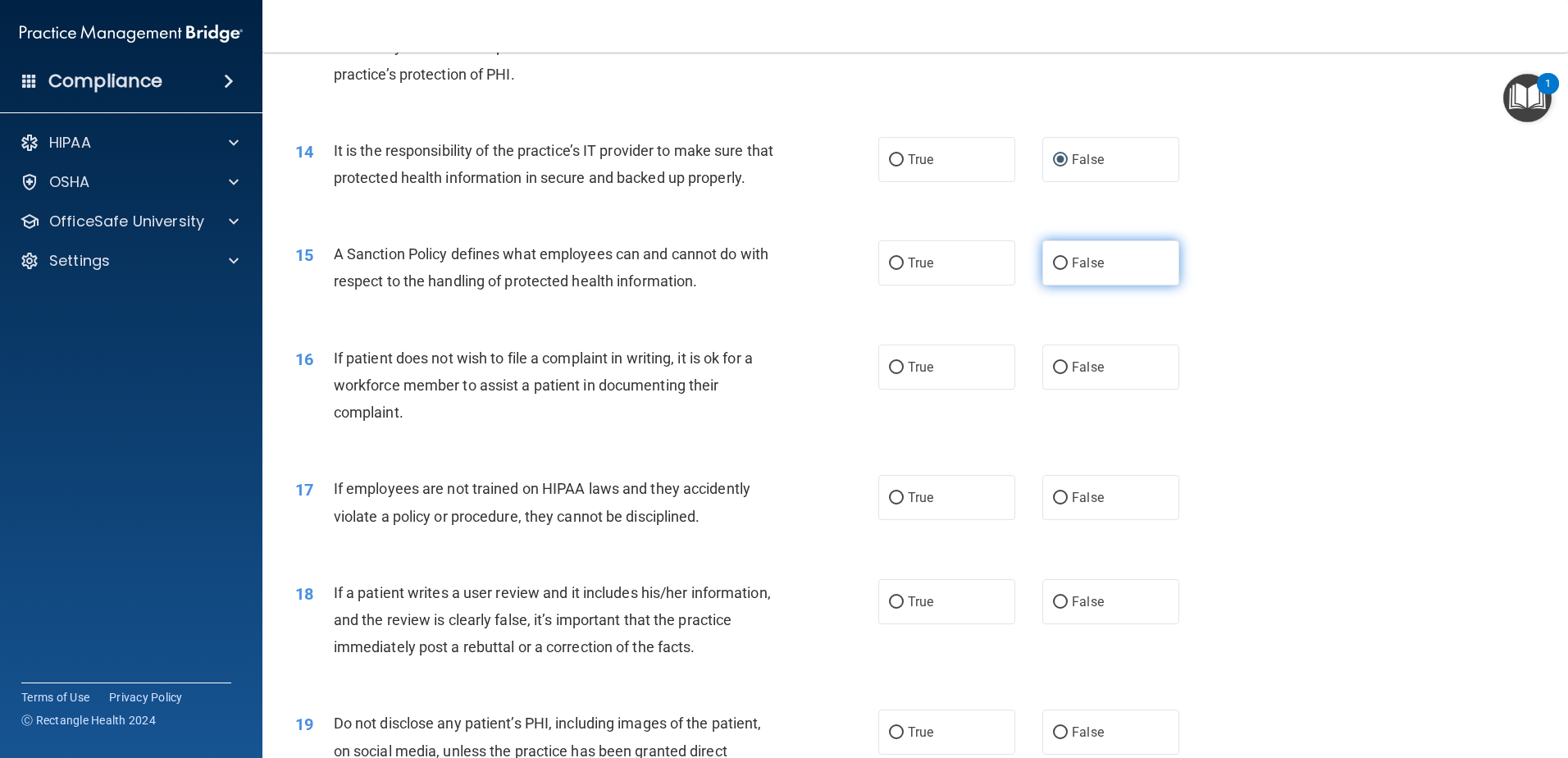
click at [1053, 270] on input "False" at bounding box center [1060, 264] width 15 height 12
radio input "true"
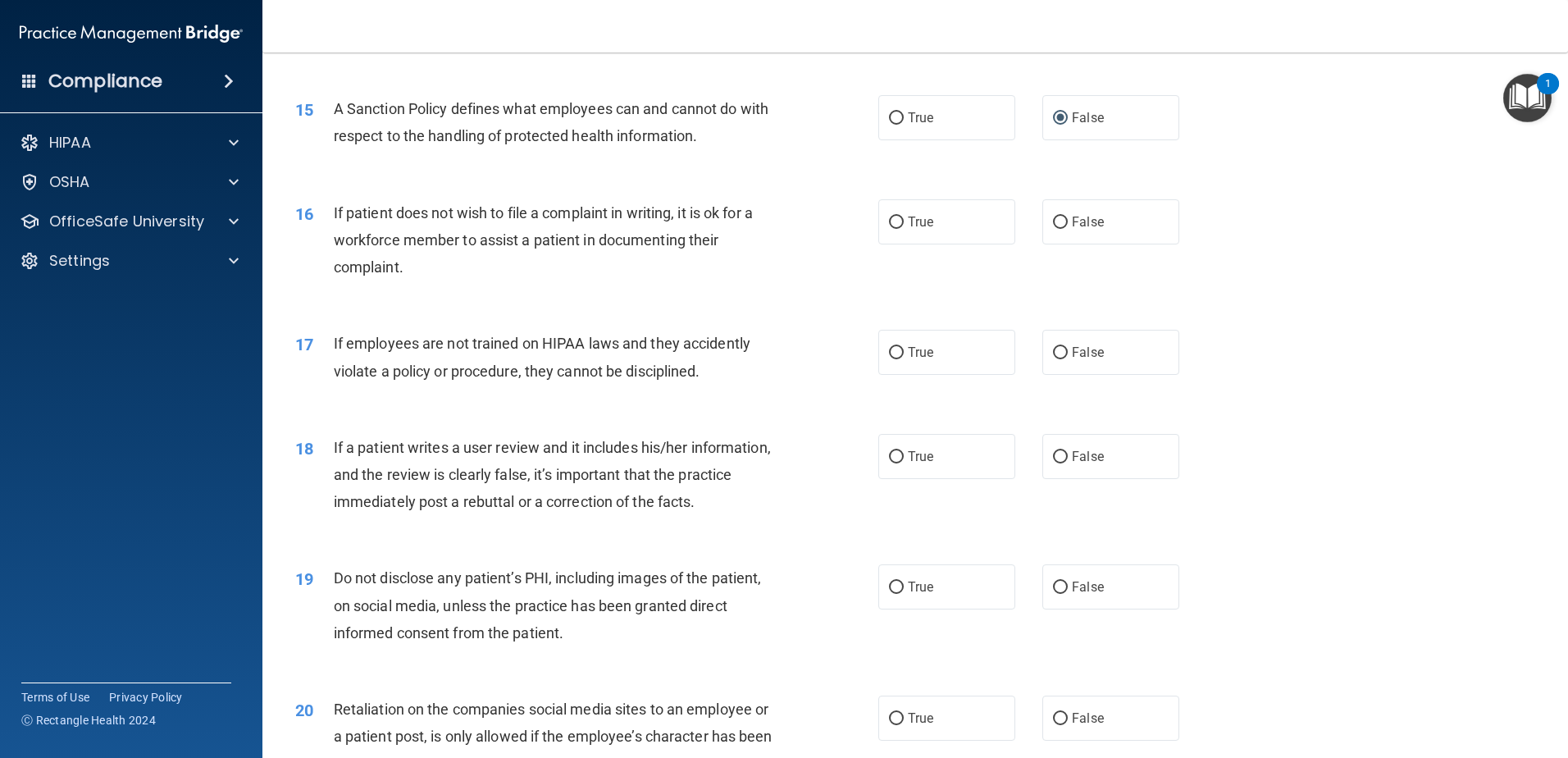
scroll to position [1968, 0]
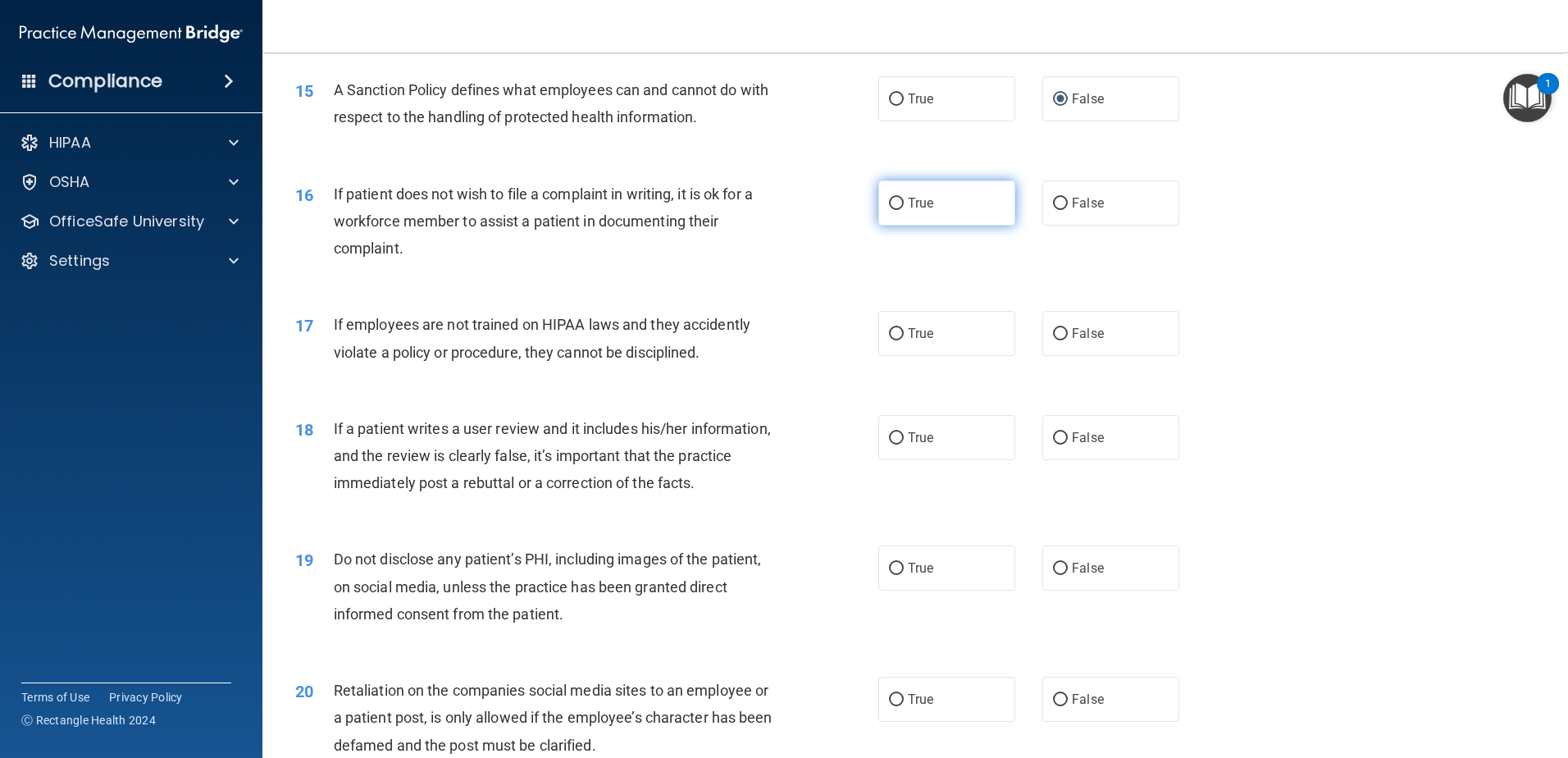
click at [893, 210] on input "True" at bounding box center [896, 204] width 15 height 12
radio input "true"
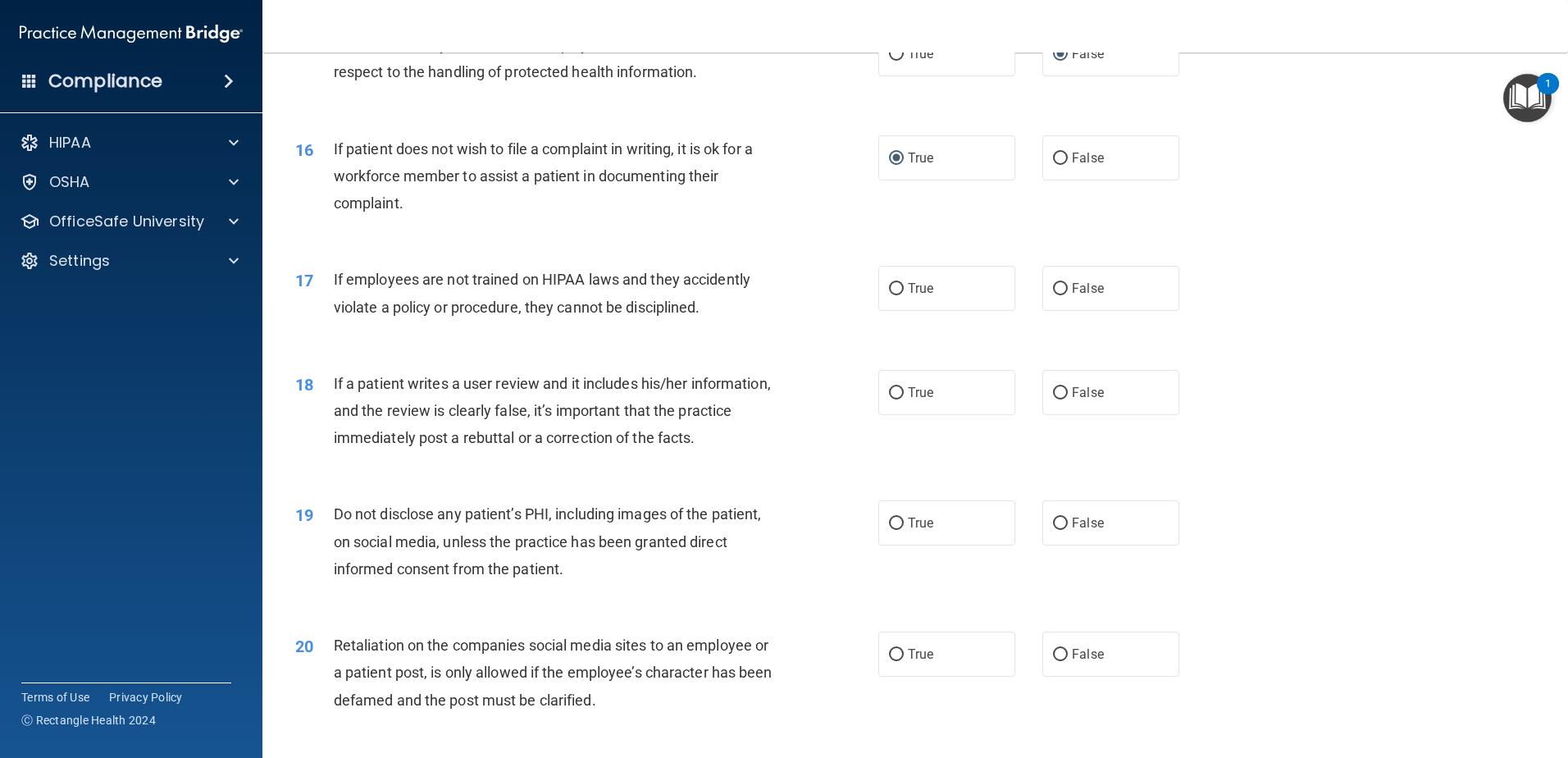
scroll to position [2050, 0]
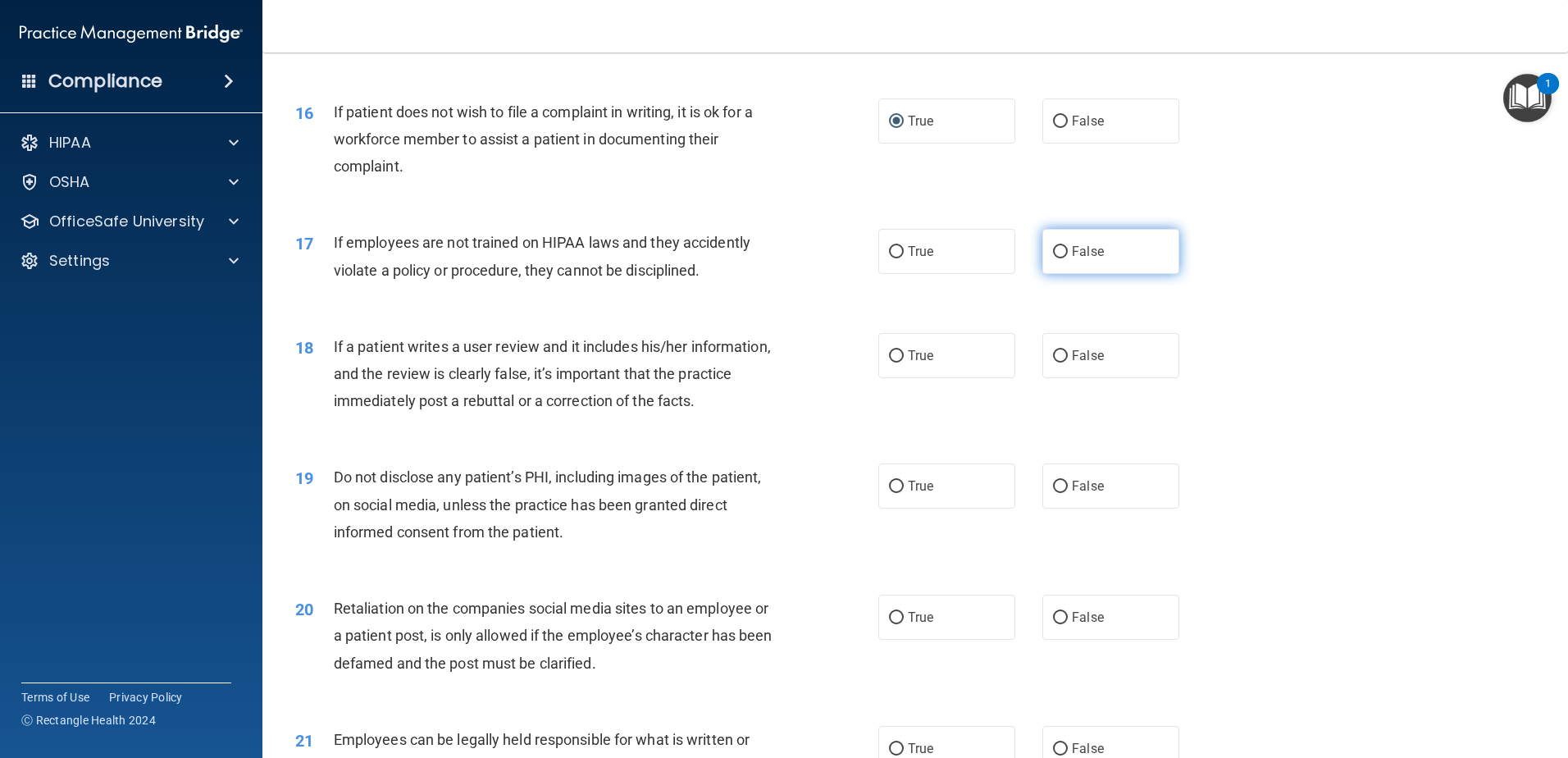
click at [1053, 258] on input "False" at bounding box center [1060, 252] width 15 height 12
radio input "true"
click at [1058, 363] on input "False" at bounding box center [1060, 356] width 15 height 12
radio input "true"
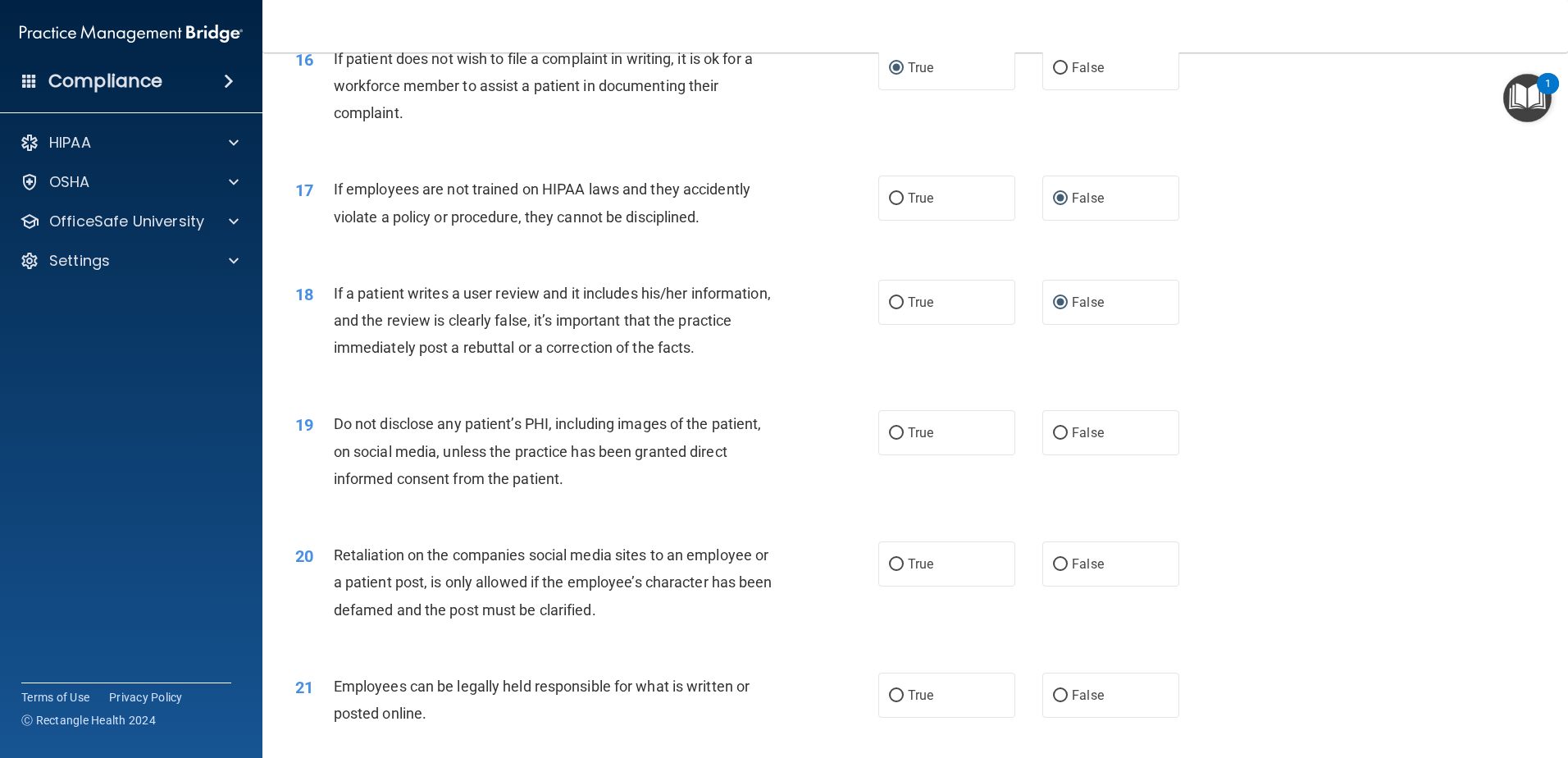
scroll to position [2132, 0]
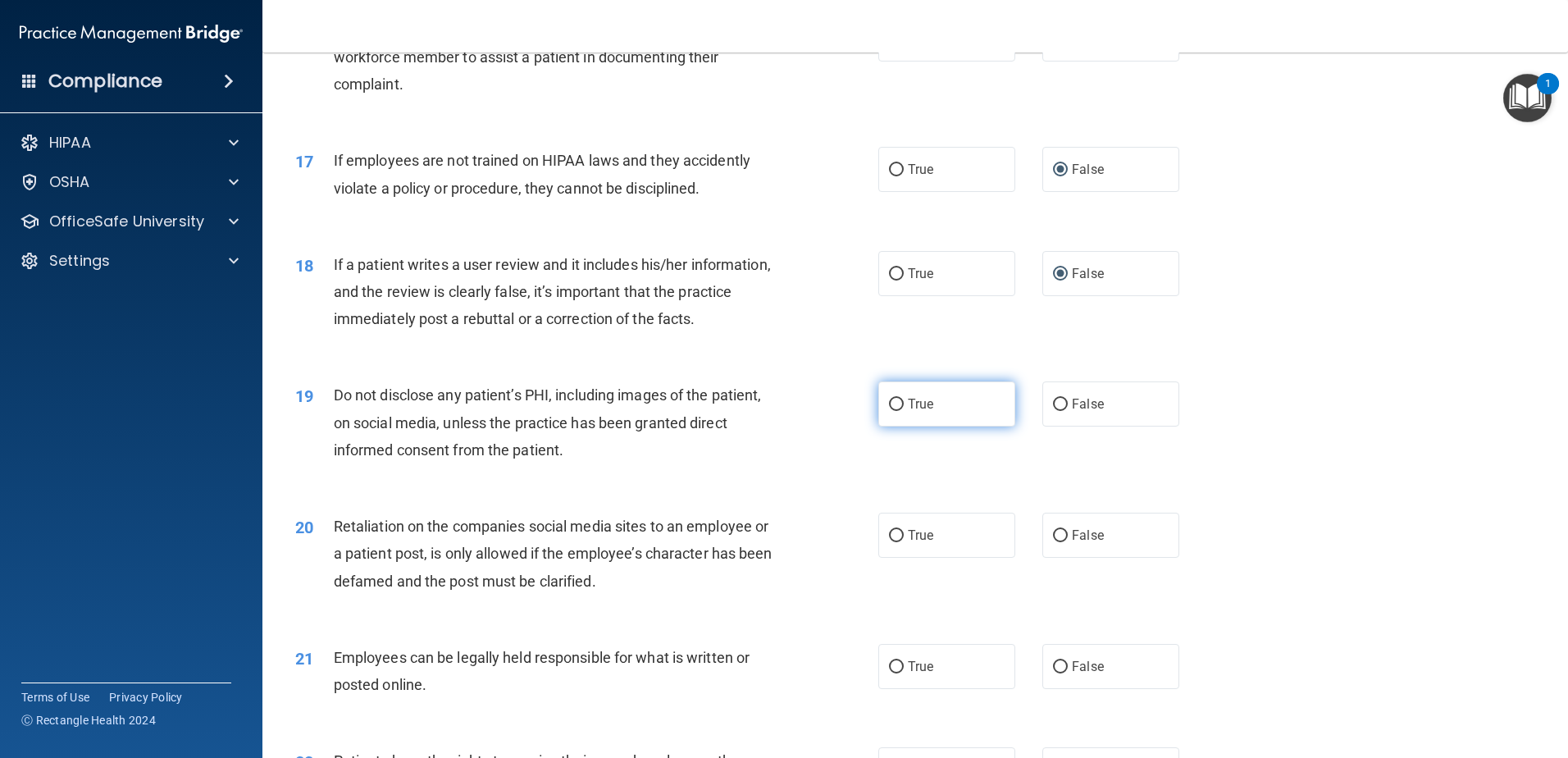
click at [898, 427] on label "True" at bounding box center [947, 403] width 137 height 45
click at [898, 411] on input "True" at bounding box center [896, 404] width 15 height 12
radio input "true"
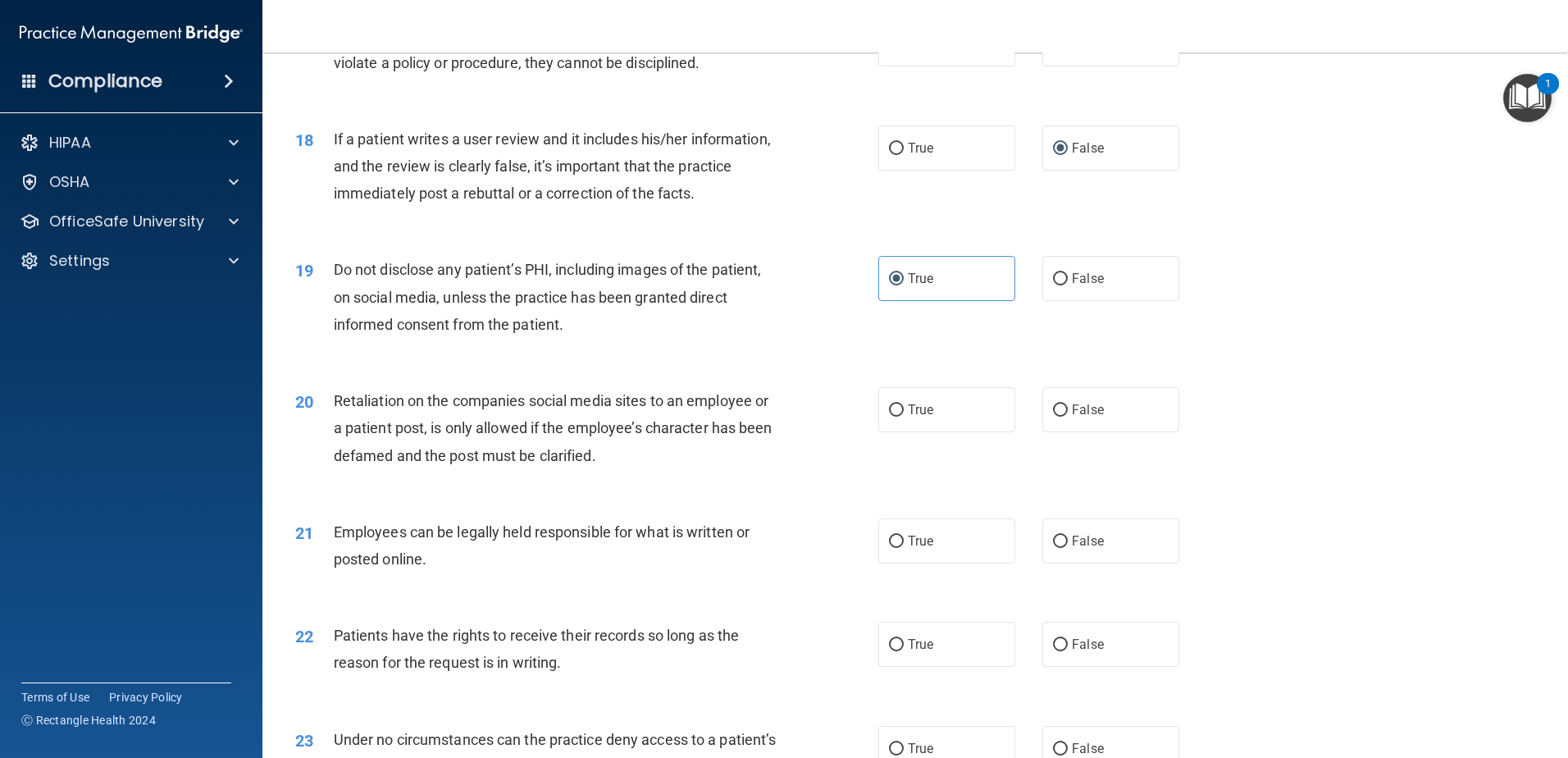
scroll to position [2296, 0]
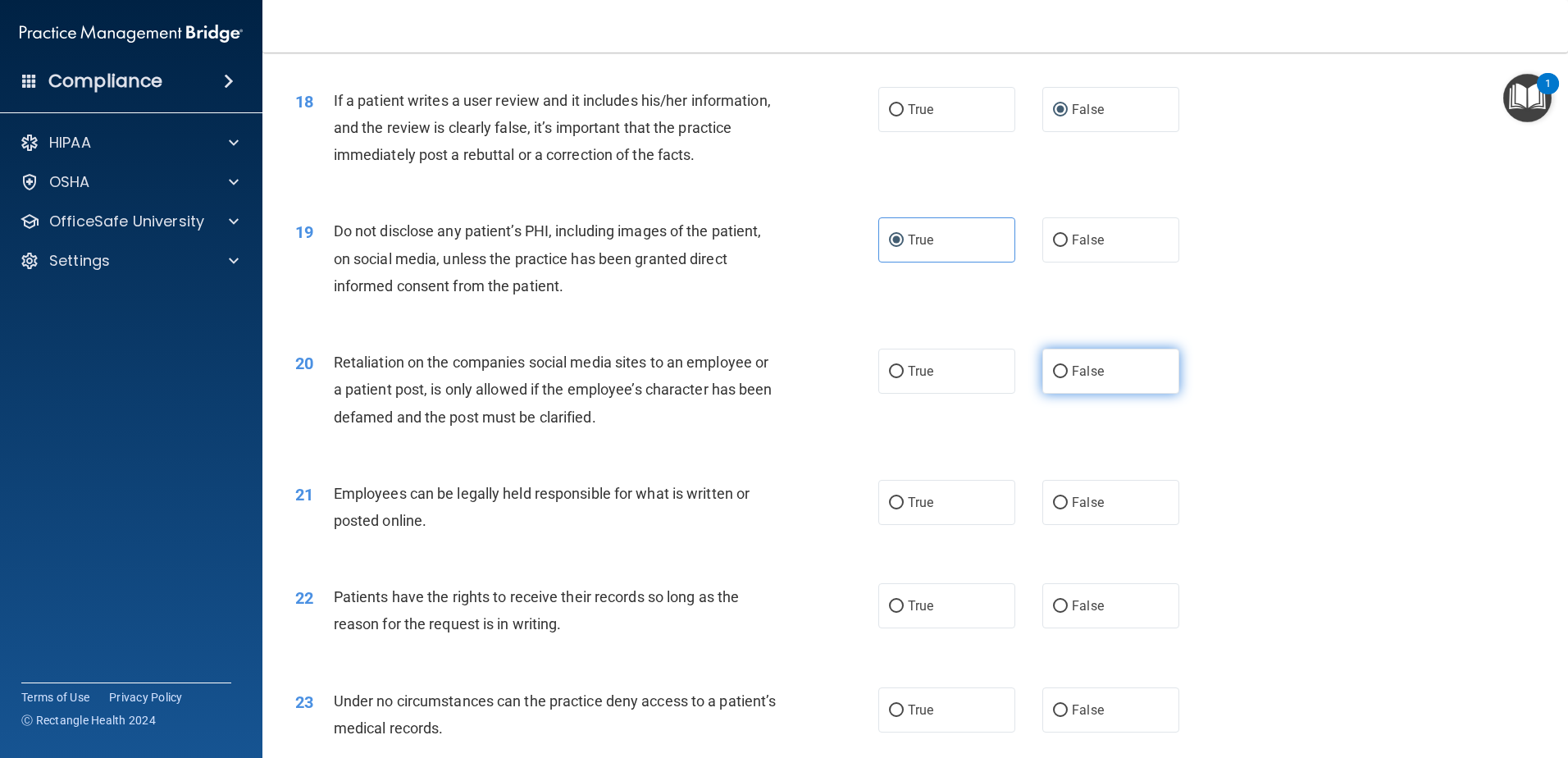
click at [1058, 378] on input "False" at bounding box center [1060, 372] width 15 height 12
radio input "true"
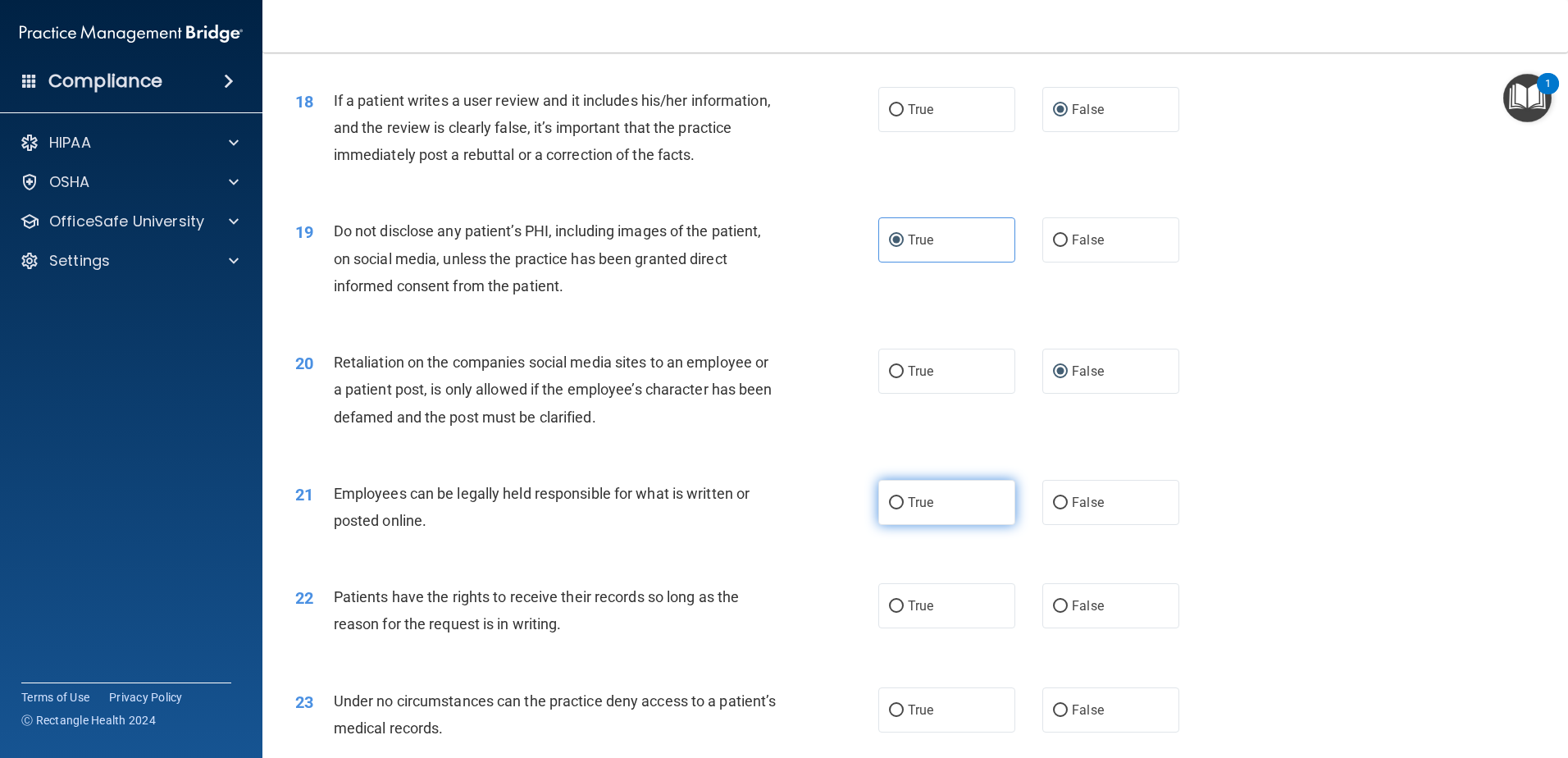
click at [895, 509] on input "True" at bounding box center [896, 503] width 15 height 12
radio input "true"
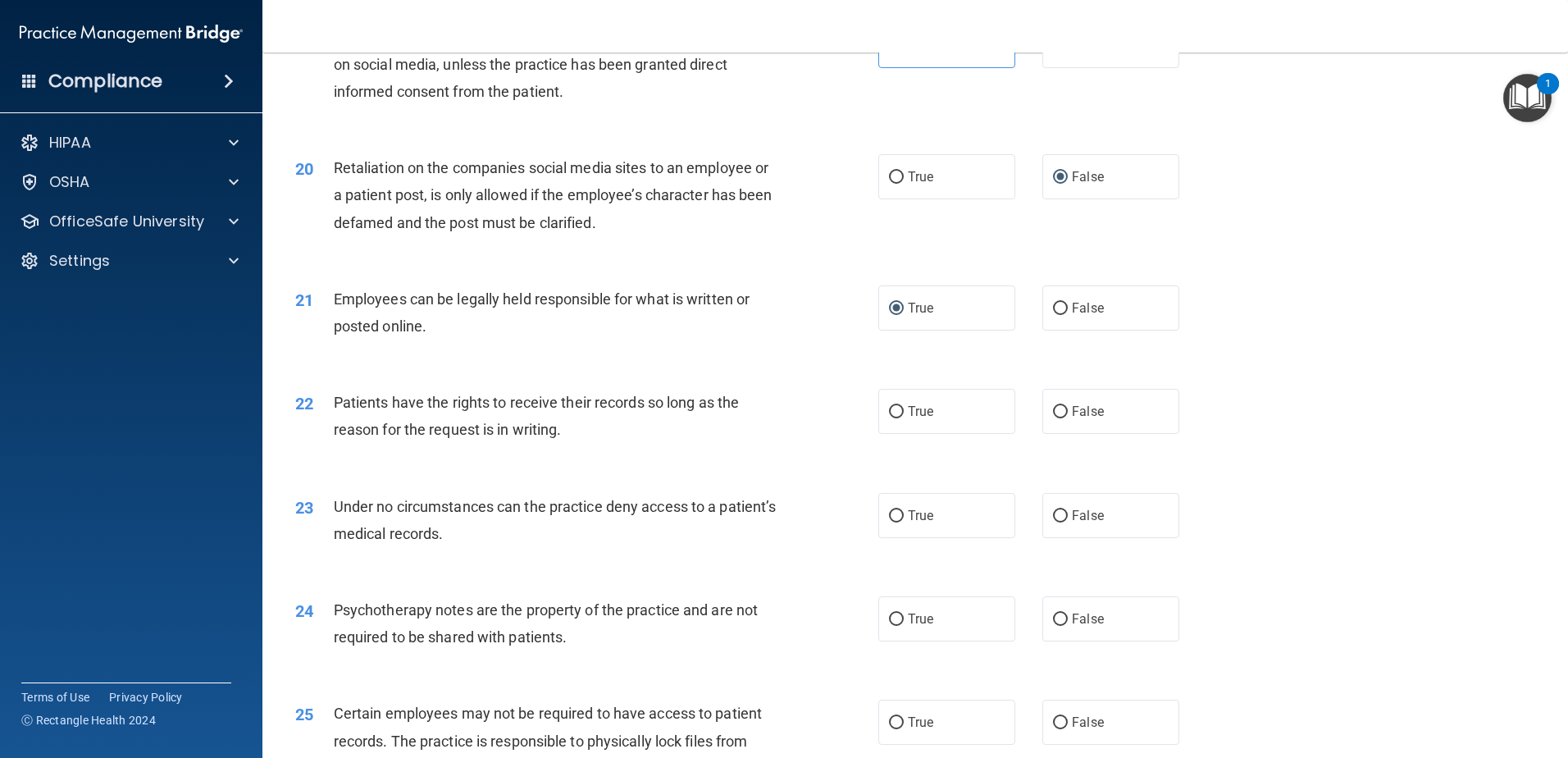
scroll to position [2542, 0]
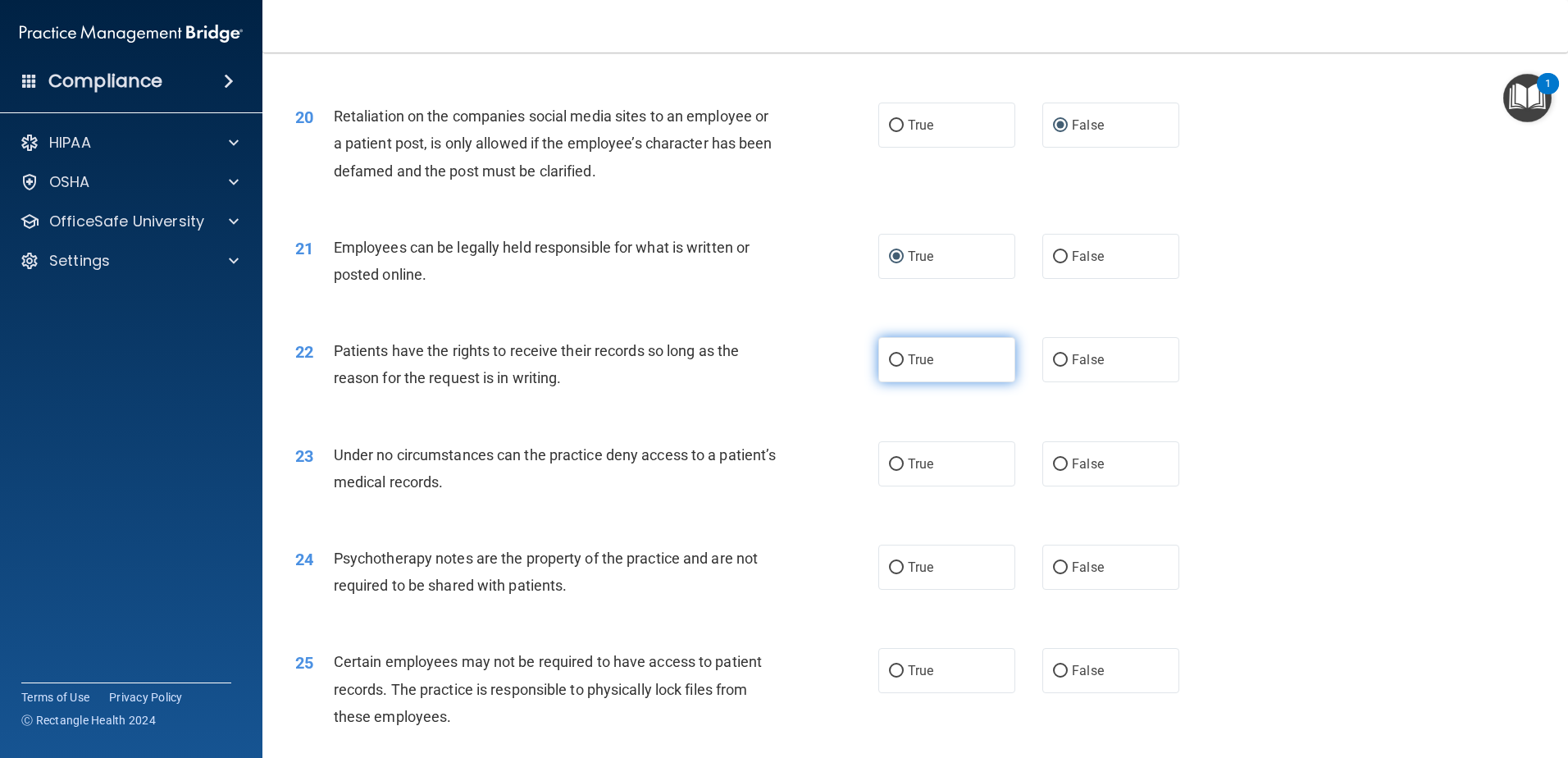
click at [894, 367] on input "True" at bounding box center [896, 361] width 15 height 12
radio input "true"
click at [1058, 470] on input "False" at bounding box center [1060, 465] width 15 height 12
radio input "true"
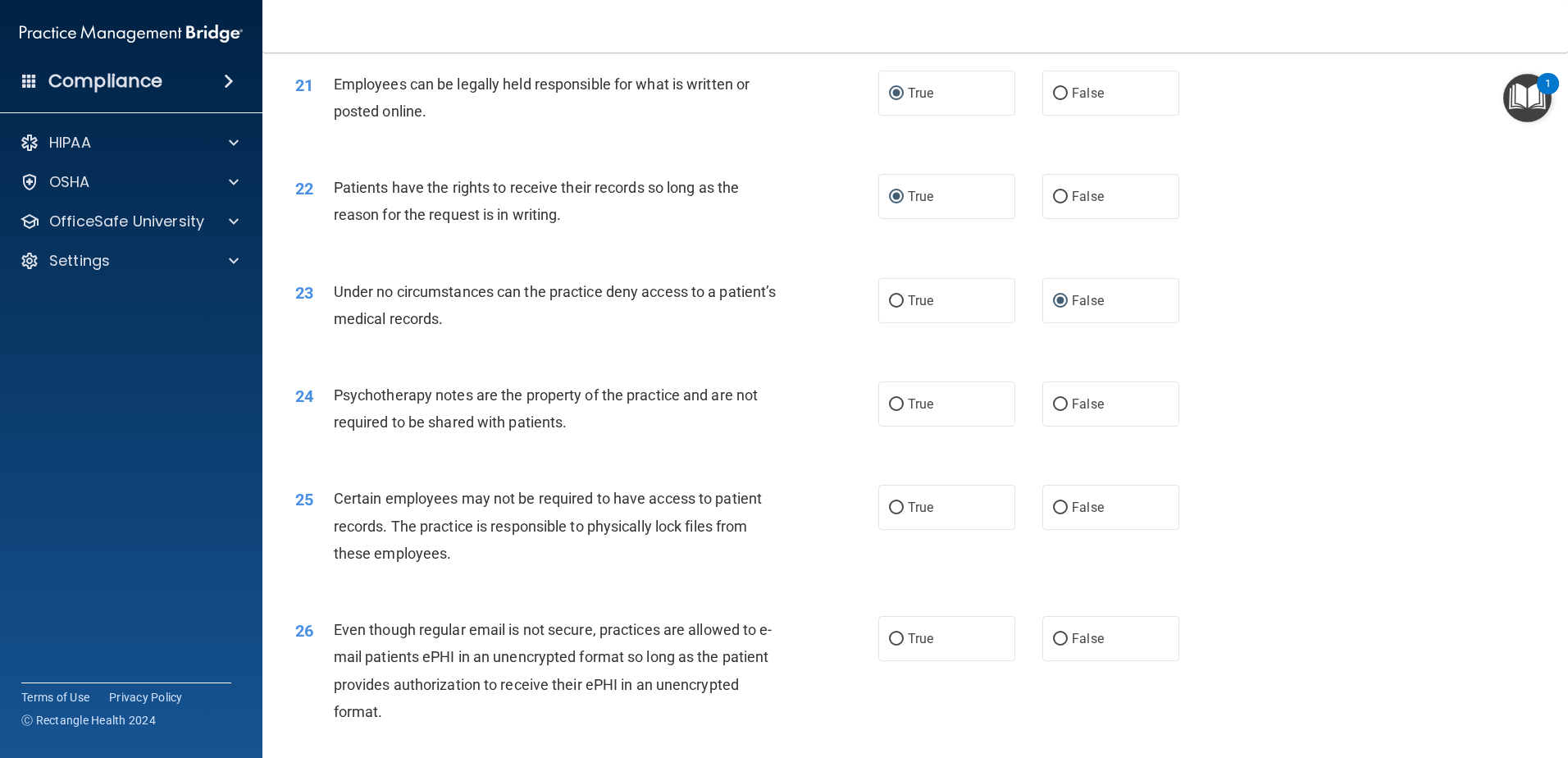
scroll to position [2706, 0]
click at [894, 410] on input "True" at bounding box center [896, 404] width 15 height 12
radio input "true"
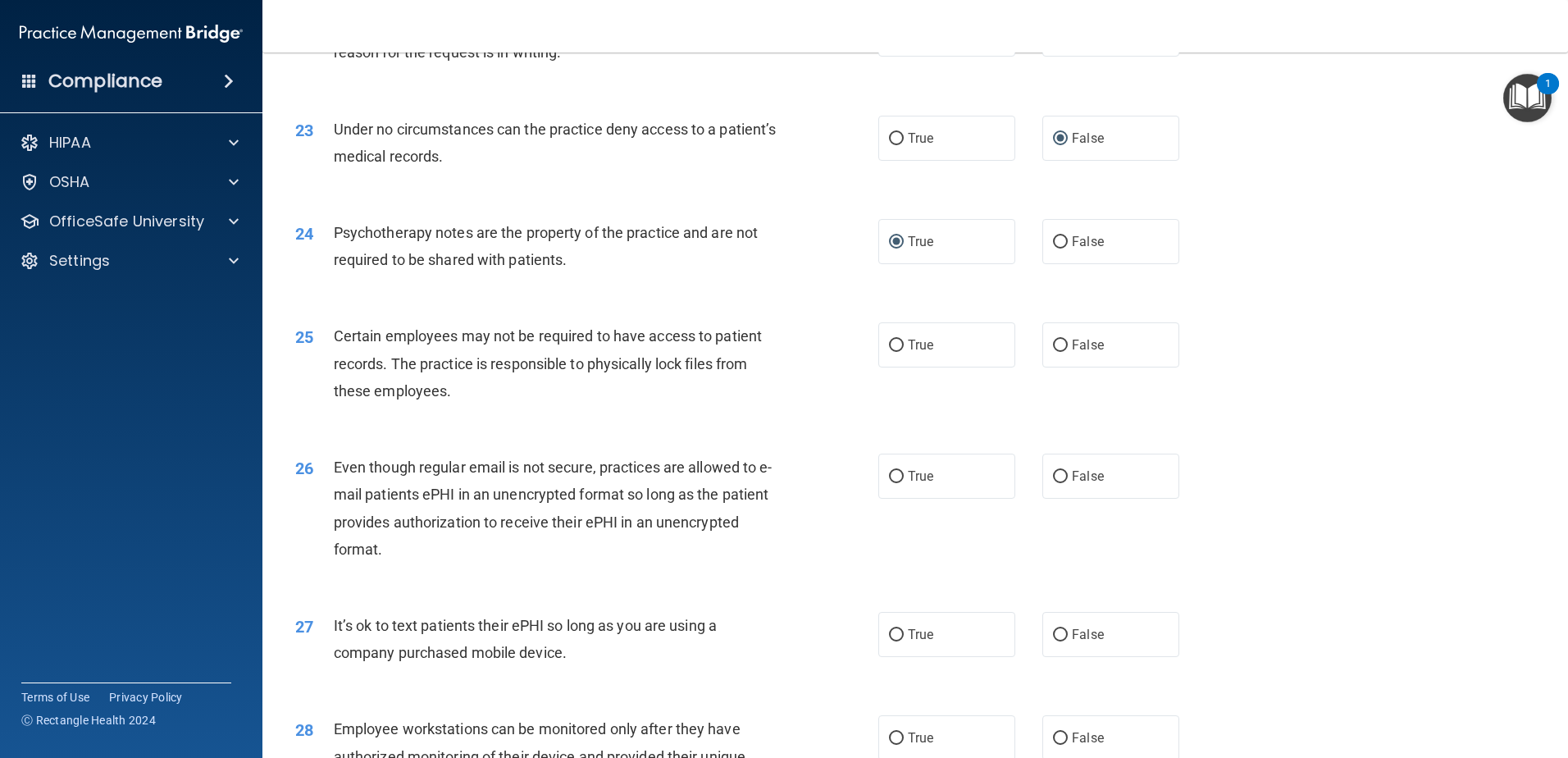
scroll to position [2870, 0]
click at [1057, 349] on input "False" at bounding box center [1060, 343] width 15 height 12
radio input "true"
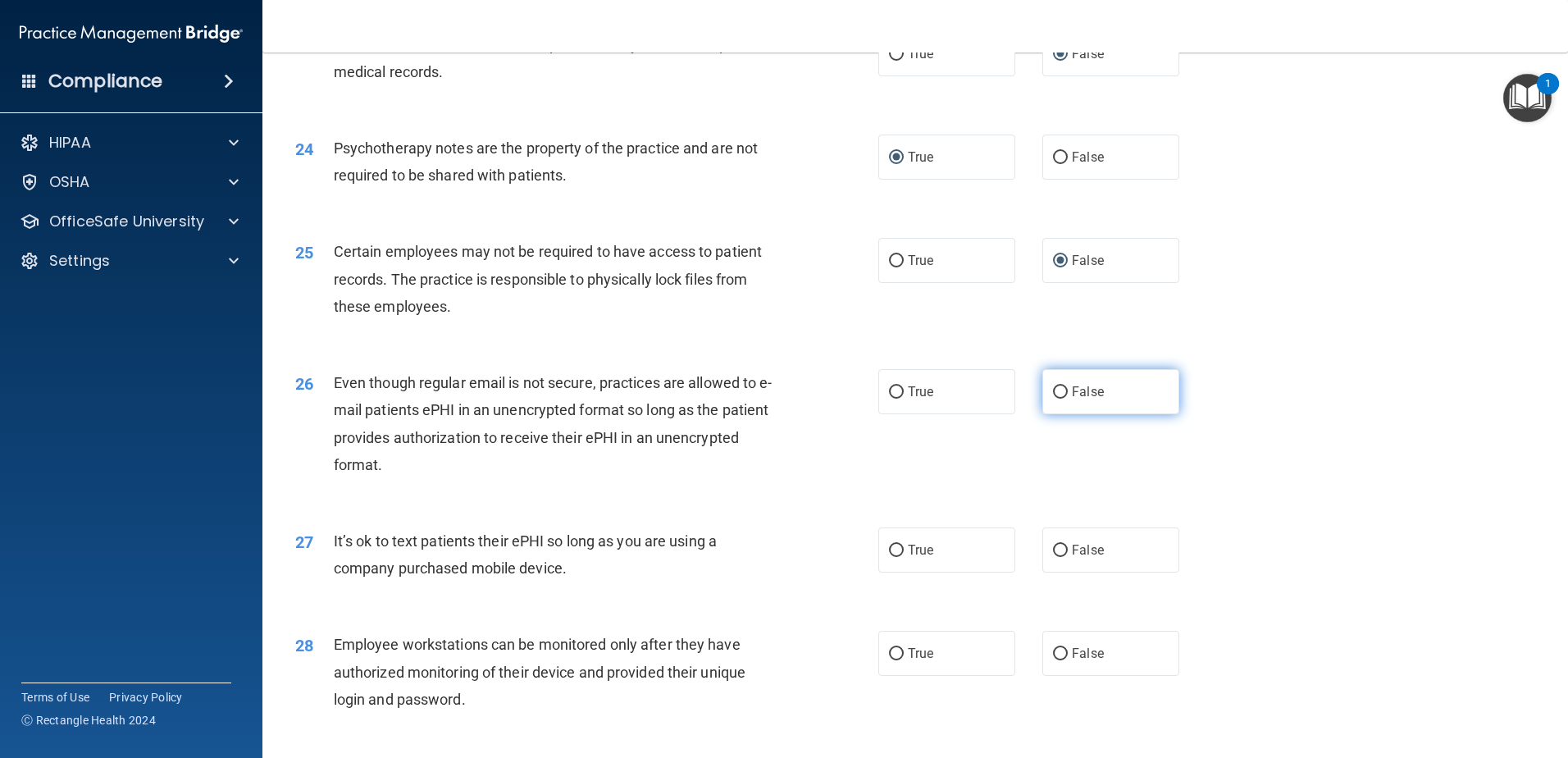
click at [1054, 398] on input "False" at bounding box center [1060, 393] width 15 height 12
radio input "true"
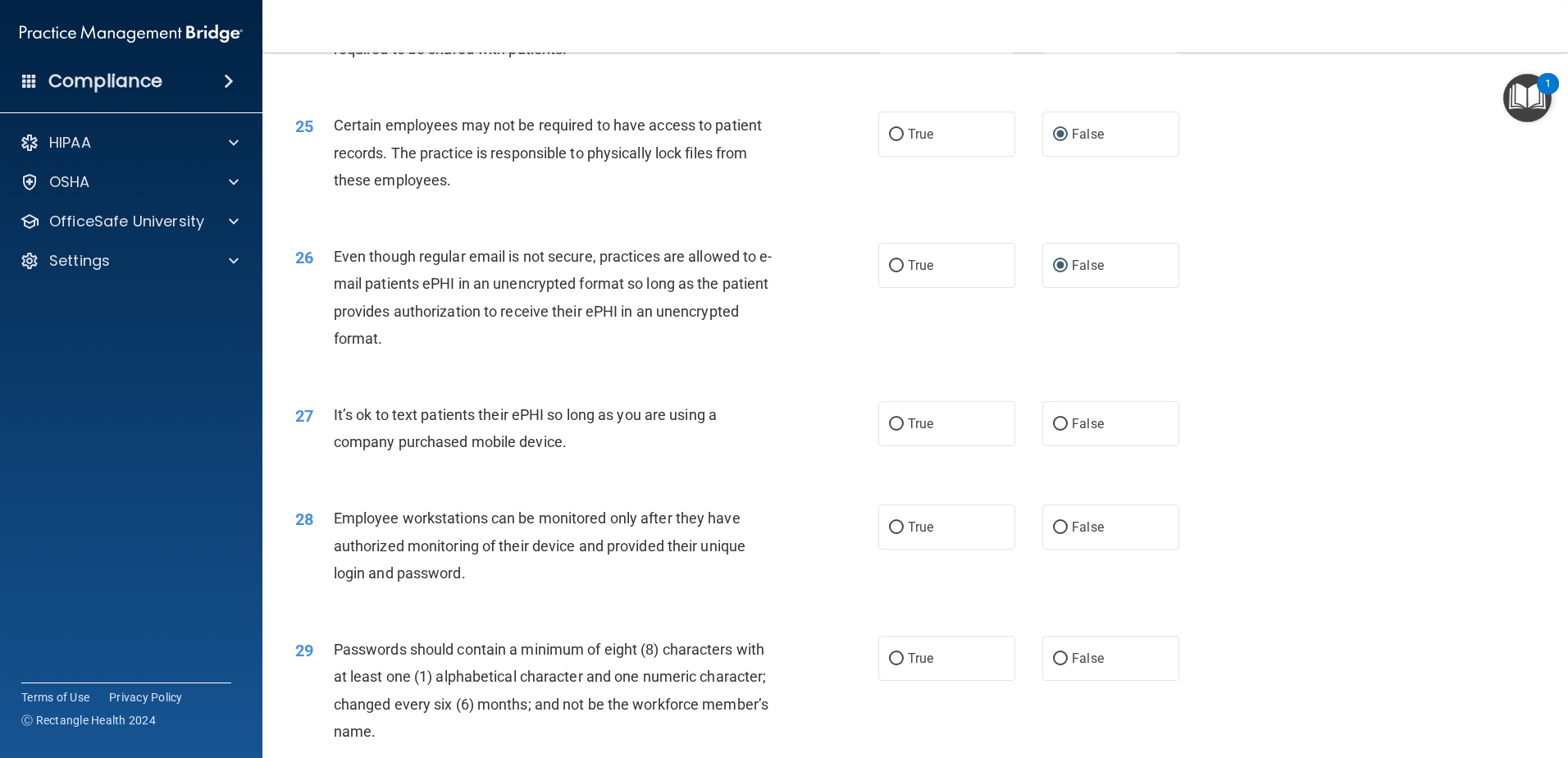
scroll to position [3117, 0]
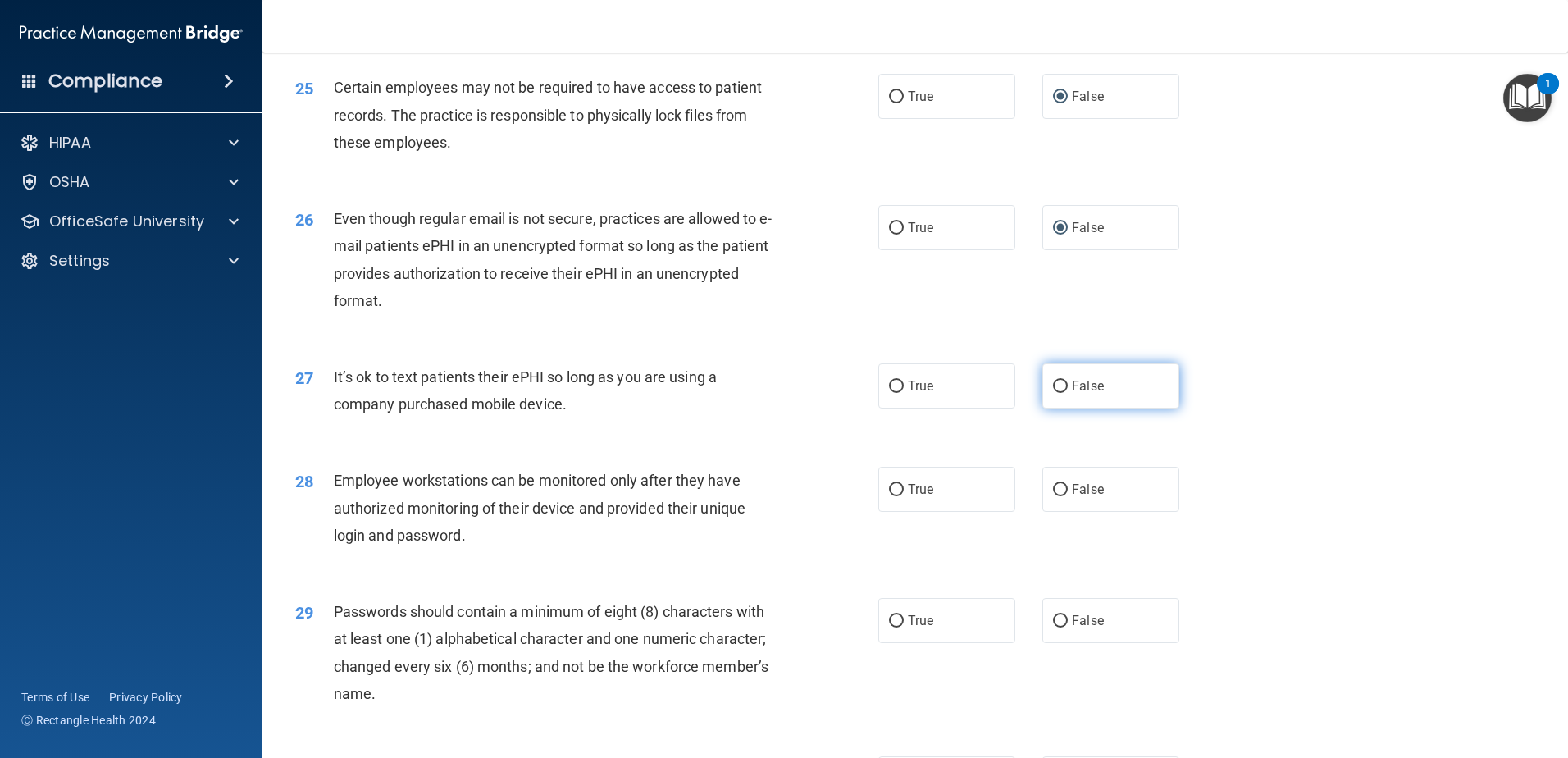
click at [1053, 393] on input "False" at bounding box center [1060, 387] width 15 height 12
radio input "true"
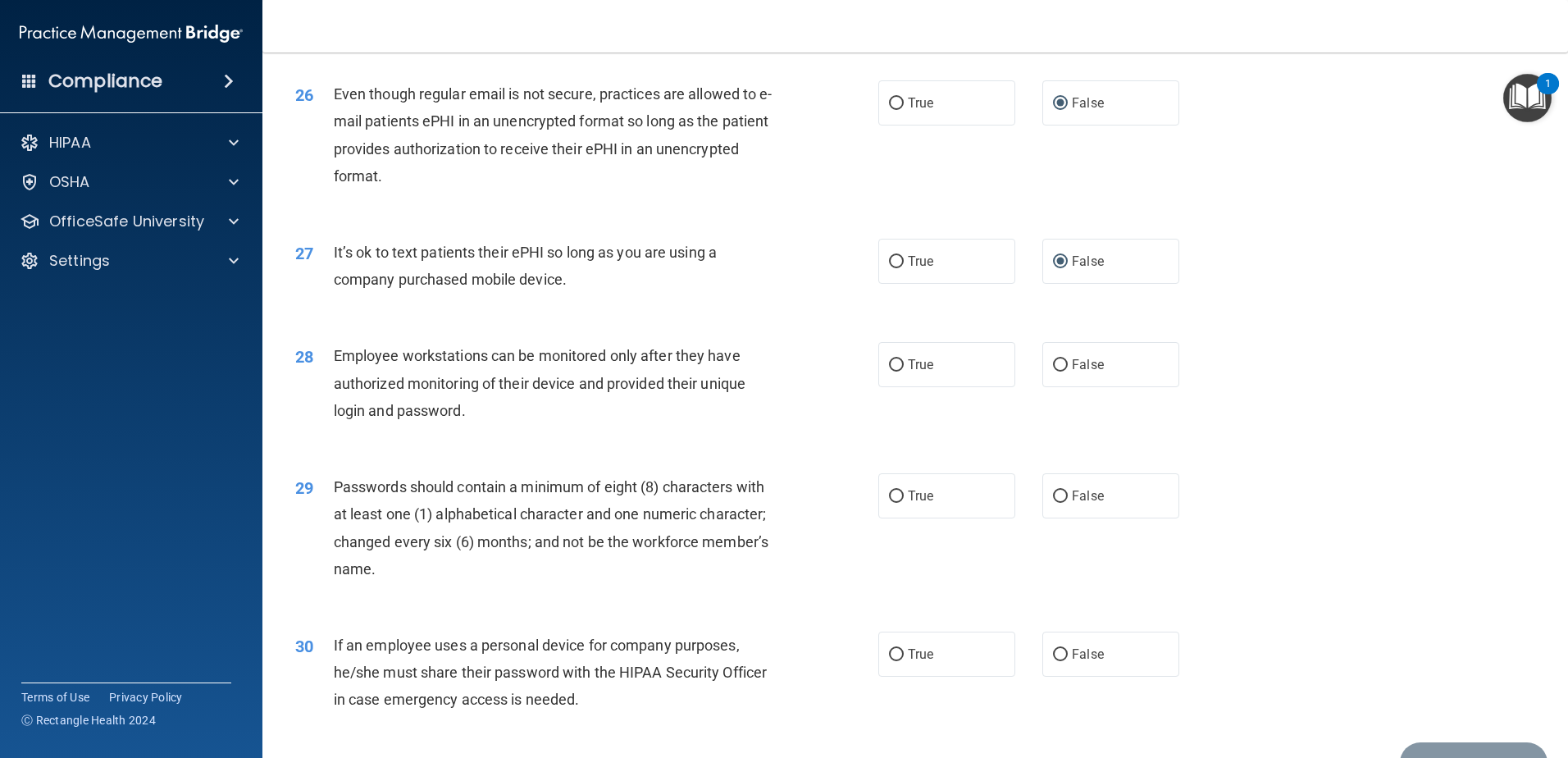
scroll to position [3281, 0]
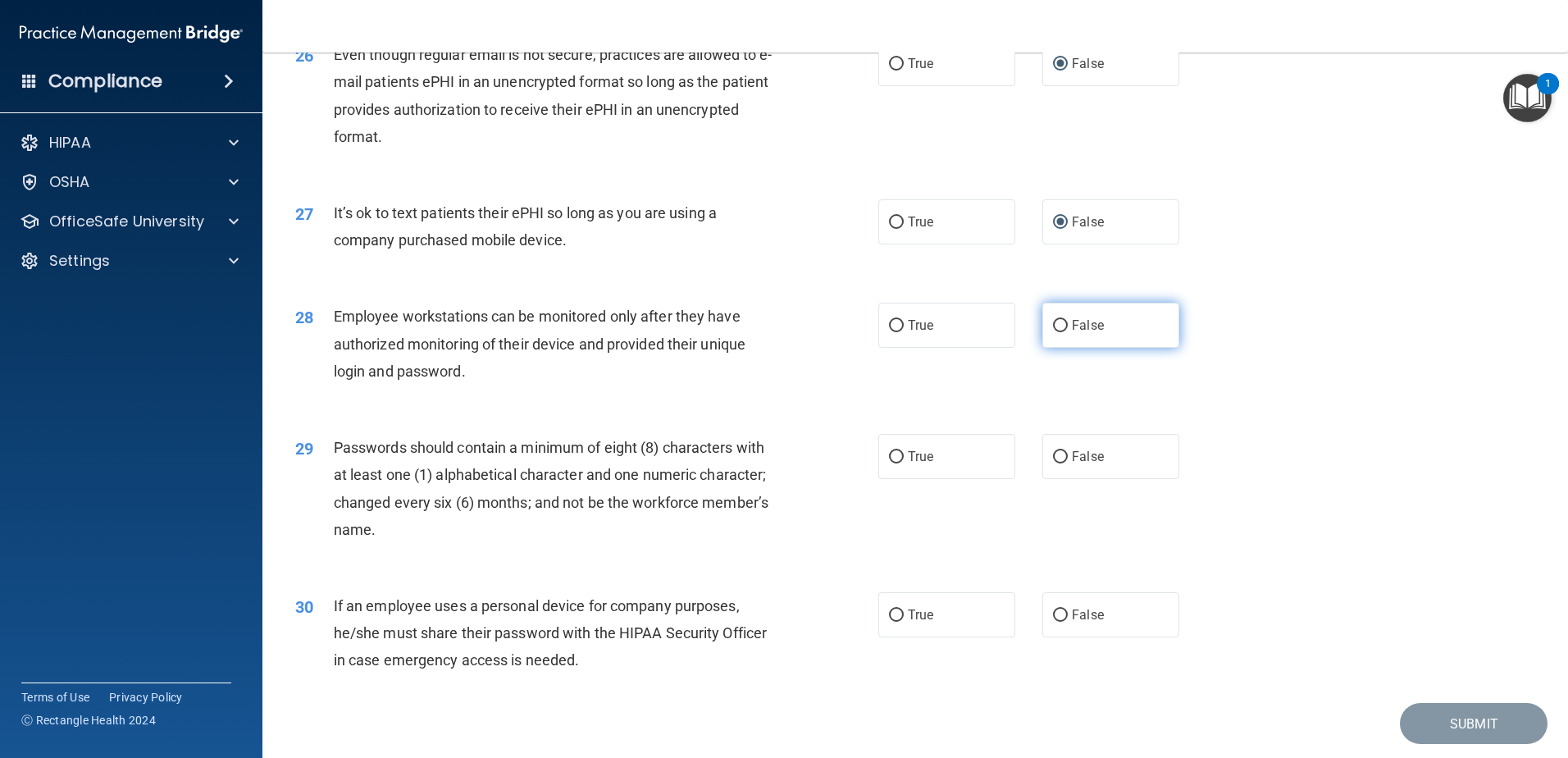
click at [1053, 332] on input "False" at bounding box center [1060, 326] width 15 height 12
radio input "true"
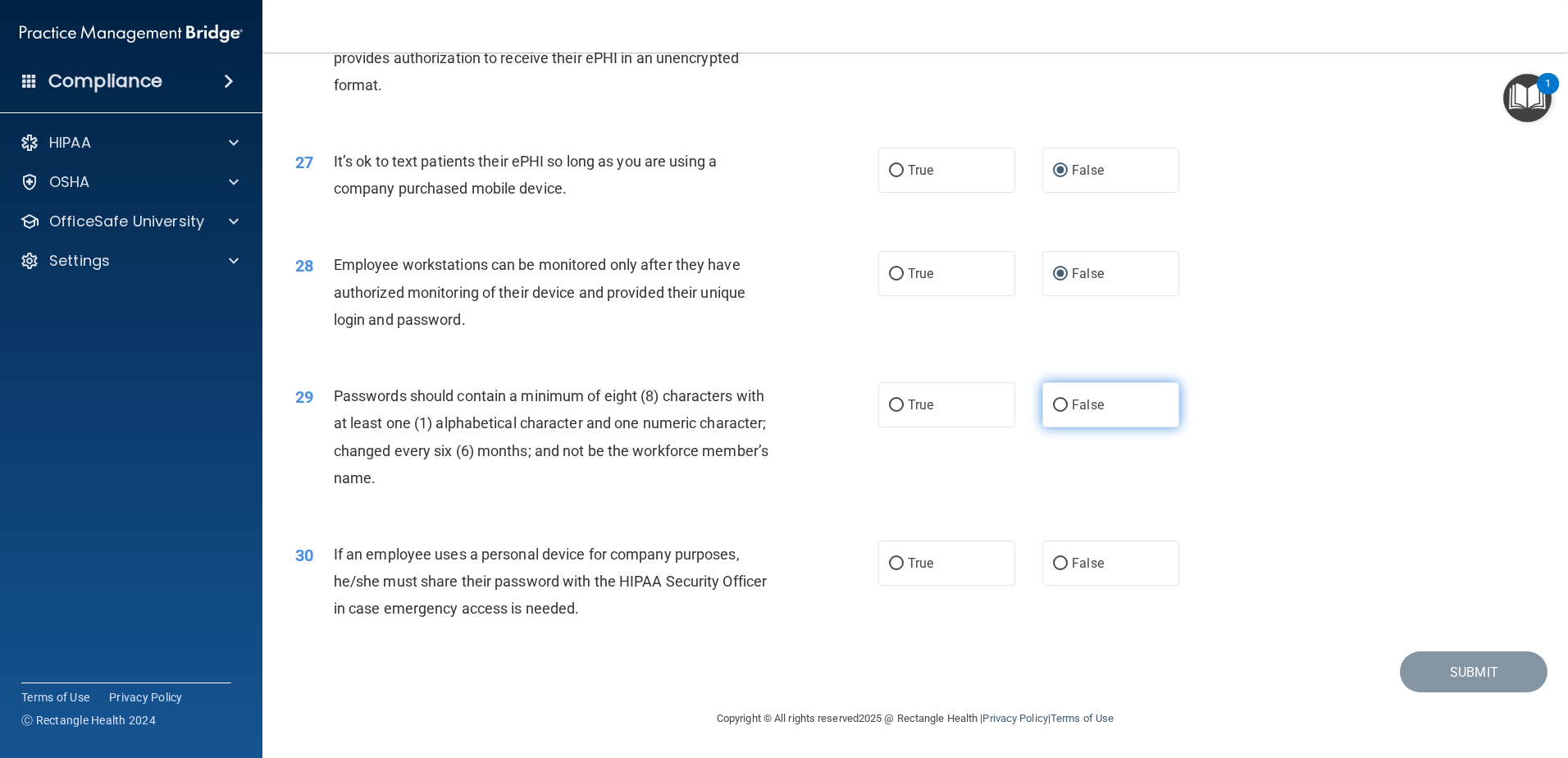
click at [1055, 401] on input "False" at bounding box center [1060, 405] width 15 height 12
radio input "true"
click at [1053, 562] on input "False" at bounding box center [1060, 564] width 15 height 12
radio input "true"
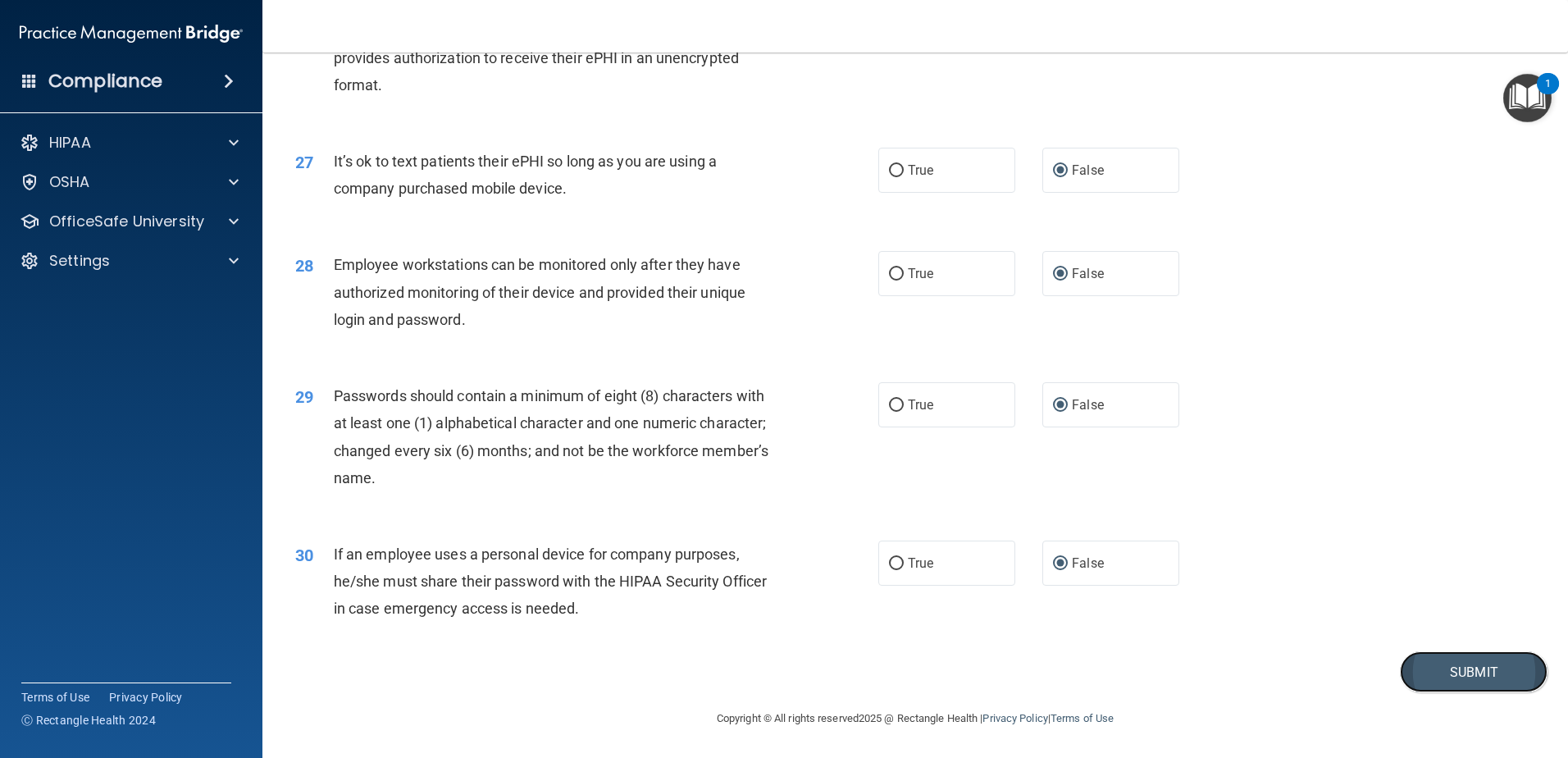
click at [1432, 673] on button "Submit" at bounding box center [1474, 672] width 148 height 42
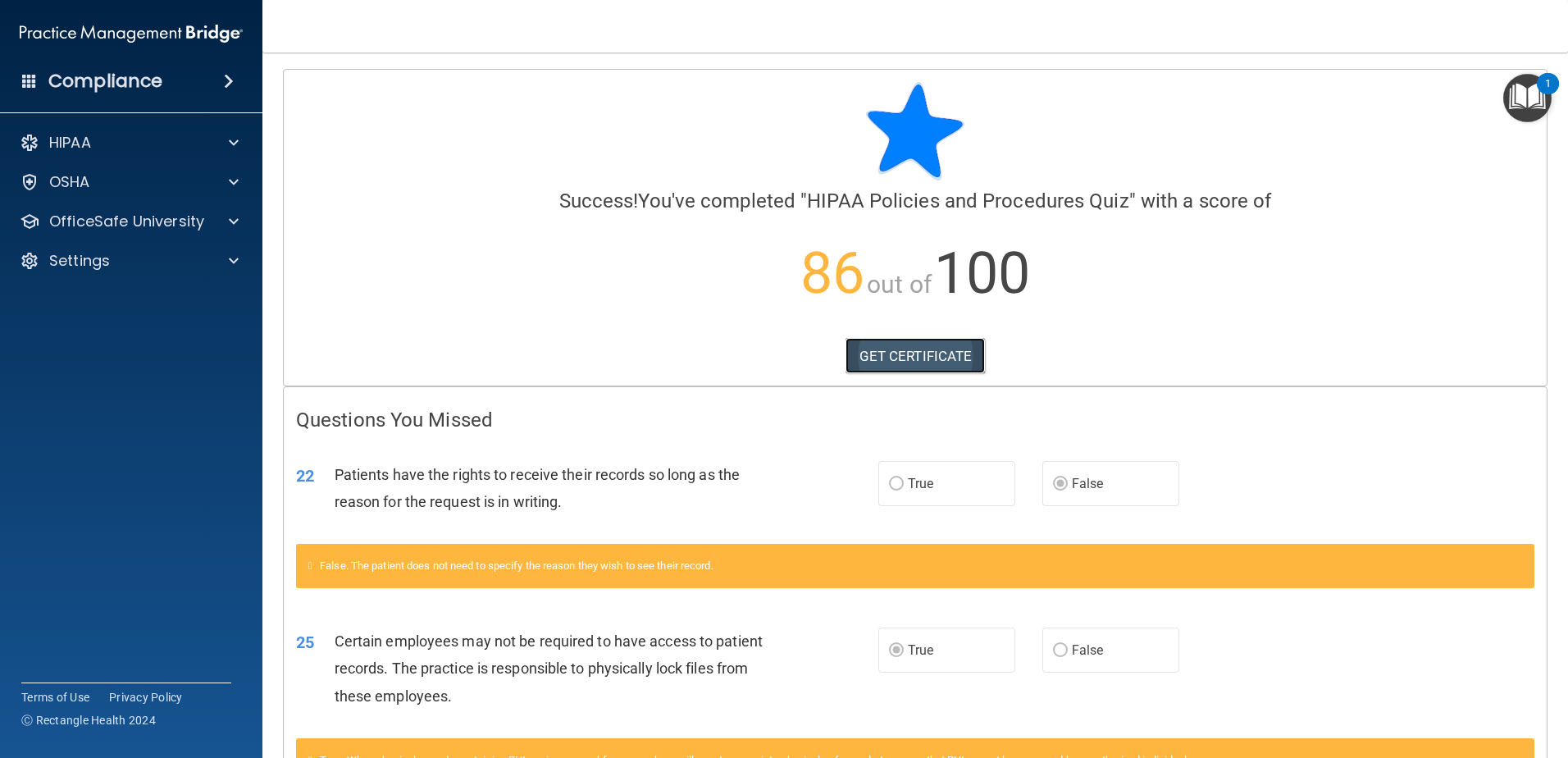
click at [870, 345] on link "GET CERTIFICATE" at bounding box center [915, 355] width 140 height 37
click at [241, 221] on div at bounding box center [232, 222] width 41 height 20
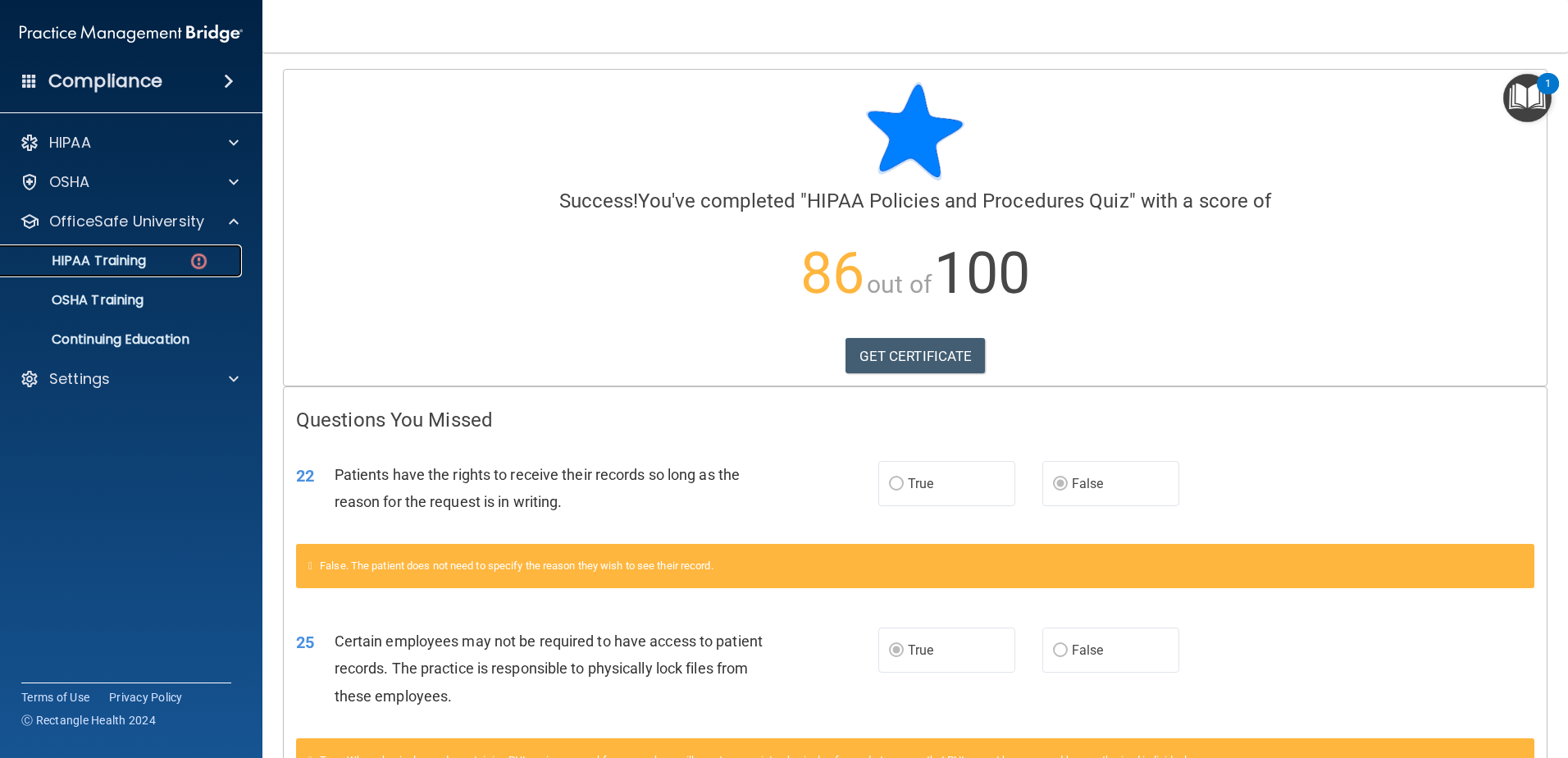
click at [180, 256] on div "HIPAA Training" at bounding box center [122, 261] width 224 height 16
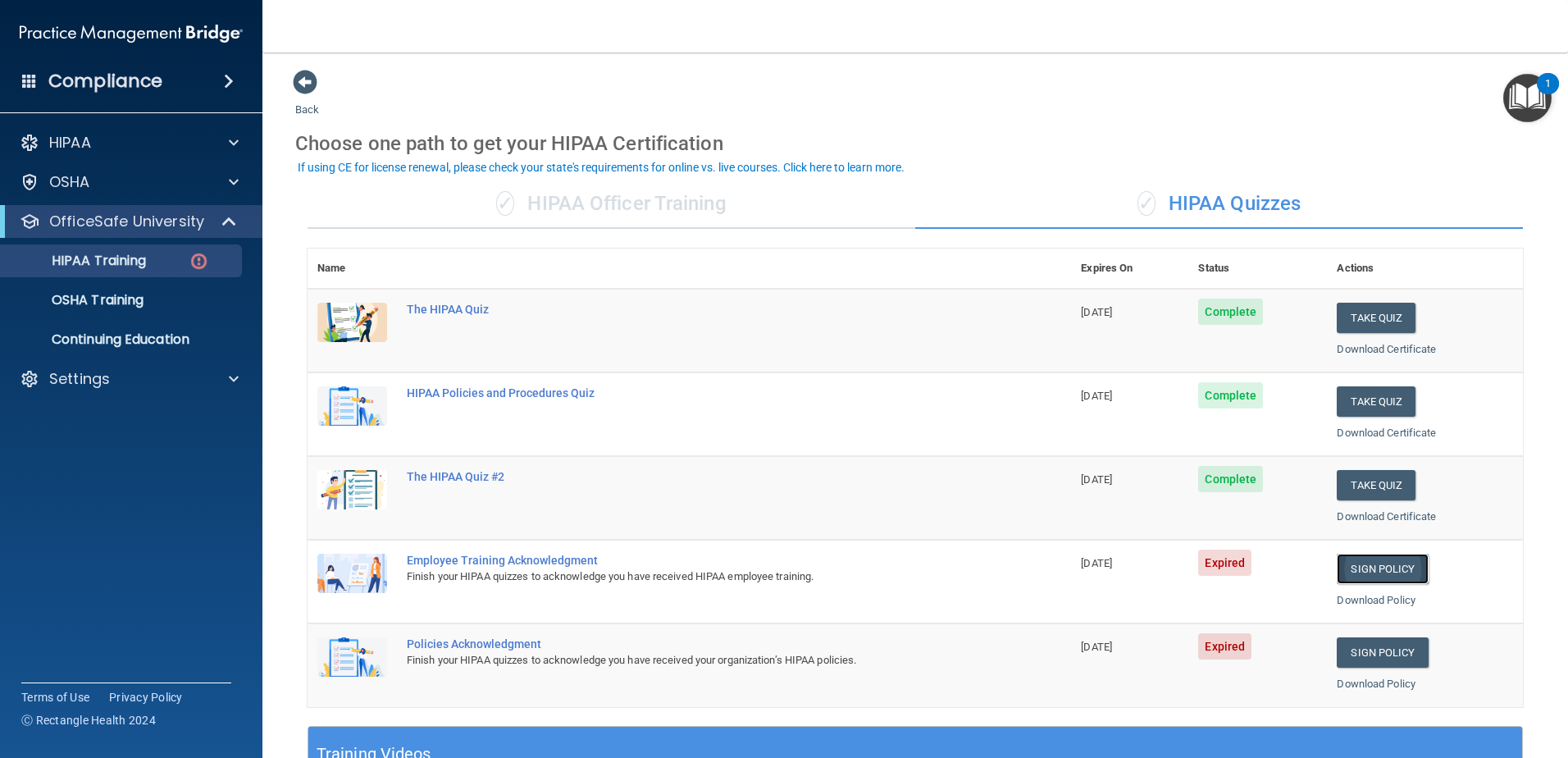
click at [1355, 569] on link "Sign Policy" at bounding box center [1383, 568] width 91 height 30
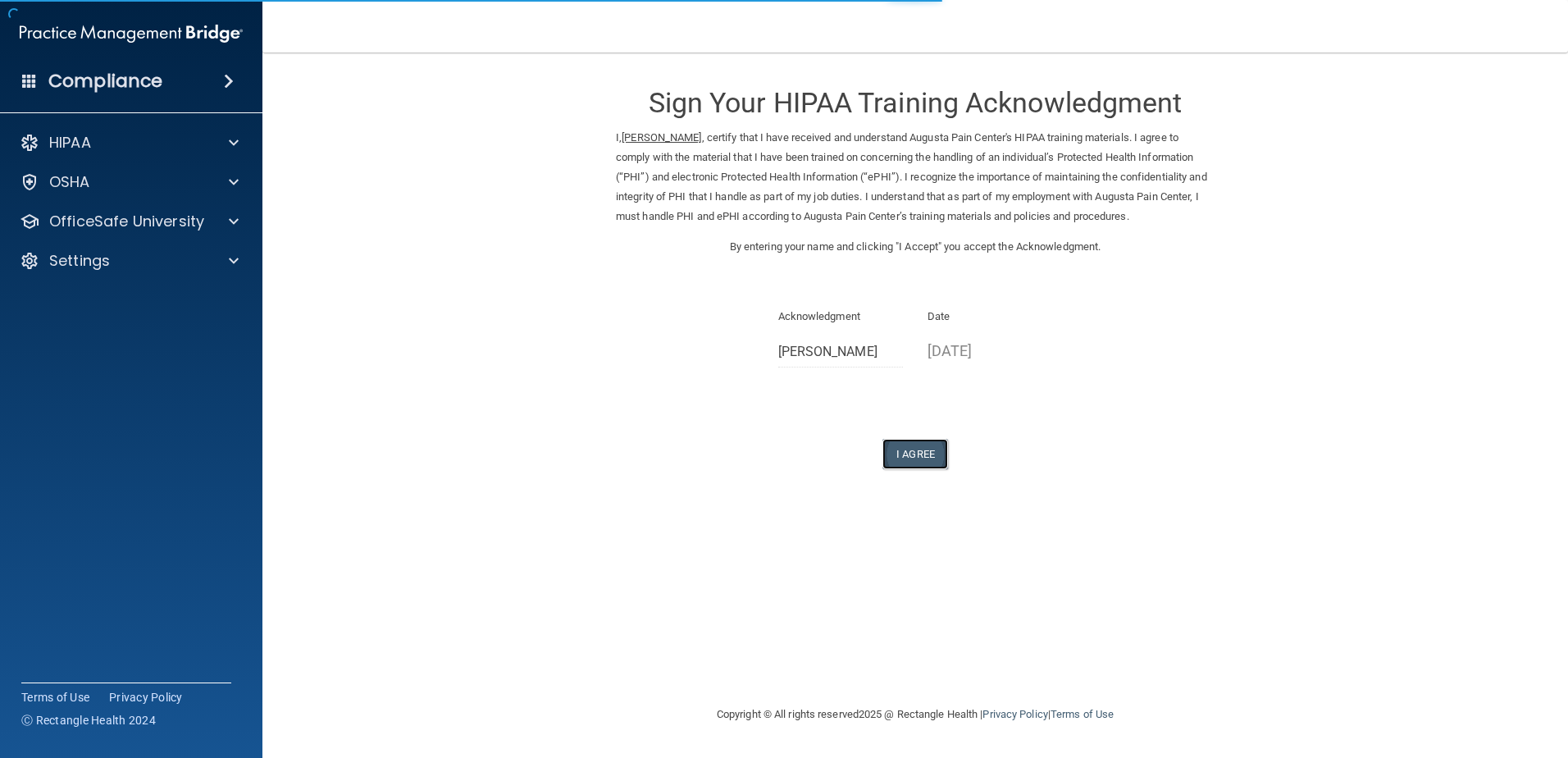
click at [911, 441] on button "I Agree" at bounding box center [916, 454] width 66 height 30
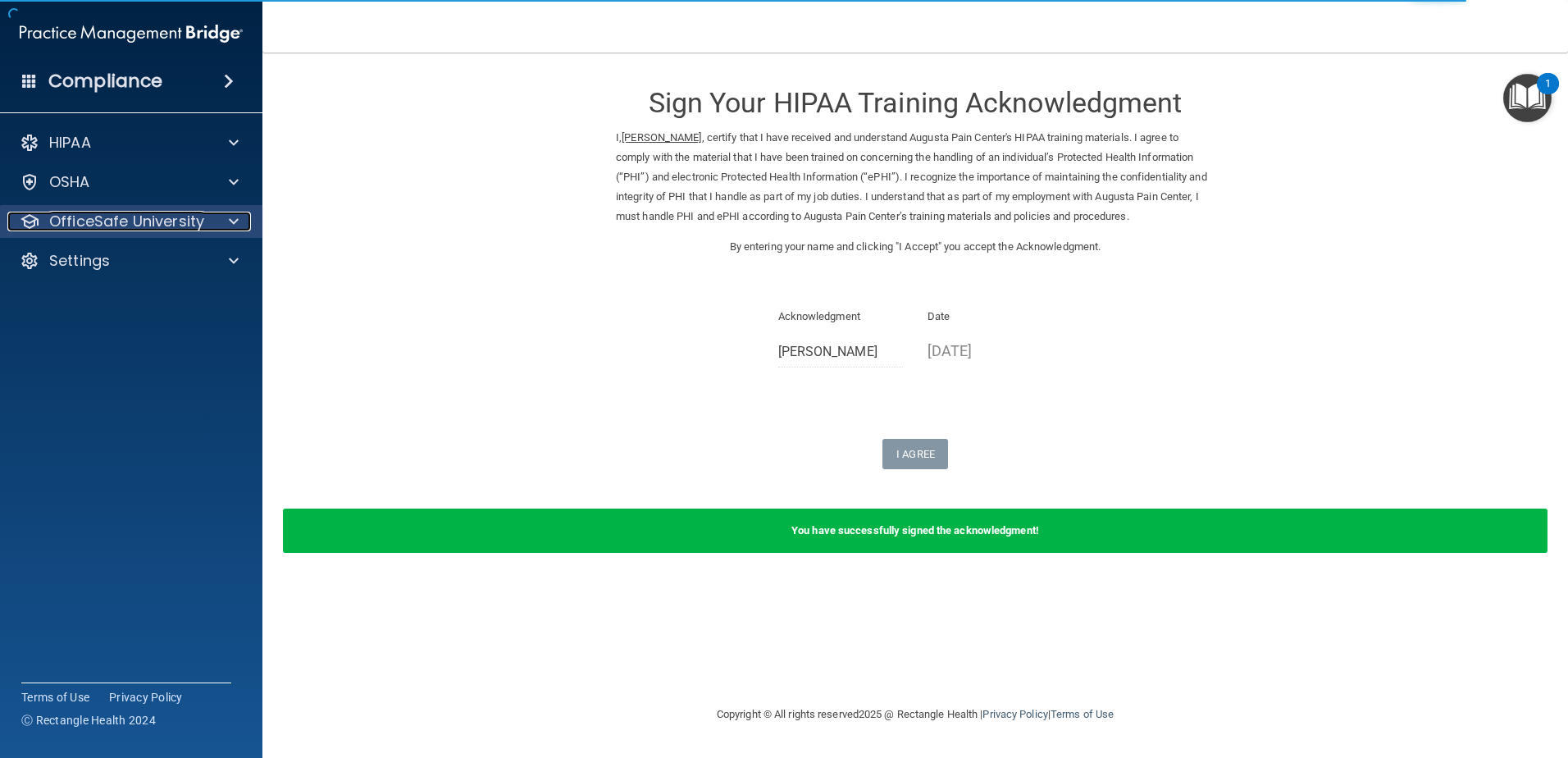
click at [240, 221] on div at bounding box center [232, 222] width 41 height 20
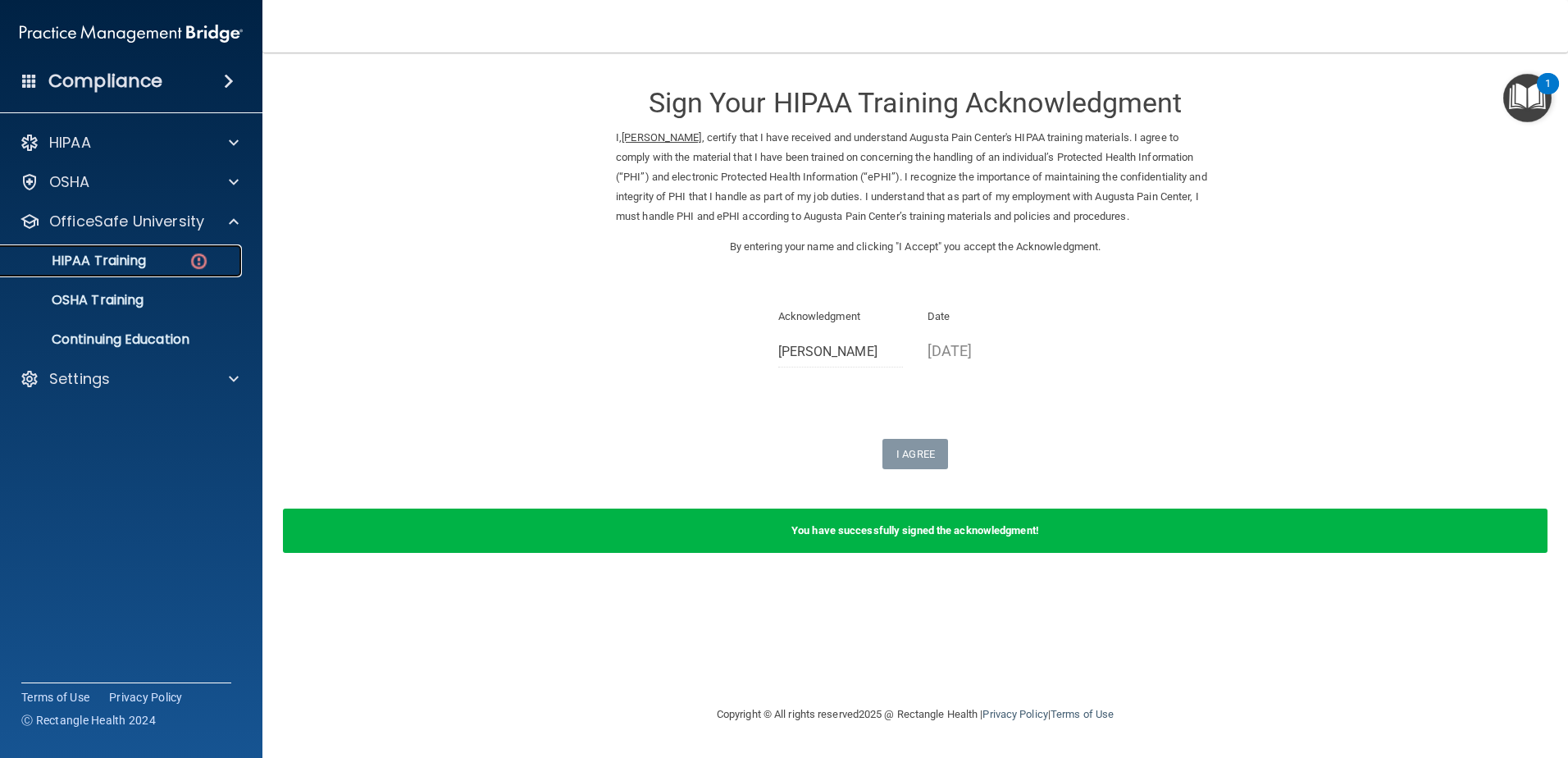
click at [184, 265] on div "HIPAA Training" at bounding box center [122, 261] width 224 height 16
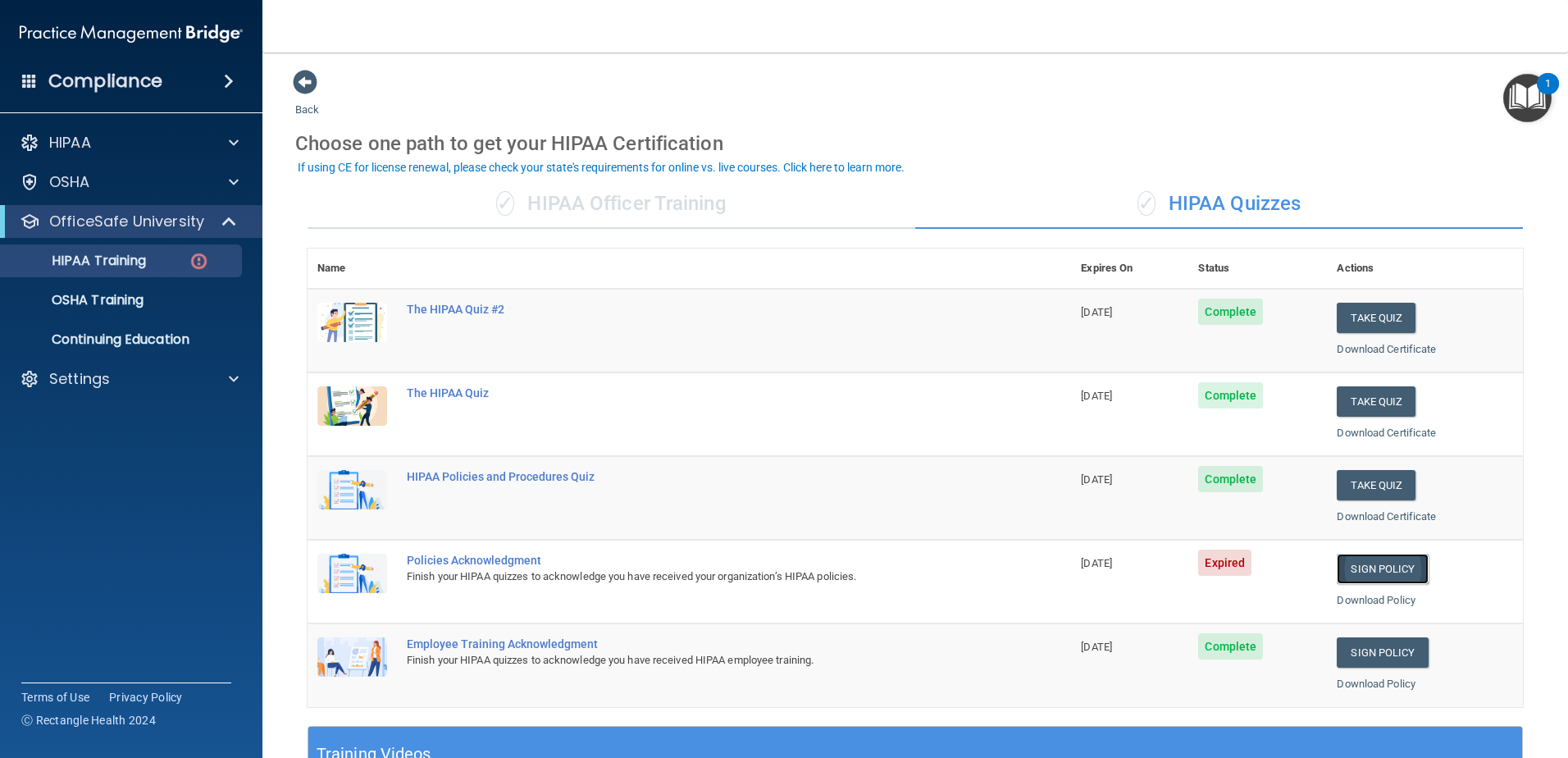
click at [1365, 571] on link "Sign Policy" at bounding box center [1383, 568] width 91 height 30
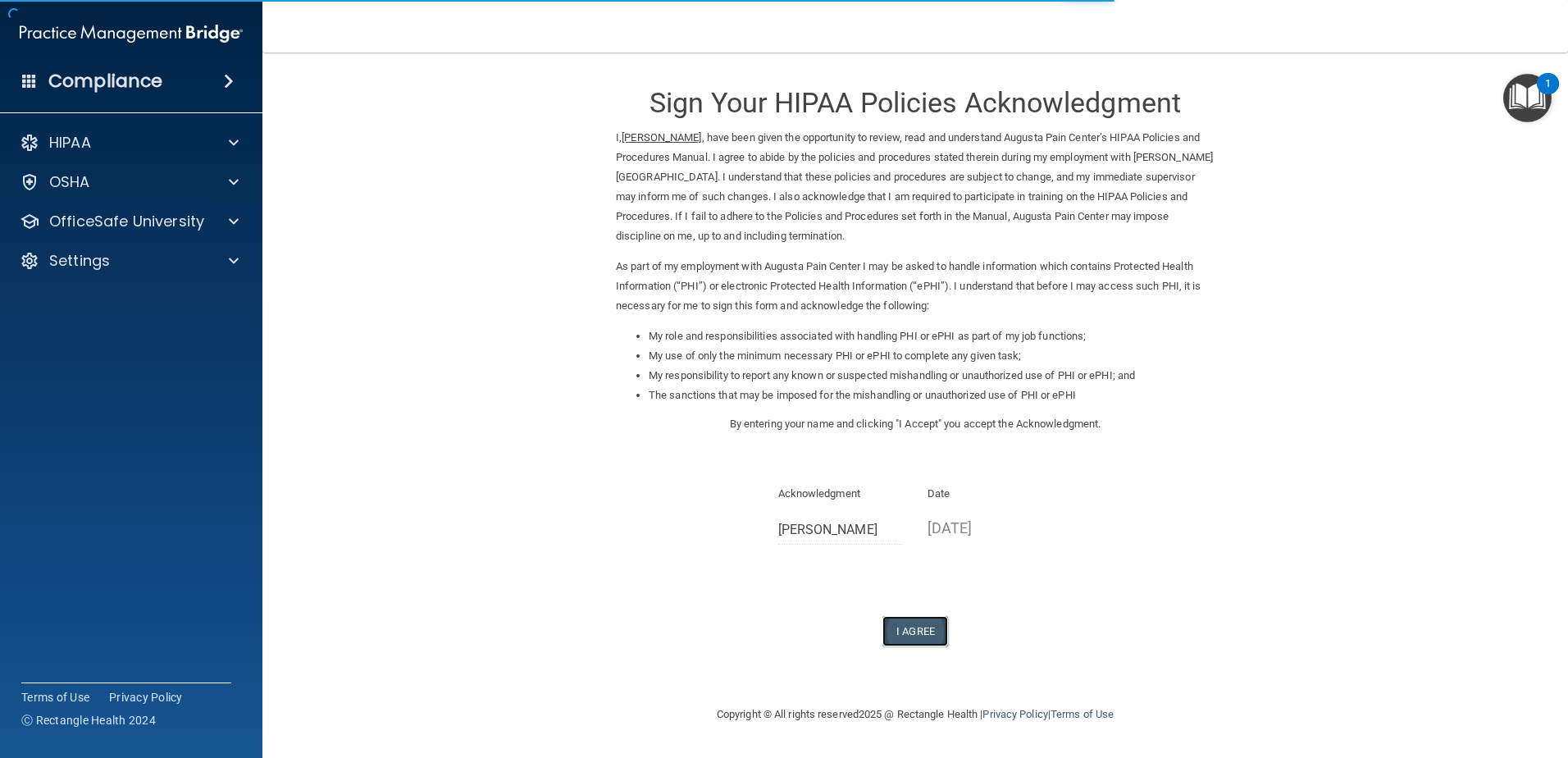
click at [917, 636] on button "I Agree" at bounding box center [916, 631] width 66 height 30
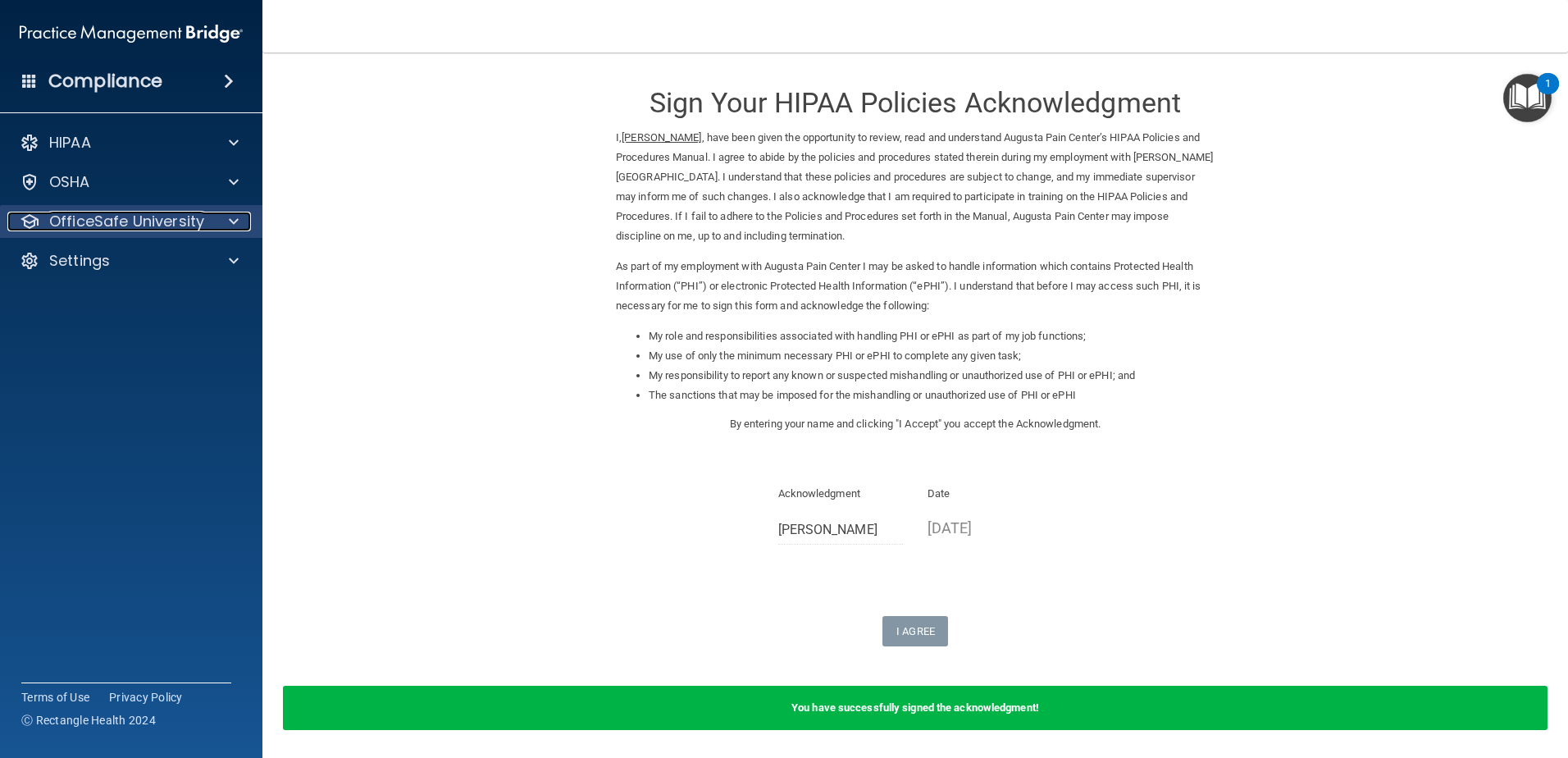
click at [239, 216] on div at bounding box center [232, 222] width 41 height 20
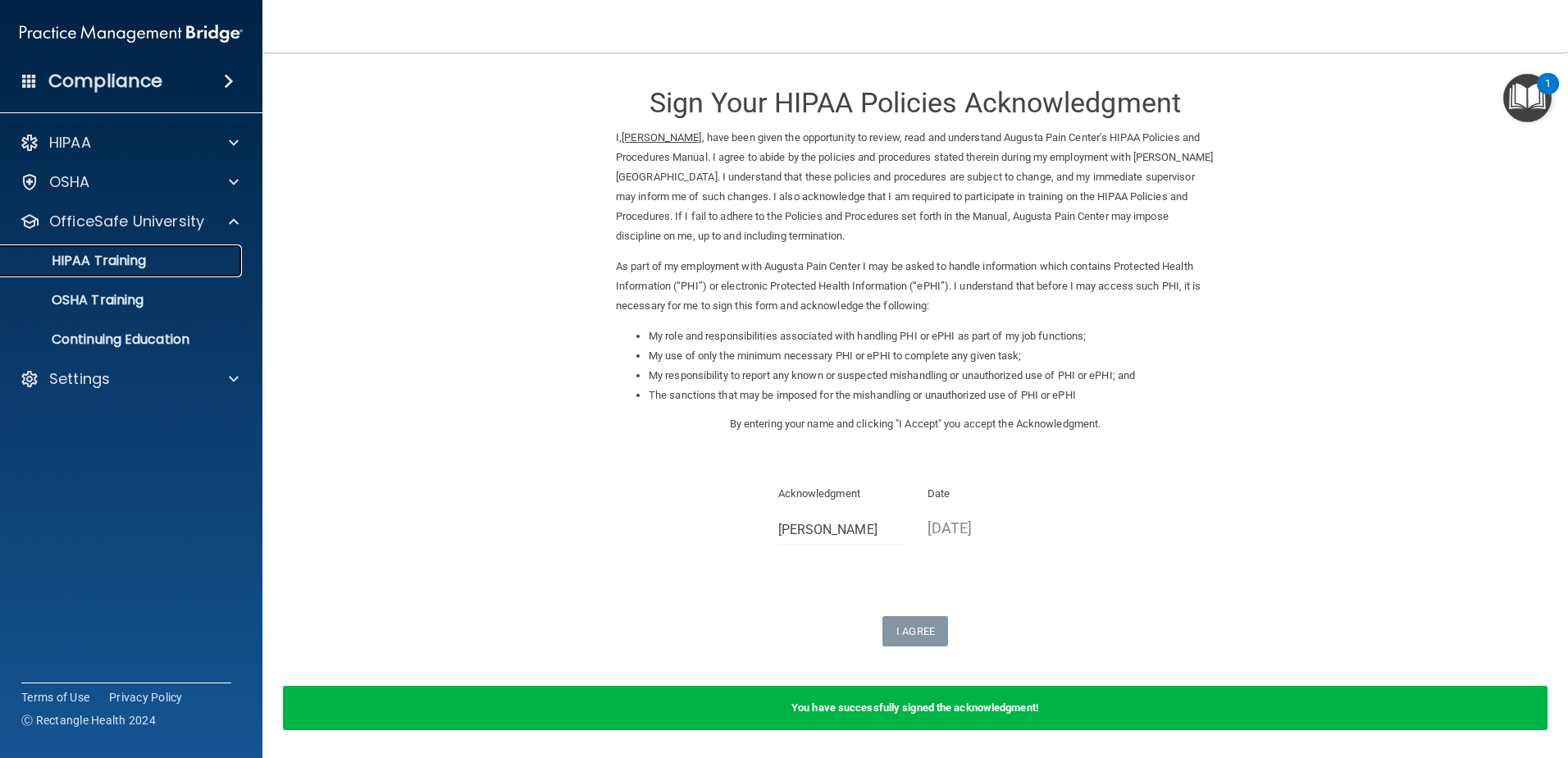
click at [122, 259] on p "HIPAA Training" at bounding box center [78, 261] width 135 height 16
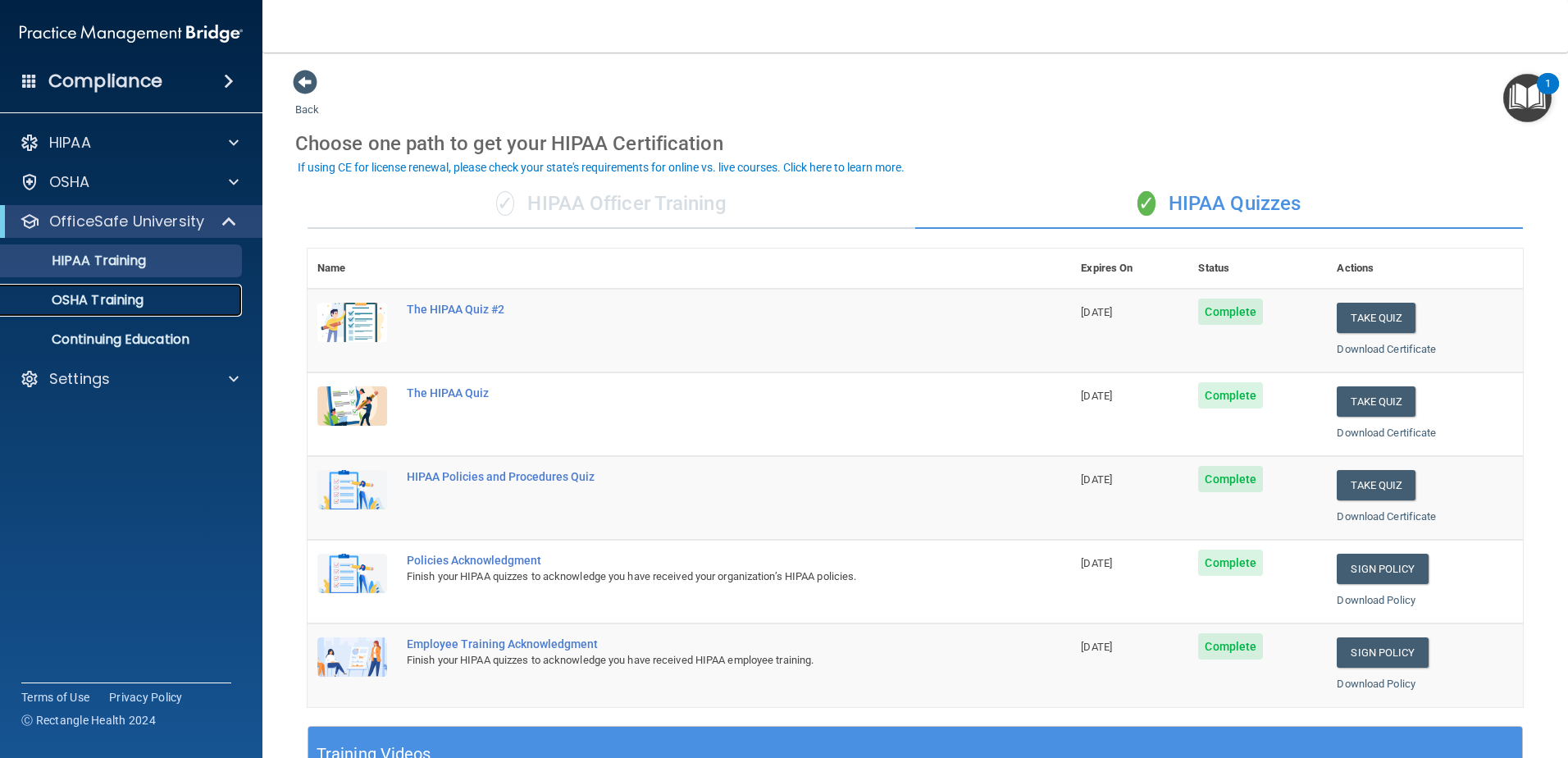
click at [108, 301] on p "OSHA Training" at bounding box center [77, 300] width 133 height 16
